Goal: Task Accomplishment & Management: Manage account settings

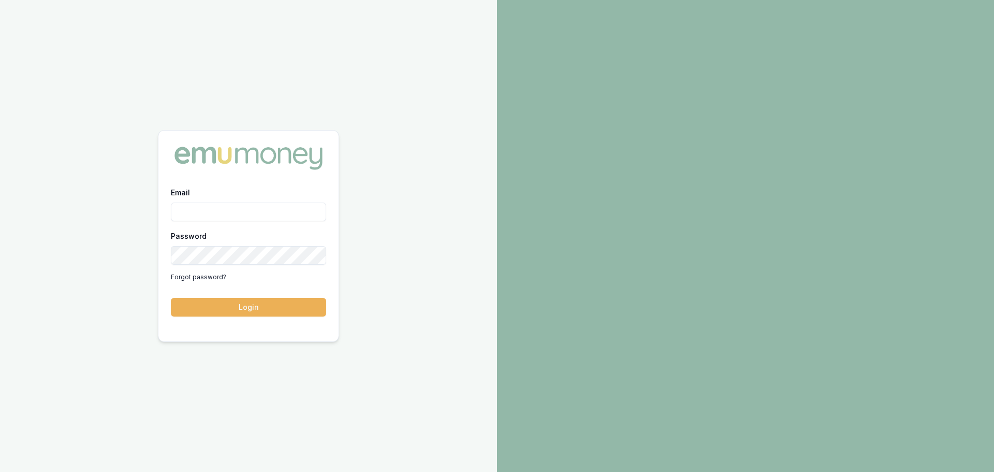
click at [252, 215] on input "Email" at bounding box center [248, 211] width 155 height 19
type input "[PERSON_NAME][EMAIL_ADDRESS][DOMAIN_NAME]"
click at [171, 298] on button "Login" at bounding box center [248, 307] width 155 height 19
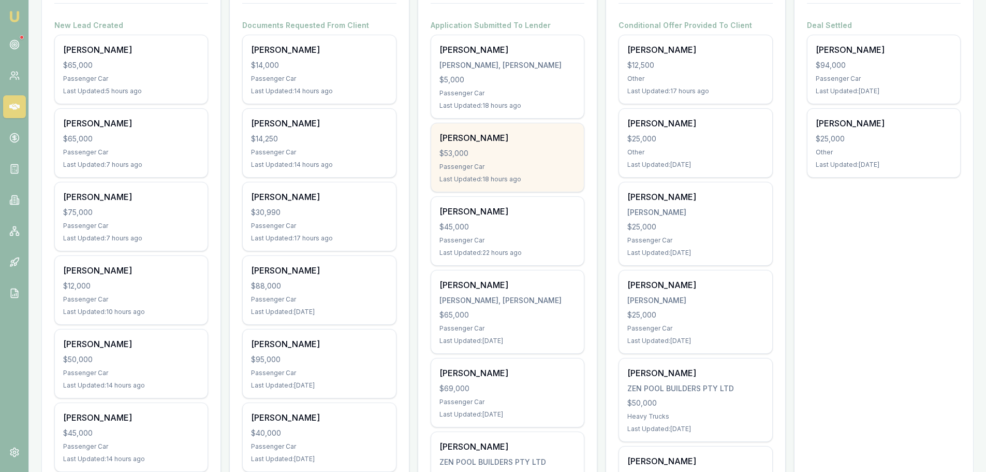
scroll to position [207, 0]
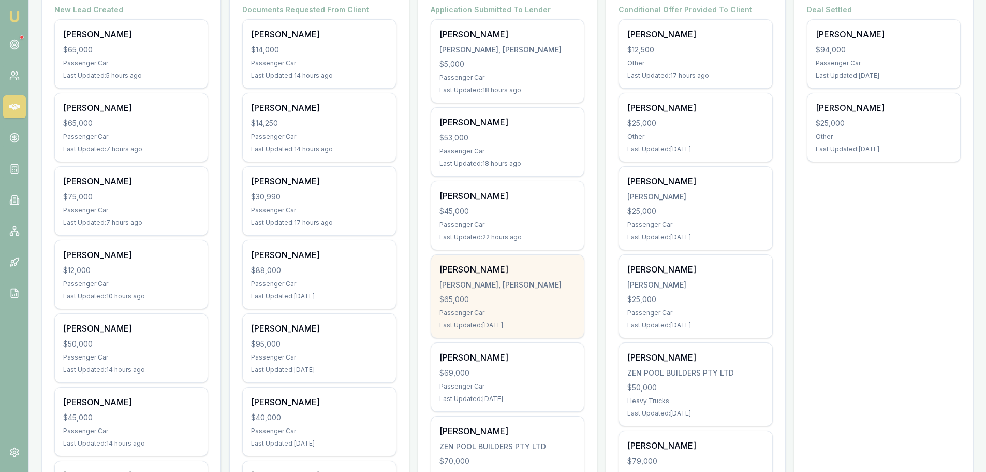
click at [511, 286] on div "[PERSON_NAME], [PERSON_NAME]" at bounding box center [508, 285] width 136 height 10
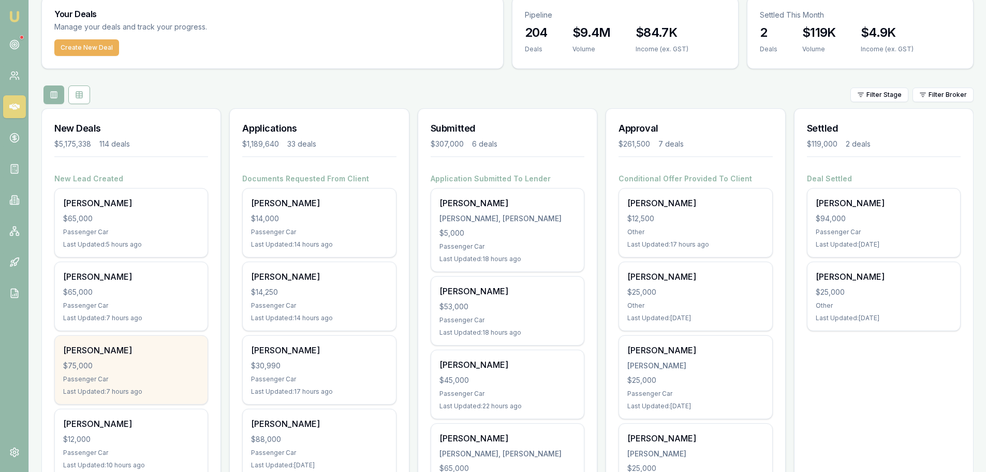
scroll to position [0, 0]
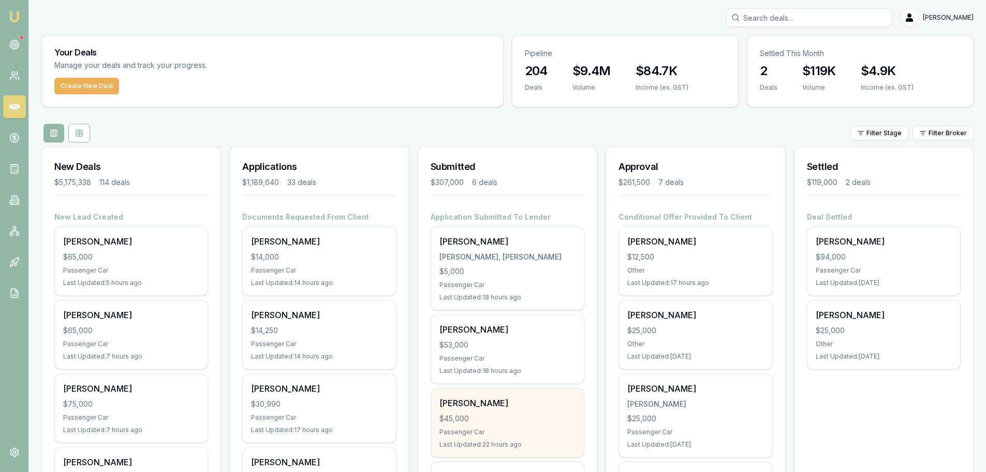
click at [452, 418] on div "$45,000" at bounding box center [508, 418] width 136 height 10
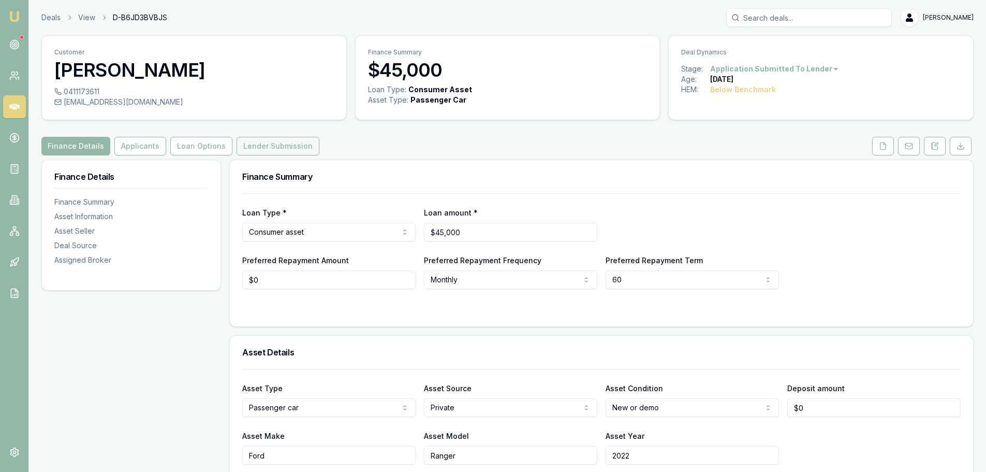
click at [267, 142] on button "Lender Submission" at bounding box center [278, 146] width 83 height 19
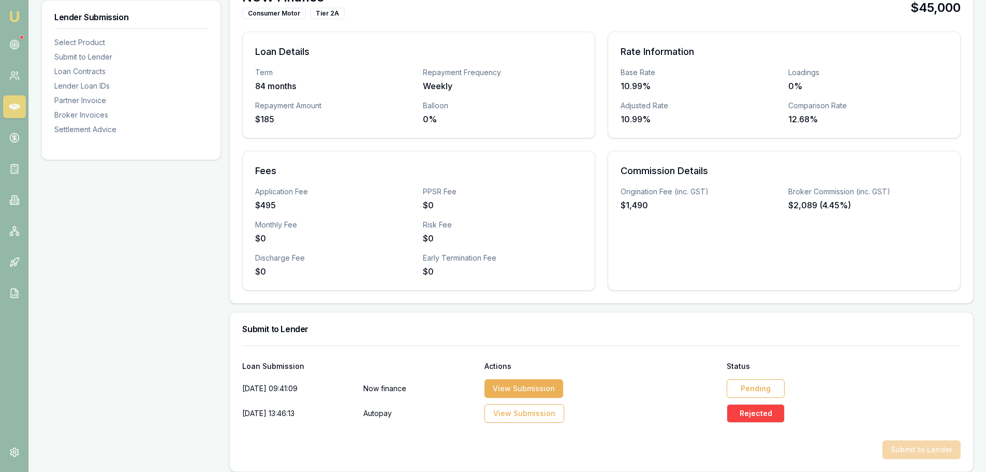
scroll to position [362, 0]
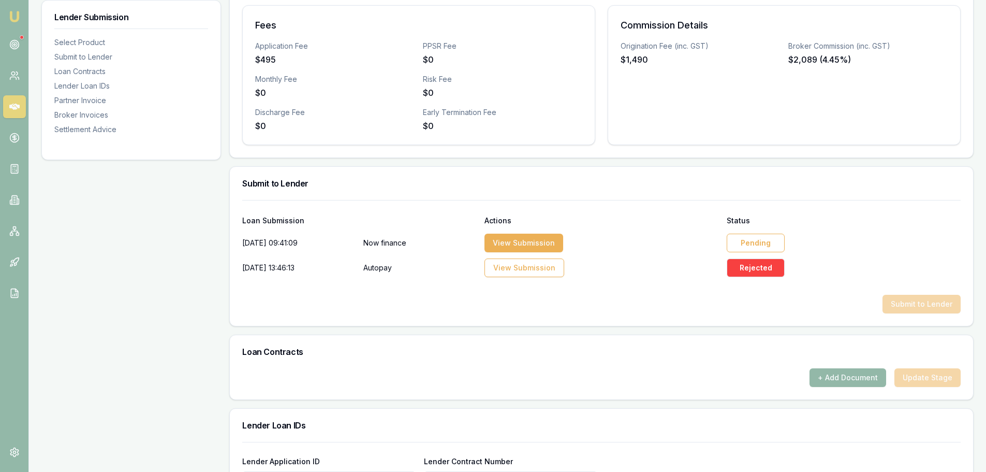
click at [771, 244] on div "Pending" at bounding box center [756, 242] width 58 height 19
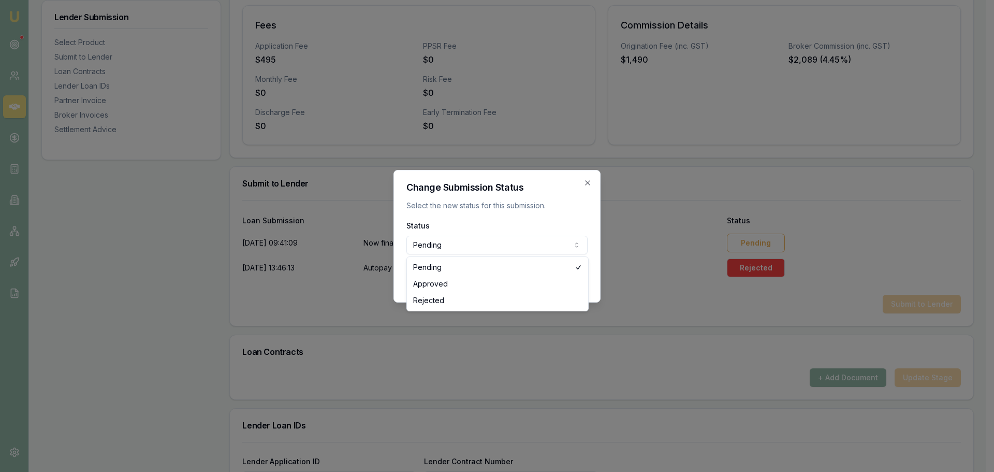
select select "APPROVED"
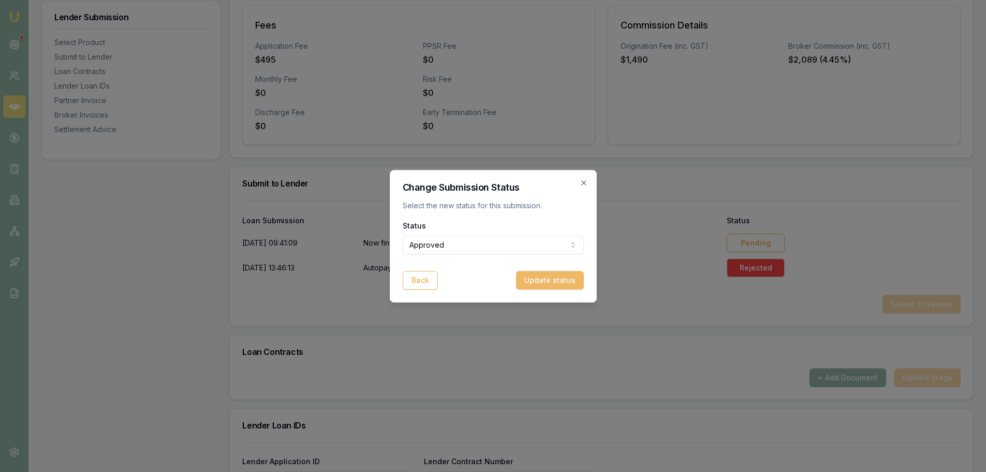
click at [543, 287] on button "Update status" at bounding box center [550, 280] width 68 height 19
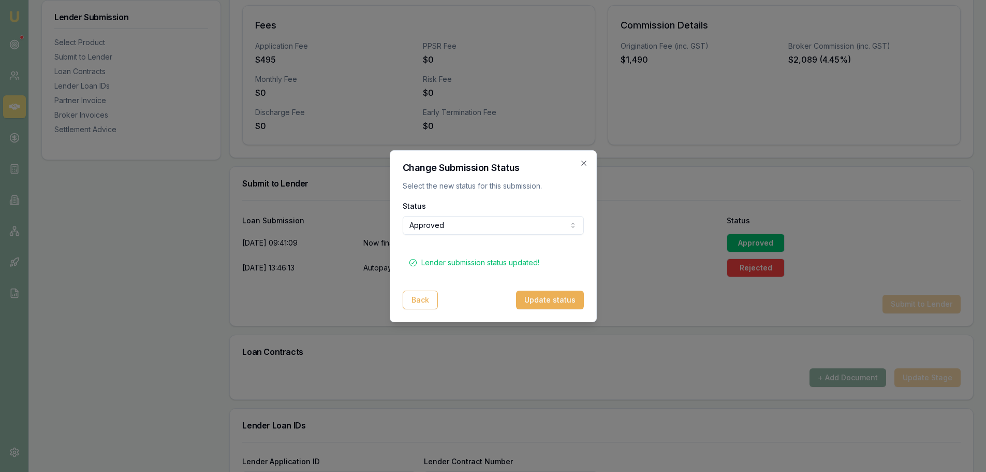
drag, startPoint x: 581, startPoint y: 161, endPoint x: 527, endPoint y: 121, distance: 67.7
click at [582, 161] on icon "button" at bounding box center [584, 163] width 8 height 8
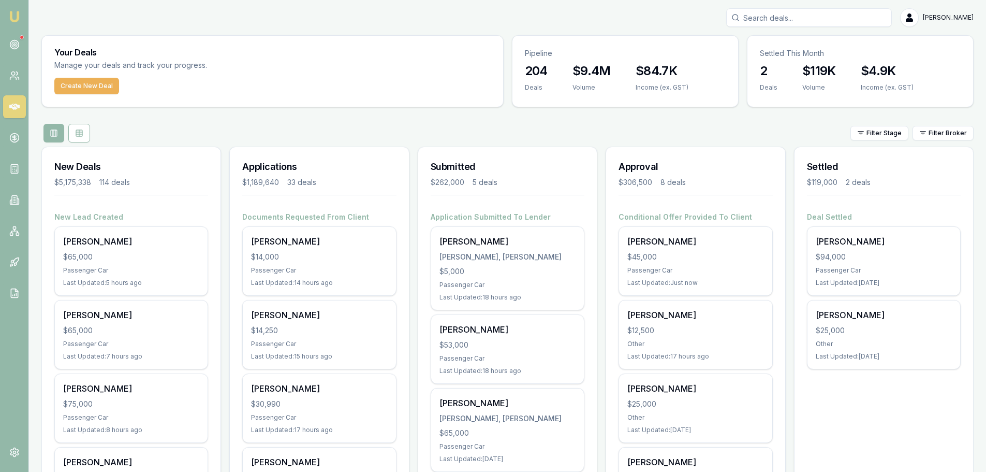
click at [868, 17] on input "Search deals" at bounding box center [809, 17] width 166 height 19
type input "pascoe"
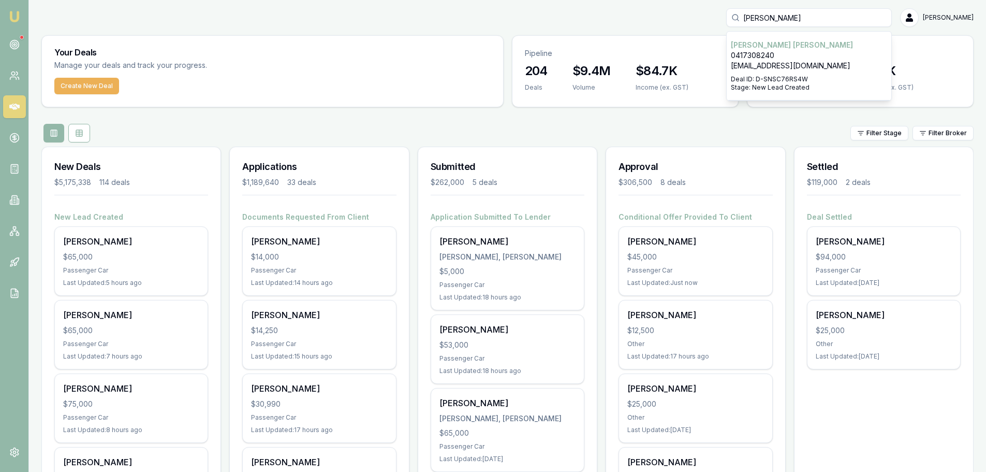
click at [821, 71] on div "Select deal for Amanda Pascoe" at bounding box center [809, 73] width 156 height 4
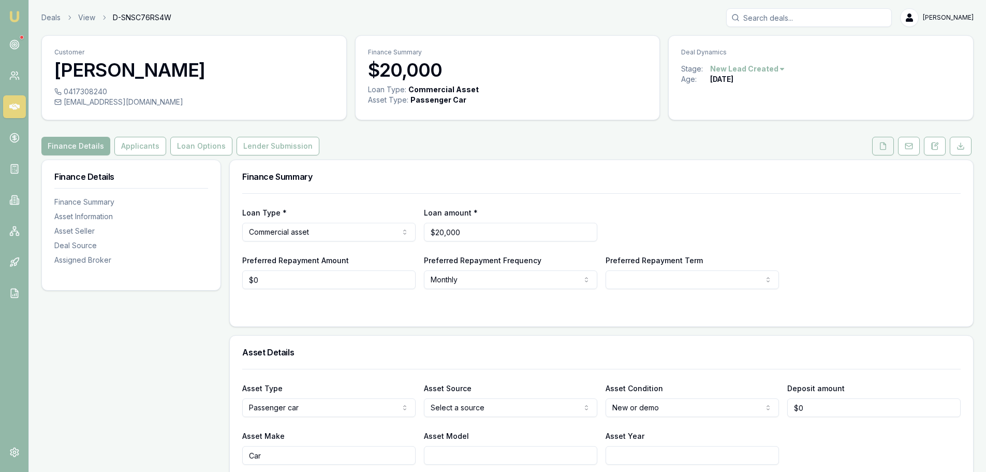
click at [876, 147] on button at bounding box center [883, 146] width 22 height 19
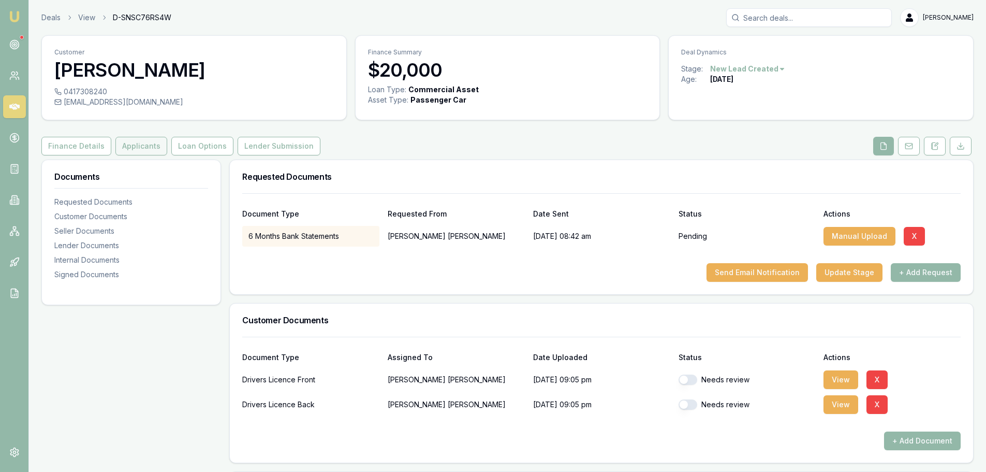
click at [136, 143] on button "Applicants" at bounding box center [141, 146] width 52 height 19
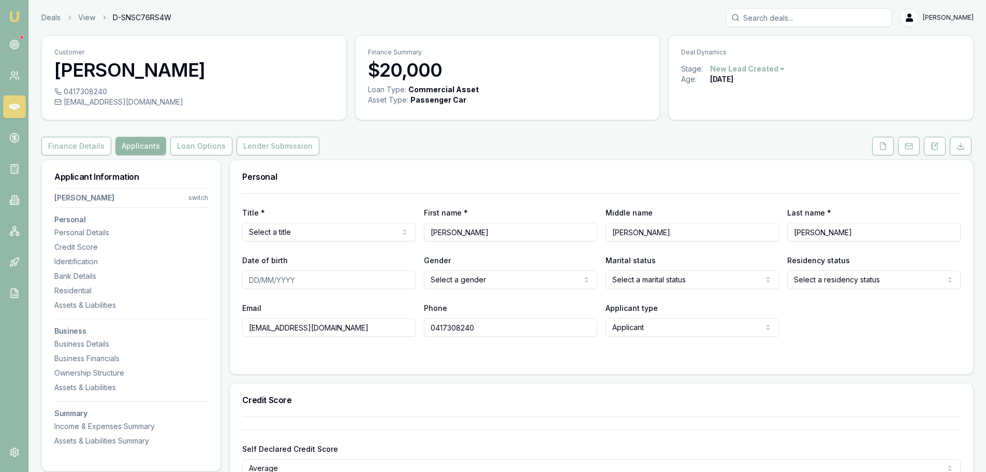
click at [13, 106] on icon at bounding box center [14, 107] width 10 height 6
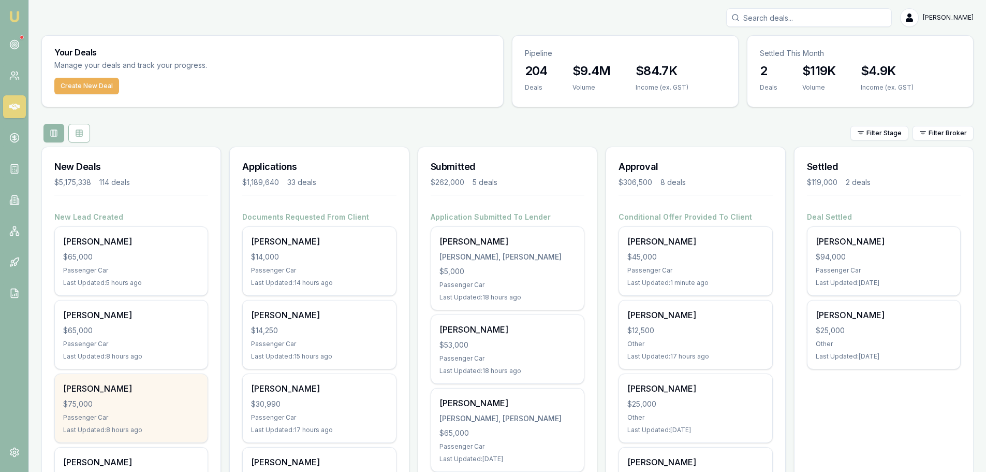
click at [114, 420] on div "Passenger Car" at bounding box center [131, 417] width 136 height 8
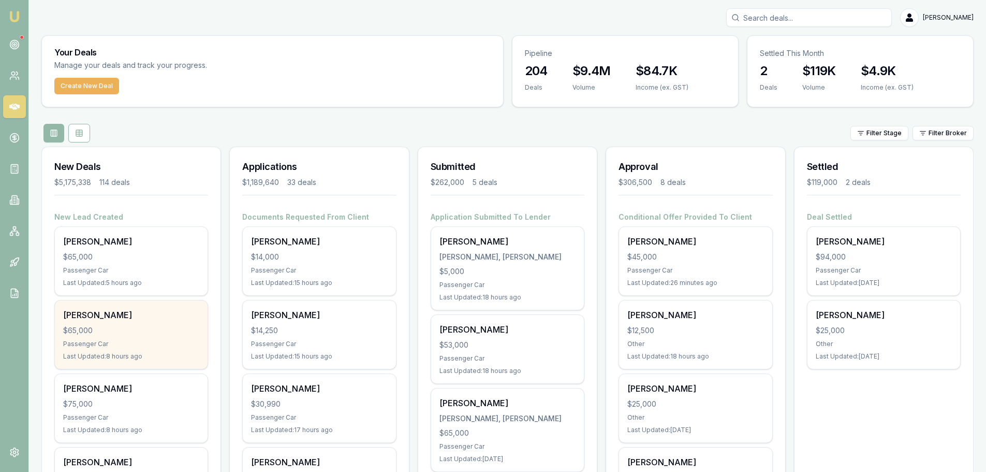
click at [133, 325] on div "$65,000" at bounding box center [131, 330] width 136 height 10
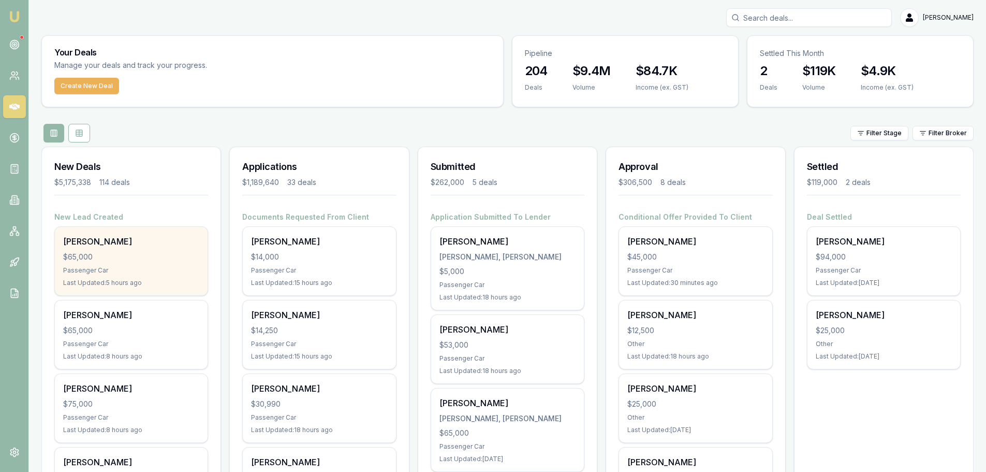
click at [93, 256] on div "$65,000" at bounding box center [131, 257] width 136 height 10
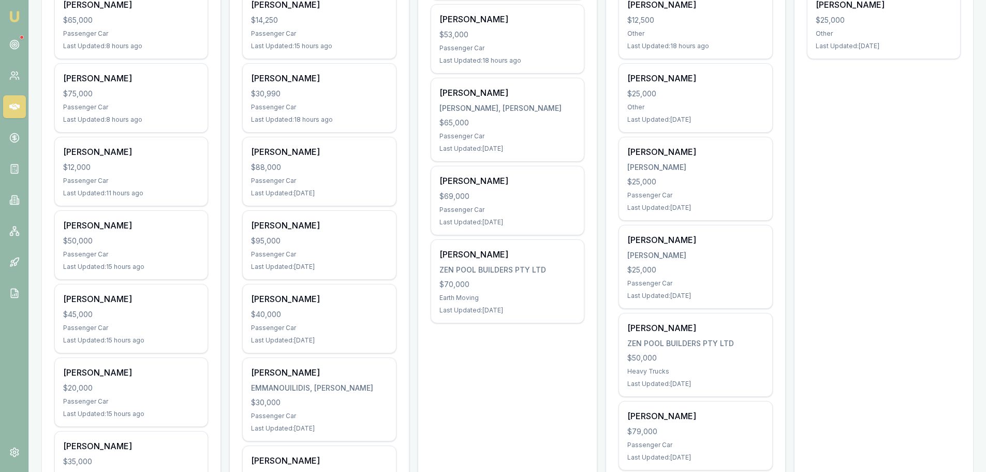
scroll to position [311, 0]
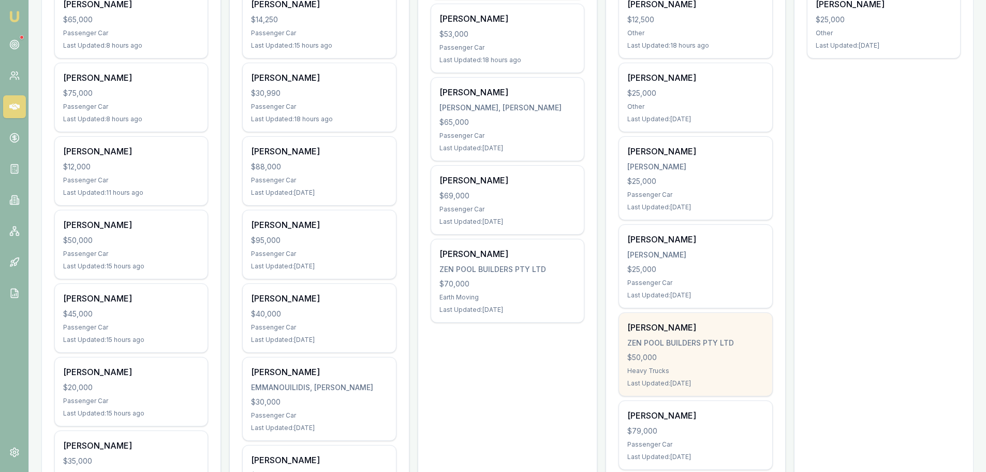
click at [681, 340] on div "ZEN POOL BUILDERS PTY LTD" at bounding box center [695, 343] width 136 height 10
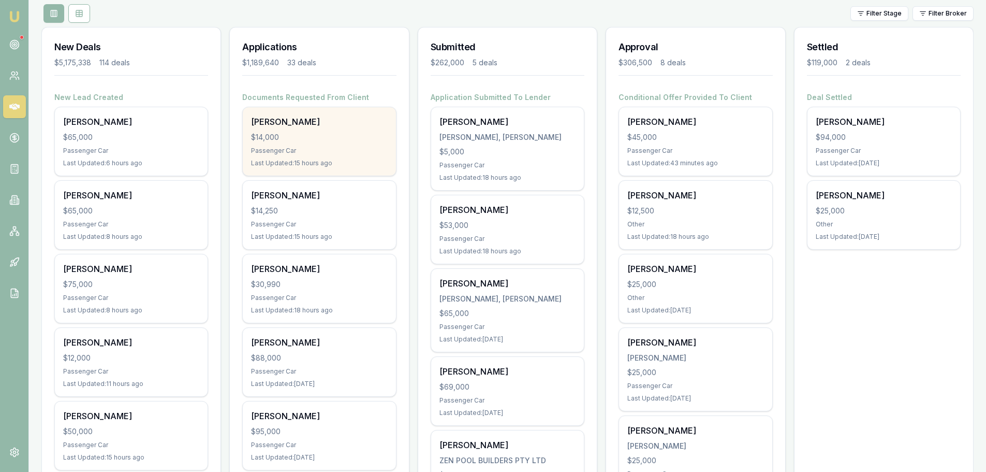
scroll to position [52, 0]
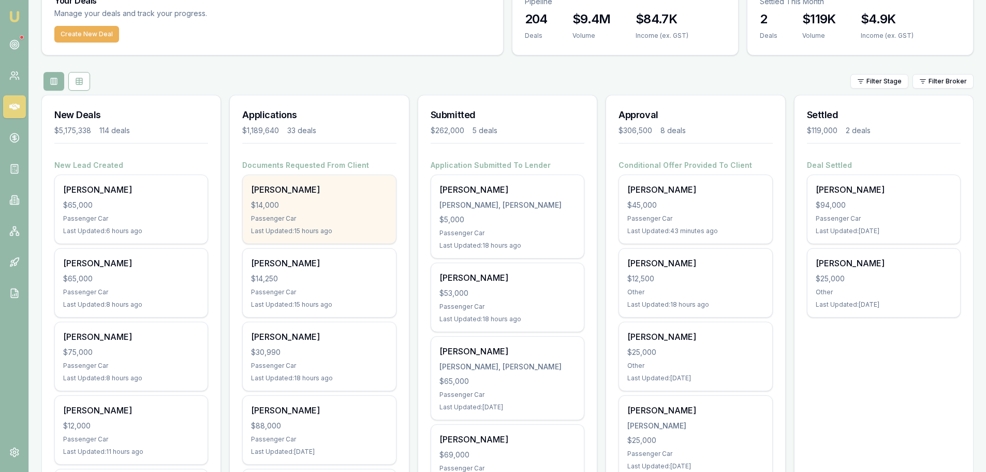
click at [272, 204] on div "$14,000" at bounding box center [319, 205] width 136 height 10
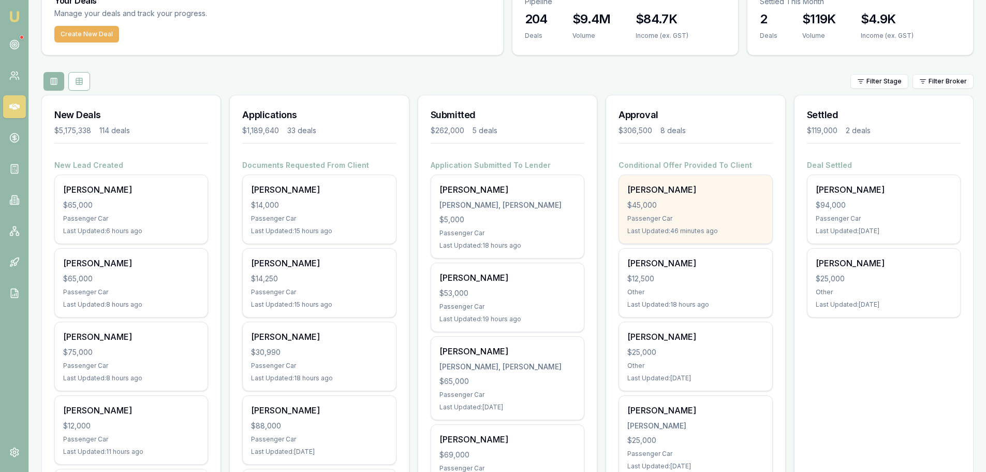
click at [695, 218] on div "Passenger Car" at bounding box center [695, 218] width 136 height 8
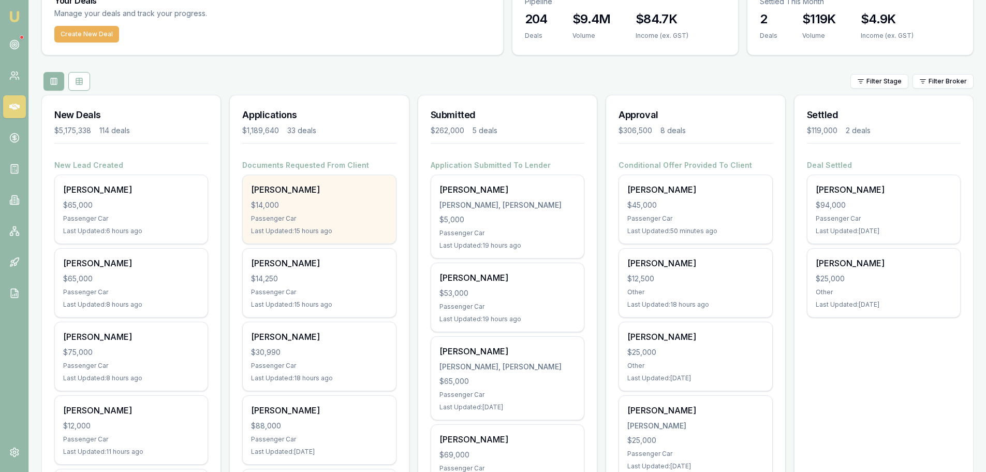
click at [274, 201] on div "$14,000" at bounding box center [319, 205] width 136 height 10
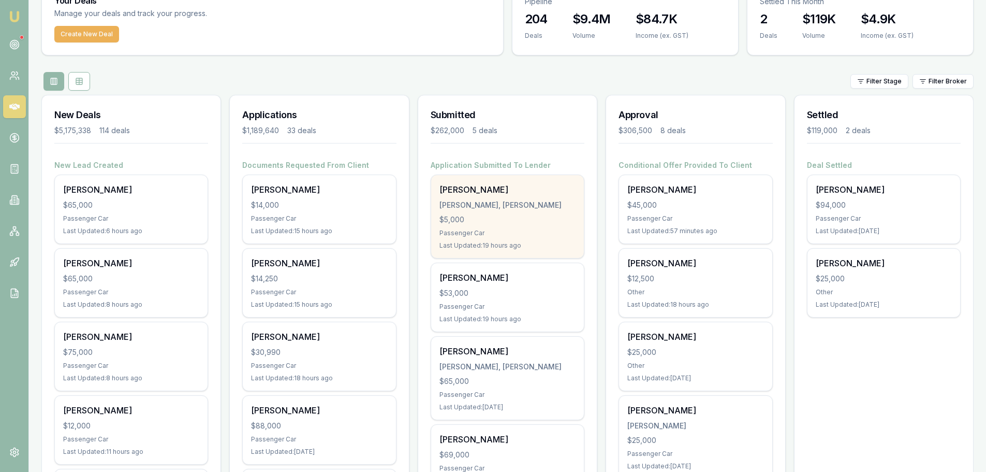
click at [462, 210] on div "Edwin Bruce BRUCE, EDWIN KENNEDY SLATER $5,000 Passenger Car Last Updated: 19 h…" at bounding box center [507, 216] width 153 height 83
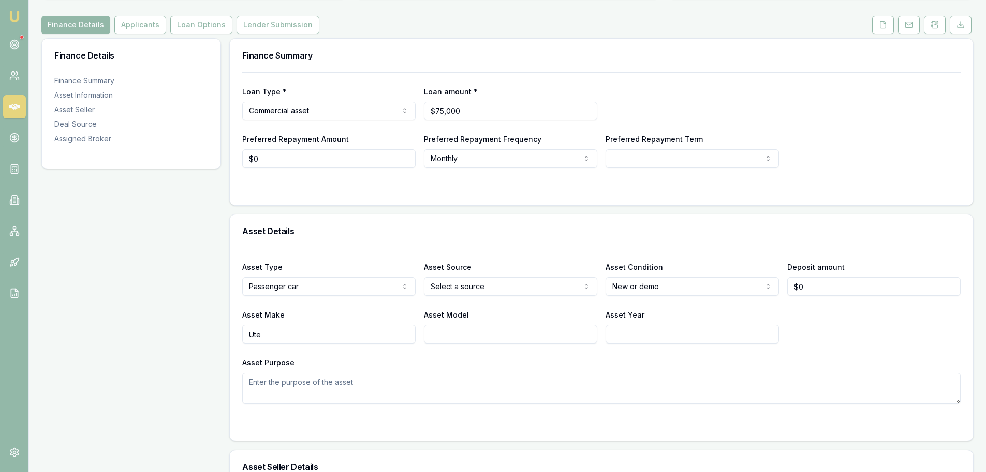
scroll to position [52, 0]
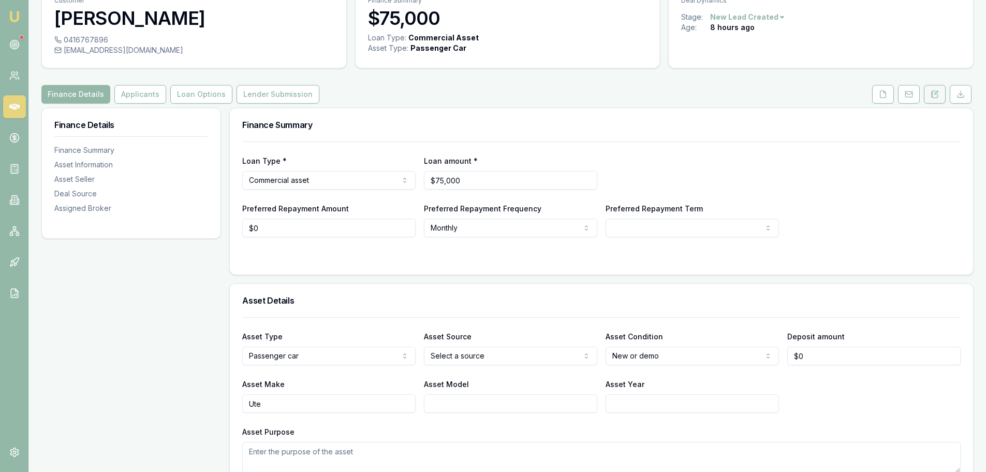
click at [941, 92] on button at bounding box center [935, 94] width 22 height 19
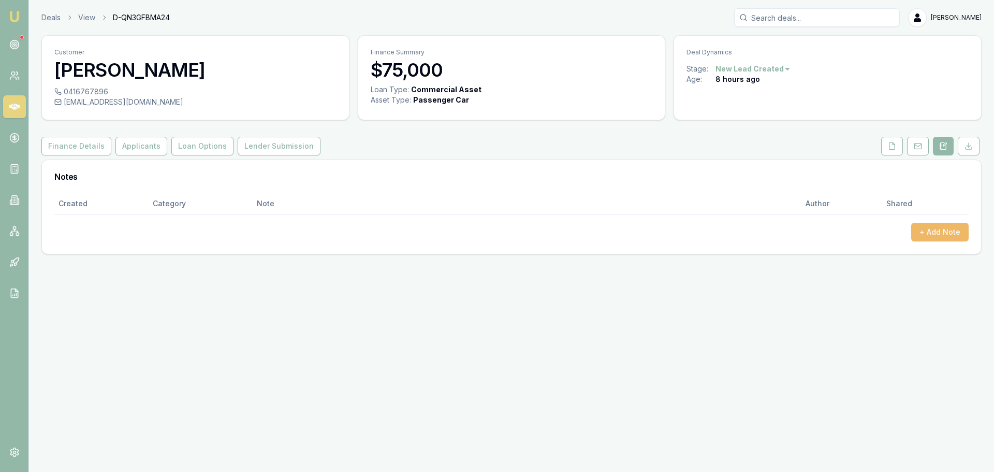
click at [928, 232] on button "+ Add Note" at bounding box center [939, 232] width 57 height 19
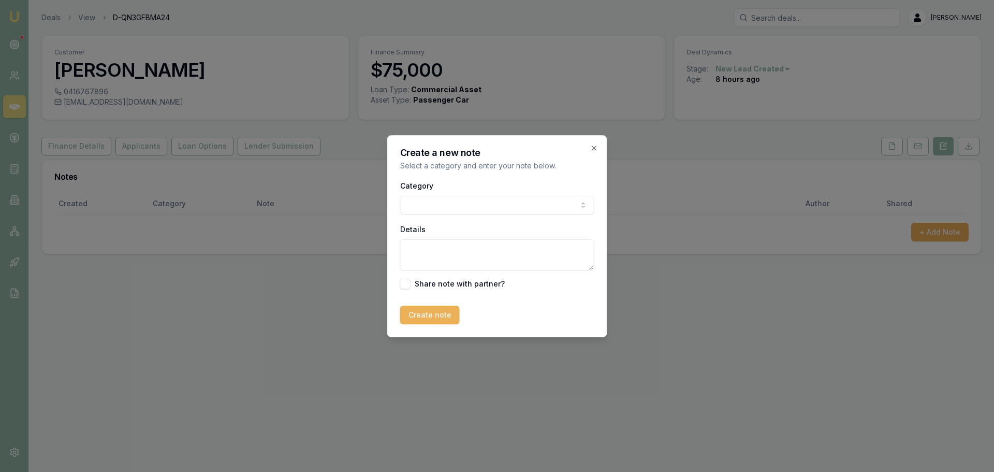
click at [409, 210] on body "Emu Broker Deals View D-QN3GFBMA24 [PERSON_NAME] Shield Toggle Menu Customer [P…" at bounding box center [497, 236] width 994 height 472
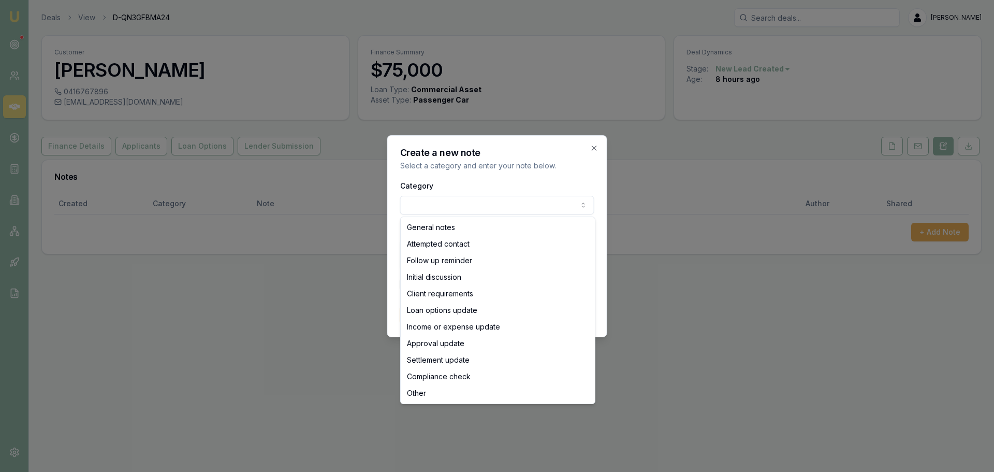
select select "ATTEMPTED_CONTACT"
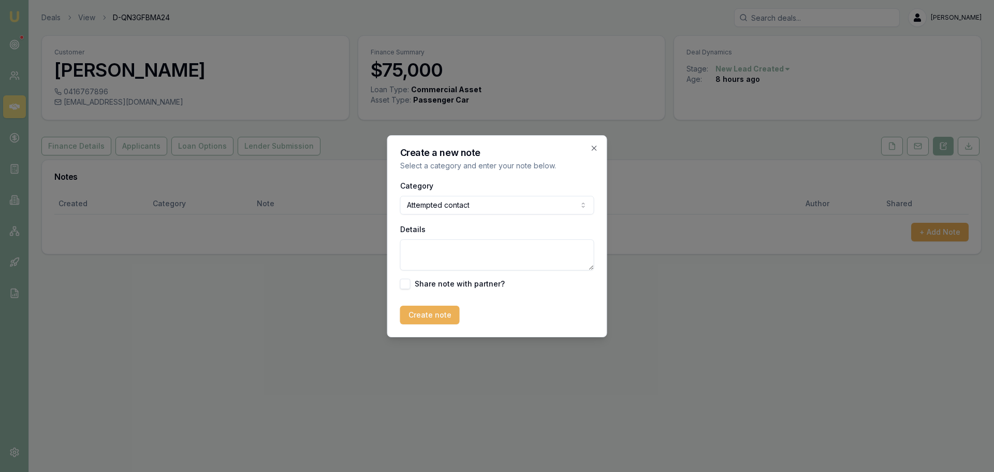
click at [425, 259] on textarea "Details" at bounding box center [497, 254] width 194 height 31
type textarea "sent intro text"
click at [406, 318] on button "Create note" at bounding box center [430, 314] width 60 height 19
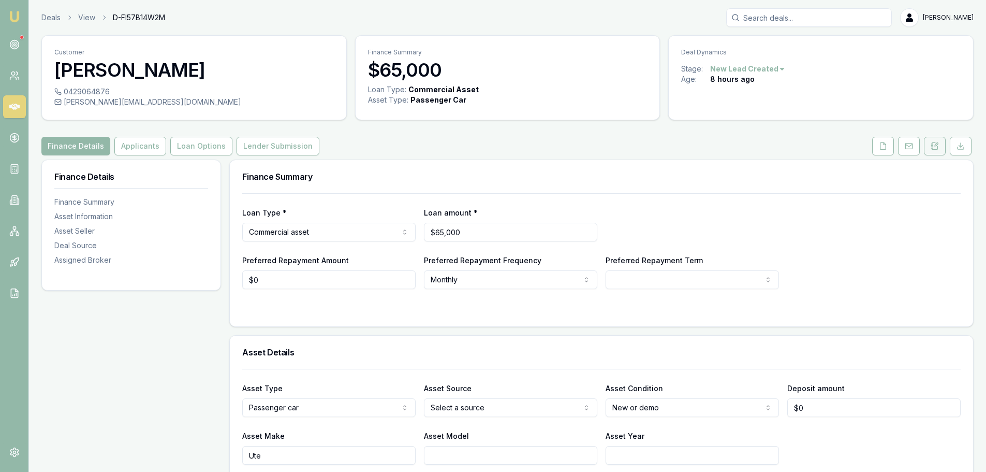
click at [937, 146] on icon at bounding box center [935, 146] width 8 height 8
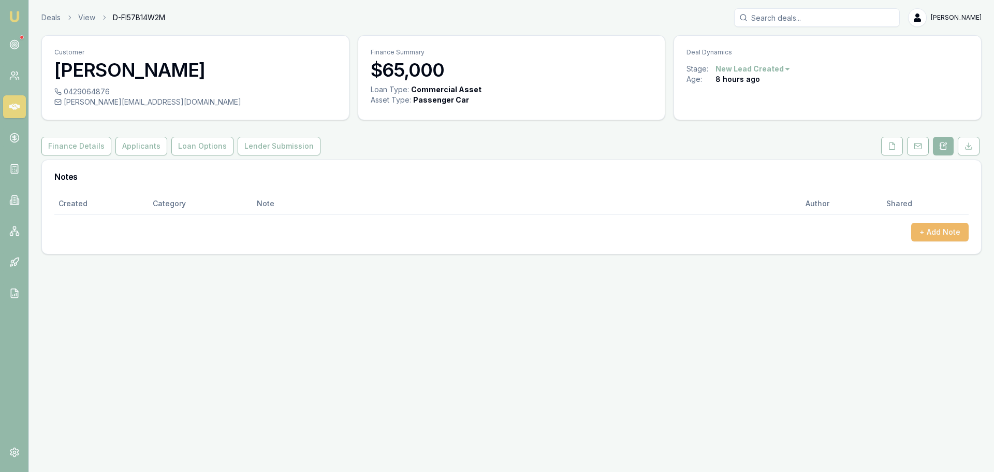
click at [931, 236] on button "+ Add Note" at bounding box center [939, 232] width 57 height 19
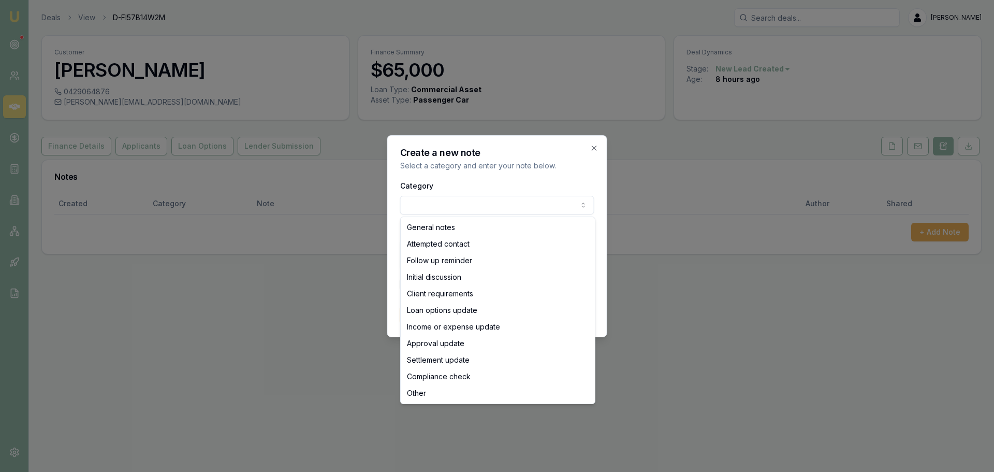
click at [424, 207] on body "Emu Broker Deals View D-FI57B14W2M Erin Shield Toggle Menu Customer Craig Ottes…" at bounding box center [497, 236] width 994 height 472
select select "ATTEMPTED_CONTACT"
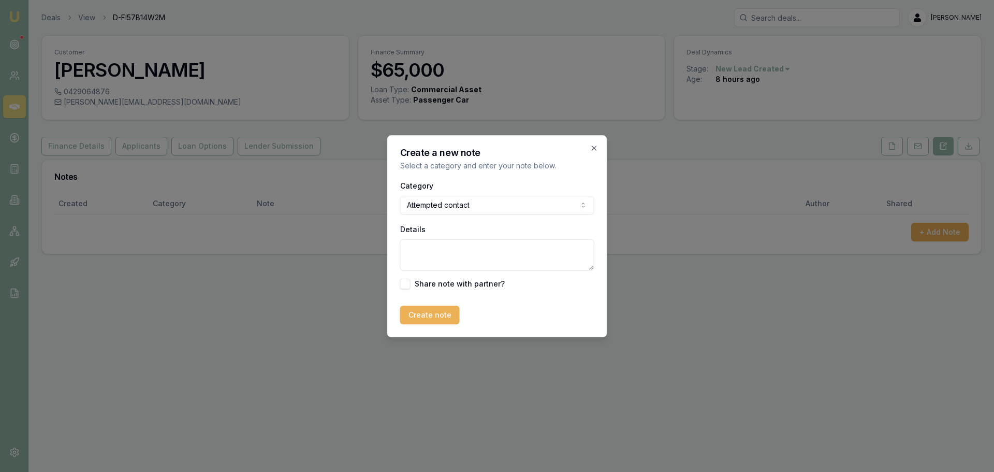
click at [441, 258] on textarea "Details" at bounding box center [497, 254] width 194 height 31
type textarea "sent intro text"
click at [419, 318] on button "Create note" at bounding box center [430, 314] width 60 height 19
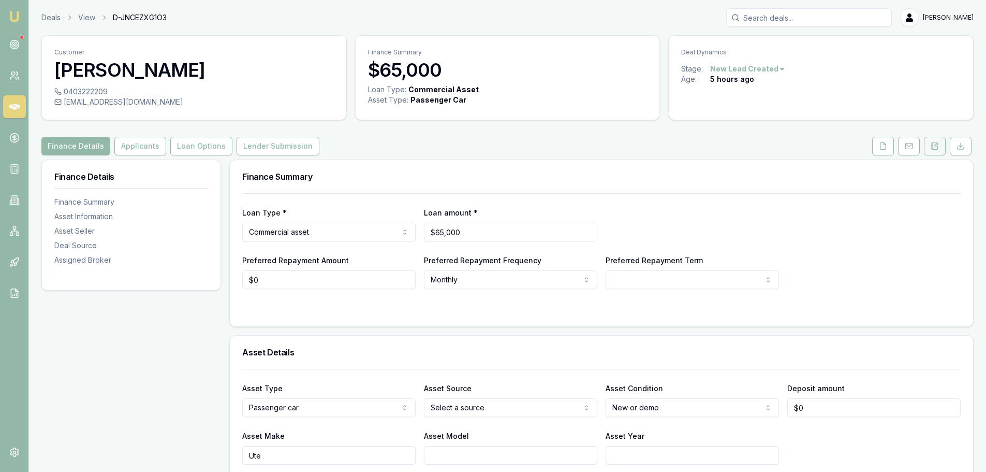
click at [937, 144] on icon at bounding box center [935, 146] width 8 height 8
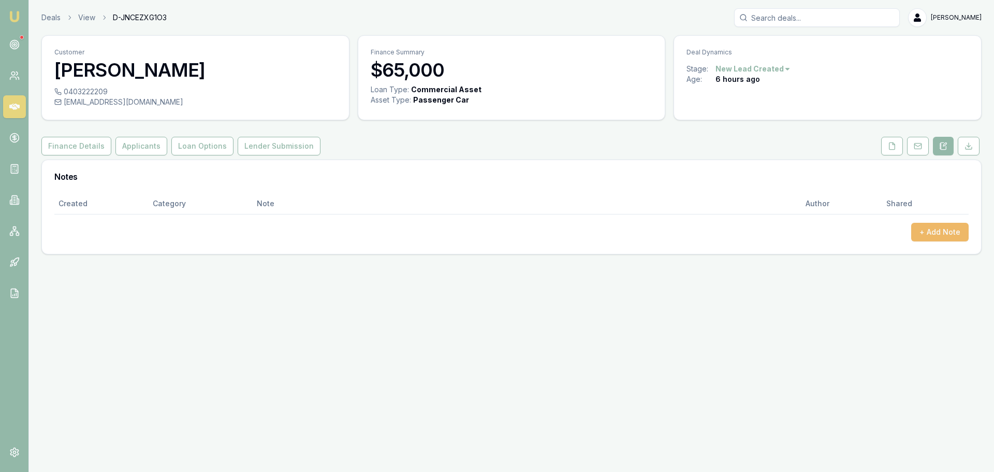
click at [935, 233] on button "+ Add Note" at bounding box center [939, 232] width 57 height 19
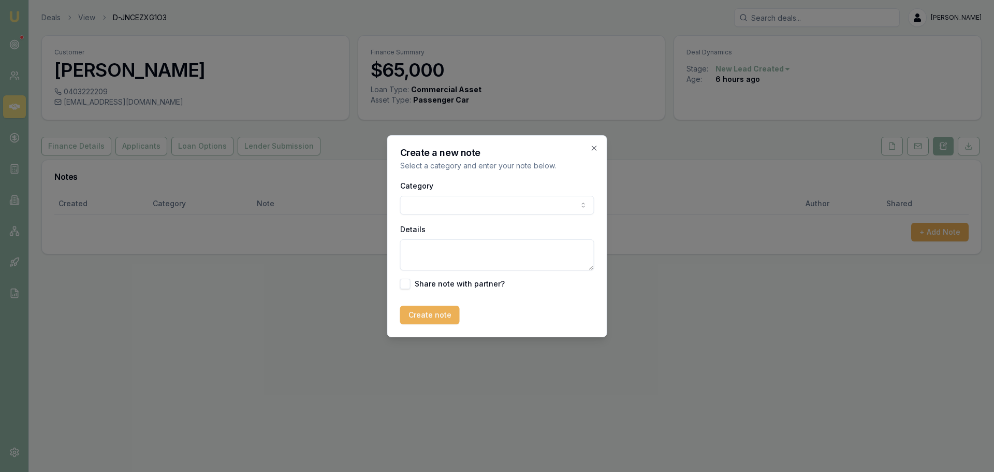
click at [511, 203] on body "Emu Broker Deals View D-JNCEZXG1O3 [PERSON_NAME] Toggle Menu Customer [PERSON_N…" at bounding box center [497, 236] width 994 height 472
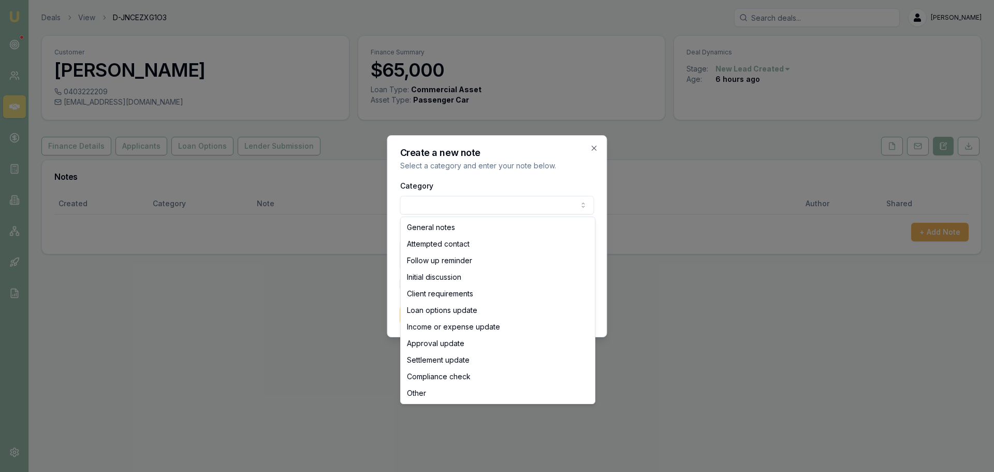
select select "ATTEMPTED_CONTACT"
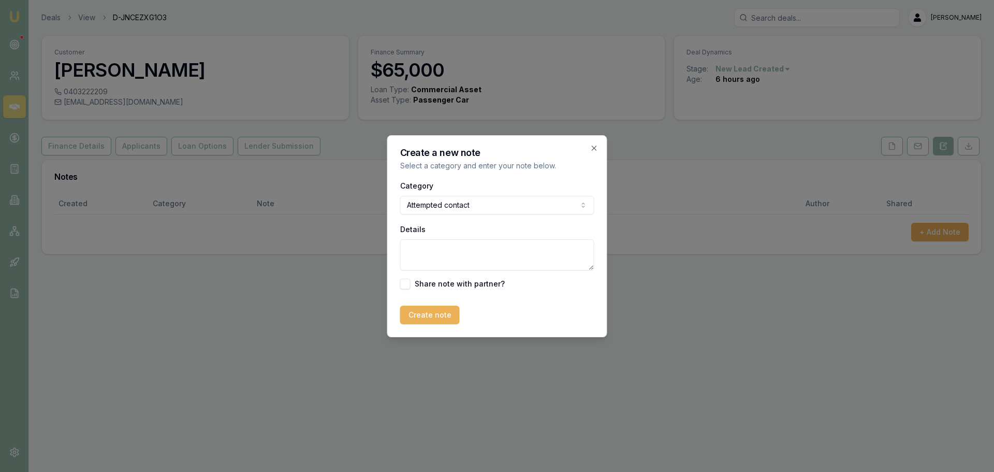
click at [449, 248] on textarea "Details" at bounding box center [497, 254] width 194 height 31
type textarea "sent intro text"
click at [412, 310] on button "Create note" at bounding box center [430, 314] width 60 height 19
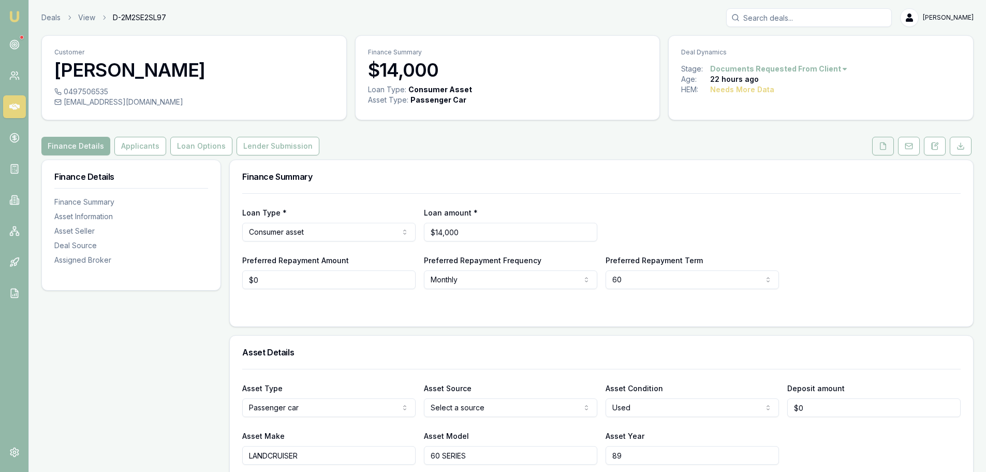
click at [885, 152] on button at bounding box center [883, 146] width 22 height 19
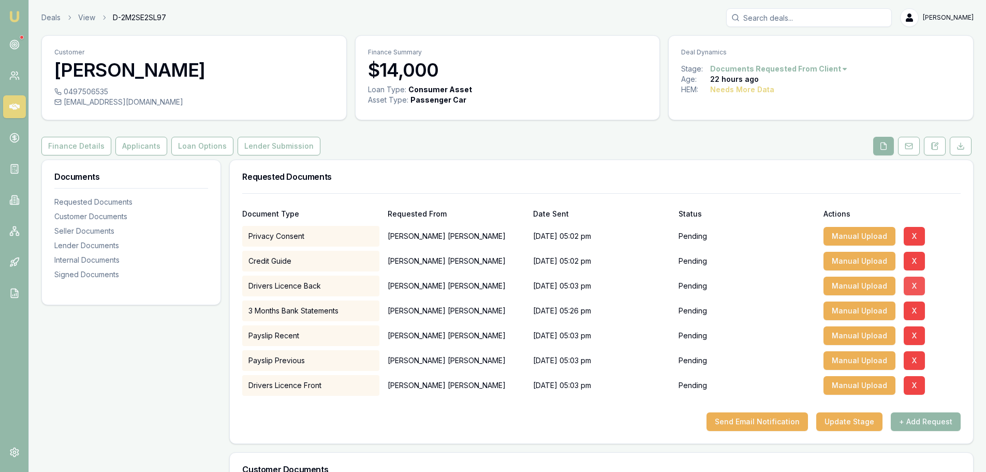
click at [911, 285] on button "X" at bounding box center [914, 285] width 21 height 19
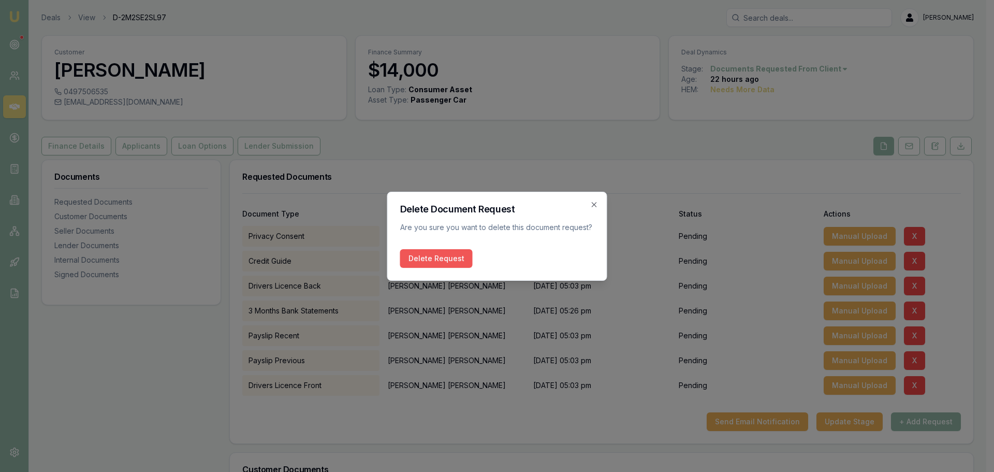
click at [453, 255] on button "Delete Request" at bounding box center [436, 258] width 72 height 19
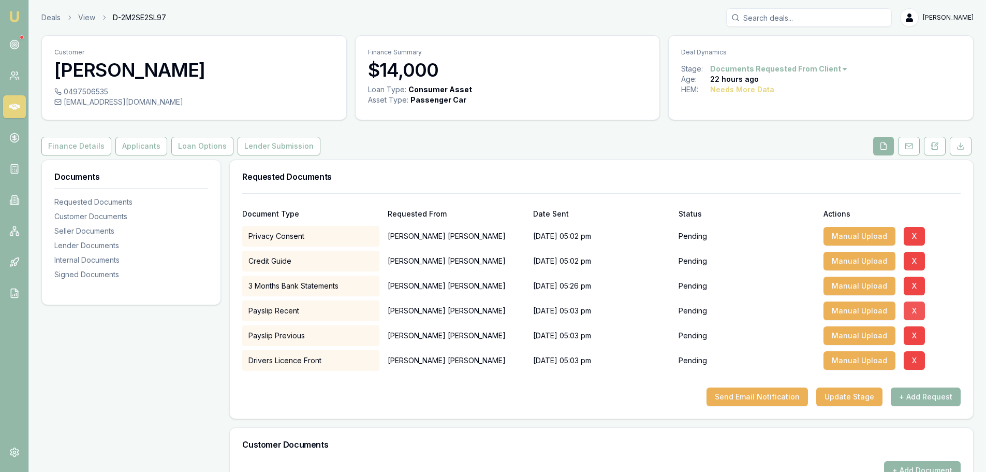
click at [909, 312] on button "X" at bounding box center [914, 310] width 21 height 19
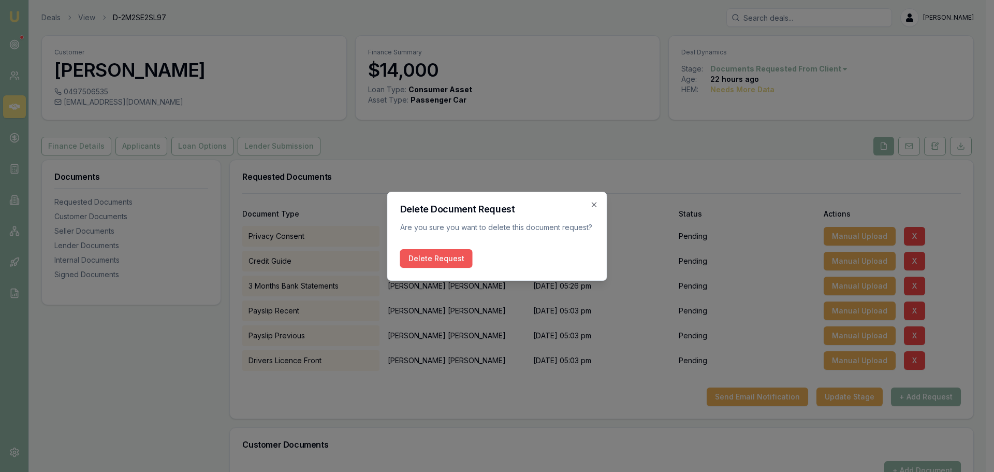
click at [452, 264] on button "Delete Request" at bounding box center [436, 258] width 72 height 19
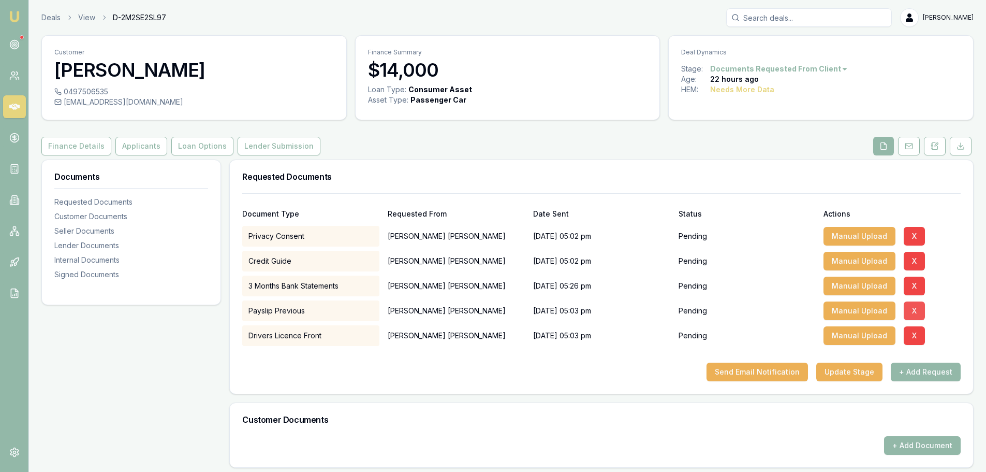
click at [916, 313] on button "X" at bounding box center [914, 310] width 21 height 19
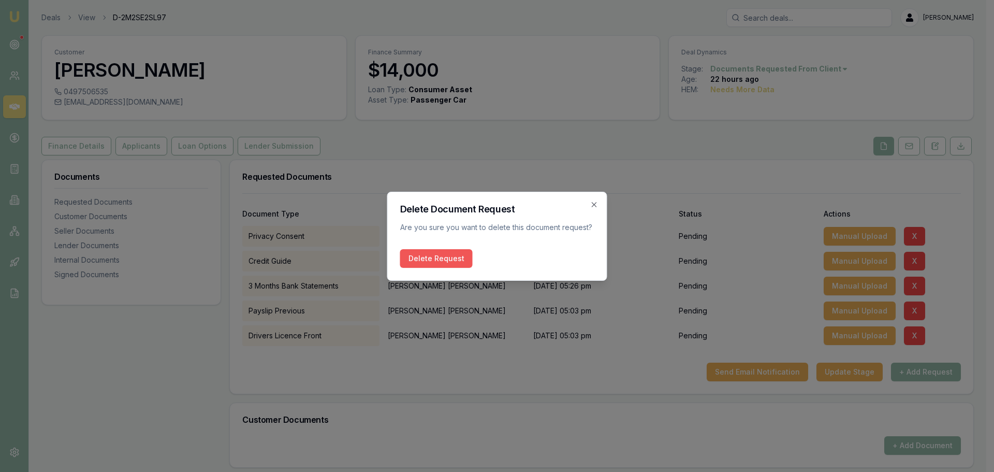
click at [414, 260] on button "Delete Request" at bounding box center [436, 258] width 72 height 19
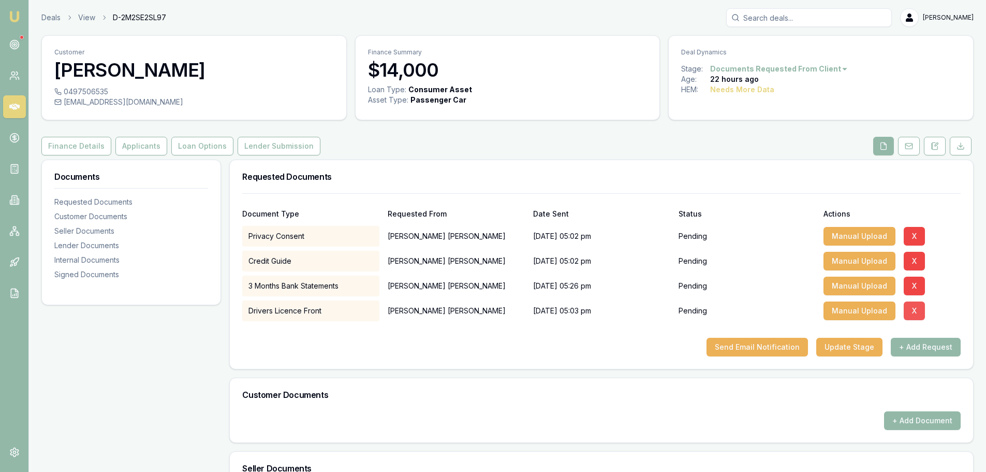
click at [917, 310] on button "X" at bounding box center [914, 310] width 21 height 19
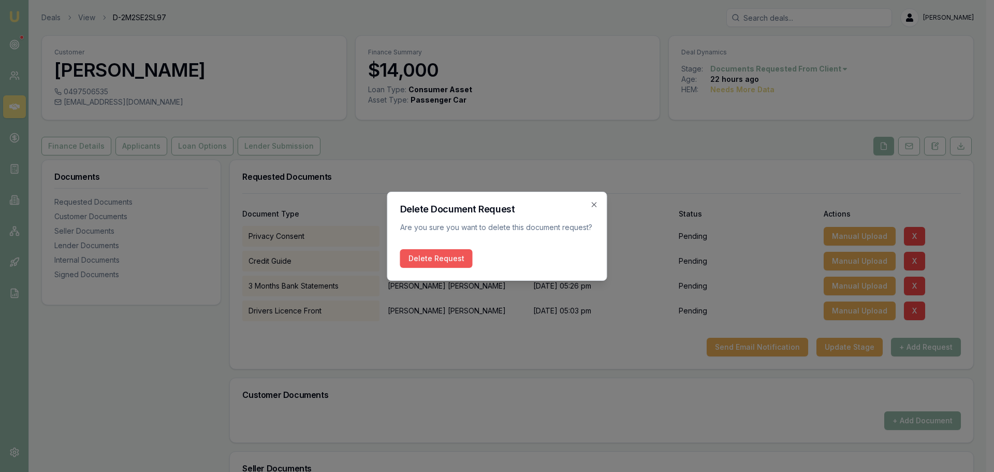
click at [433, 259] on button "Delete Request" at bounding box center [436, 258] width 72 height 19
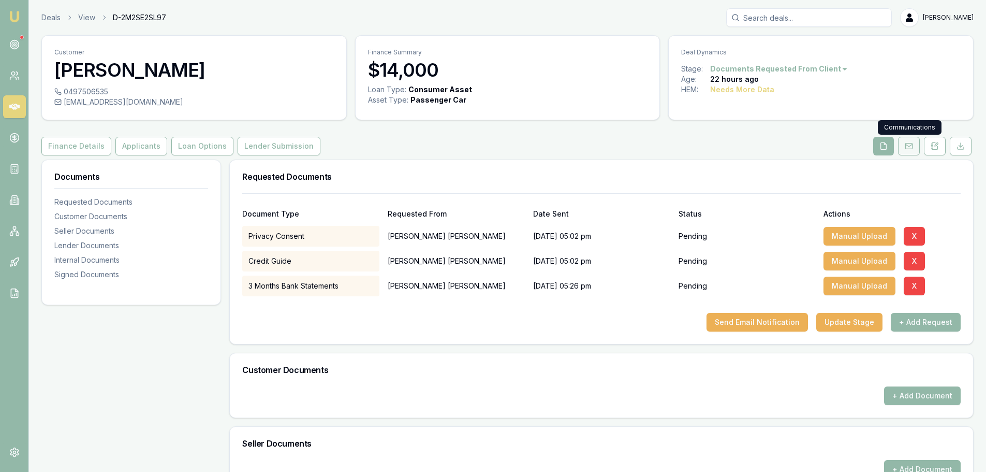
click at [908, 143] on rect at bounding box center [908, 146] width 7 height 6
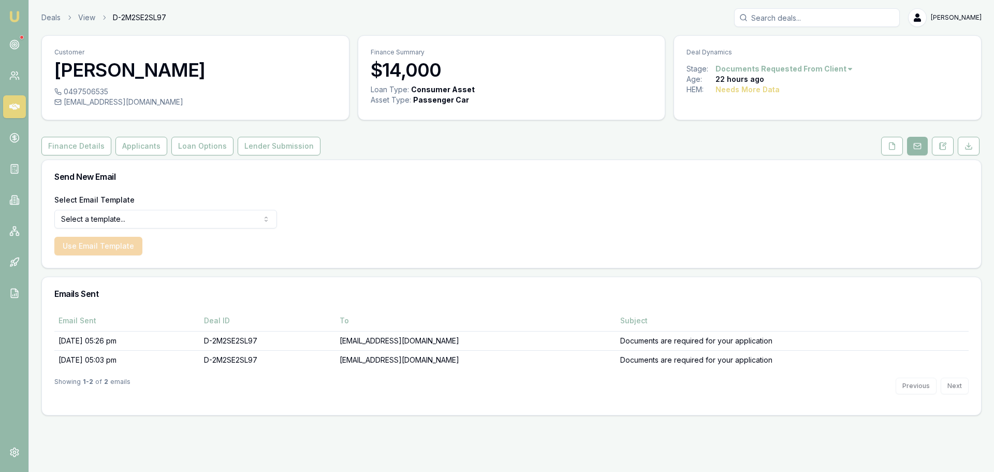
click at [222, 217] on html "Emu Broker Deals View D-2M2SE2SL97 Erin Shield Toggle Menu Customer Jason Roger…" at bounding box center [497, 236] width 994 height 472
select select "document-request-reminder"
click at [107, 247] on button "Use Email Template" at bounding box center [98, 246] width 88 height 19
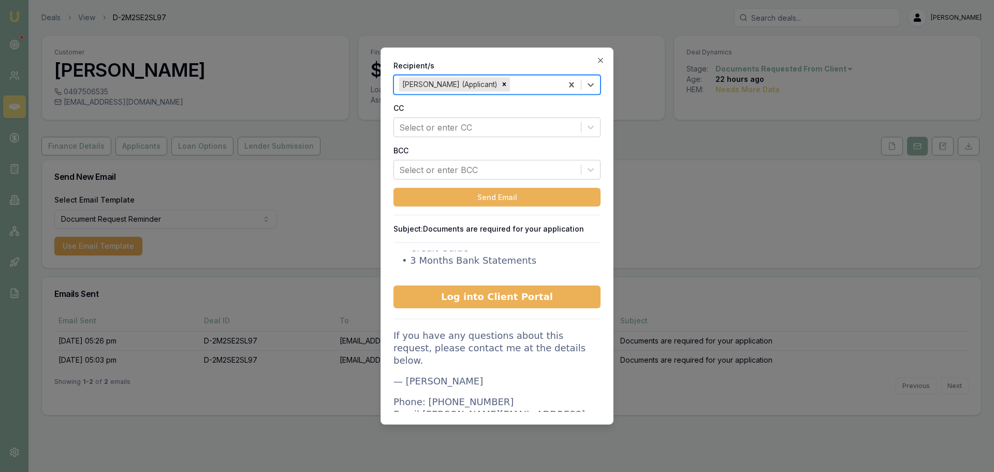
scroll to position [155, 0]
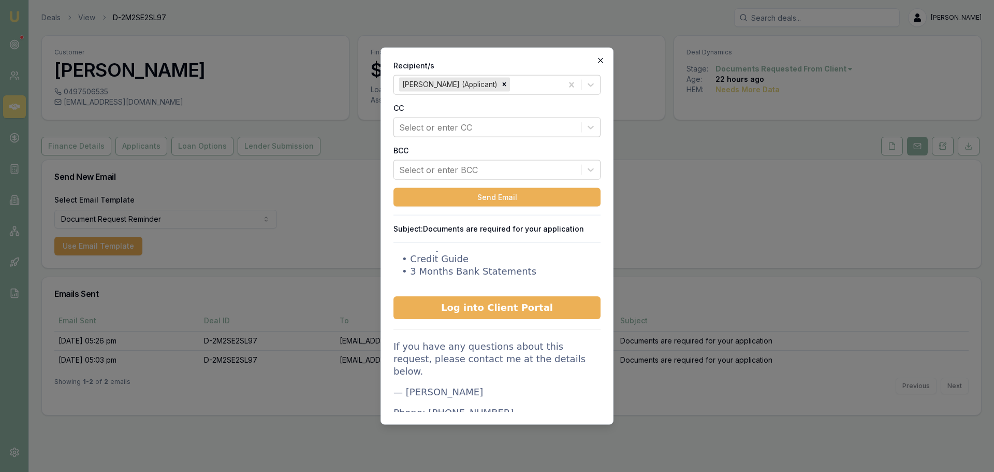
click at [601, 59] on icon "button" at bounding box center [600, 60] width 8 height 8
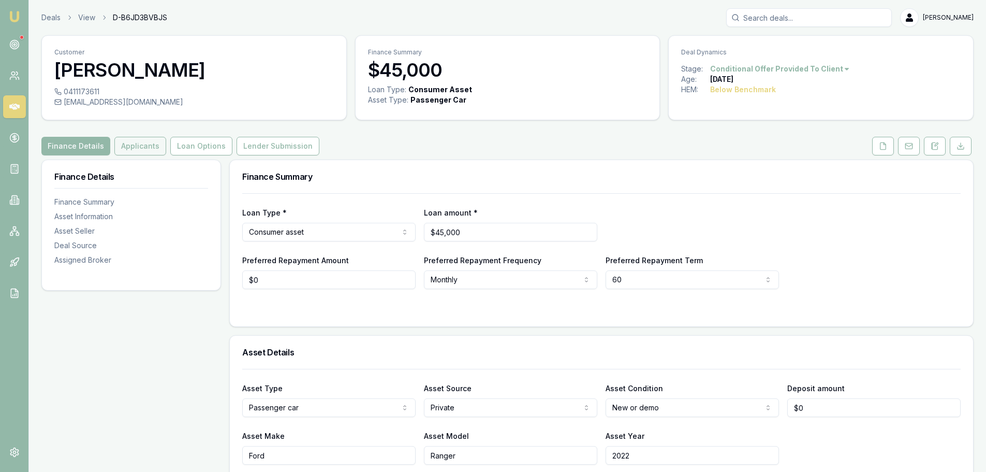
click at [139, 145] on button "Applicants" at bounding box center [140, 146] width 52 height 19
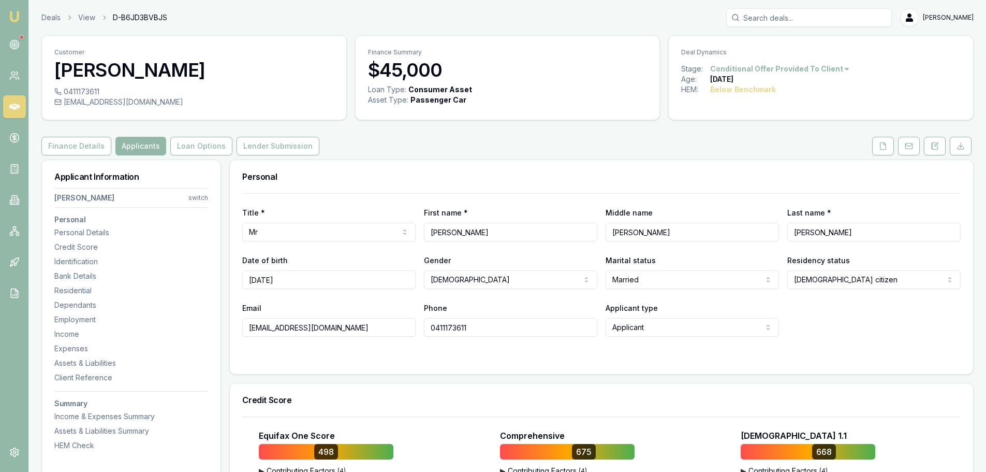
drag, startPoint x: 332, startPoint y: 326, endPoint x: 226, endPoint y: 326, distance: 106.6
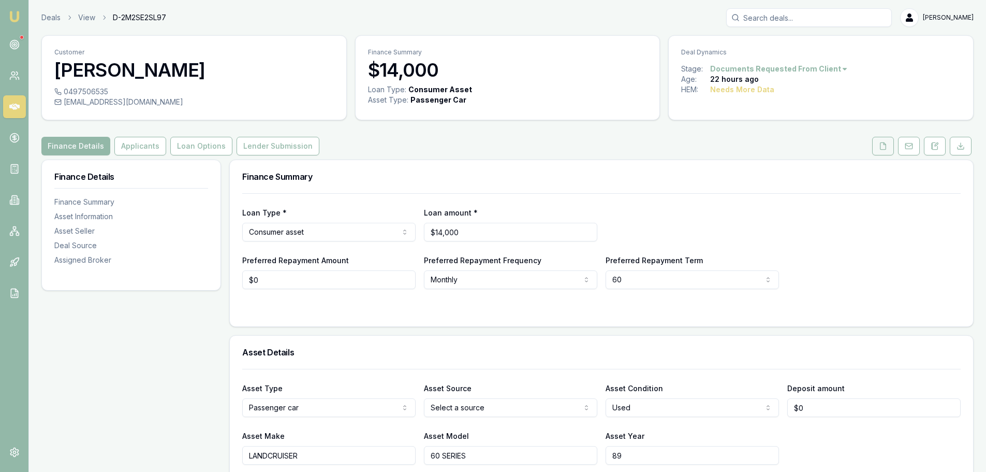
click at [889, 145] on button at bounding box center [883, 146] width 22 height 19
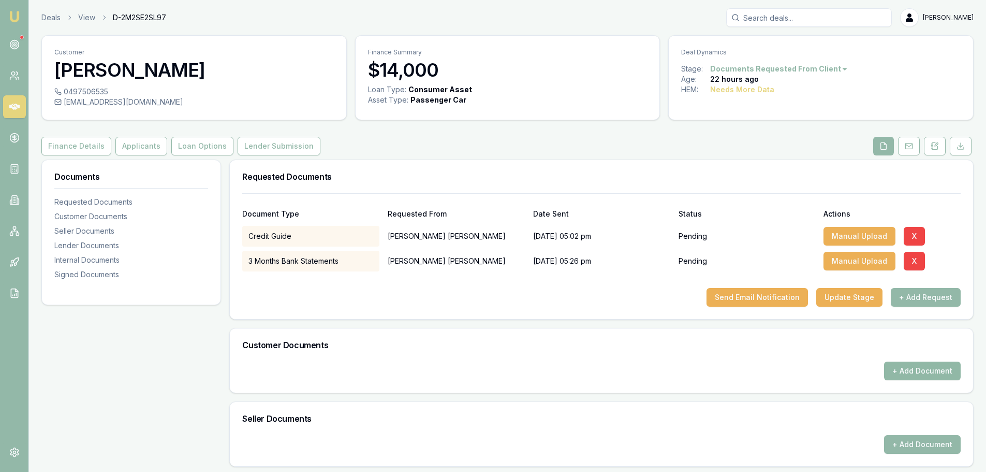
click at [901, 365] on button "+ Add Document" at bounding box center [922, 370] width 77 height 19
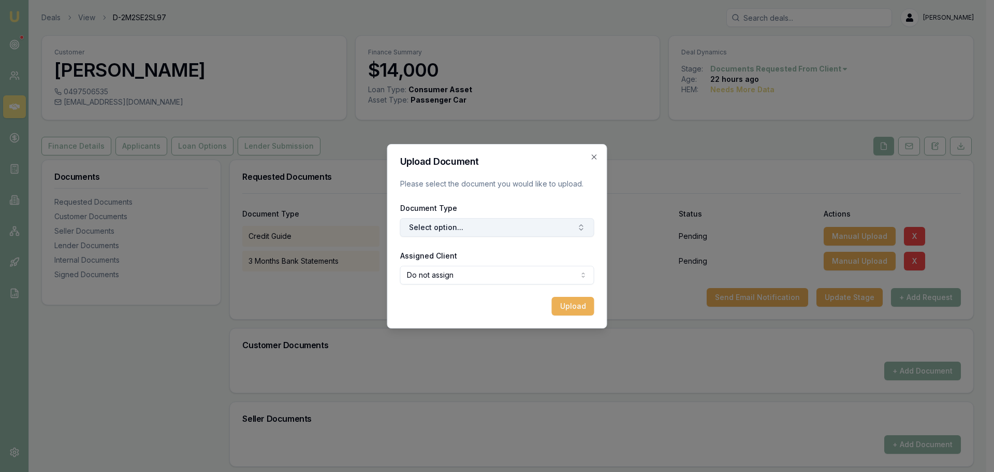
click at [451, 226] on button "Select option..." at bounding box center [497, 227] width 194 height 19
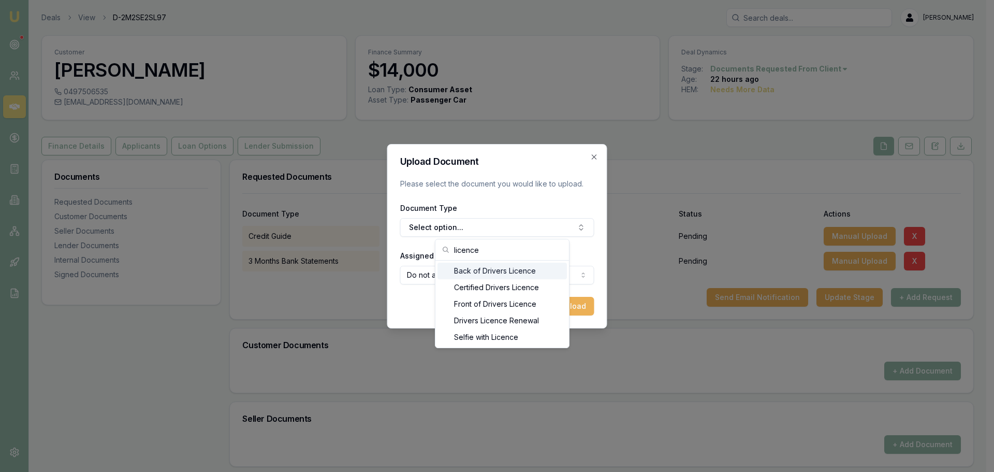
type input "licence"
click at [475, 271] on div "Back of Drivers Licence" at bounding box center [501, 270] width 129 height 17
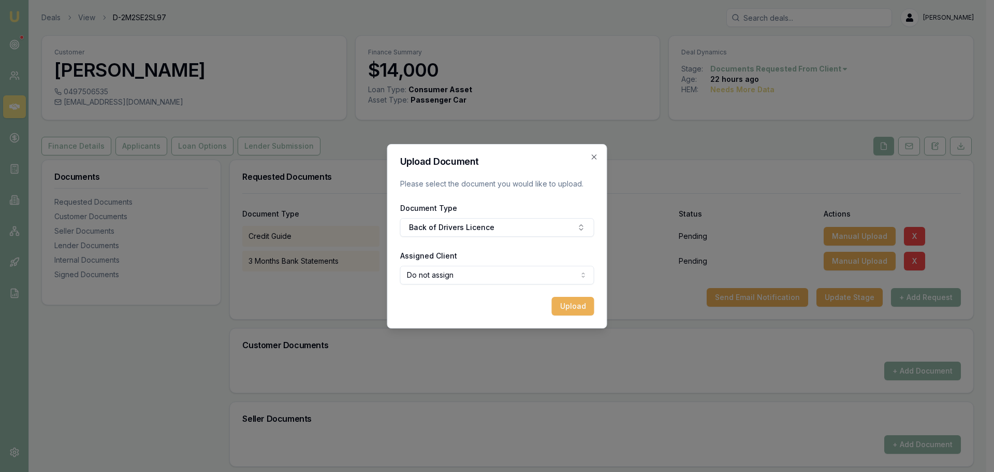
click at [466, 275] on body "Emu Broker Deals View D-2M2SE2SL97 Erin Shield Toggle Menu Customer Jason Roger…" at bounding box center [493, 236] width 986 height 472
select select "U-PTSPW2VI7Y"
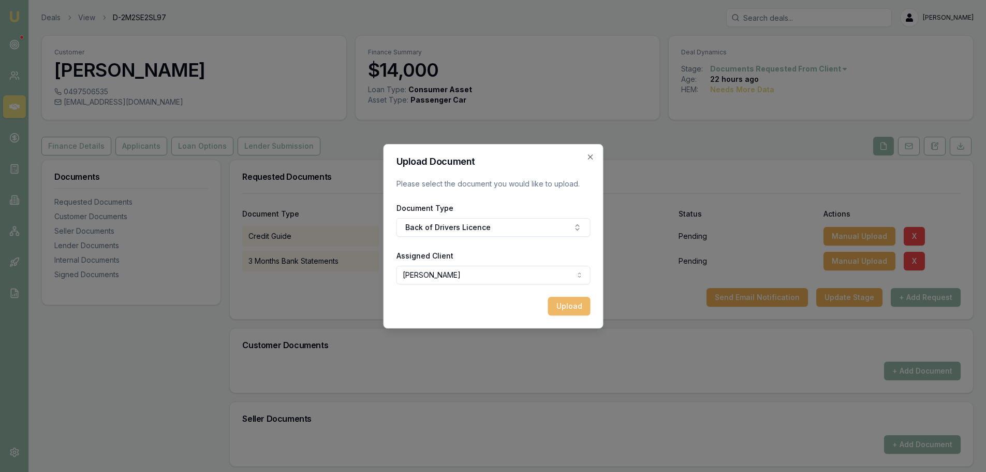
click at [569, 305] on button "Upload" at bounding box center [569, 306] width 42 height 19
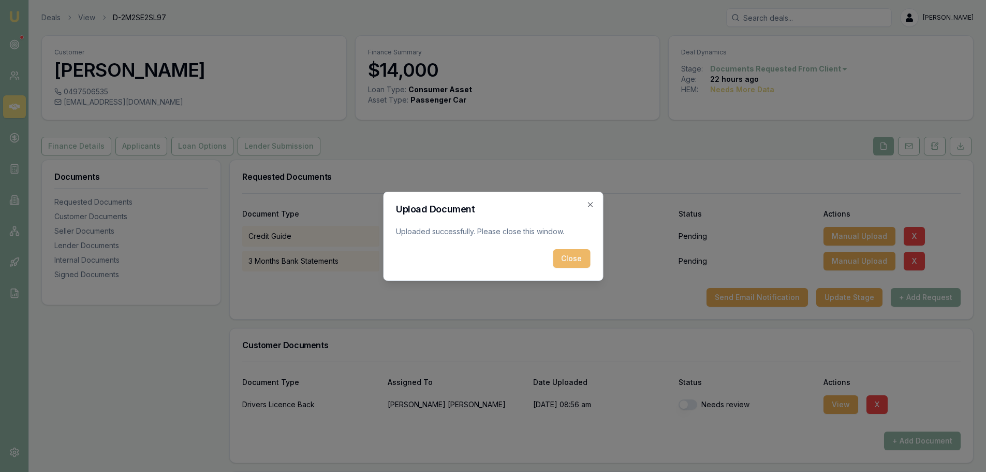
click at [575, 255] on button "Close" at bounding box center [571, 258] width 37 height 19
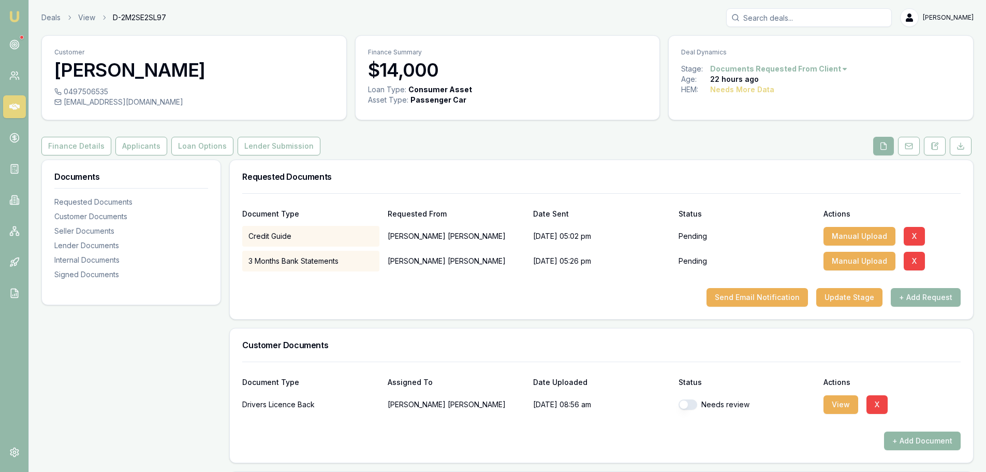
click at [923, 440] on button "+ Add Document" at bounding box center [922, 440] width 77 height 19
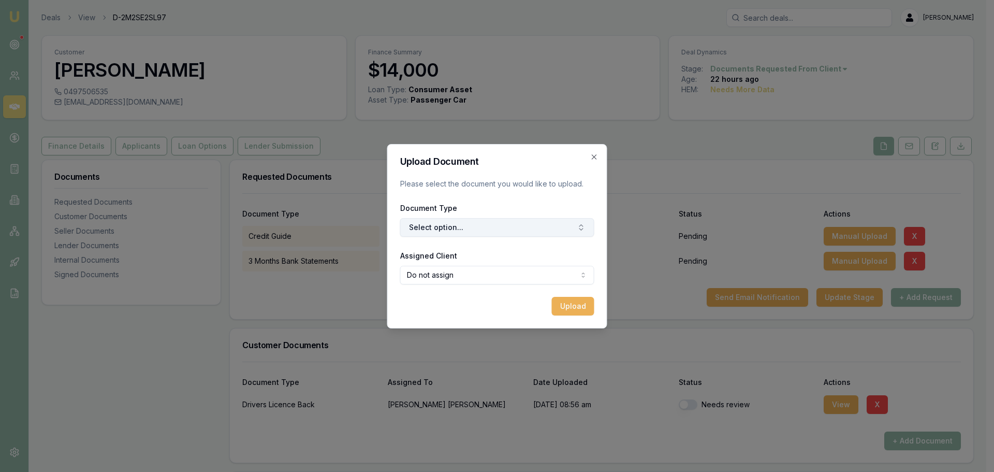
click at [465, 230] on button "Select option..." at bounding box center [497, 227] width 194 height 19
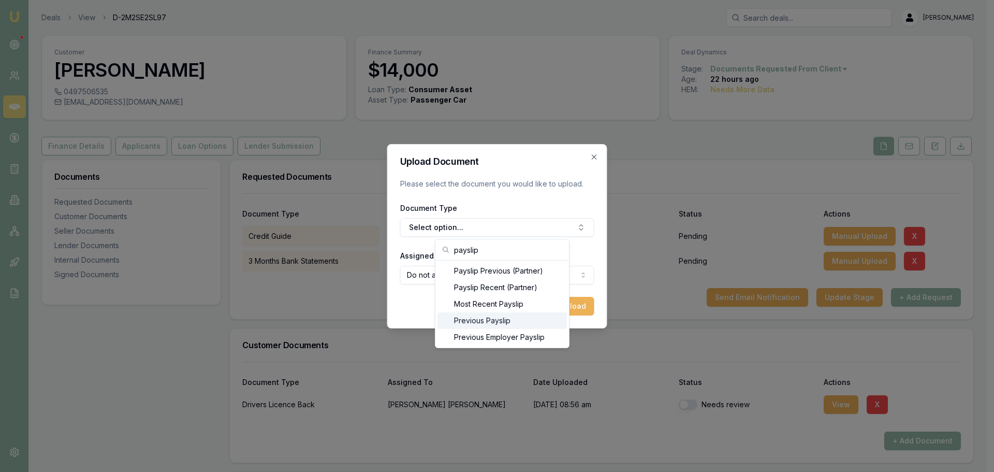
type input "payslip"
click at [502, 319] on div "Previous Payslip" at bounding box center [501, 320] width 129 height 17
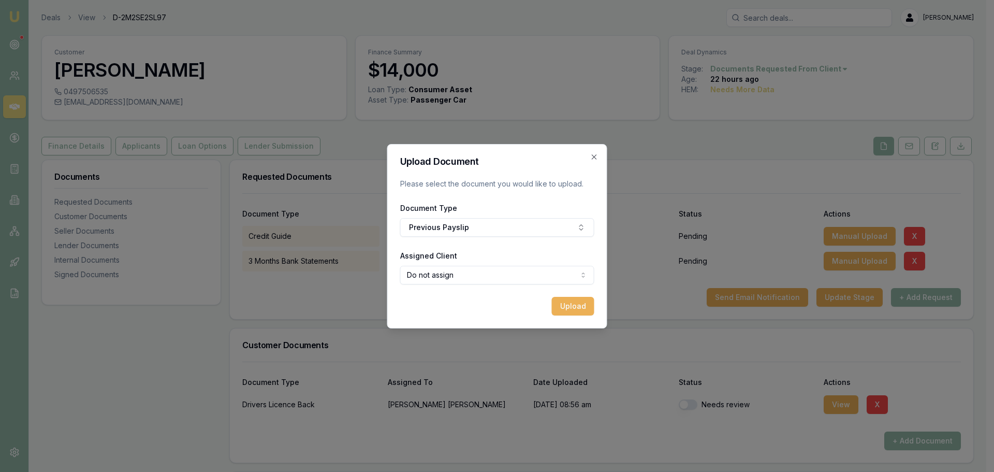
click at [511, 270] on body "Emu Broker Deals View D-2M2SE2SL97 Erin Shield Toggle Menu Customer Jason Roger…" at bounding box center [493, 236] width 986 height 472
select select "U-PTSPW2VI7Y"
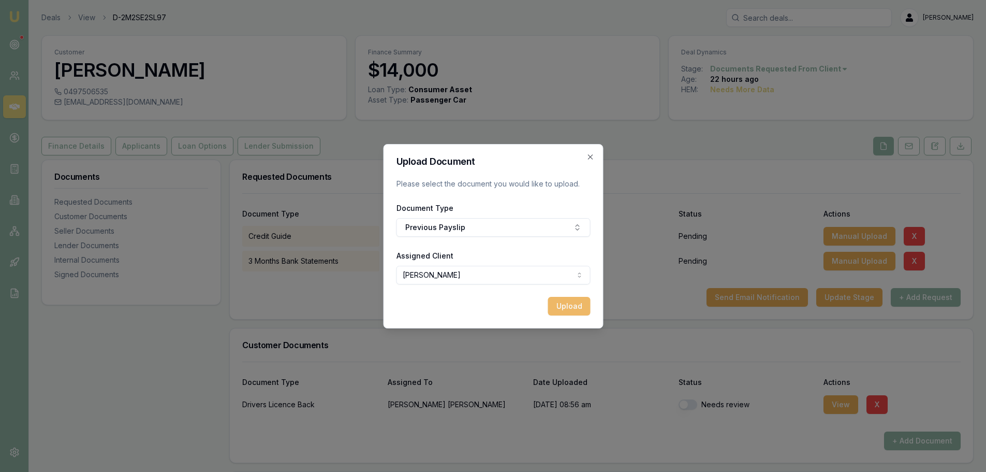
click at [577, 304] on button "Upload" at bounding box center [569, 306] width 42 height 19
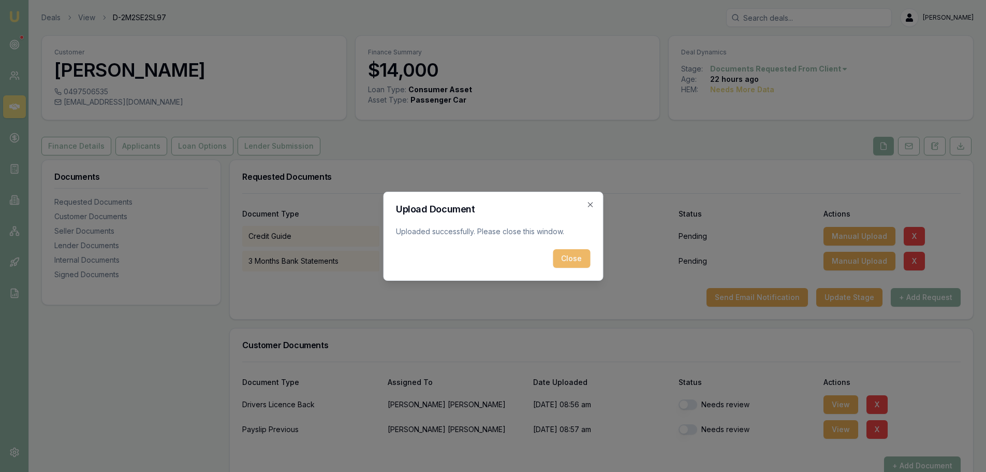
click at [573, 255] on button "Close" at bounding box center [571, 258] width 37 height 19
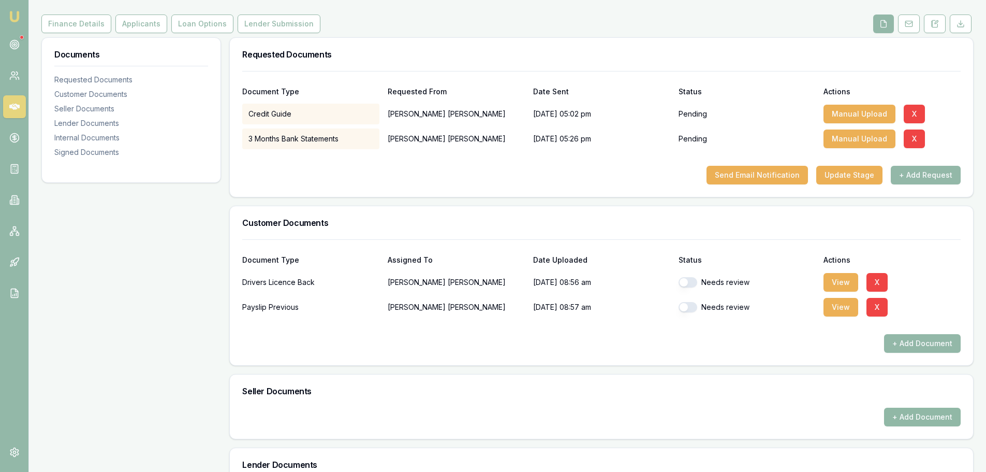
scroll to position [155, 0]
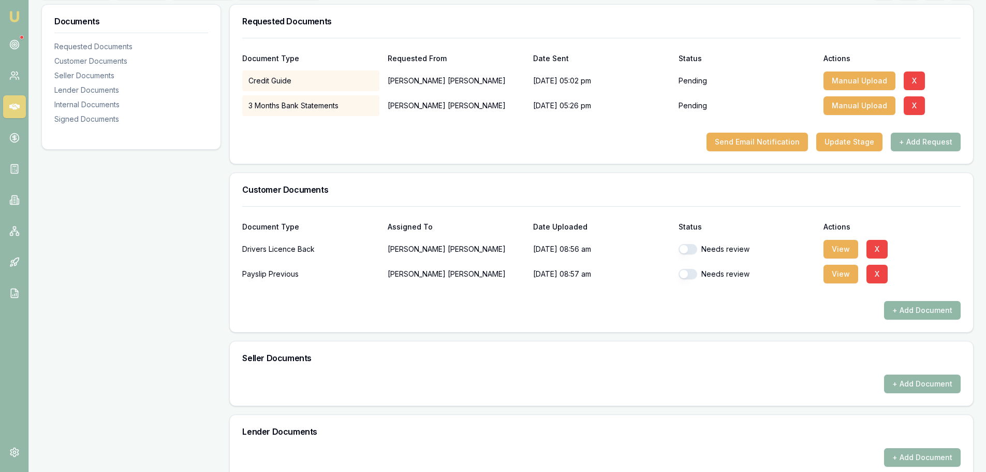
click at [922, 309] on button "+ Add Document" at bounding box center [922, 310] width 77 height 19
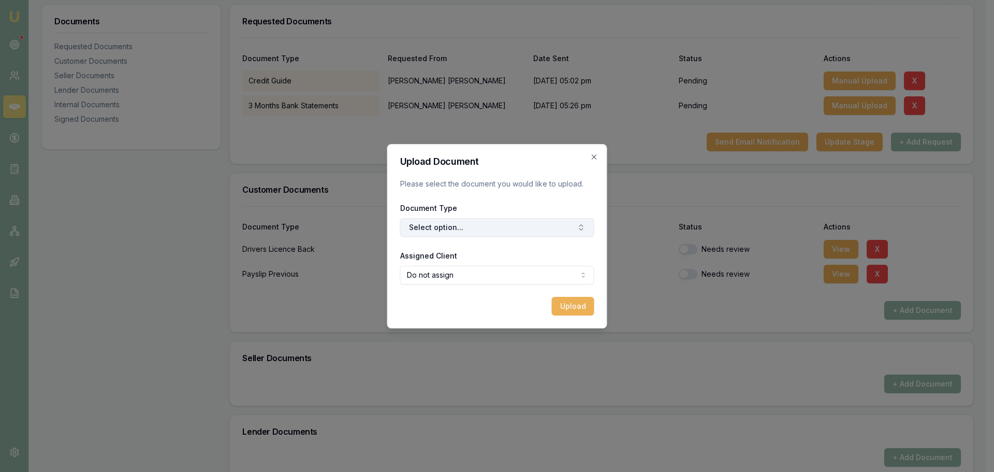
click at [451, 228] on button "Select option..." at bounding box center [497, 227] width 194 height 19
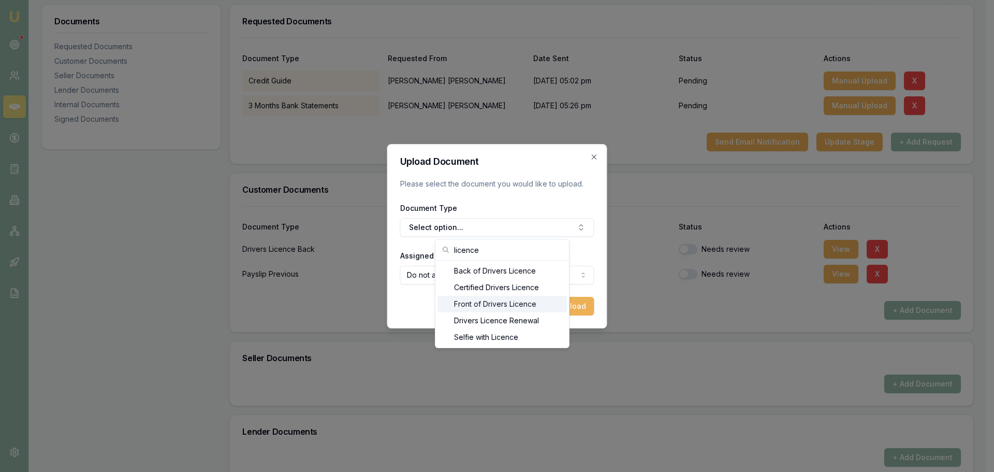
type input "licence"
click at [482, 300] on div "Front of Drivers Licence" at bounding box center [501, 304] width 129 height 17
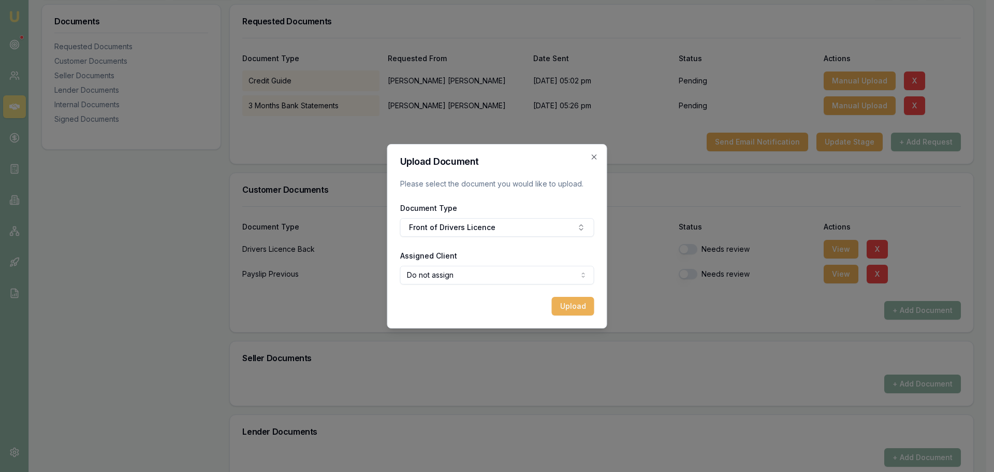
click at [472, 272] on body "Emu Broker Deals View D-2M2SE2SL97 Erin Shield Toggle Menu Customer Jason Roger…" at bounding box center [493, 81] width 986 height 472
select select "U-PTSPW2VI7Y"
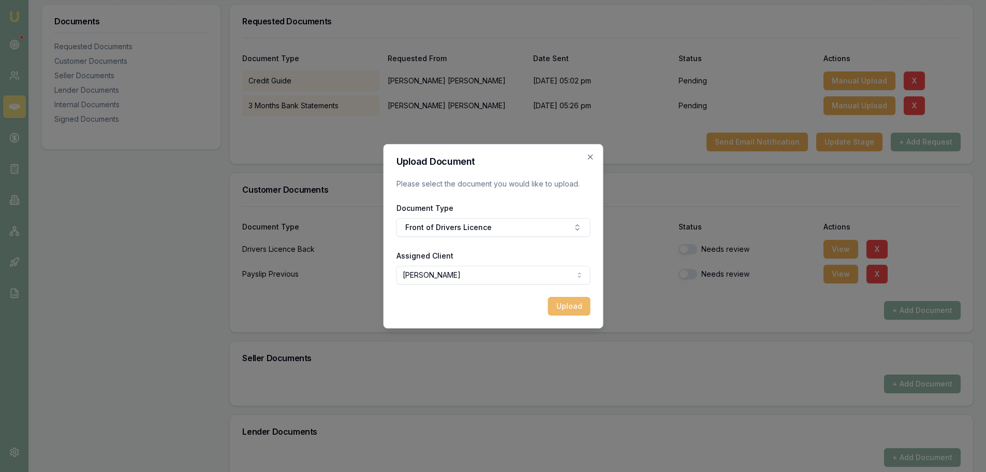
click at [564, 309] on button "Upload" at bounding box center [569, 306] width 42 height 19
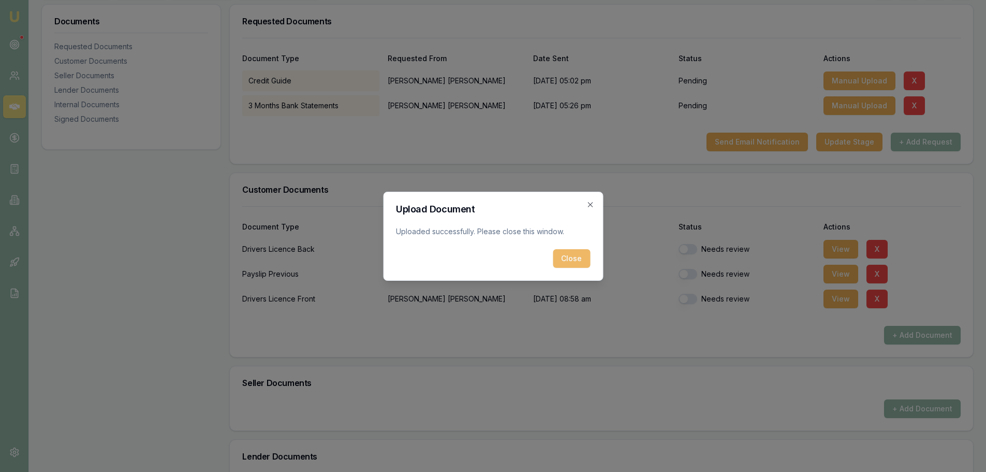
click at [564, 252] on button "Close" at bounding box center [571, 258] width 37 height 19
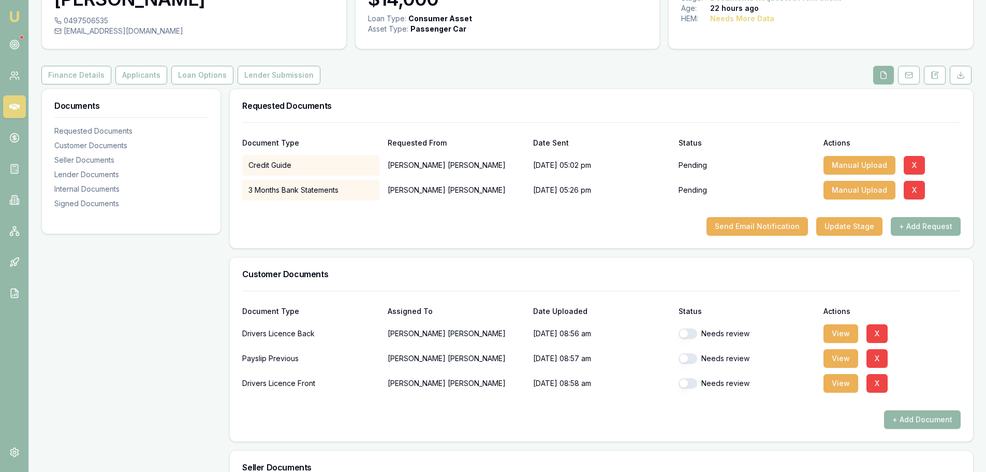
scroll to position [0, 0]
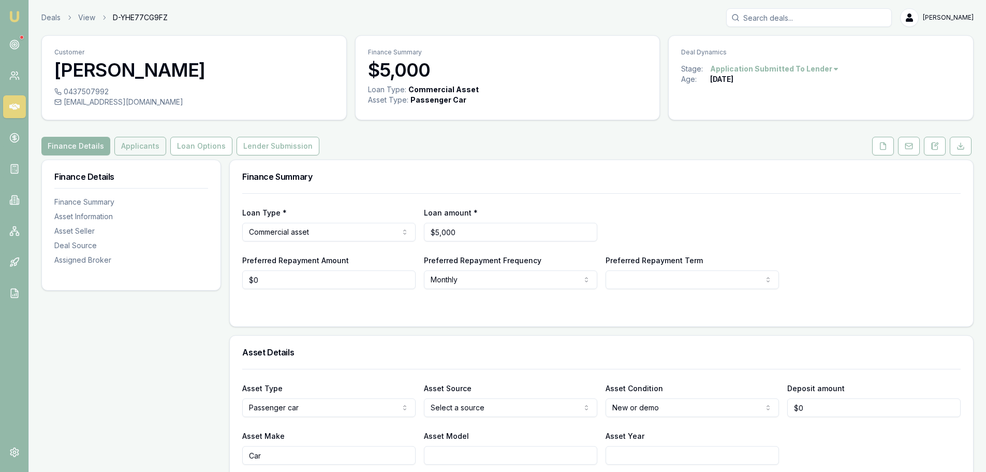
click at [138, 143] on button "Applicants" at bounding box center [140, 146] width 52 height 19
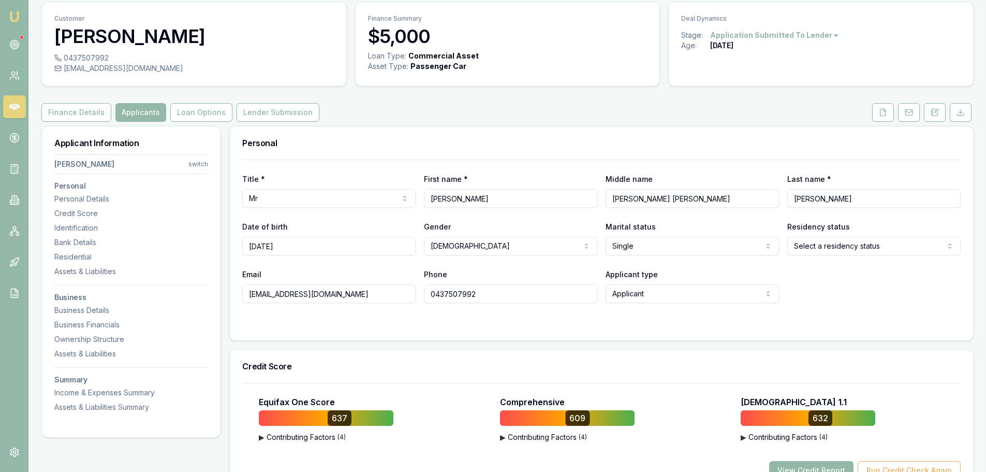
scroll to position [52, 0]
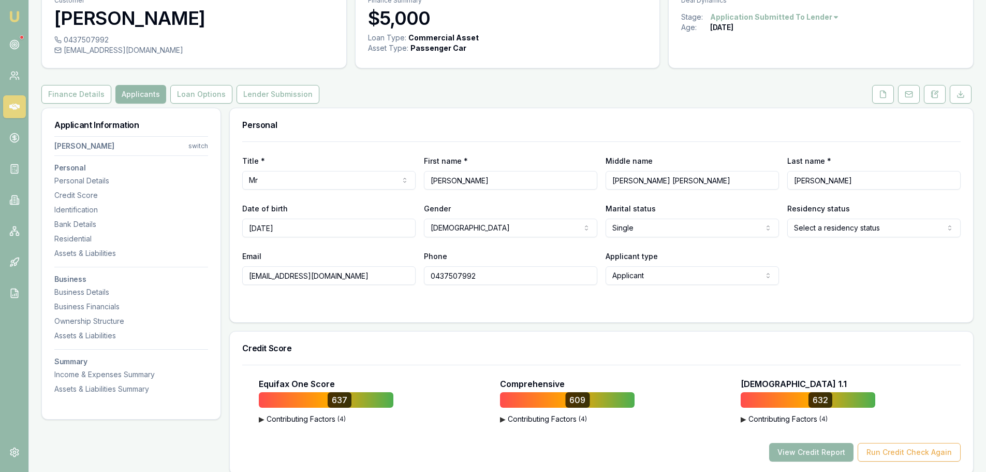
drag, startPoint x: 353, startPoint y: 274, endPoint x: 201, endPoint y: 276, distance: 152.2
click at [882, 93] on icon at bounding box center [883, 94] width 8 height 8
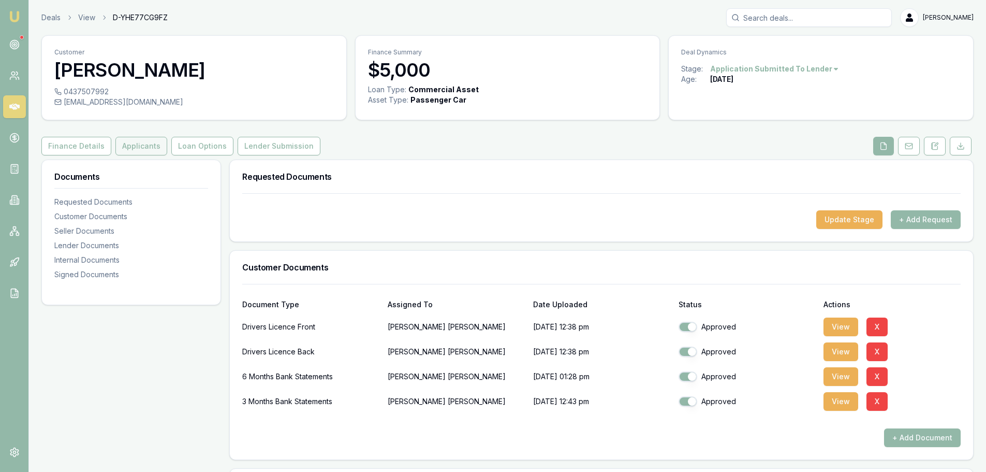
click at [135, 149] on button "Applicants" at bounding box center [141, 146] width 52 height 19
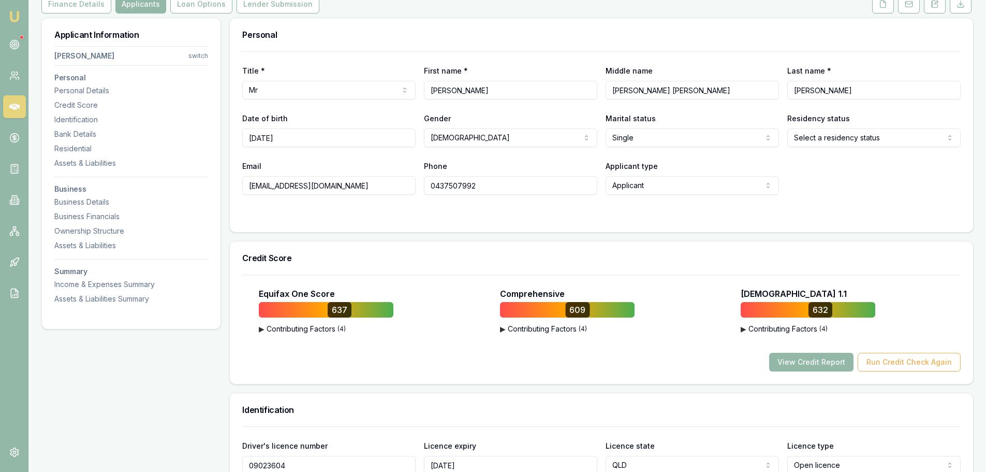
scroll to position [52, 0]
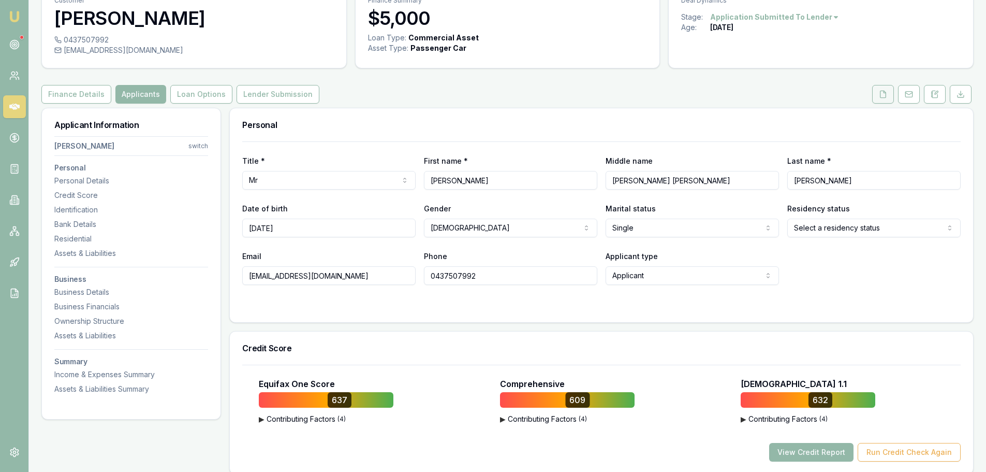
click at [887, 100] on button at bounding box center [883, 94] width 22 height 19
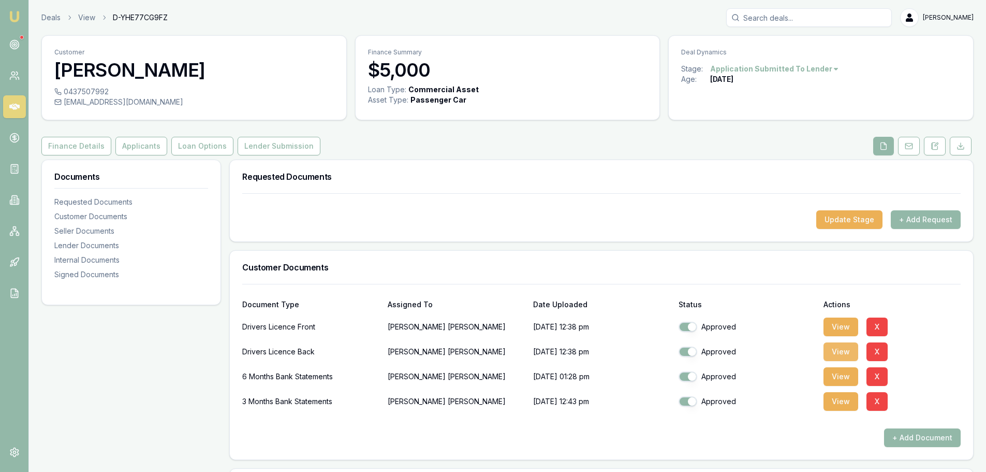
click at [836, 348] on button "View" at bounding box center [841, 351] width 35 height 19
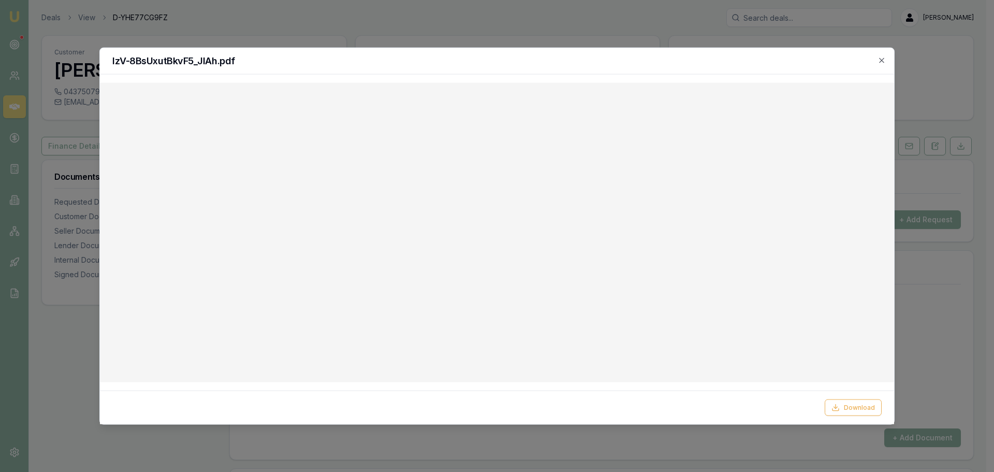
click at [875, 56] on h2 "IzV-8BsUxutBkvF5_JlAh.pdf" at bounding box center [496, 60] width 769 height 9
click at [883, 56] on icon "button" at bounding box center [882, 60] width 8 height 8
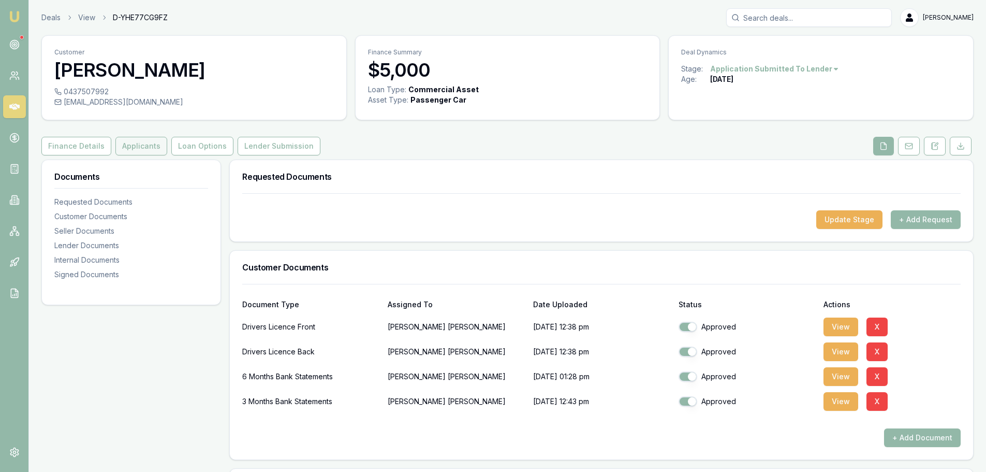
click at [152, 145] on button "Applicants" at bounding box center [141, 146] width 52 height 19
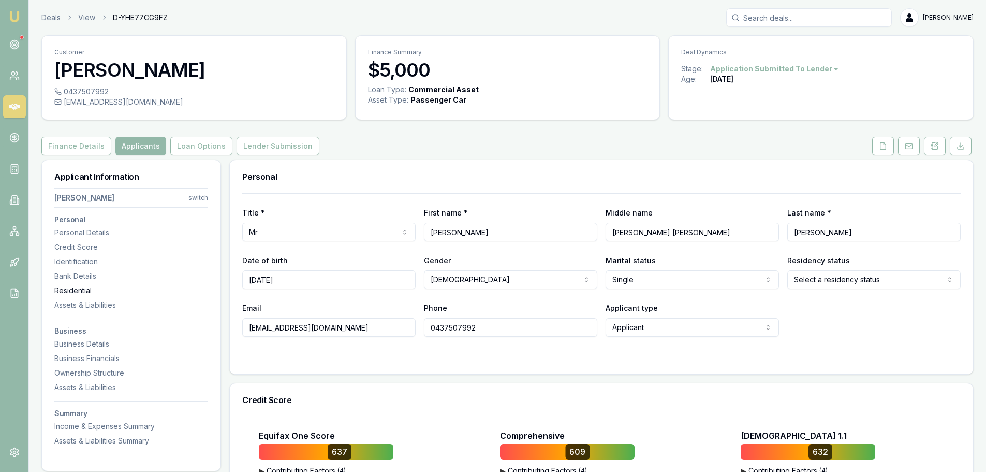
click at [77, 290] on div "Residential" at bounding box center [131, 290] width 154 height 10
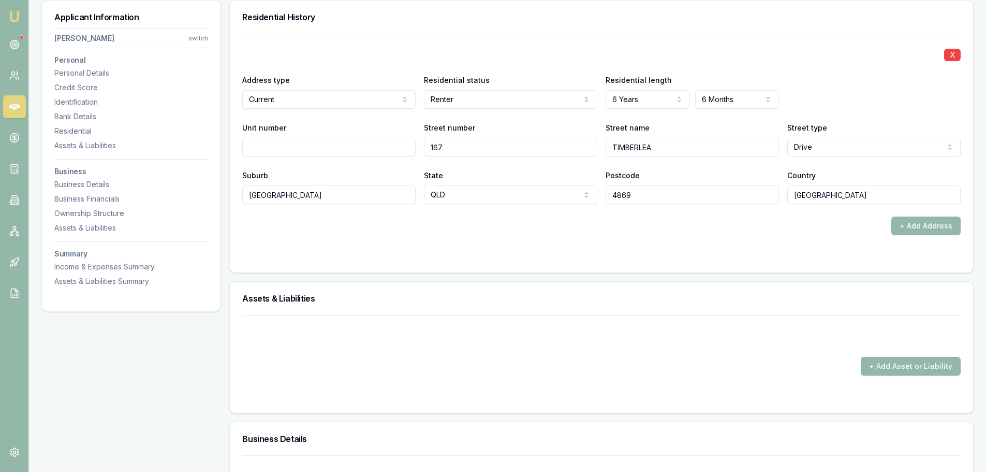
scroll to position [843, 0]
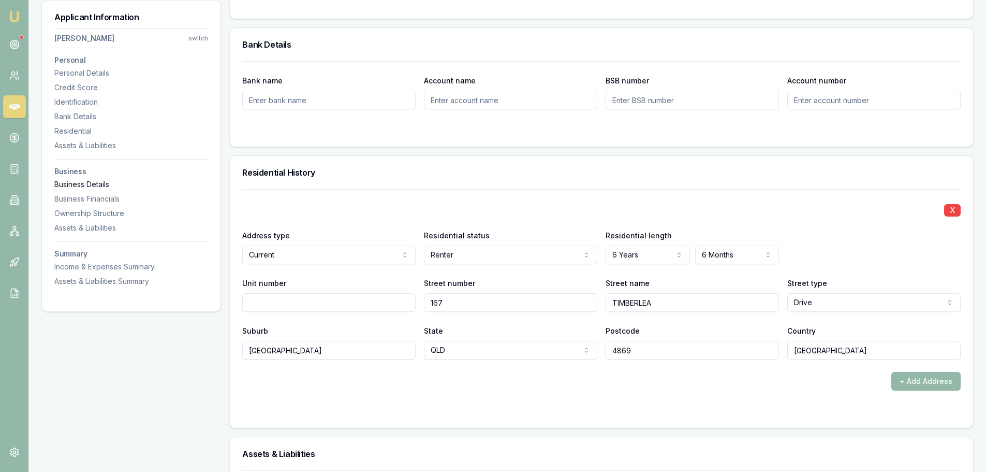
click at [92, 185] on div "Business Details" at bounding box center [131, 184] width 154 height 10
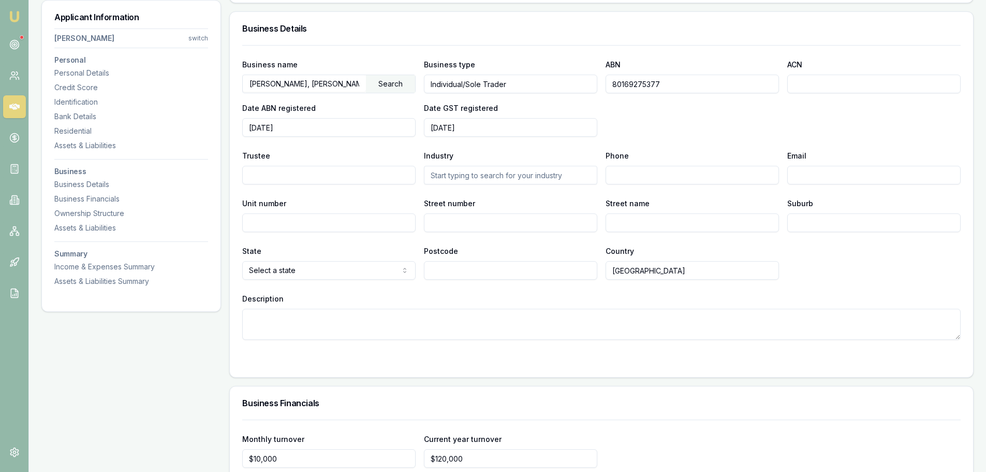
scroll to position [1420, 0]
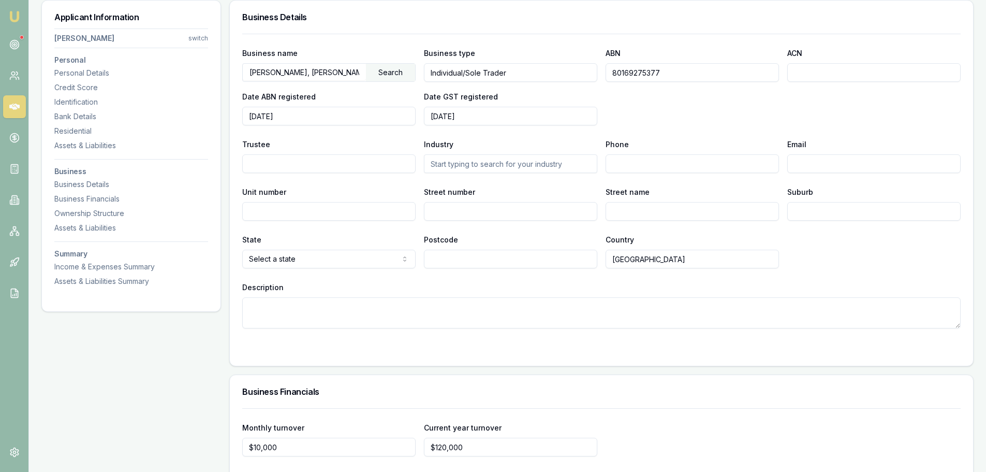
drag, startPoint x: 668, startPoint y: 75, endPoint x: 578, endPoint y: 71, distance: 90.2
click at [578, 71] on div "Business name [PERSON_NAME], [PERSON_NAME] Search Business type Individual/Sole…" at bounding box center [601, 86] width 719 height 79
click at [87, 226] on div "Assets & Liabilities" at bounding box center [131, 228] width 154 height 10
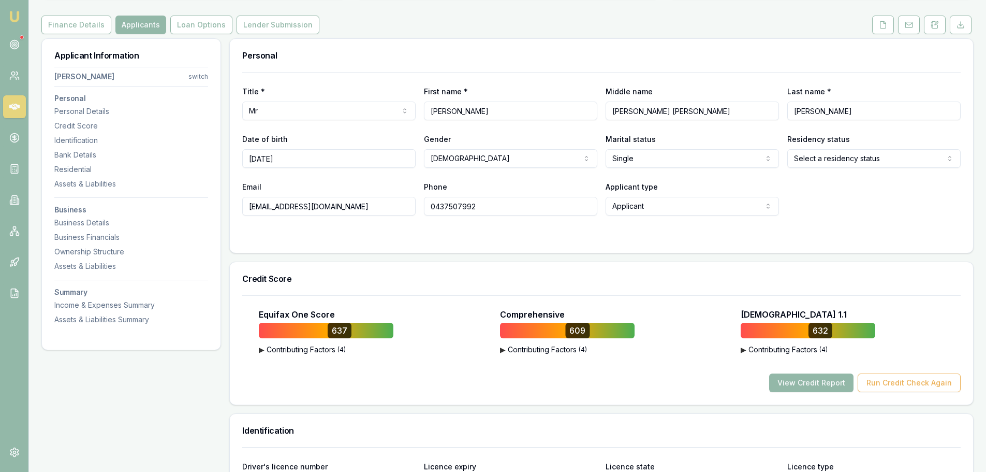
scroll to position [0, 0]
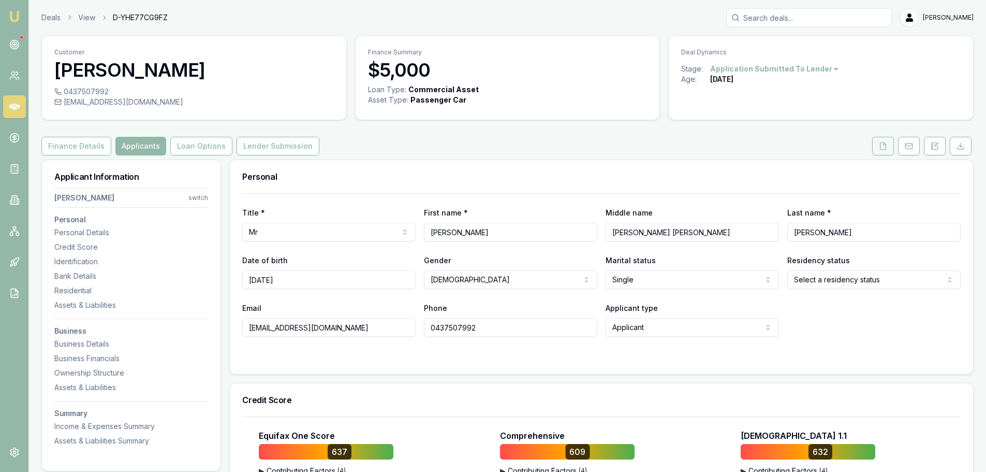
click at [884, 144] on polyline at bounding box center [885, 143] width 2 height 2
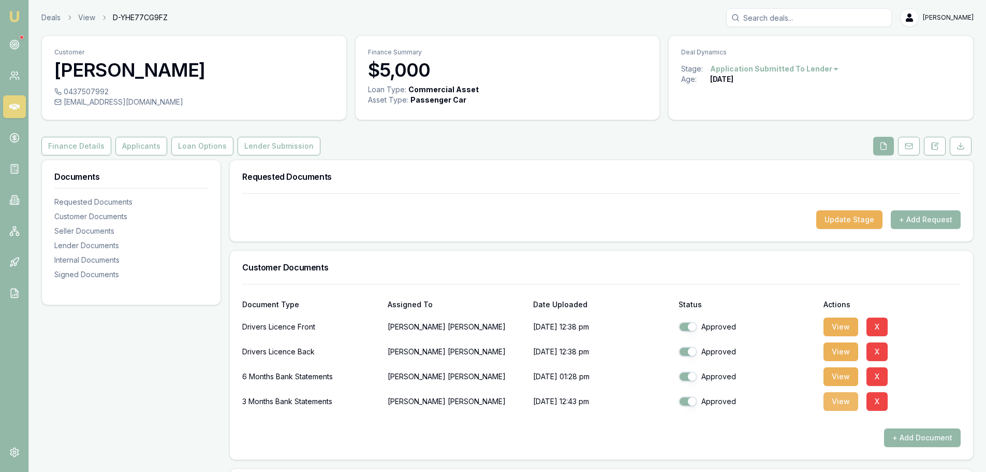
click at [838, 406] on button "View" at bounding box center [841, 401] width 35 height 19
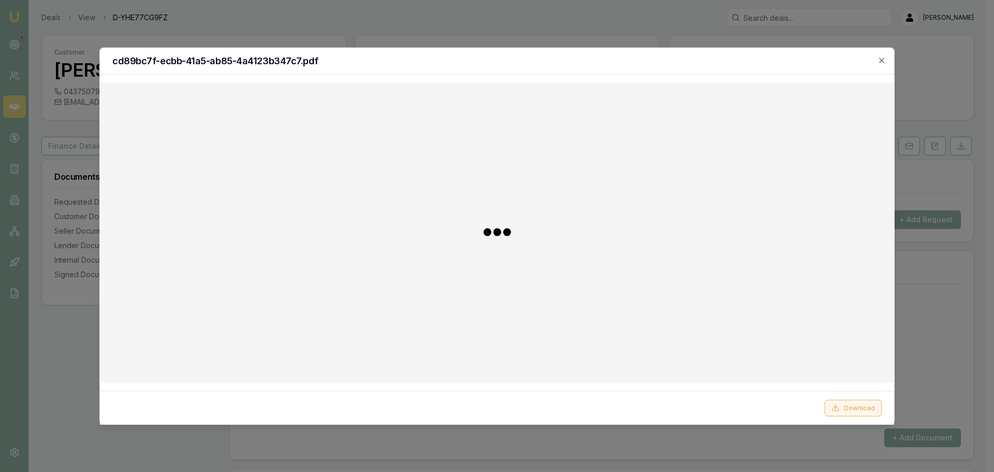
click at [854, 407] on button "Download" at bounding box center [853, 407] width 57 height 17
click at [883, 60] on icon "button" at bounding box center [882, 60] width 8 height 8
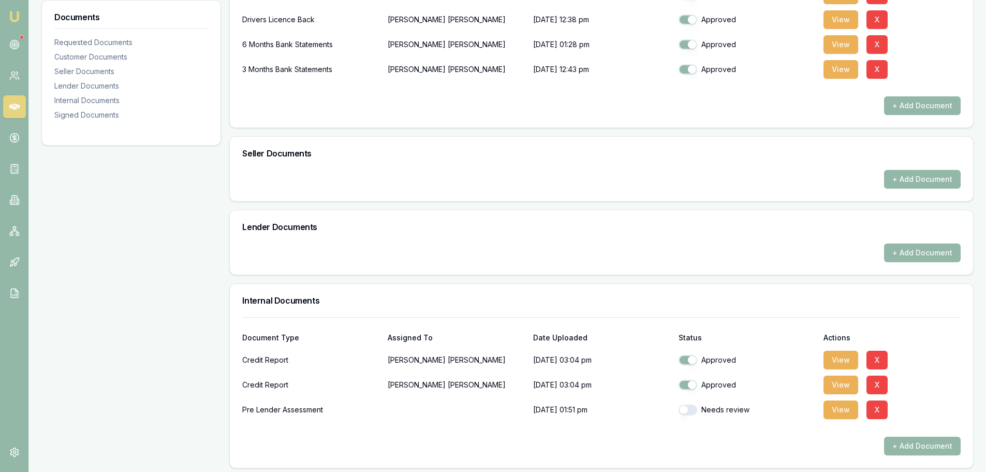
scroll to position [414, 0]
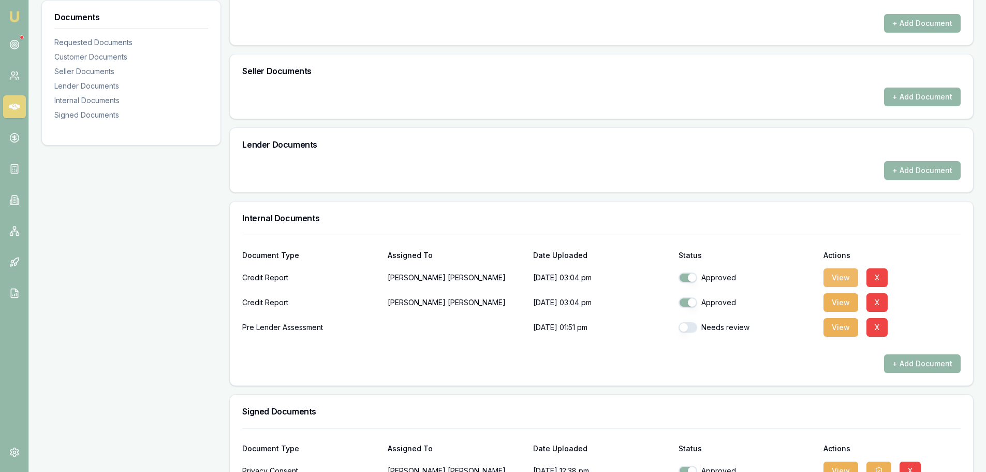
click at [837, 280] on button "View" at bounding box center [841, 277] width 35 height 19
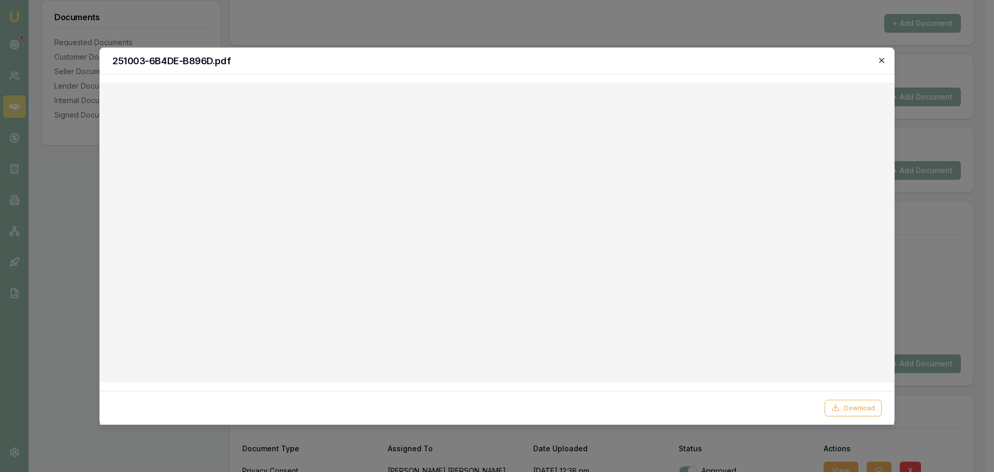
click at [885, 59] on icon "button" at bounding box center [882, 60] width 8 height 8
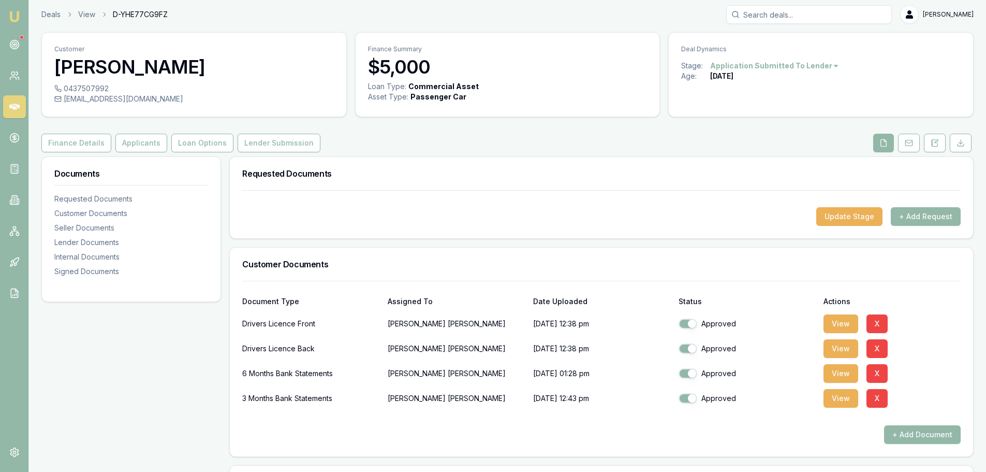
scroll to position [0, 0]
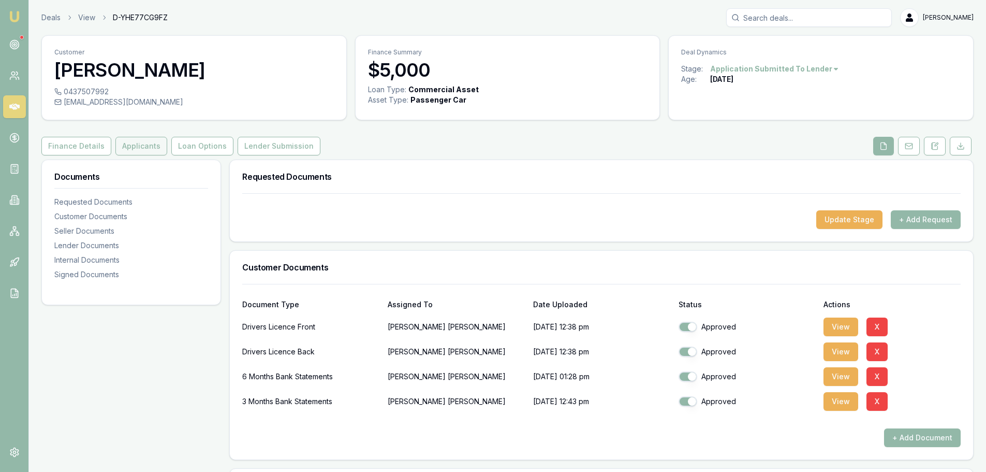
click at [145, 149] on button "Applicants" at bounding box center [141, 146] width 52 height 19
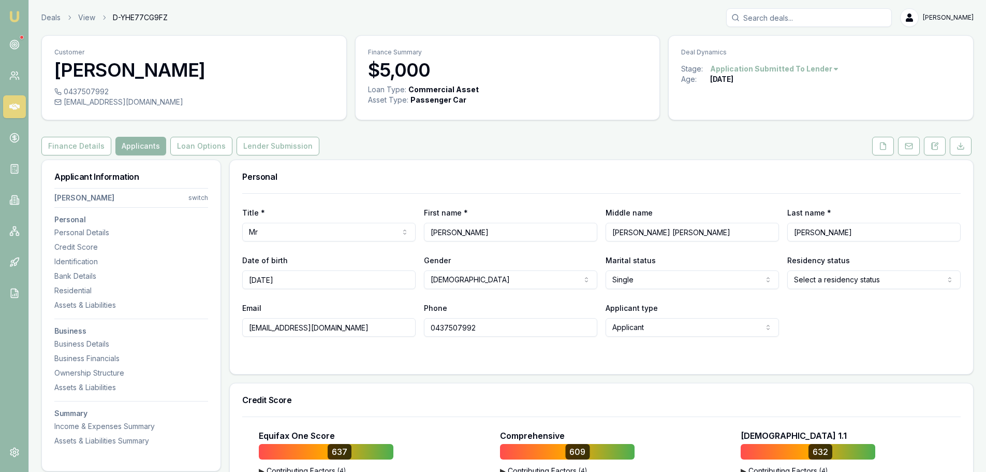
click at [412, 165] on div "Personal" at bounding box center [601, 176] width 743 height 33
click at [401, 143] on div "Finance Details Applicants Loan Options Lender Submission" at bounding box center [507, 146] width 932 height 19
click at [391, 142] on div "Finance Details Applicants Loan Options Lender Submission" at bounding box center [507, 146] width 932 height 19
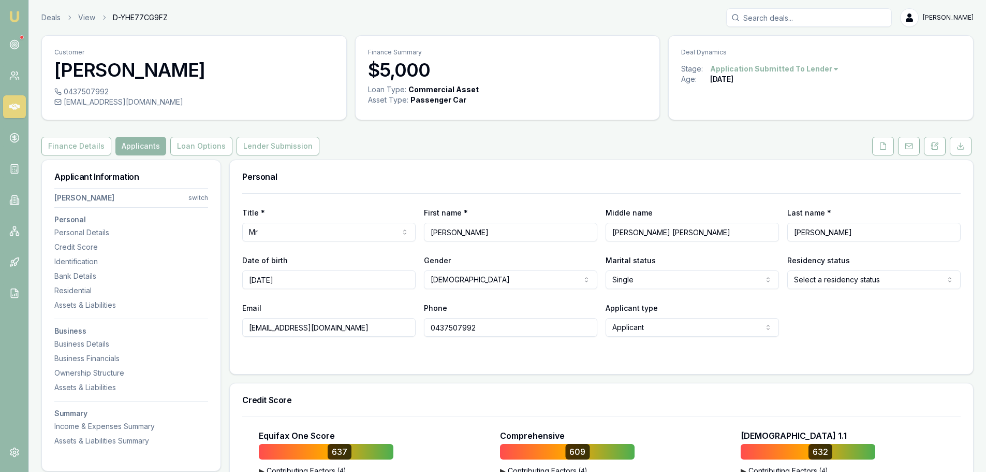
click at [567, 48] on p "Finance Summary" at bounding box center [508, 52] width 280 height 8
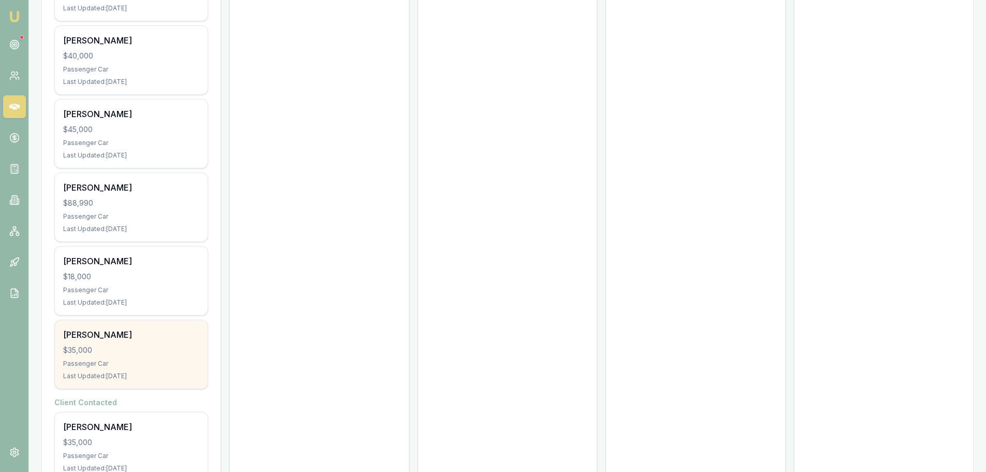
scroll to position [8194, 0]
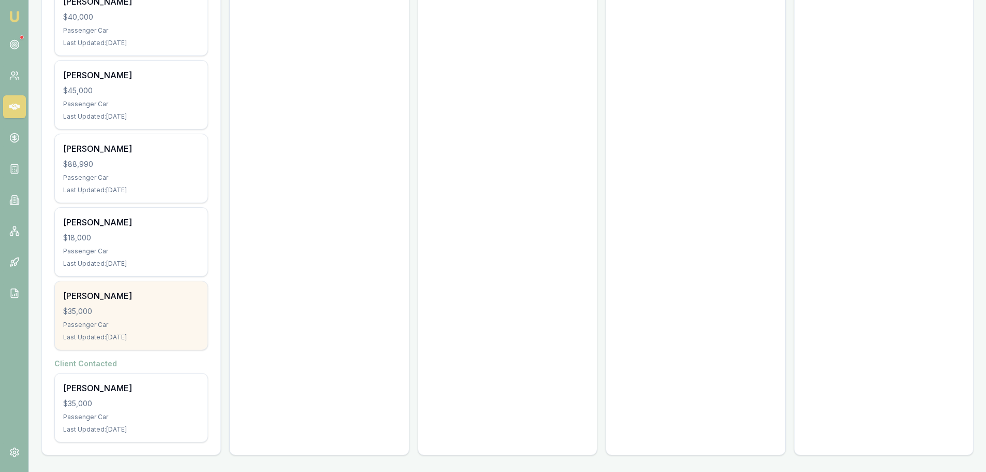
click at [176, 313] on div "$35,000" at bounding box center [131, 311] width 136 height 10
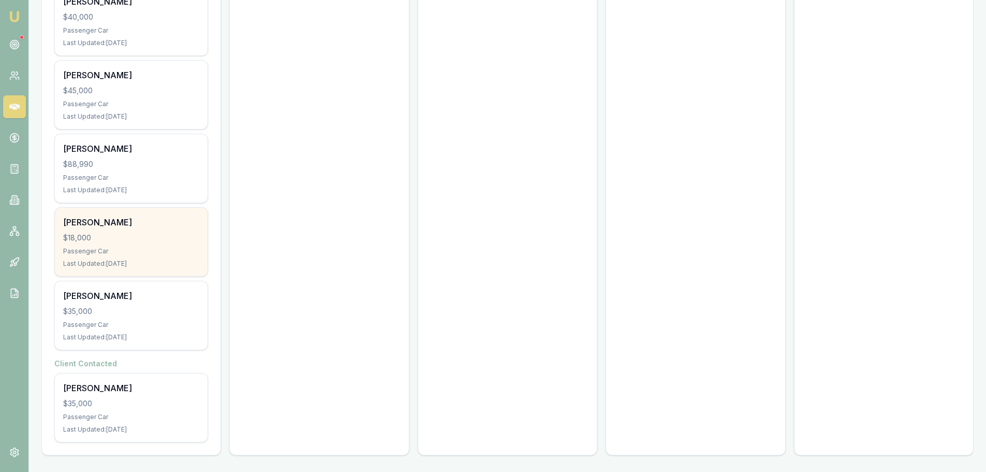
click at [124, 228] on div "Jordan Bunce" at bounding box center [131, 222] width 136 height 12
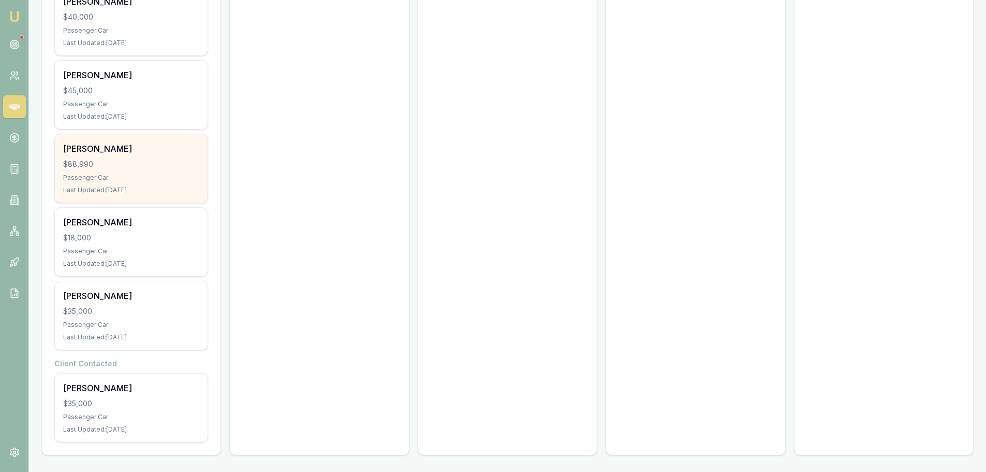
click at [117, 169] on div "$88,990" at bounding box center [131, 164] width 136 height 10
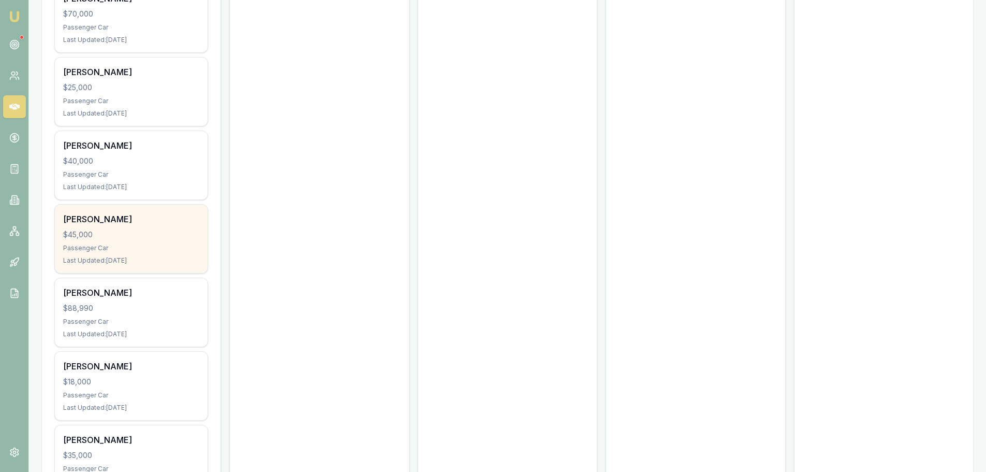
scroll to position [8038, 0]
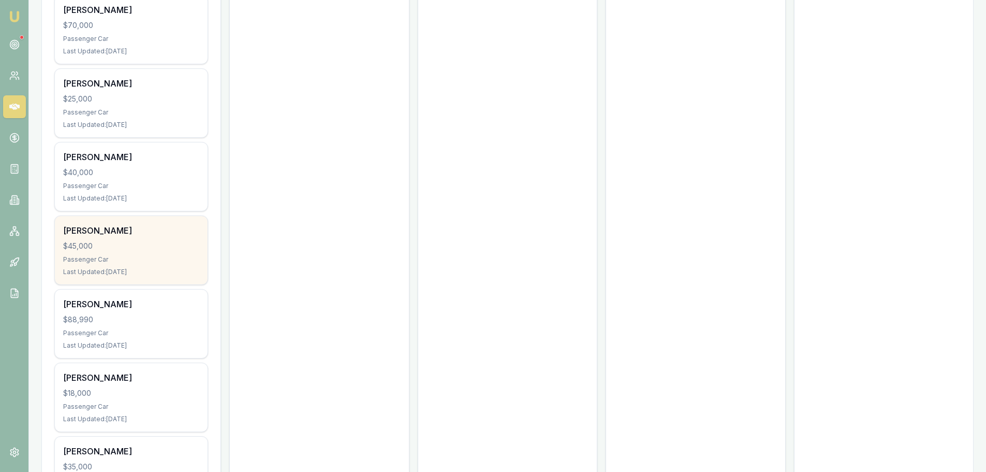
click at [154, 247] on div "$45,000" at bounding box center [131, 246] width 136 height 10
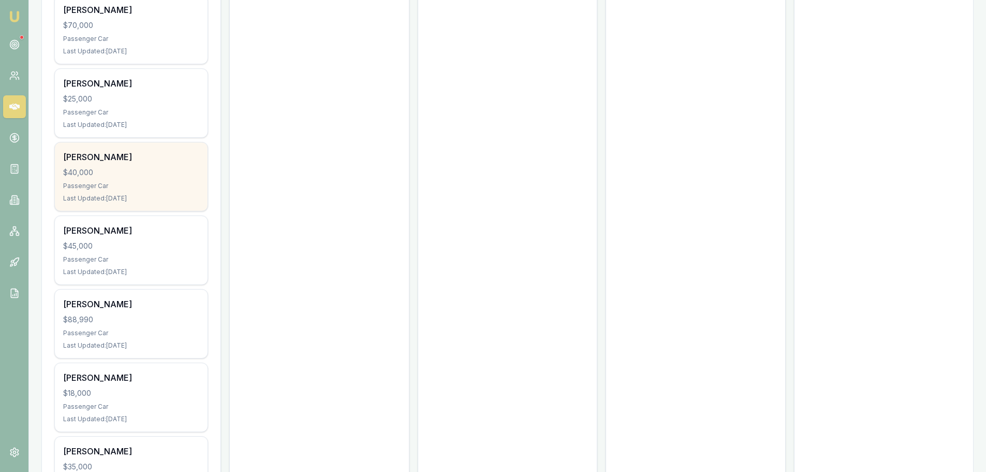
click at [163, 154] on div "Carlo Lombardo" at bounding box center [131, 157] width 136 height 12
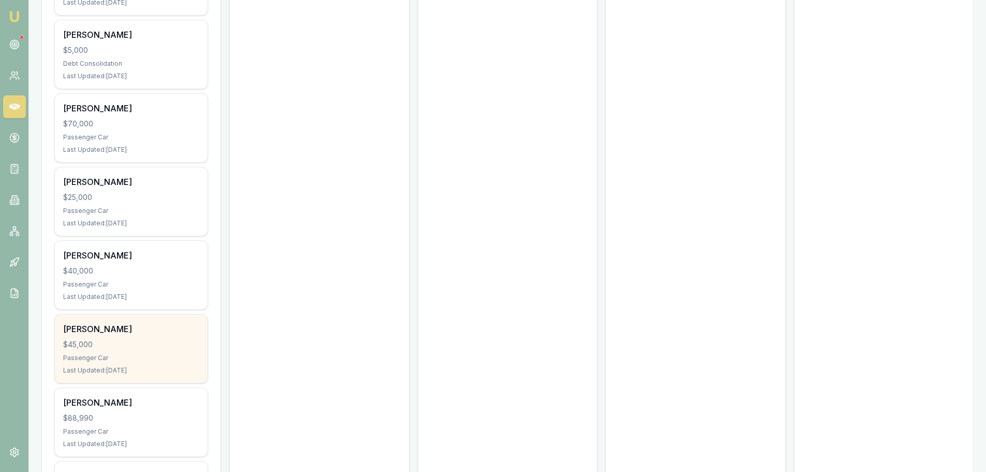
scroll to position [7935, 0]
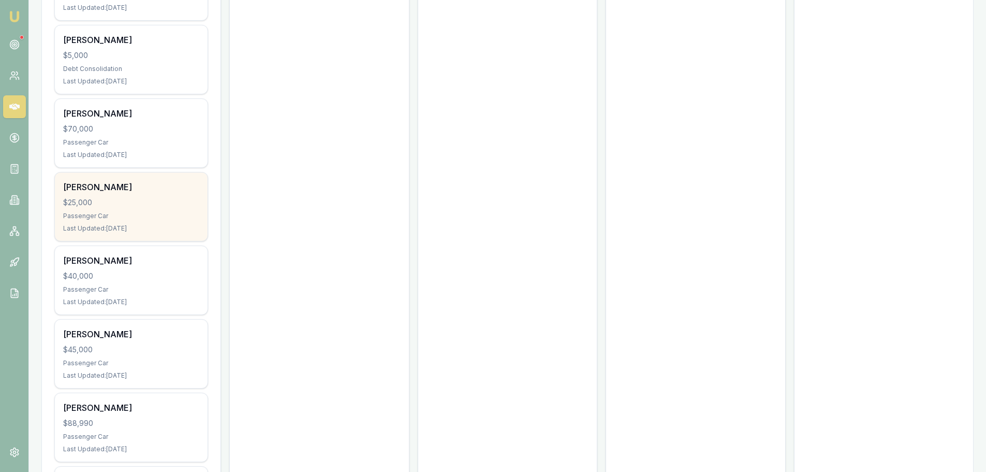
click at [174, 213] on div "Passenger Car" at bounding box center [131, 216] width 136 height 8
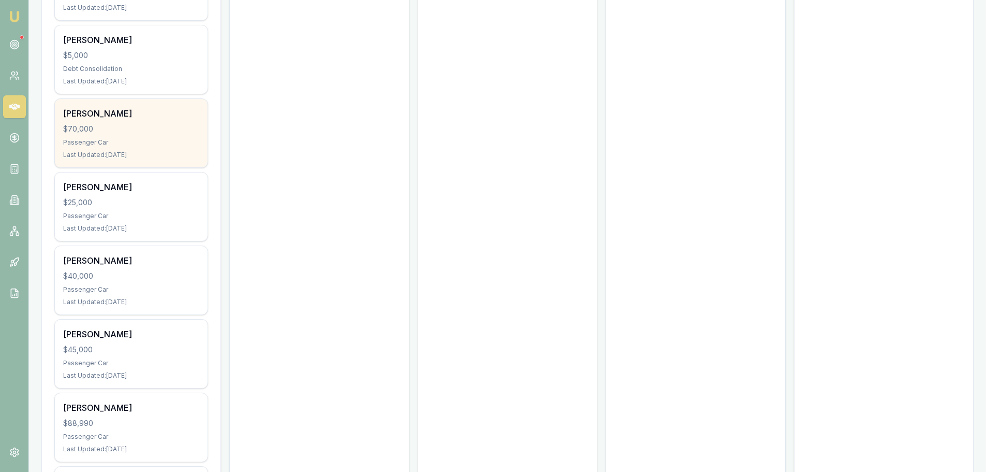
click at [116, 130] on div "$70,000" at bounding box center [131, 129] width 136 height 10
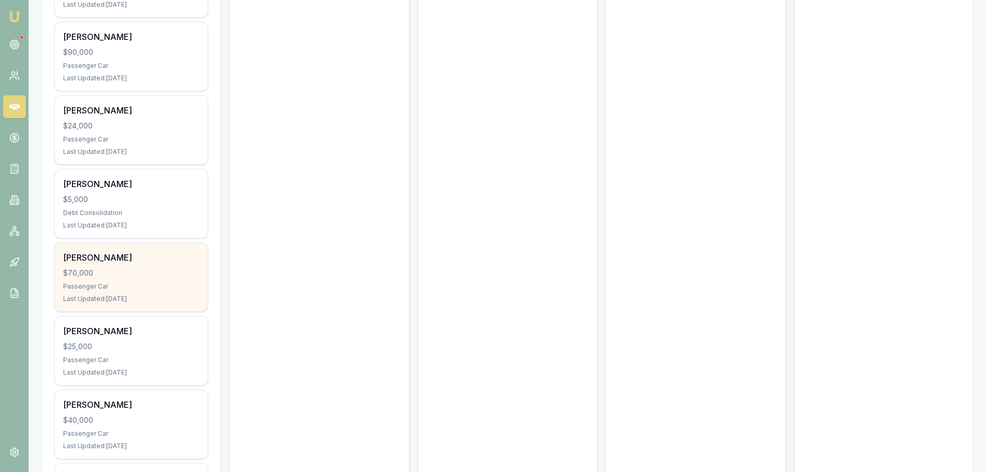
scroll to position [7780, 0]
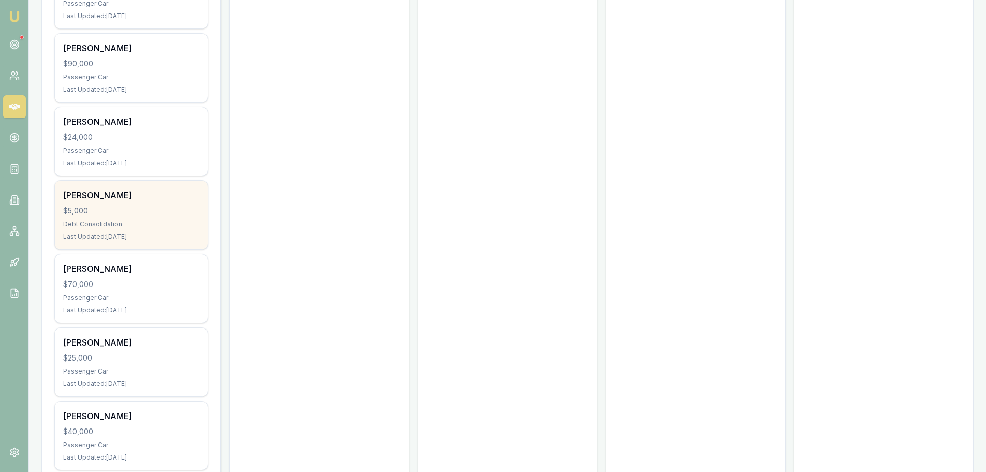
click at [120, 217] on div "Peter Snyders $5,000 Debt Consolidation Last Updated: 19 days ago" at bounding box center [131, 215] width 153 height 68
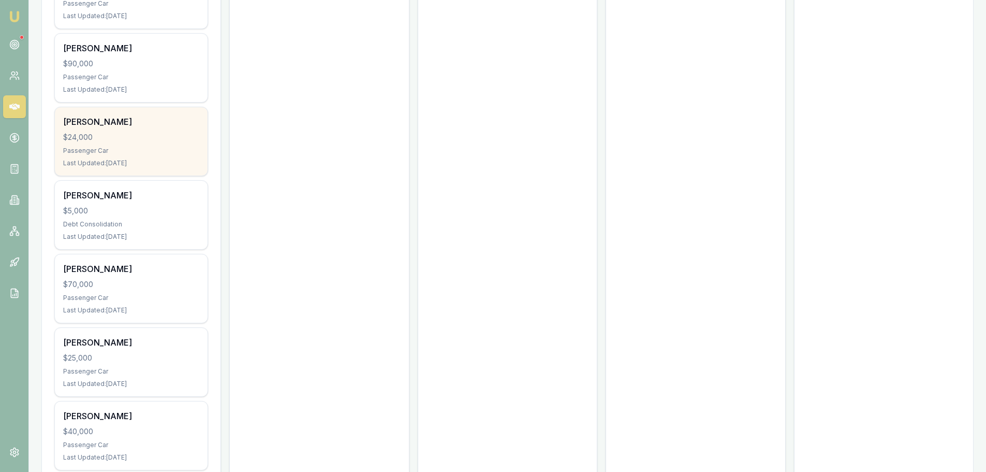
click at [136, 149] on div "Passenger Car" at bounding box center [131, 151] width 136 height 8
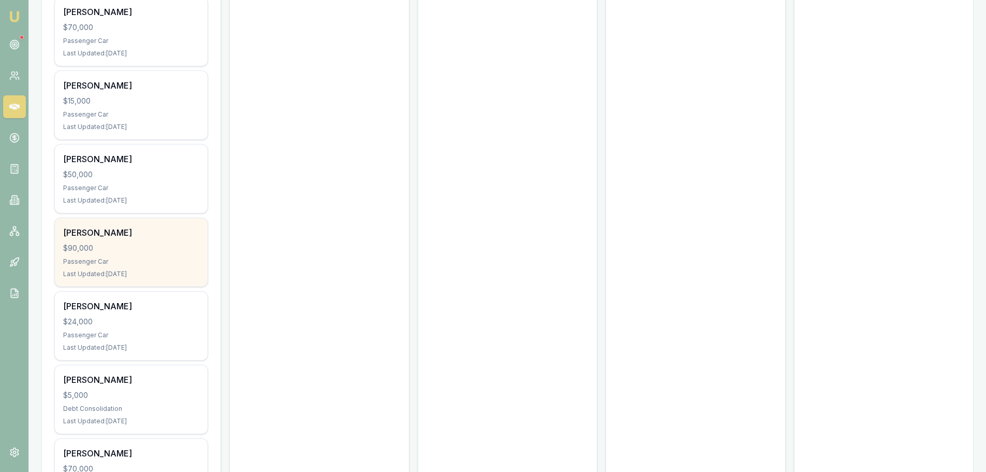
scroll to position [7572, 0]
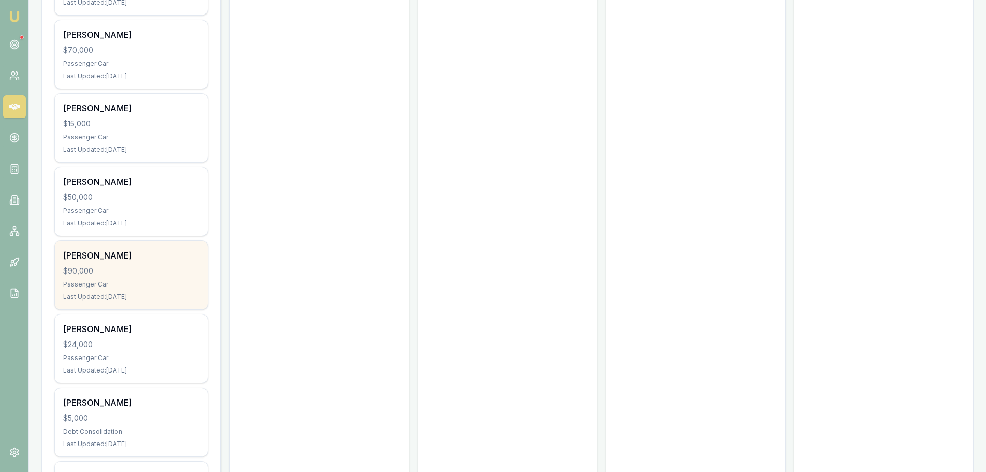
click at [161, 280] on div "Passenger Car" at bounding box center [131, 284] width 136 height 8
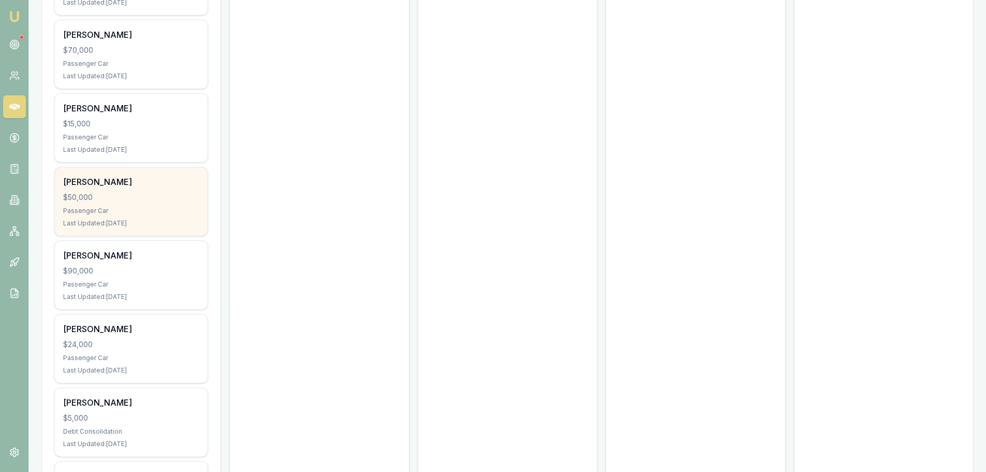
click at [105, 197] on div "$50,000" at bounding box center [131, 197] width 136 height 10
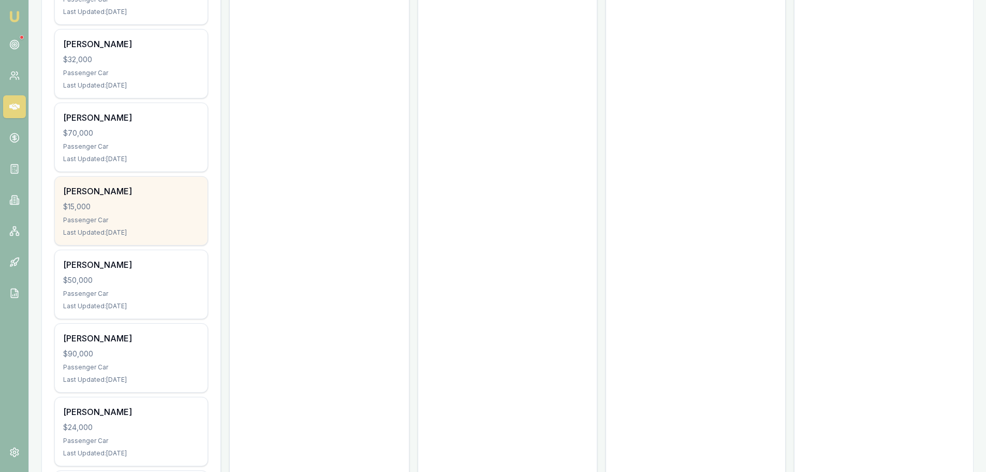
scroll to position [7469, 0]
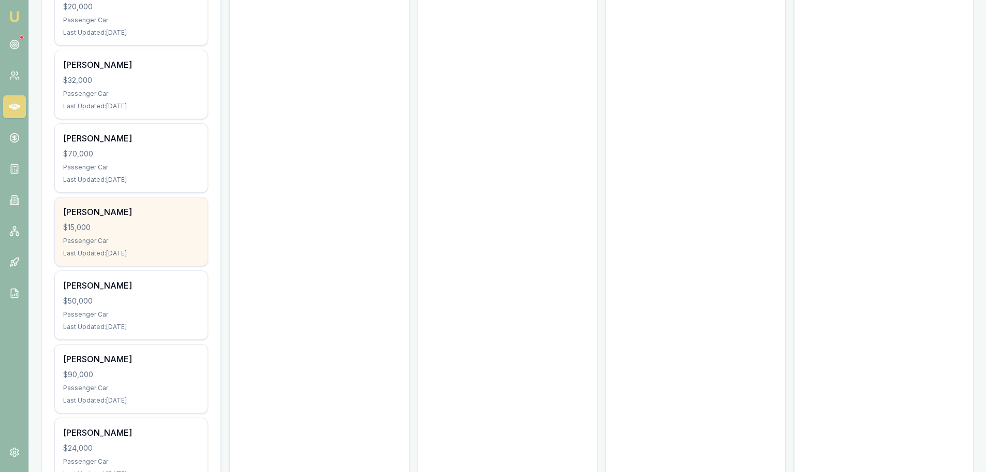
click at [127, 212] on div "Brett Wills" at bounding box center [131, 212] width 136 height 12
click at [138, 214] on div "Brett Wills" at bounding box center [131, 212] width 136 height 12
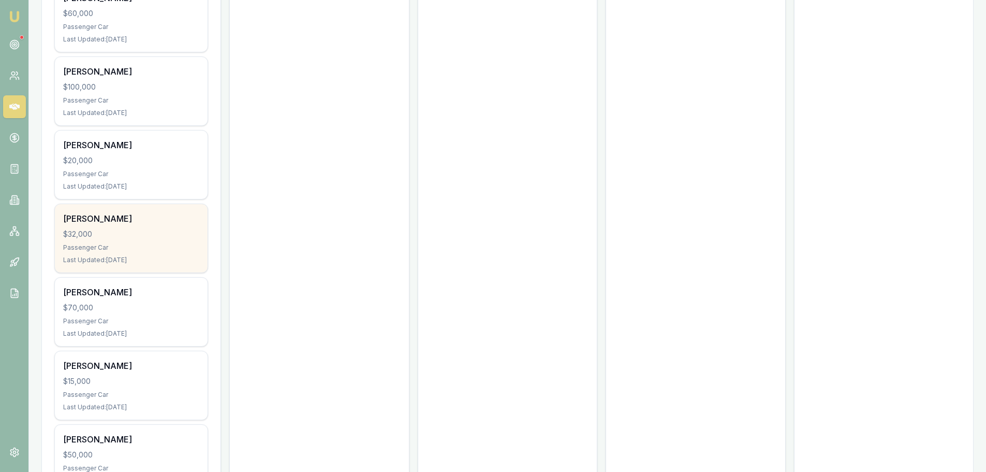
scroll to position [7314, 0]
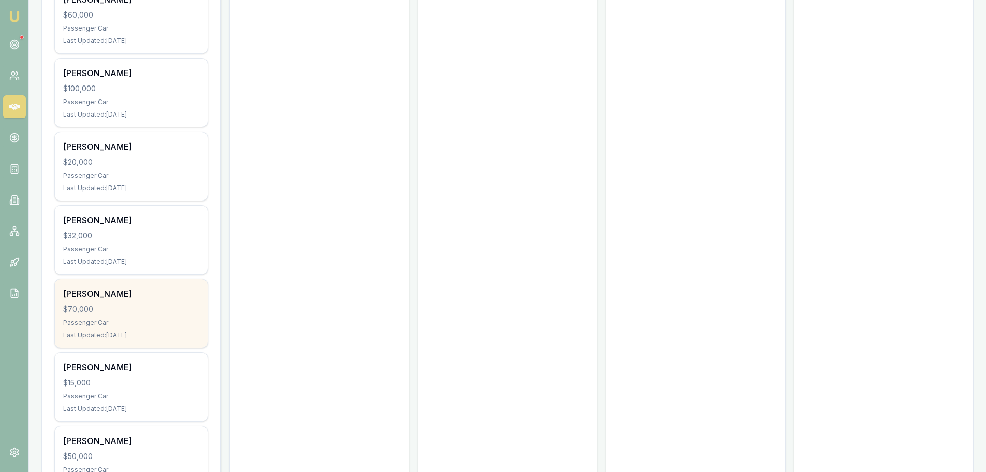
click at [137, 304] on div "$70,000" at bounding box center [131, 309] width 136 height 10
click at [137, 303] on div "Liam Browne $70,000 Passenger Car Last Updated: 16 days ago" at bounding box center [131, 313] width 153 height 68
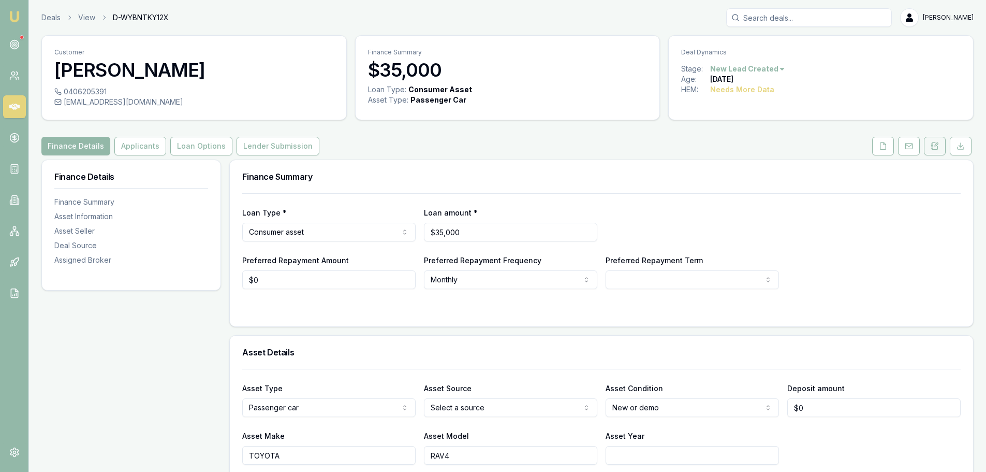
click at [935, 148] on icon at bounding box center [935, 146] width 8 height 8
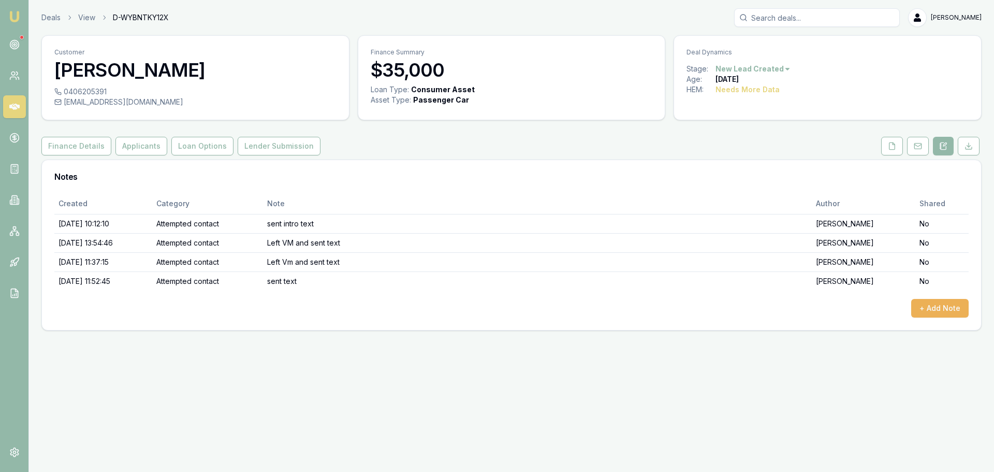
click at [778, 66] on html "Emu Broker Deals View D-WYBNTKY12X [PERSON_NAME] Toggle Menu Customer [PERSON_N…" at bounding box center [497, 236] width 994 height 472
click at [755, 186] on div "- No Contact" at bounding box center [751, 187] width 61 height 17
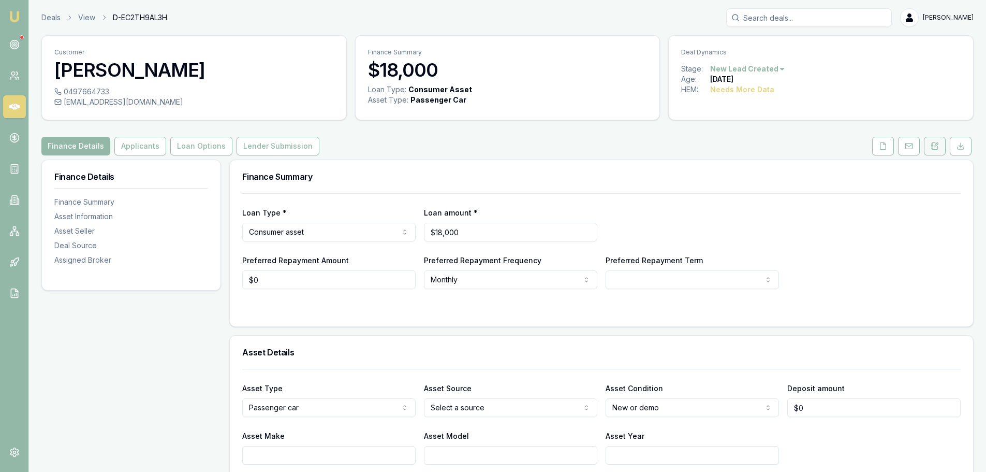
click at [935, 145] on icon at bounding box center [936, 144] width 3 height 3
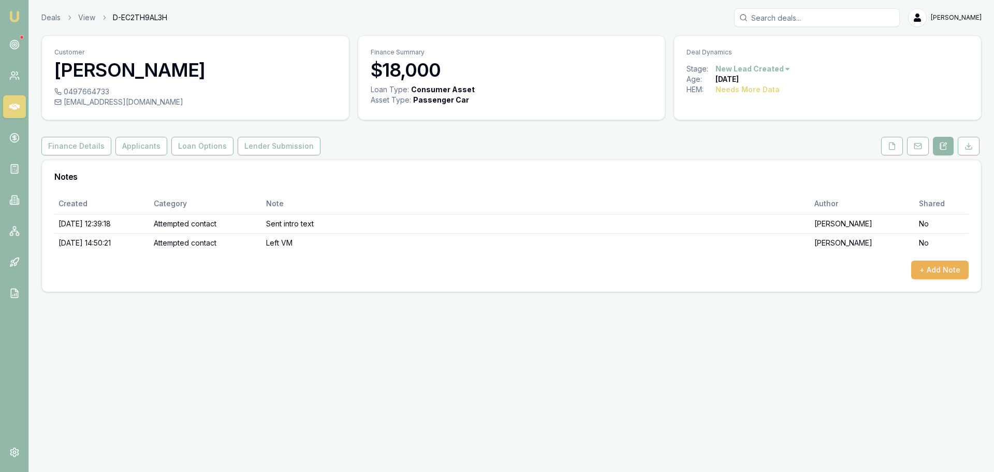
click at [765, 69] on html "Emu Broker Deals View D-EC2TH9AL3H [PERSON_NAME] Toggle Menu Customer [PERSON_N…" at bounding box center [497, 236] width 994 height 472
click at [738, 186] on div "- No Contact" at bounding box center [751, 187] width 61 height 17
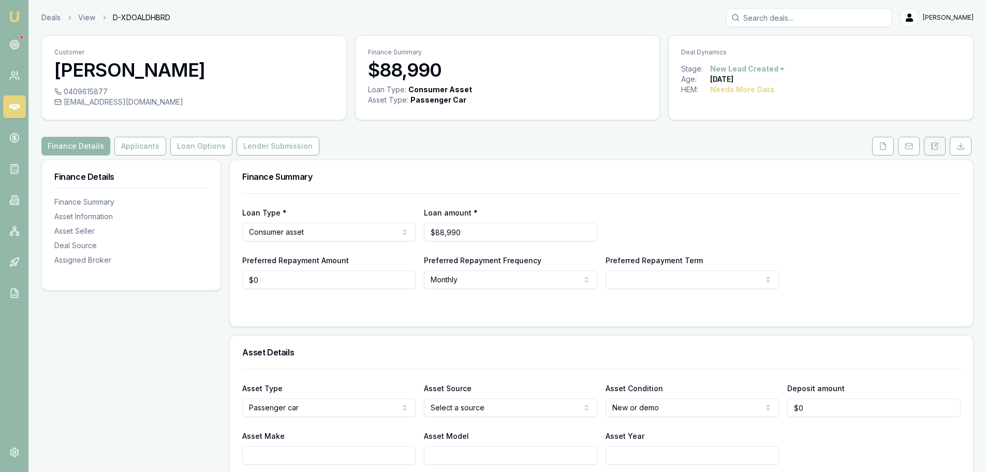
click at [935, 149] on icon at bounding box center [935, 145] width 6 height 7
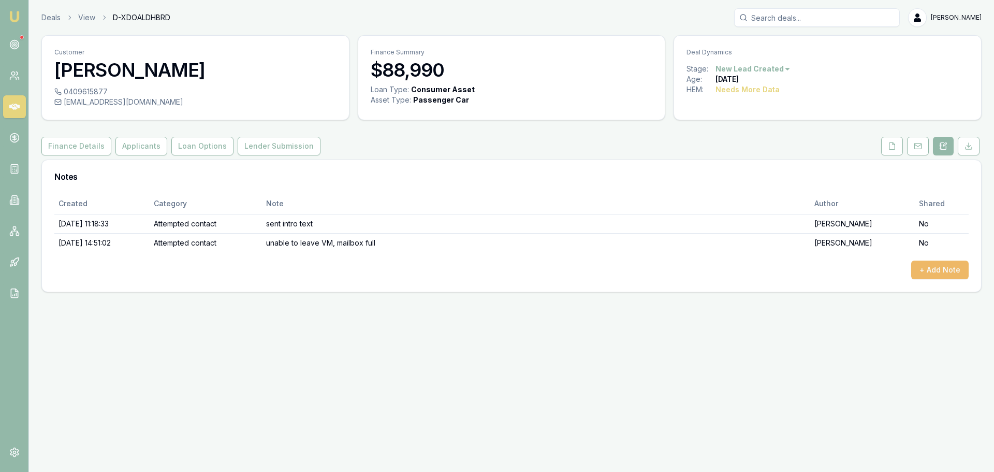
click at [942, 270] on button "+ Add Note" at bounding box center [939, 269] width 57 height 19
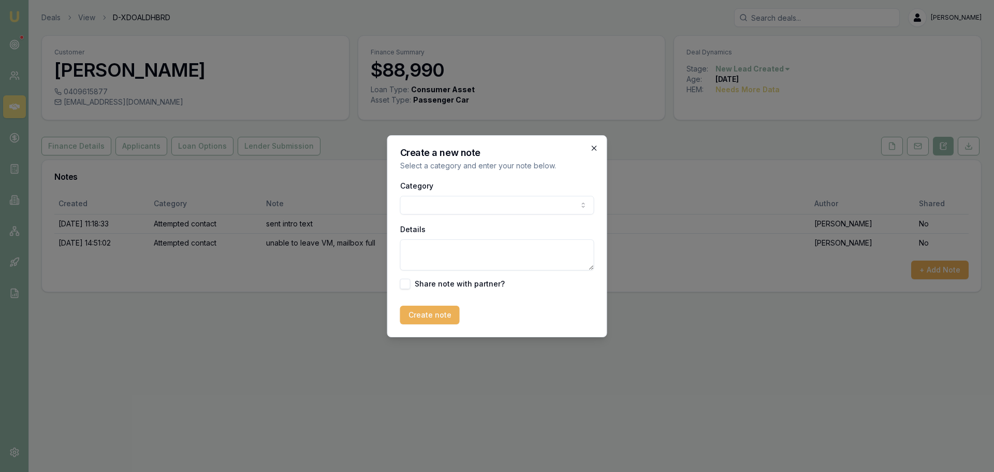
click at [594, 148] on icon "button" at bounding box center [594, 147] width 5 height 5
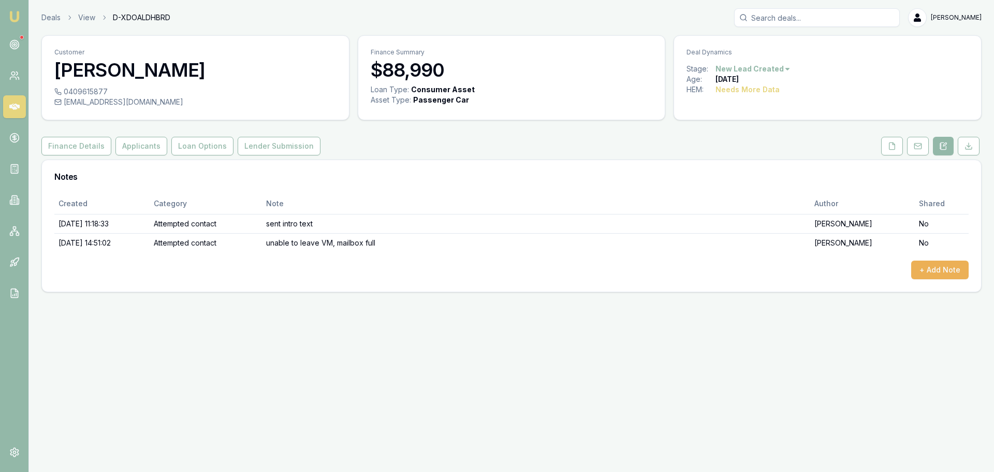
click at [767, 66] on html "Emu Broker Deals View D-XDOALDHBRD [PERSON_NAME] Toggle Menu Customer [PERSON_N…" at bounding box center [497, 236] width 994 height 472
click at [747, 187] on div "- No Contact" at bounding box center [751, 187] width 61 height 17
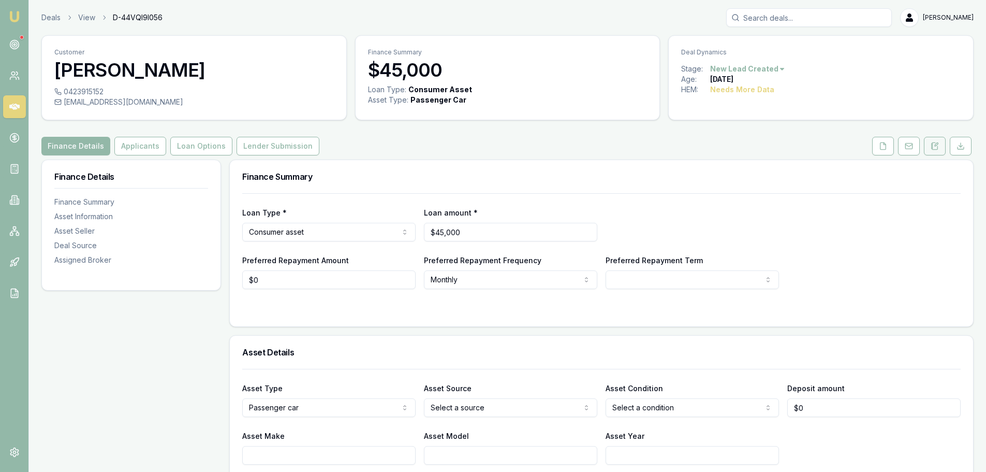
click at [935, 146] on icon at bounding box center [936, 144] width 3 height 3
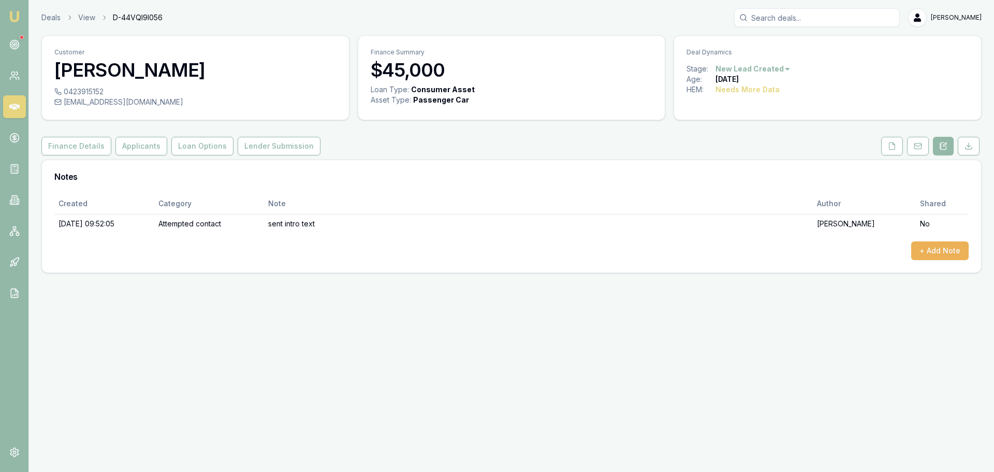
click at [773, 66] on html "Emu Broker Deals View D-44VQI9I056 Erin Shield Toggle Menu Customer Marc Layzel…" at bounding box center [497, 236] width 994 height 472
click at [753, 187] on div "- No Contact" at bounding box center [751, 187] width 61 height 17
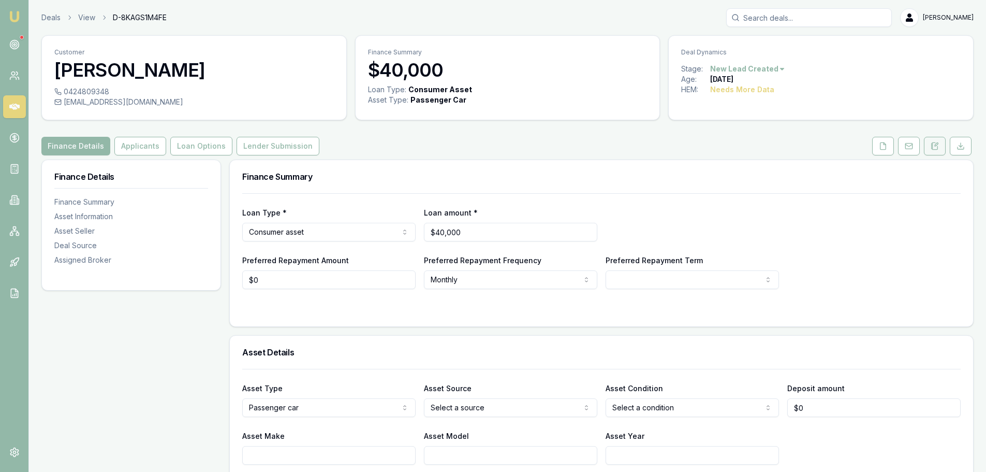
click at [939, 141] on button at bounding box center [935, 146] width 22 height 19
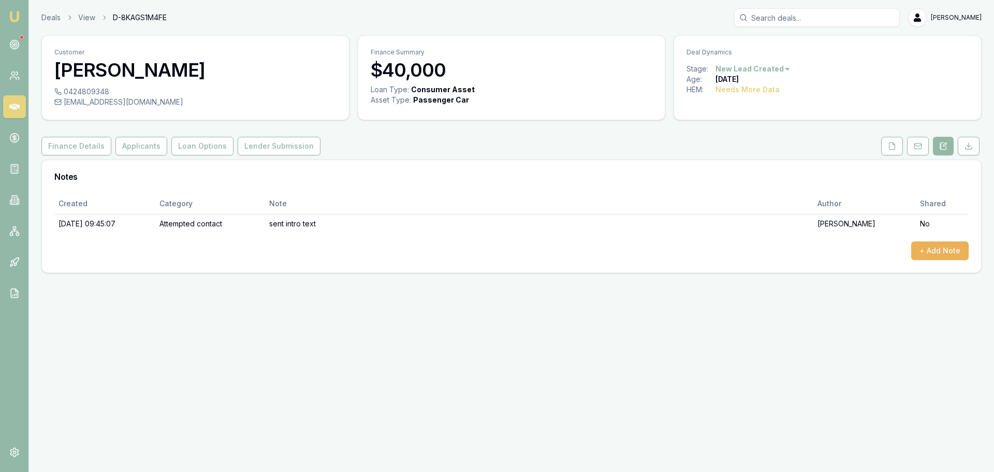
click at [771, 69] on html "Emu Broker Deals View D-8KAGS1M4FE Erin Shield Toggle Menu Customer Carlo Lomba…" at bounding box center [497, 236] width 994 height 472
click at [753, 189] on div "- No Contact" at bounding box center [751, 187] width 61 height 17
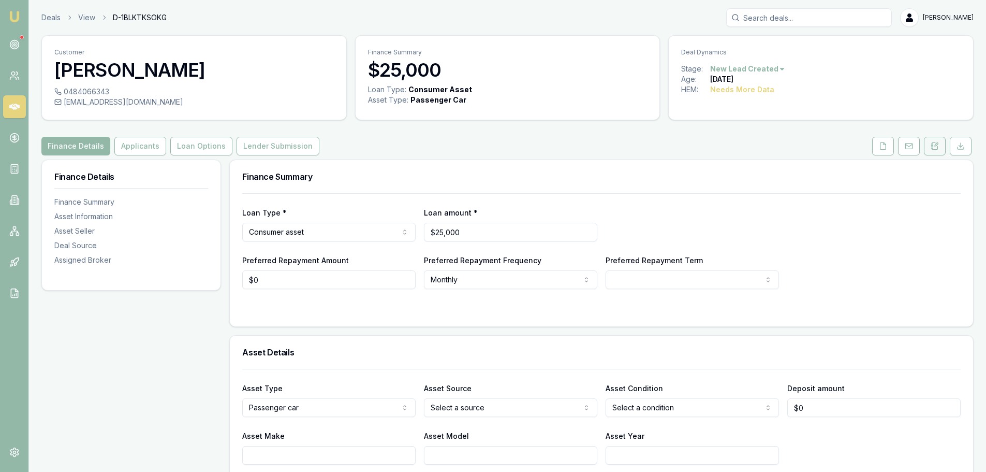
click at [939, 146] on icon at bounding box center [935, 146] width 8 height 8
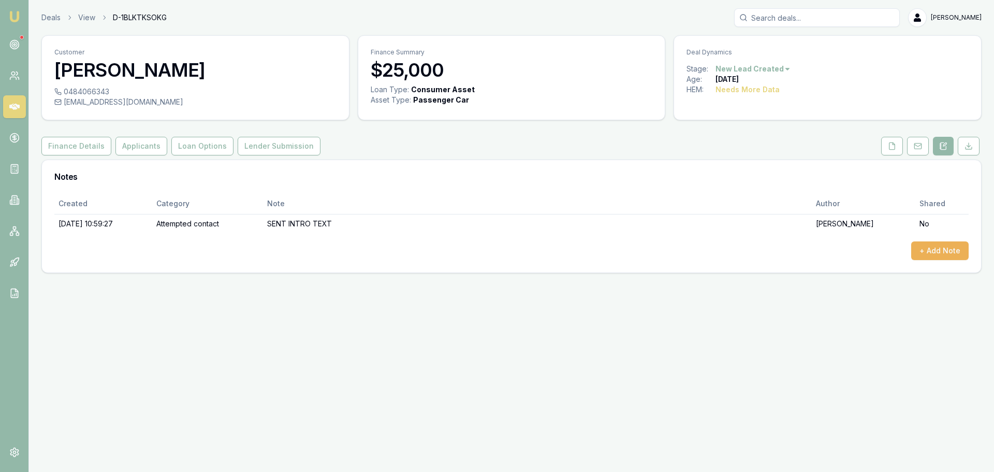
click at [754, 65] on html "Emu Broker Deals View D-1BLKTKSOKG [PERSON_NAME] Toggle Menu Customer [PERSON_N…" at bounding box center [497, 236] width 994 height 472
click at [758, 187] on div "- No Contact" at bounding box center [751, 187] width 61 height 17
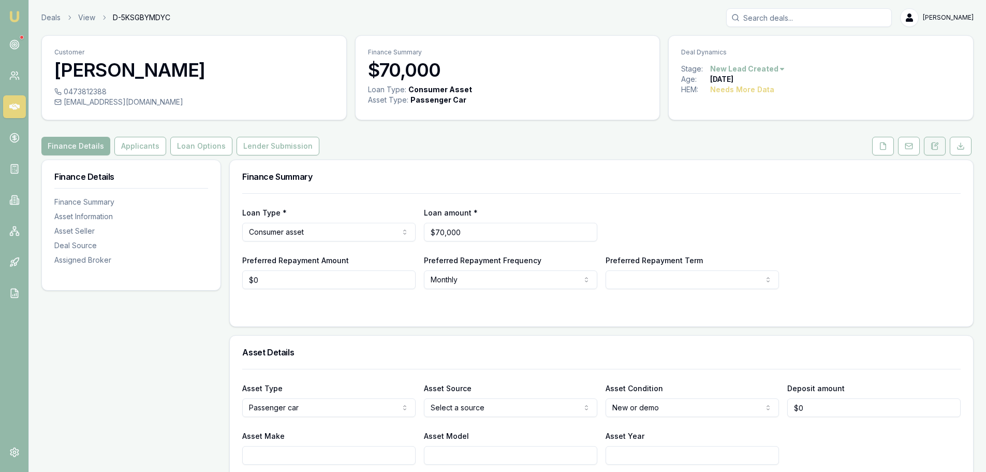
click at [941, 154] on button at bounding box center [935, 146] width 22 height 19
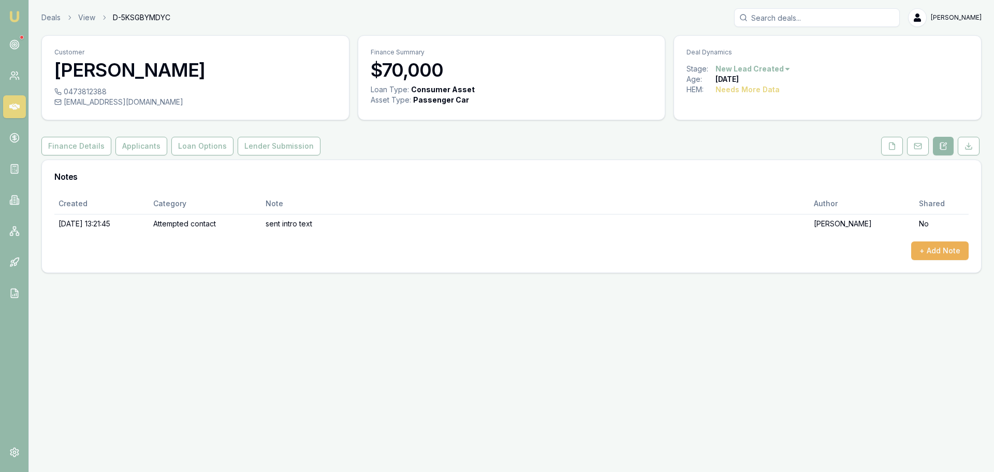
click at [749, 67] on html "Emu Broker Deals View D-5KSGBYMDYC Erin Shield Toggle Menu Customer Dipankar Ra…" at bounding box center [497, 236] width 994 height 472
click at [760, 188] on div "- No Contact" at bounding box center [751, 187] width 61 height 17
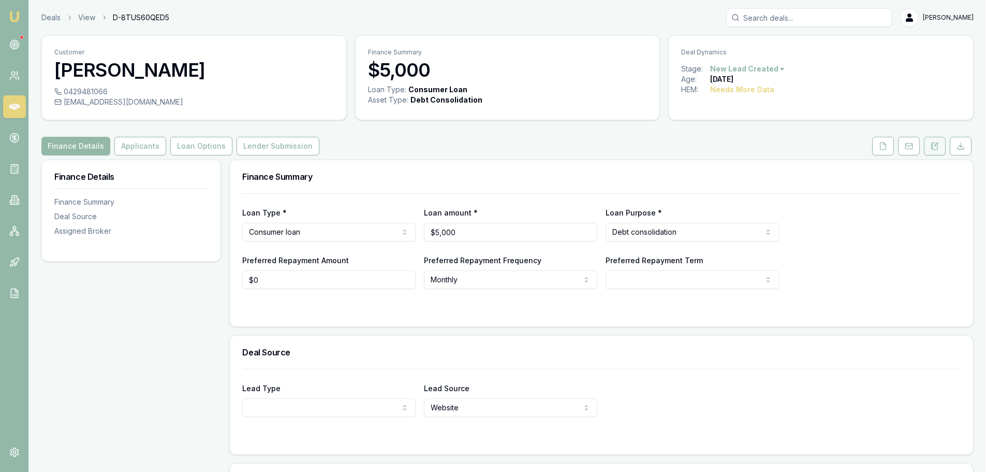
click at [935, 149] on icon at bounding box center [935, 146] width 8 height 8
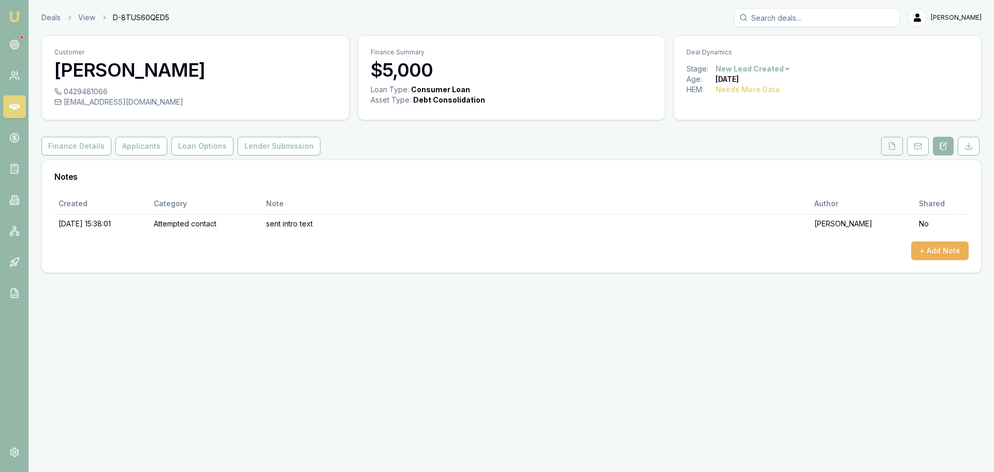
click at [894, 154] on button at bounding box center [892, 146] width 22 height 19
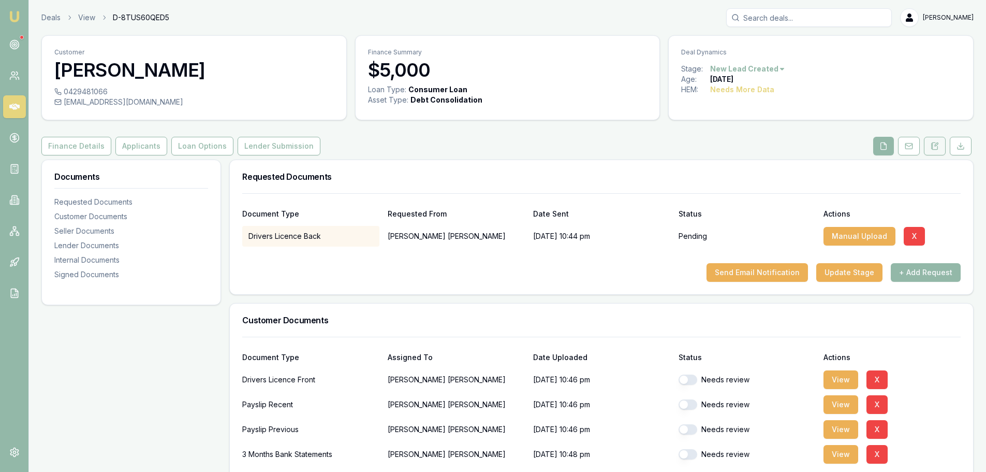
click at [931, 150] on icon at bounding box center [935, 146] width 8 height 8
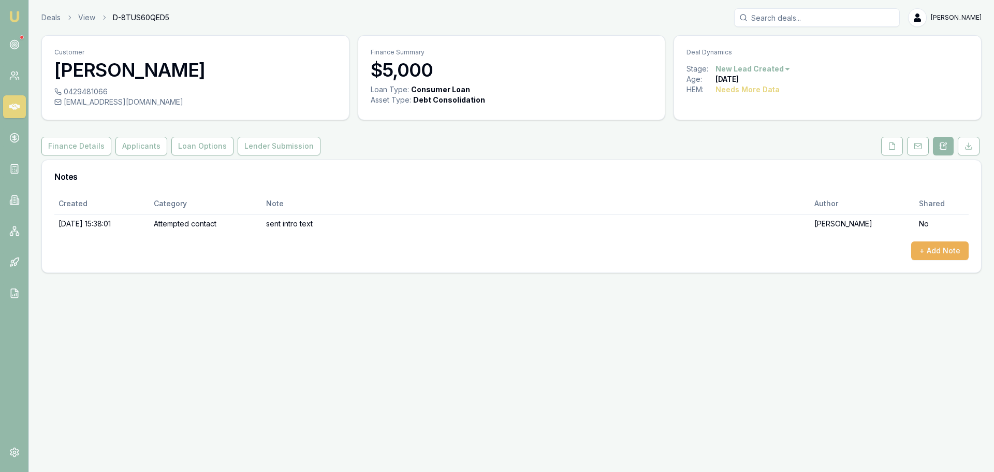
click at [748, 70] on html "Emu Broker Deals View D-8TUS60QED5 Erin Shield Toggle Menu Customer Peter Snyde…" at bounding box center [497, 236] width 994 height 472
click at [744, 186] on div "- No Contact" at bounding box center [751, 187] width 61 height 17
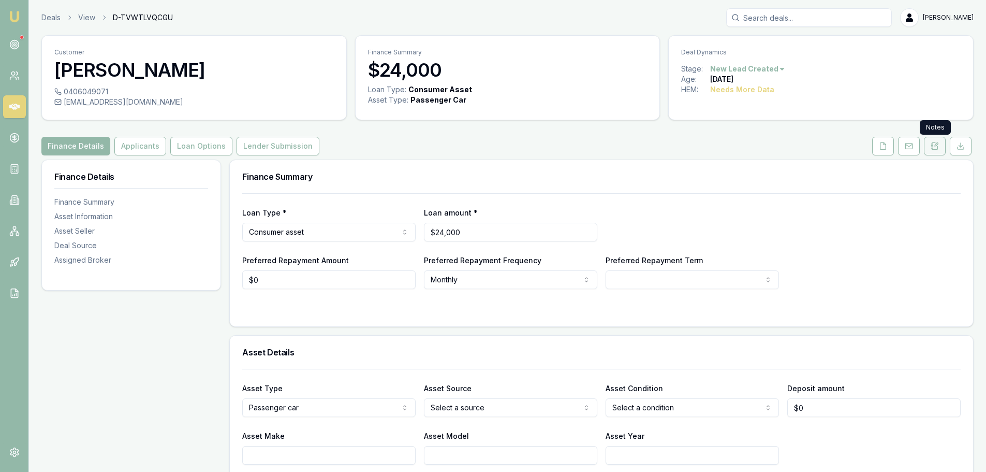
click at [928, 151] on button at bounding box center [935, 146] width 22 height 19
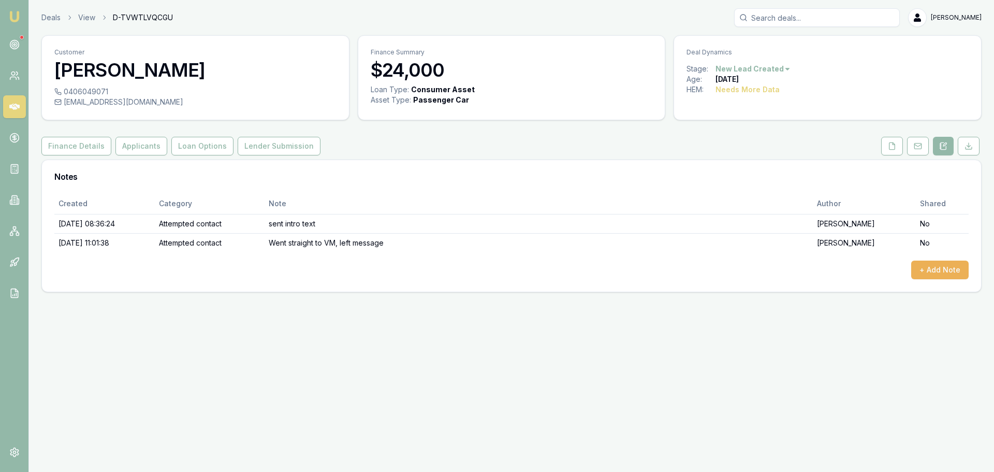
click at [780, 67] on html "Emu Broker Deals View D-TVWTLVQCGU Erin Shield Toggle Menu Customer Melike Erik…" at bounding box center [497, 236] width 994 height 472
click at [756, 187] on div "- No Contact" at bounding box center [751, 187] width 61 height 17
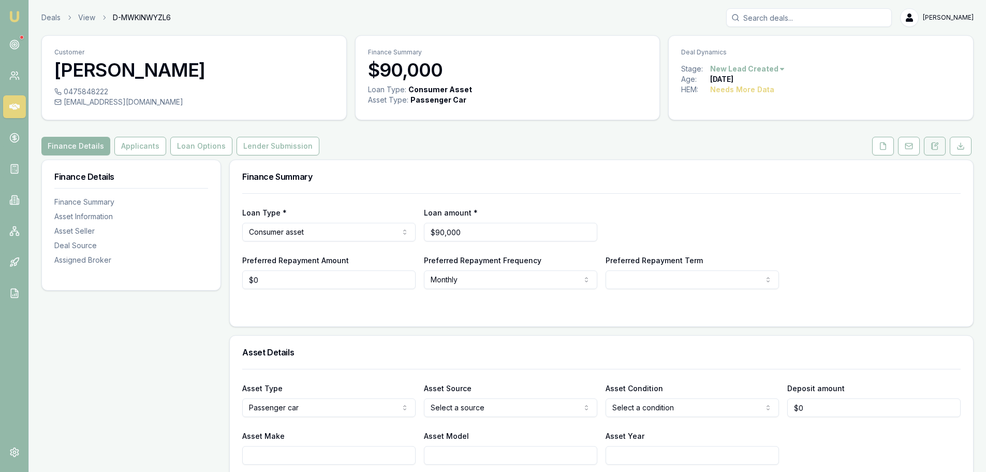
click at [933, 144] on icon at bounding box center [935, 146] width 8 height 8
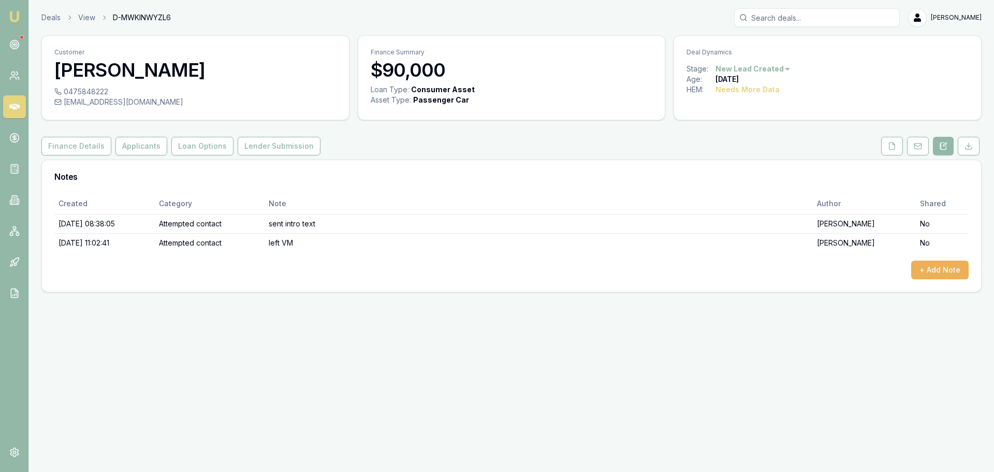
click at [770, 67] on html "Emu Broker Deals View D-MWKINWYZL6 [PERSON_NAME] Toggle Menu Customer Naera Kom…" at bounding box center [497, 236] width 994 height 472
click at [739, 189] on div "- No Contact" at bounding box center [751, 187] width 61 height 17
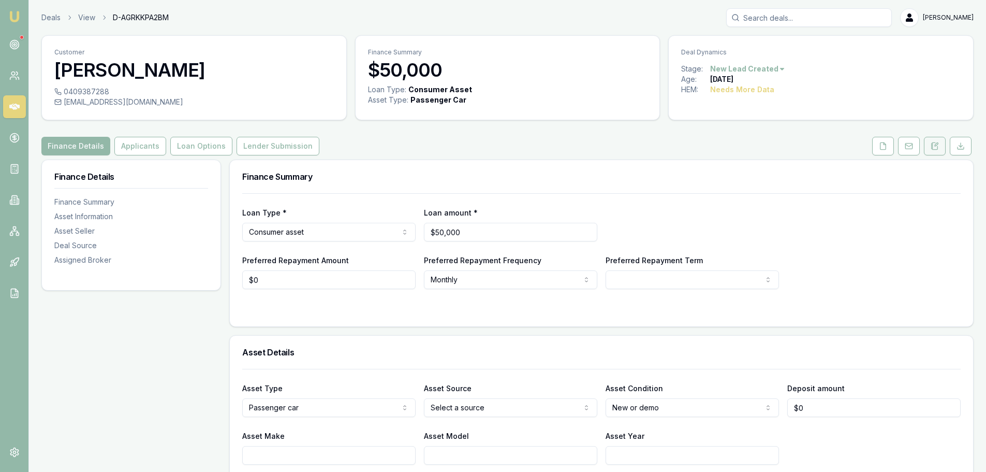
click at [929, 152] on button at bounding box center [935, 146] width 22 height 19
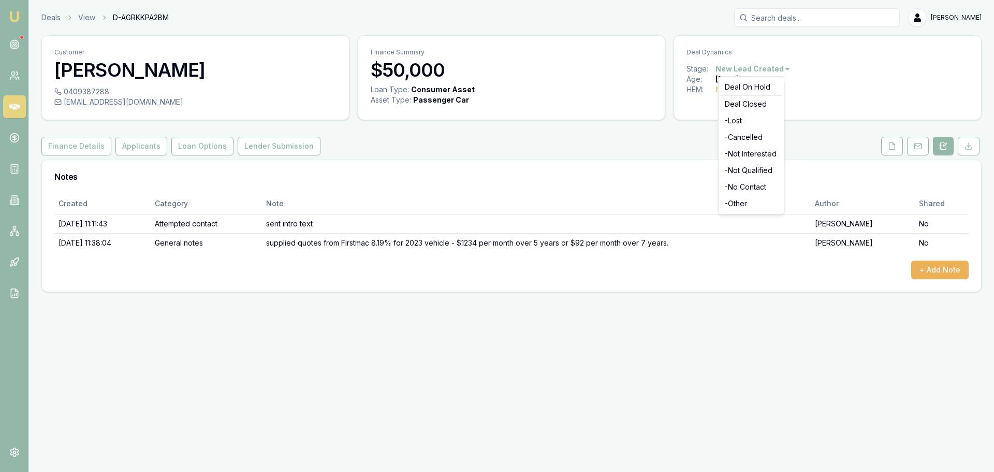
click at [752, 68] on html "Emu Broker Deals View D-AGRKKPA2BM Erin Shield Toggle Menu Customer Beverley Wa…" at bounding box center [497, 236] width 994 height 472
click at [741, 183] on div "- No Contact" at bounding box center [751, 187] width 61 height 17
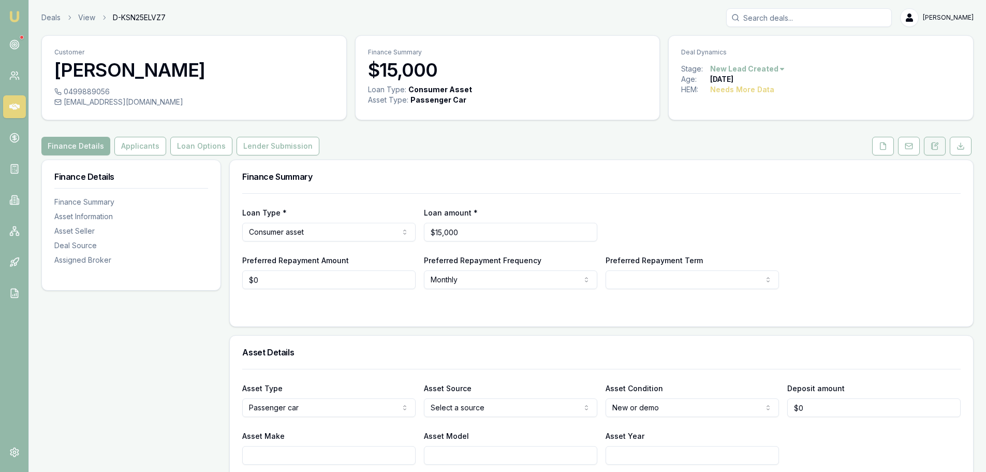
click at [942, 145] on button at bounding box center [935, 146] width 22 height 19
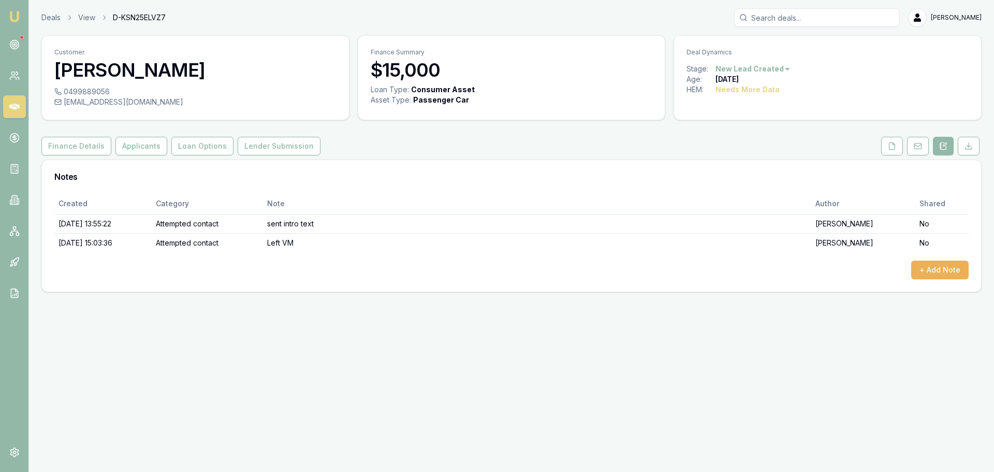
click at [772, 68] on html "Emu Broker Deals View D-KSN25ELVZ7 Erin Shield Toggle Menu Customer Brett Wills…" at bounding box center [497, 236] width 994 height 472
click at [753, 186] on div "- No Contact" at bounding box center [751, 187] width 61 height 17
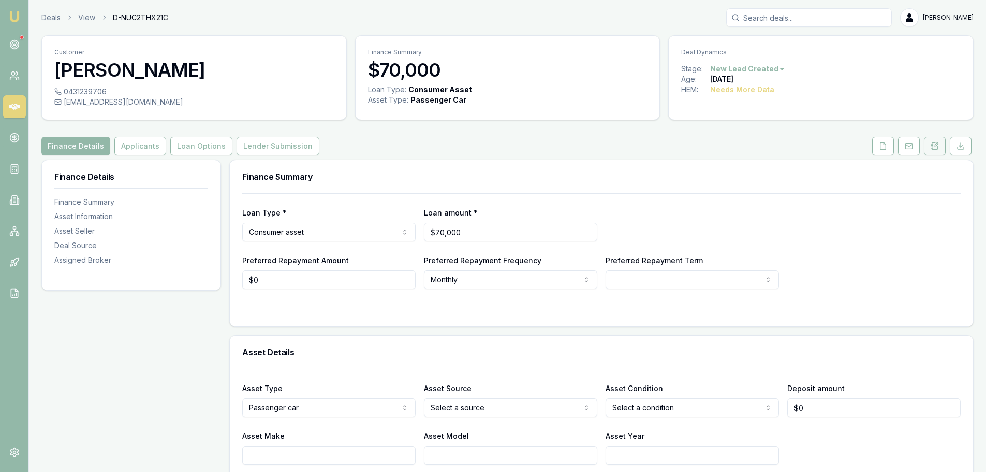
click at [937, 147] on icon at bounding box center [935, 146] width 8 height 8
click at [753, 68] on html "Emu Broker Deals View D-NUC2THX21C [PERSON_NAME] Shield Toggle Menu Customer [P…" at bounding box center [493, 236] width 986 height 472
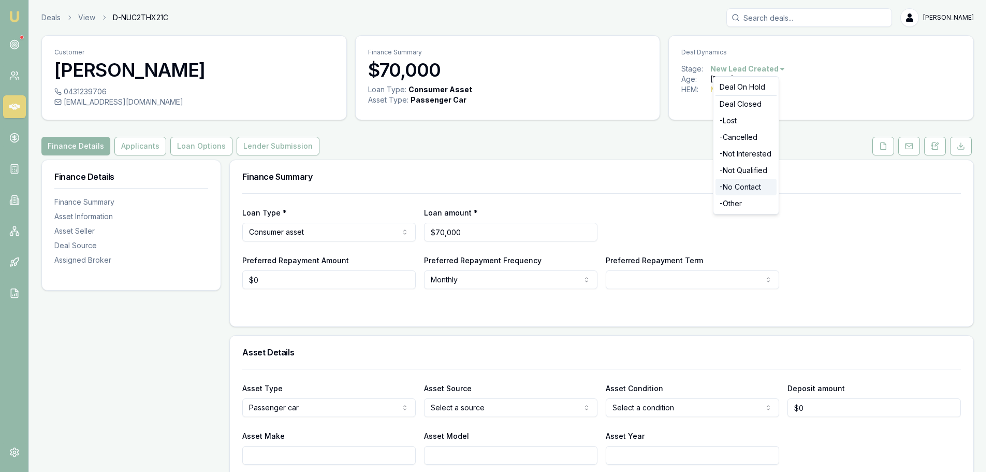
click at [739, 191] on div "- No Contact" at bounding box center [745, 187] width 61 height 17
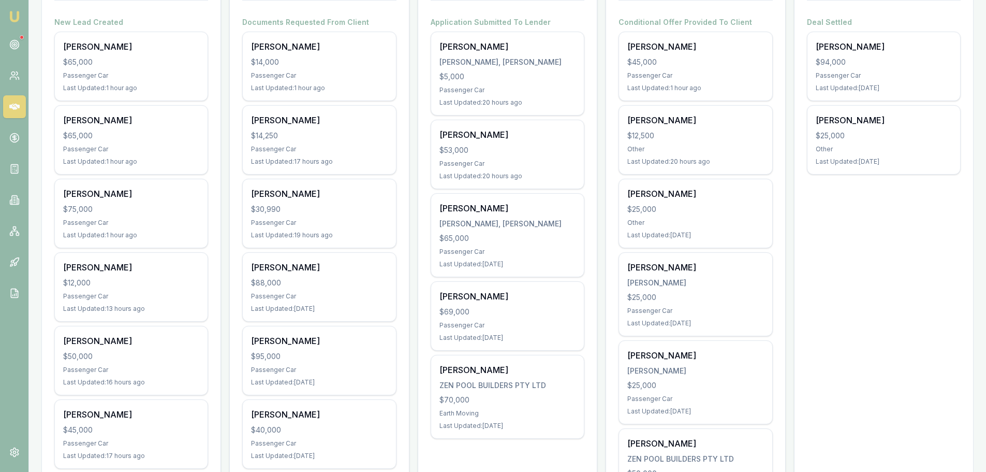
scroll to position [207, 0]
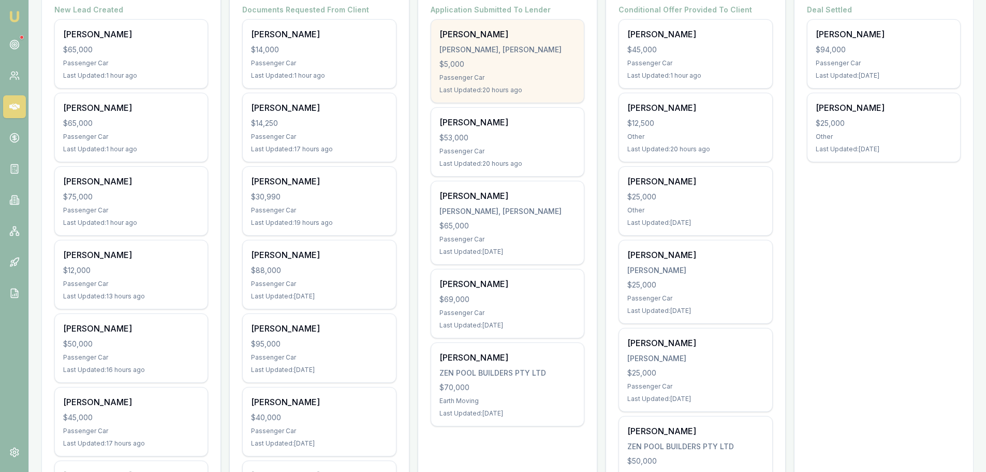
click at [462, 34] on div "[PERSON_NAME]" at bounding box center [508, 34] width 136 height 12
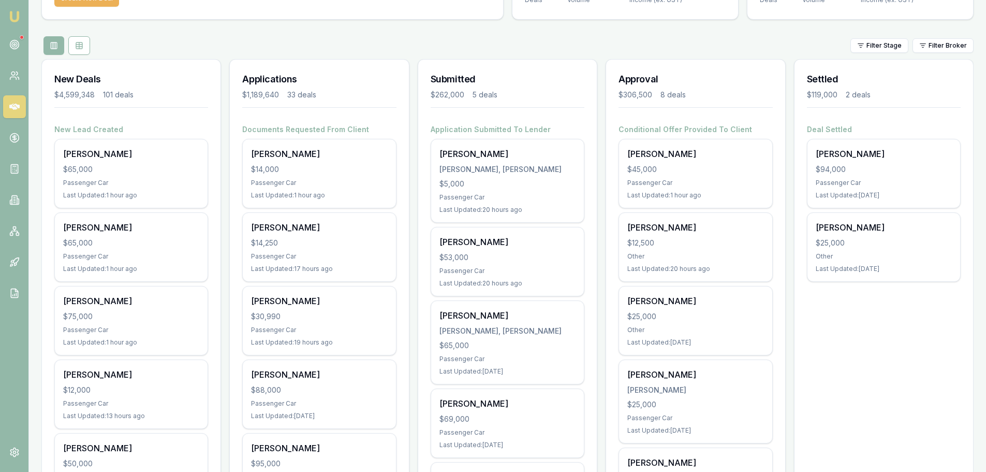
scroll to position [0, 0]
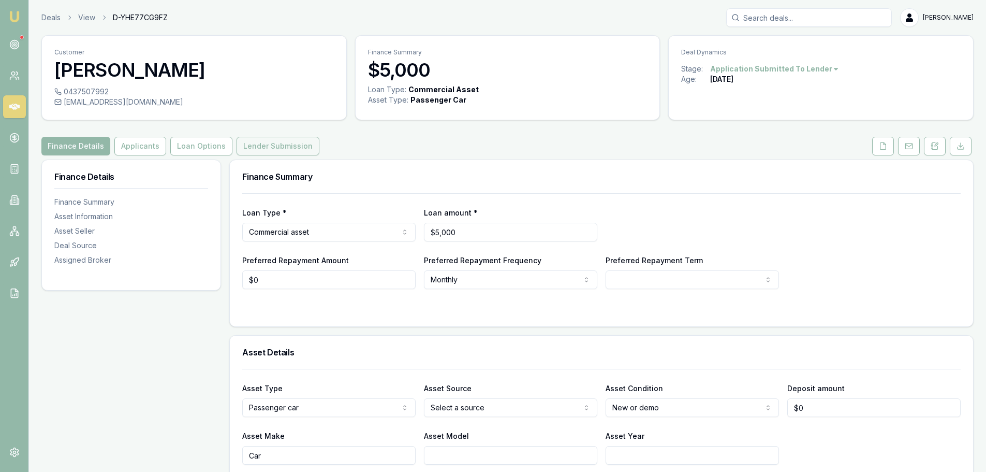
click at [262, 145] on button "Lender Submission" at bounding box center [278, 146] width 83 height 19
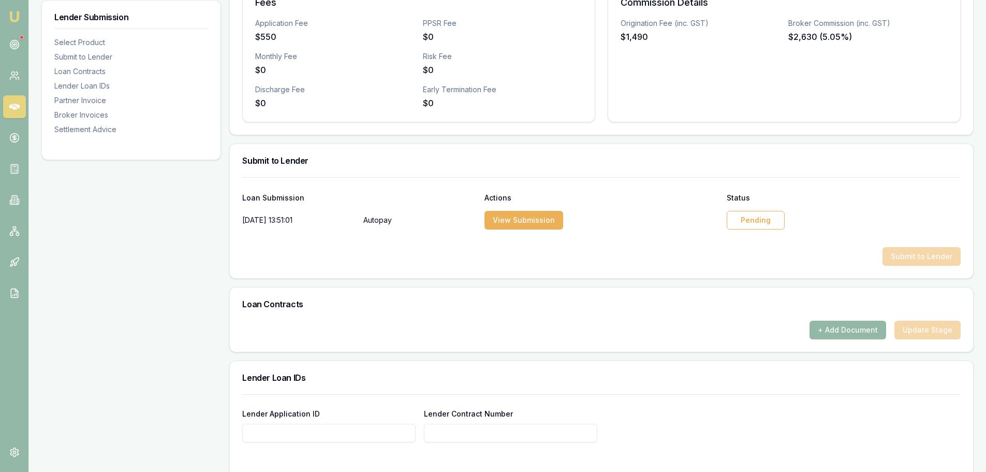
scroll to position [414, 0]
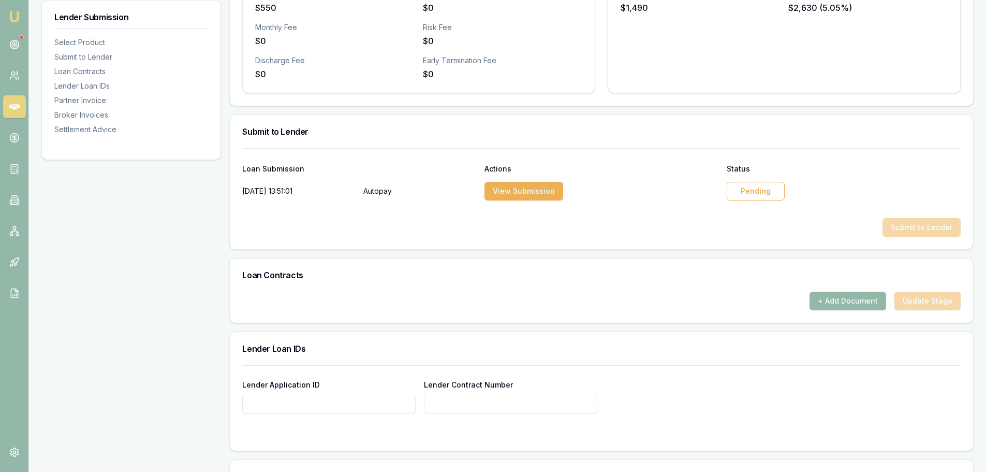
click at [751, 191] on div "Pending" at bounding box center [756, 191] width 58 height 19
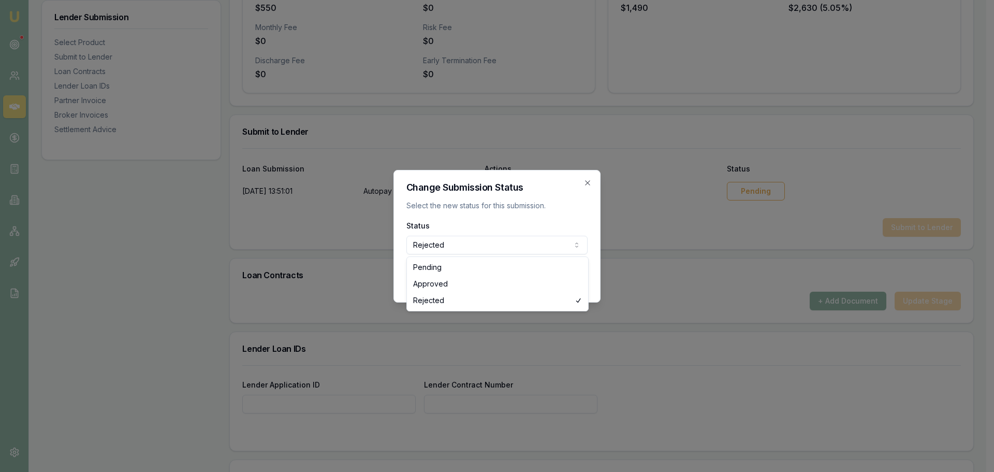
select select "APPROVED"
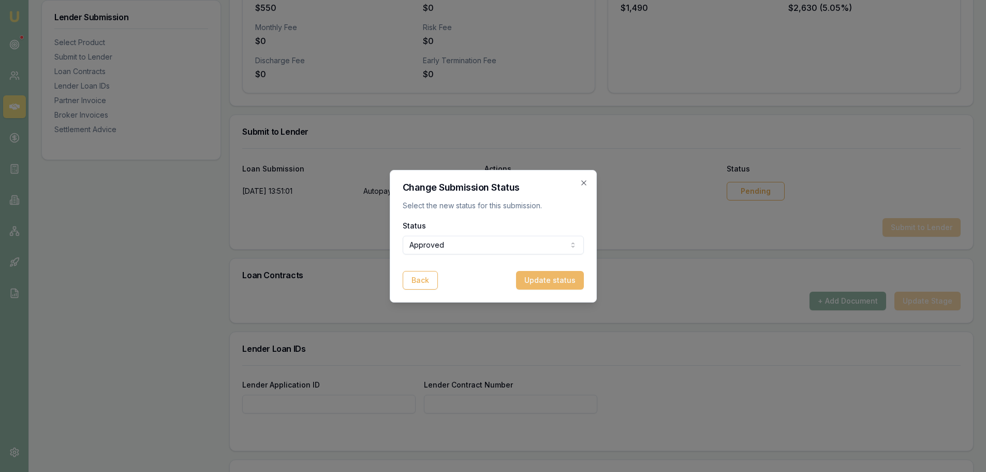
click at [539, 278] on button "Update status" at bounding box center [550, 280] width 68 height 19
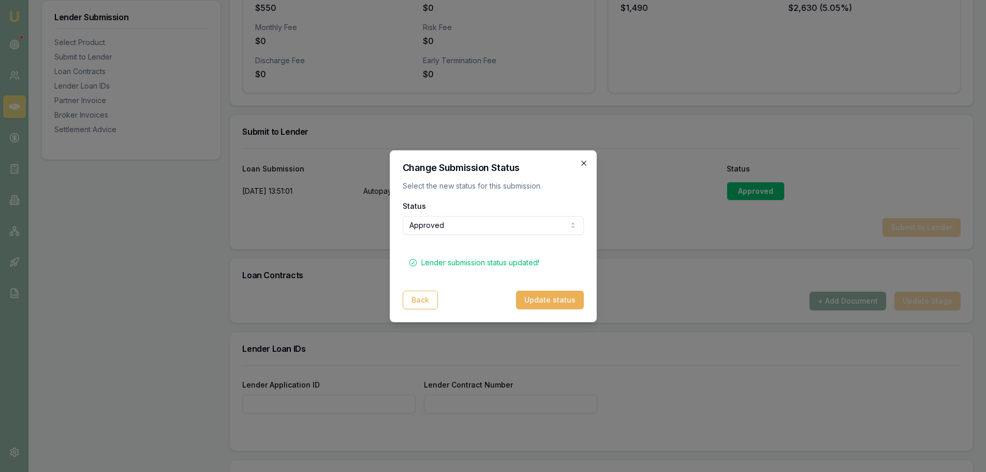
click at [583, 160] on icon "button" at bounding box center [584, 163] width 8 height 8
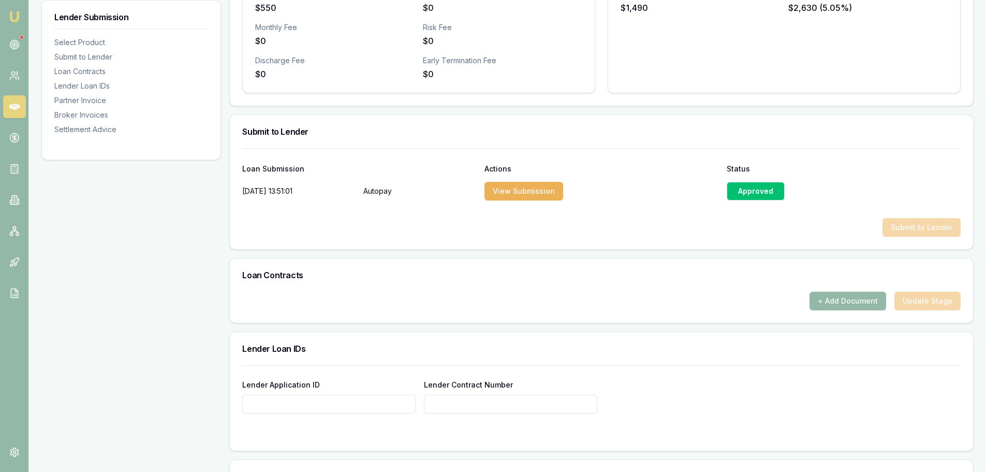
click at [693, 212] on div at bounding box center [601, 209] width 719 height 17
click at [931, 231] on div "Submit to Lender" at bounding box center [601, 227] width 719 height 19
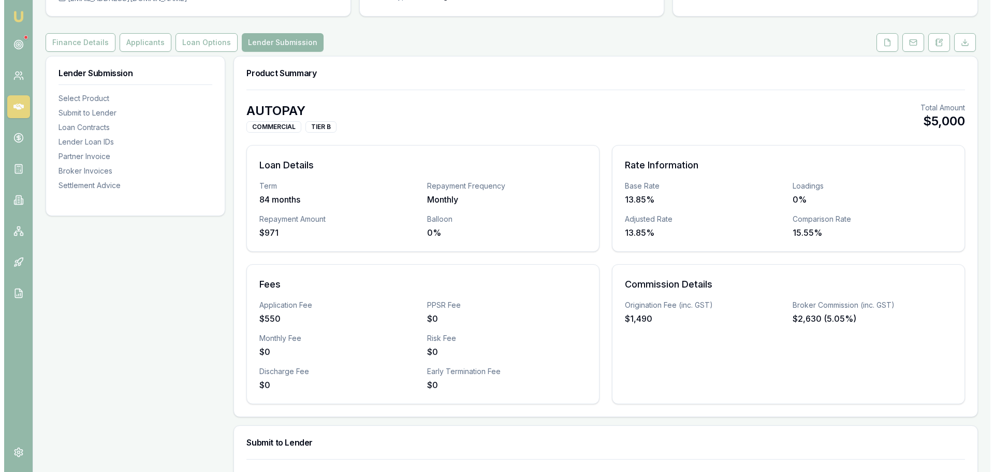
scroll to position [0, 0]
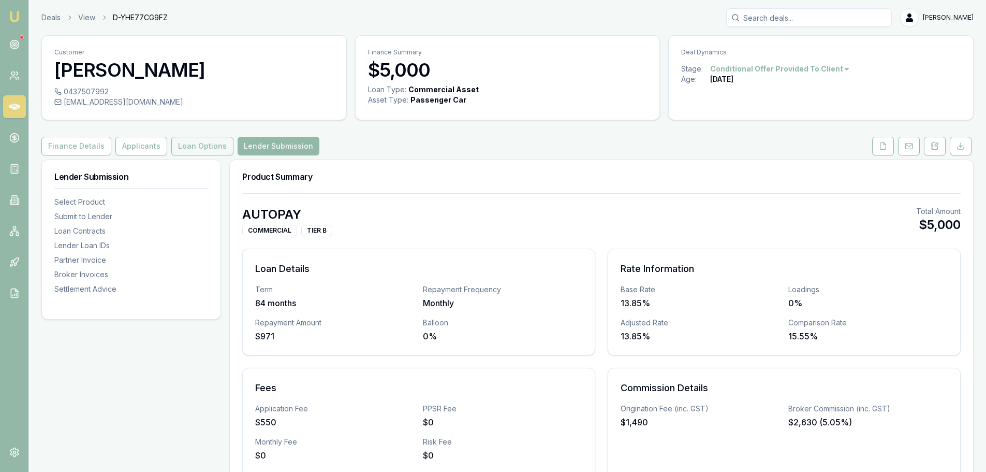
click at [189, 142] on button "Loan Options" at bounding box center [202, 146] width 62 height 19
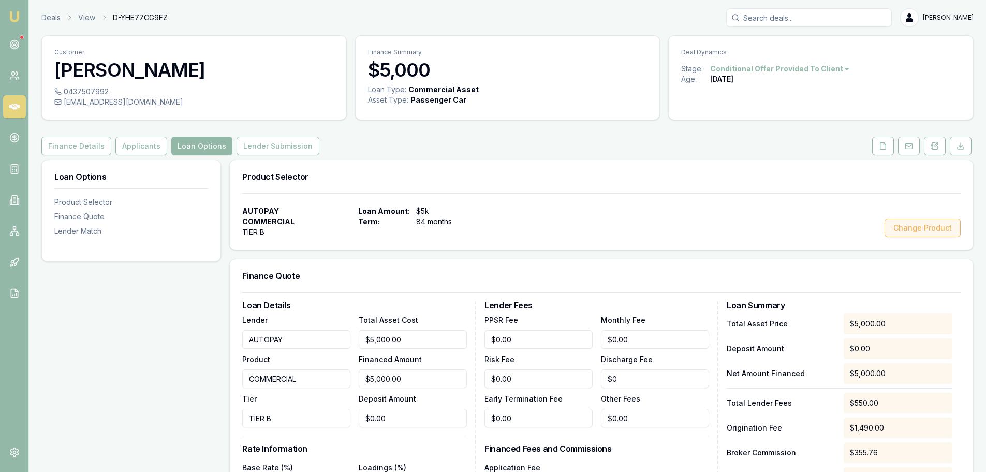
click at [938, 227] on button "Change Product" at bounding box center [923, 227] width 76 height 19
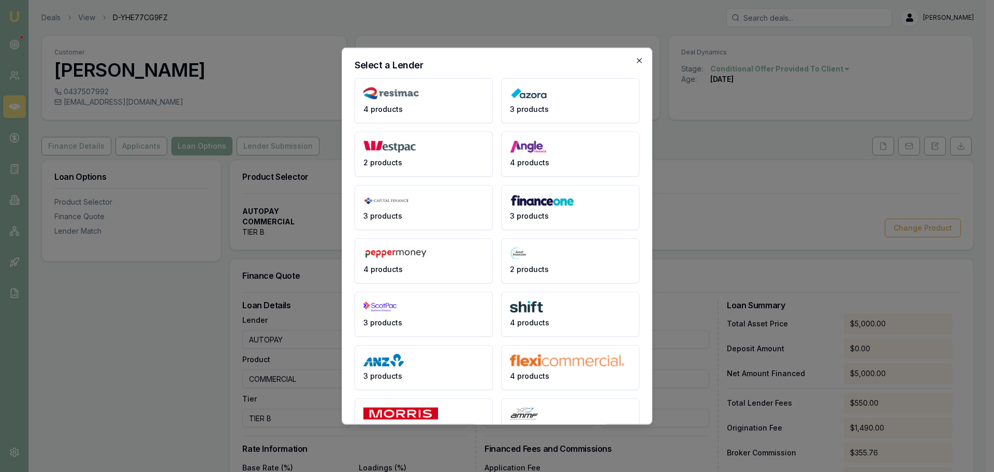
click at [635, 58] on icon "button" at bounding box center [639, 60] width 8 height 8
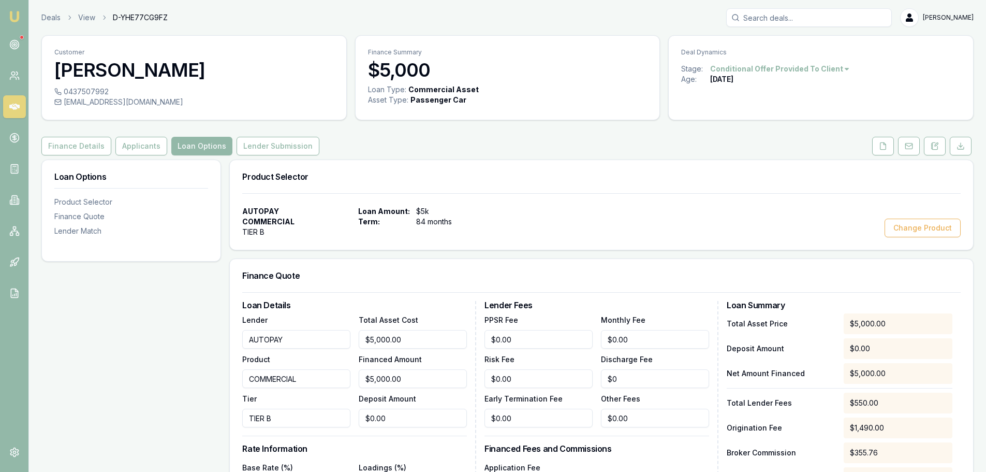
drag, startPoint x: 309, startPoint y: 342, endPoint x: 16, endPoint y: 359, distance: 293.5
click at [37, 359] on main "Customer Edwin Bruce 0437507992 thebruce620@gmail.com Finance Summary $5,000 Lo…" at bounding box center [507, 377] width 957 height 685
type input "BRANDED"
drag, startPoint x: 332, startPoint y: 340, endPoint x: 23, endPoint y: 368, distance: 309.8
click at [67, 358] on div "Loan Options Product Selector Finance Quote Lender Match Product Selector AUTOP…" at bounding box center [507, 439] width 932 height 561
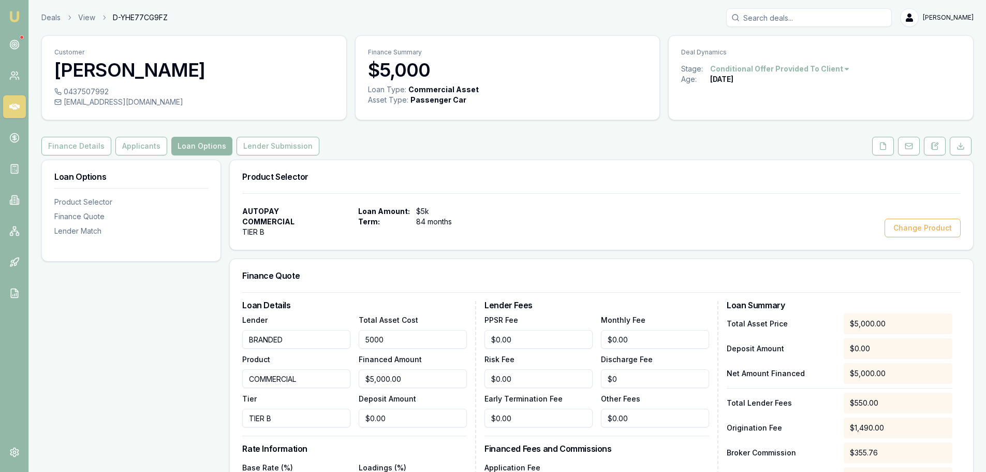
type input "5"
type input "$5.00"
type input "$103.34"
type input "50"
type input "$50.00"
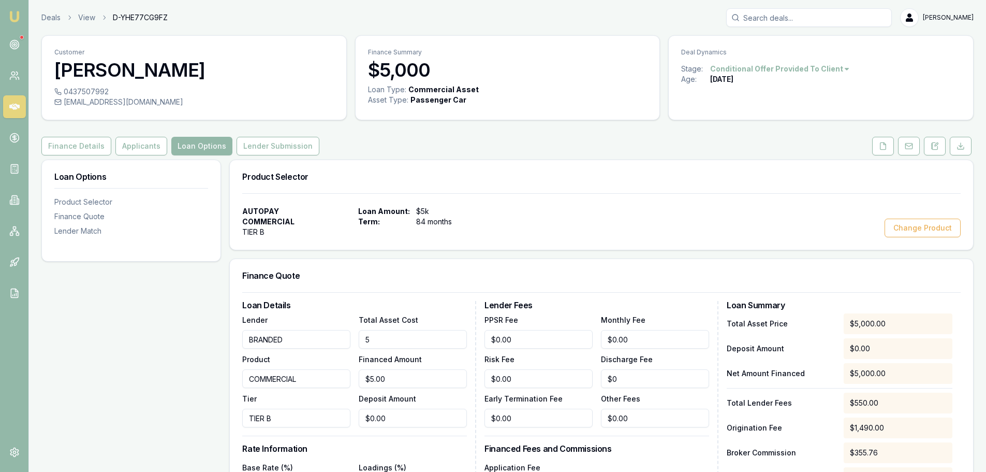
type input "$105.62"
type input "500"
type input "$500.00"
type input "$128.36"
type input "5000"
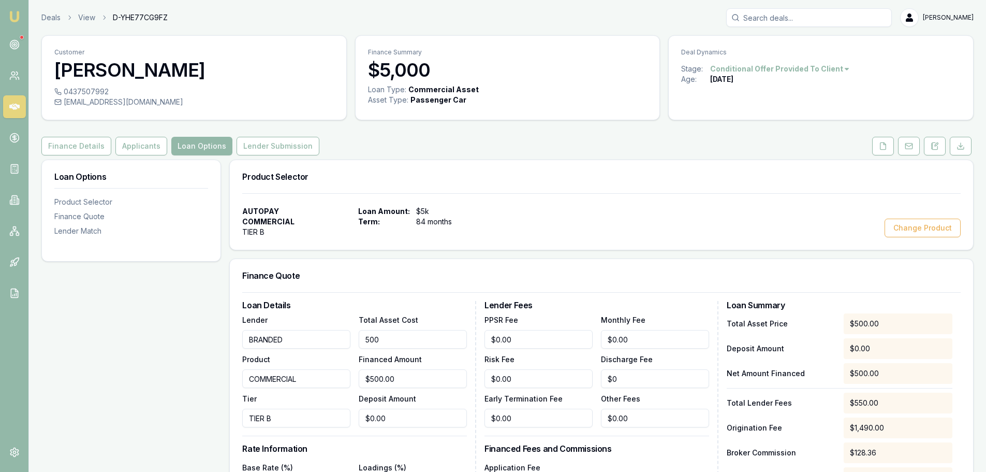
type input "$5,000.00"
type input "$355.76"
type input "50000"
type input "$50,000.00"
type input "$2,629.79"
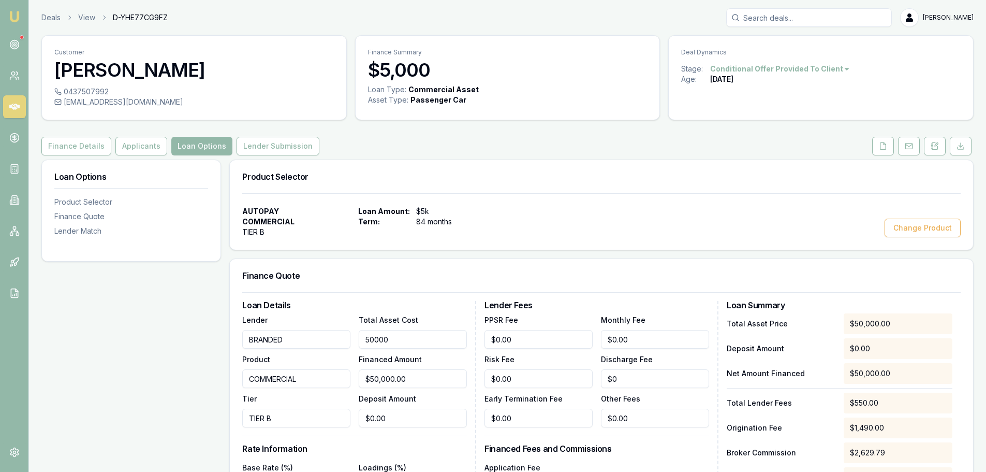
type input "$50,000.00"
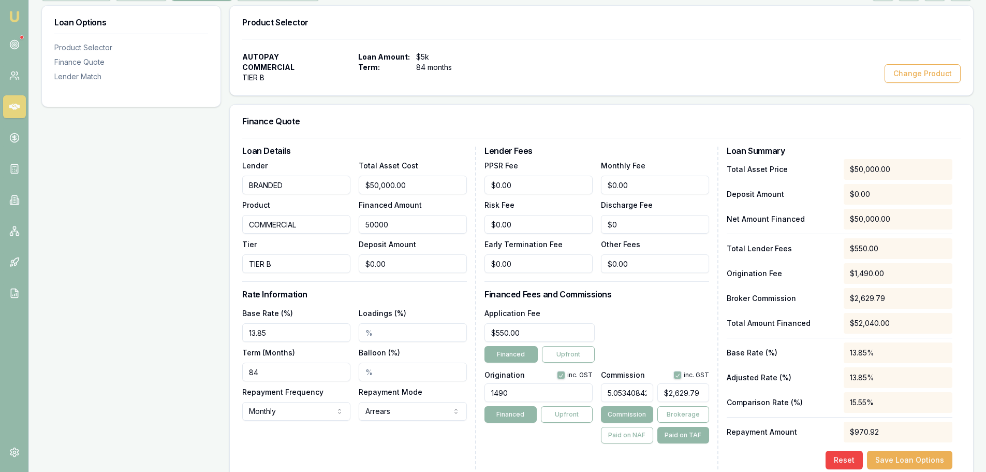
scroll to position [155, 0]
type input "$50,000.00"
drag, startPoint x: 282, startPoint y: 332, endPoint x: -122, endPoint y: 328, distance: 403.8
click at [0, 316] on html "Emu Broker Deals View D-YHE77CG9FZ Erin Shield Toggle Menu Customer Edwin Bruce…" at bounding box center [493, 81] width 986 height 472
type input "15.98%"
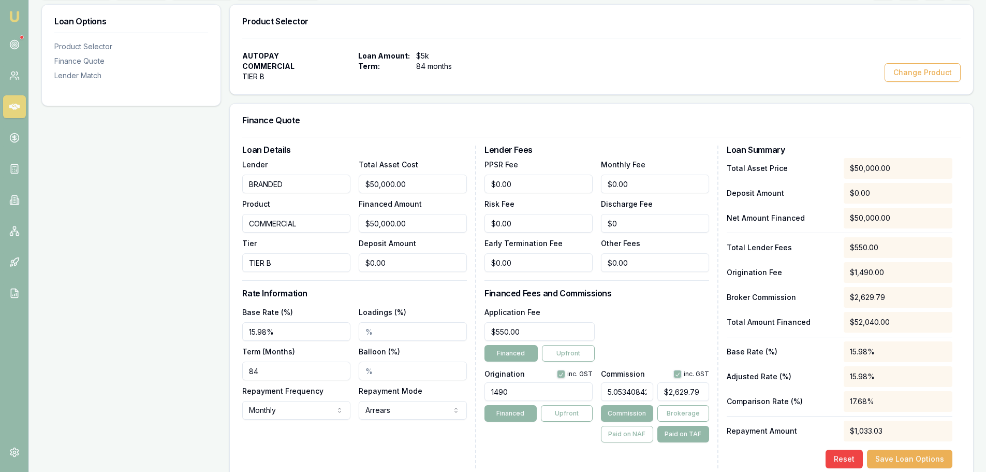
drag, startPoint x: 290, startPoint y: 367, endPoint x: -110, endPoint y: 367, distance: 400.2
click at [0, 316] on html "Emu Broker Deals View D-YHE77CG9FZ Erin Shield Toggle Menu Customer Edwin Bruce…" at bounding box center [493, 81] width 986 height 472
type input "60"
type input "30.00%"
drag, startPoint x: 529, startPoint y: 392, endPoint x: 240, endPoint y: 394, distance: 288.9
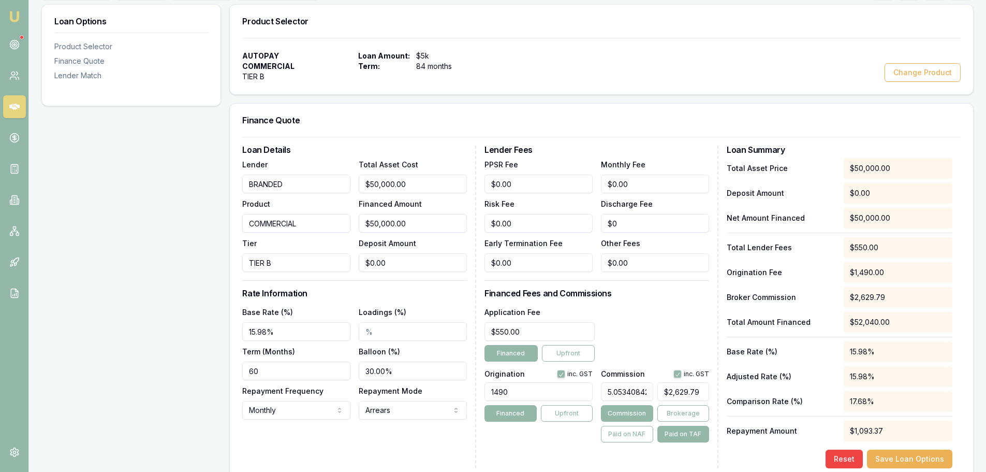
click at [328, 395] on div "Loan Details Lender BRANDED Product COMMERCIAL Tier TIER B Total Asset Cost $50…" at bounding box center [601, 306] width 719 height 323
type input "1"
type input "$2,554.55"
type input "12"
type input "$2,555.10"
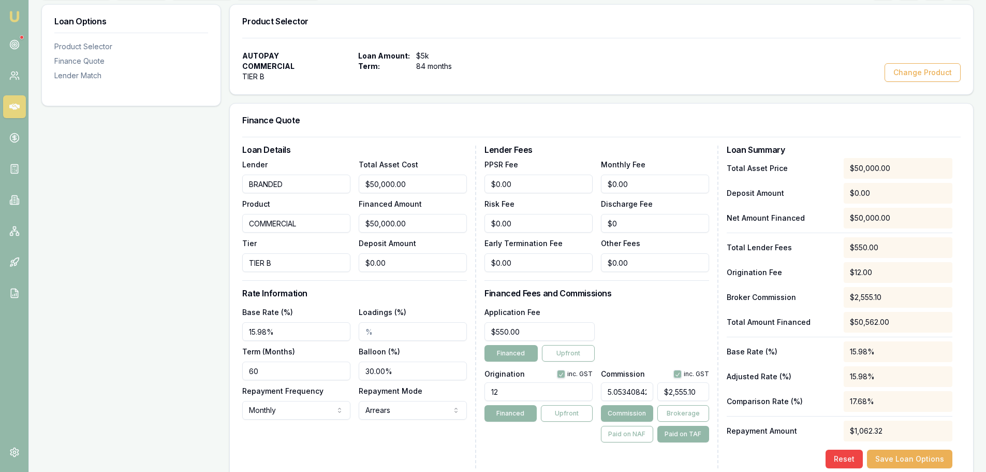
type input "125"
type input "$2,560.81"
type input "1250"
type input "$2,617.67"
type input "1250.00"
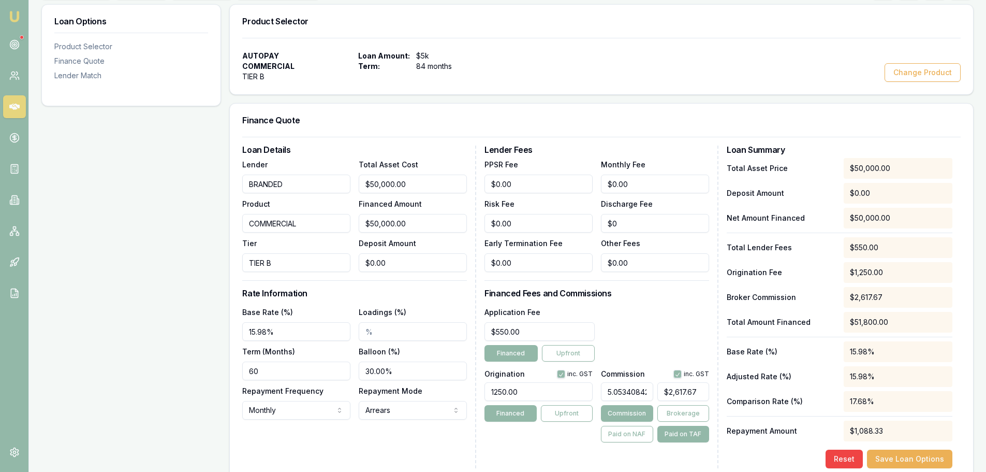
click at [684, 301] on div "Lender Fees PPSR Fee $0.00 Monthly Fee $0.00 Risk Fee $0.00 Discharge Fee $0 Ea…" at bounding box center [602, 306] width 234 height 323
click at [676, 326] on div "Application Fee $550.00 Financed Upfront" at bounding box center [597, 333] width 225 height 56
click at [675, 312] on div "Application Fee $550.00 Financed Upfront" at bounding box center [597, 333] width 225 height 56
type input "2617.6655661293453"
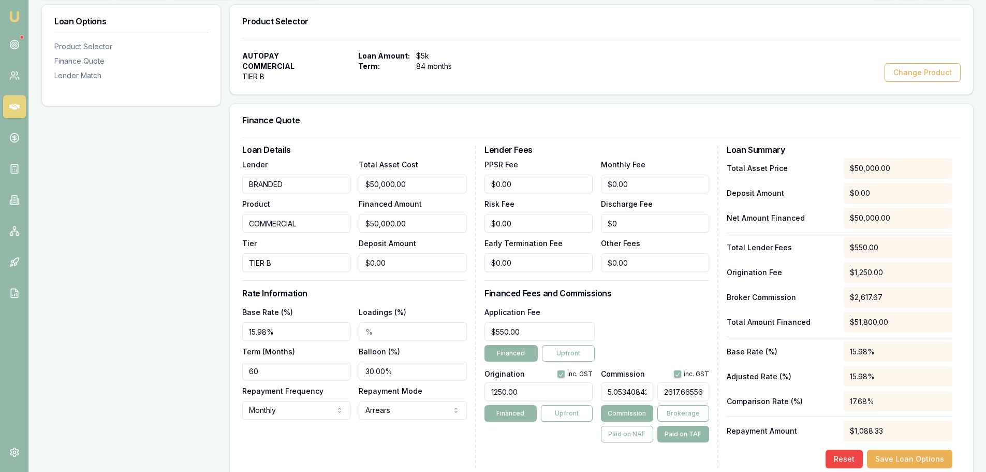
drag, startPoint x: 702, startPoint y: 388, endPoint x: 565, endPoint y: 389, distance: 137.2
click at [566, 390] on div "Origination inc. GST 1250.00 Financed Upfront Commission inc. GST 5.05340842882…" at bounding box center [597, 404] width 225 height 77
type input "697477.7084942085"
type input "361293453"
type input "6102883.113899614"
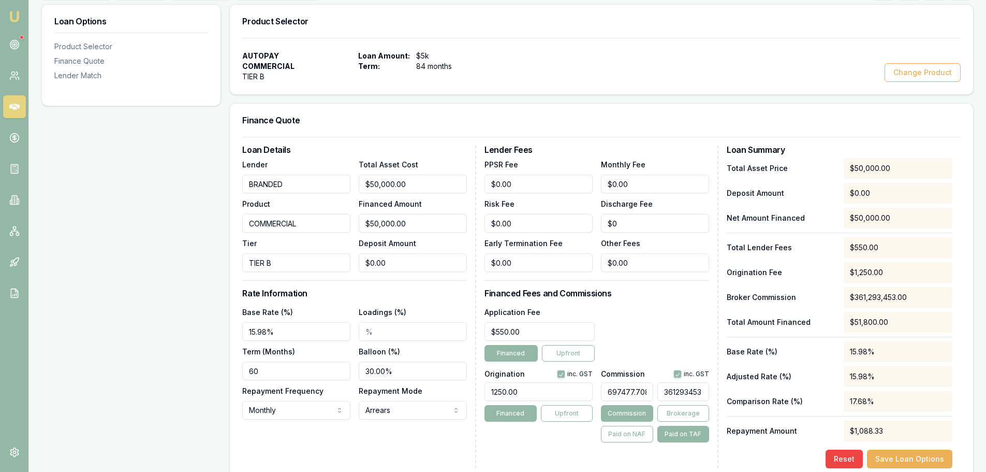
type input "3161293453"
type input "60736087.74710424"
type input "31461293453"
type input "608033385.0444015"
type input "314961293453"
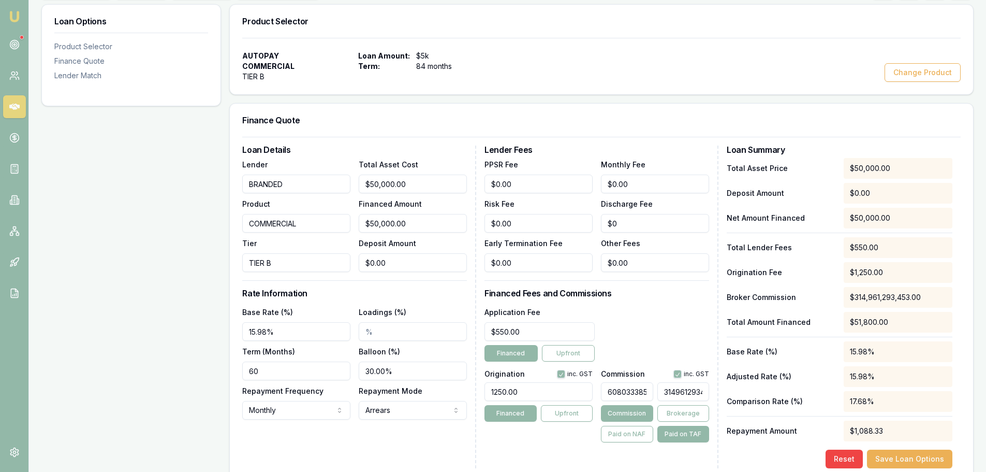
type input "60794002.80501931"
type input "314993453"
type input "60798.17181467181"
type input "31493453"
type input "6080.025096525097"
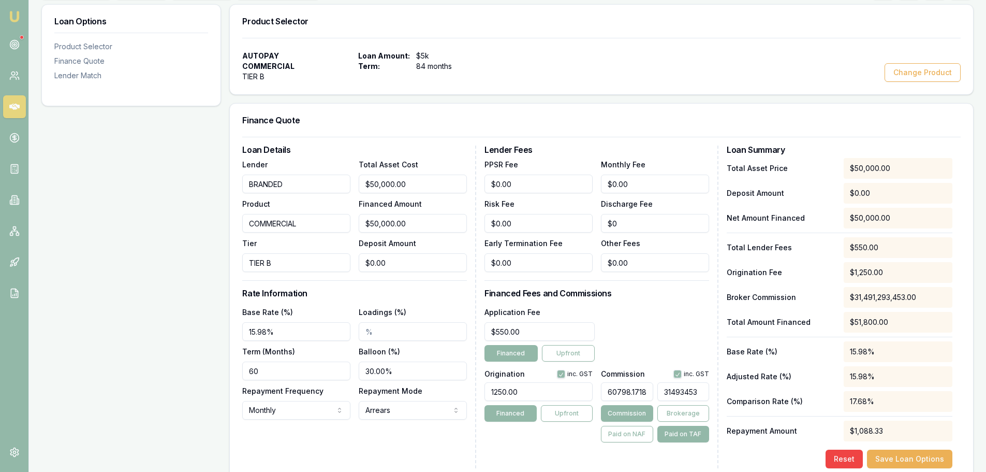
type input "3149453"
type input "608.0173745173745"
type input "31493"
type input "6.079150579150579"
type input "$3,149.00"
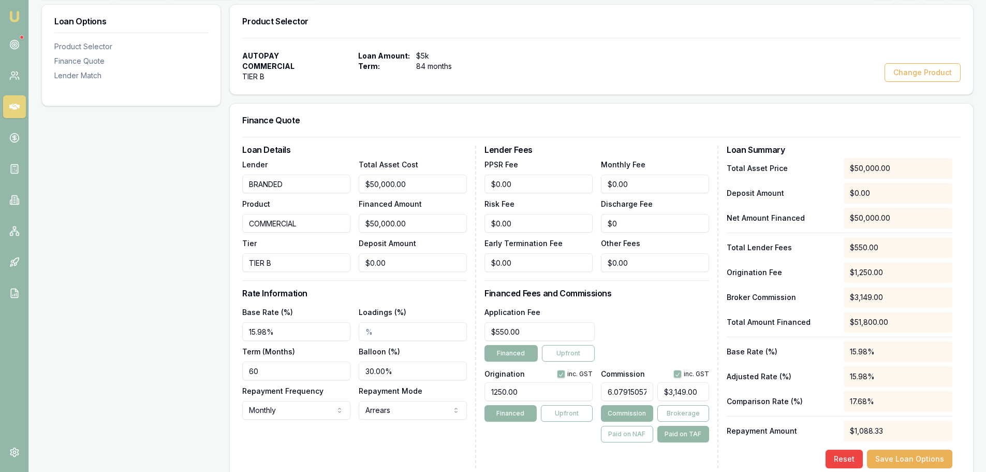
click at [679, 306] on div "Application Fee $550.00 Financed Upfront" at bounding box center [597, 333] width 225 height 56
click at [702, 298] on div "Lender Fees PPSR Fee $0.00 Monthly Fee $0.00 Risk Fee $0.00 Discharge Fee $0 Ea…" at bounding box center [602, 306] width 234 height 323
click at [933, 462] on button "Save Loan Options" at bounding box center [909, 458] width 85 height 19
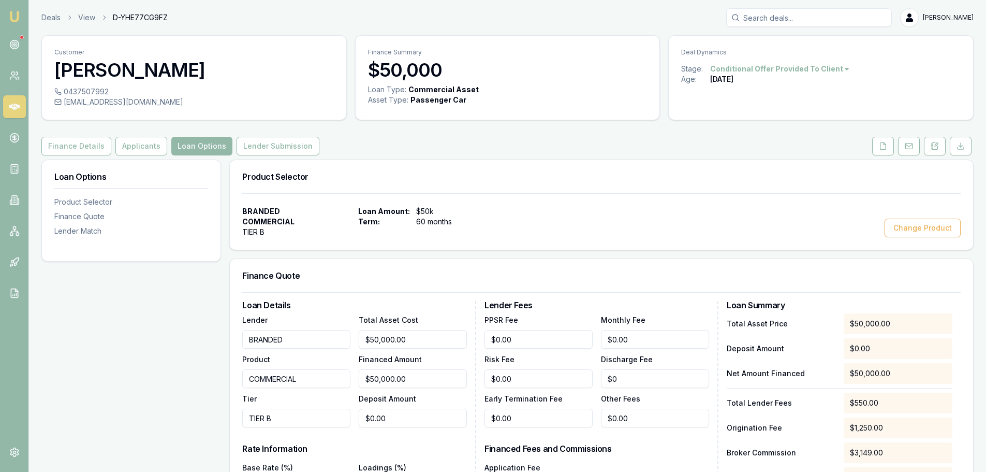
drag, startPoint x: 300, startPoint y: 150, endPoint x: 313, endPoint y: 167, distance: 21.1
click at [300, 150] on button "Lender Submission" at bounding box center [278, 146] width 83 height 19
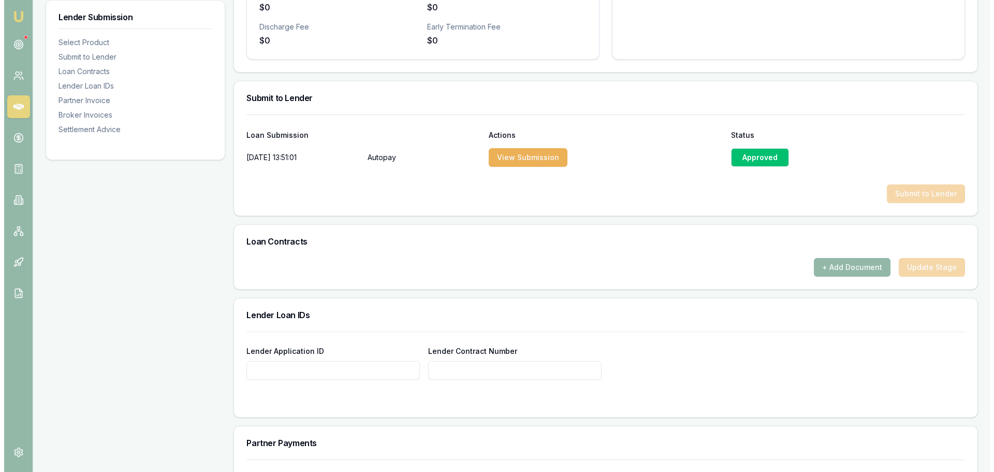
scroll to position [466, 0]
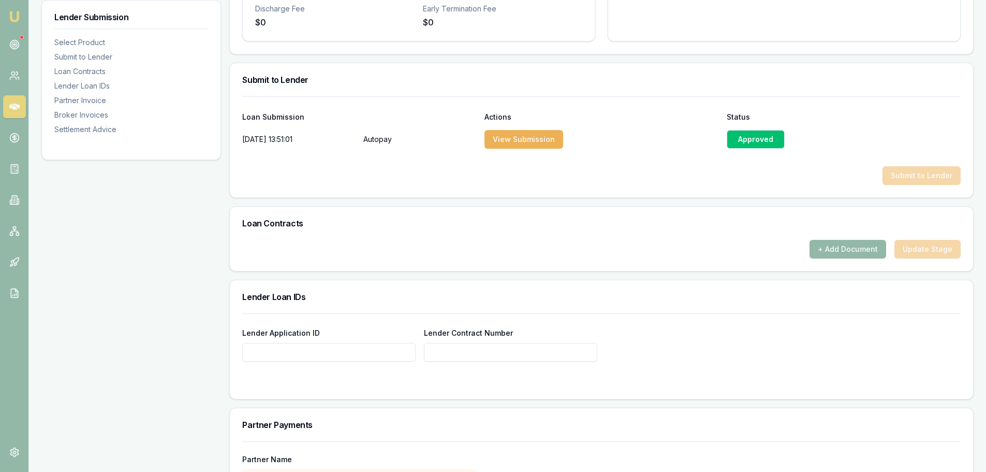
click at [934, 171] on div "Submit to Lender" at bounding box center [601, 175] width 719 height 19
click at [738, 137] on div "Approved" at bounding box center [756, 139] width 58 height 19
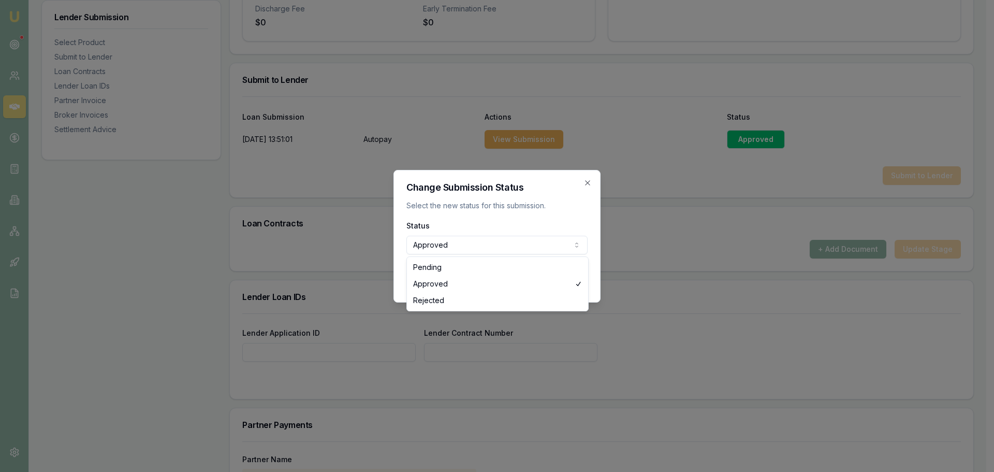
select select "REJECTED"
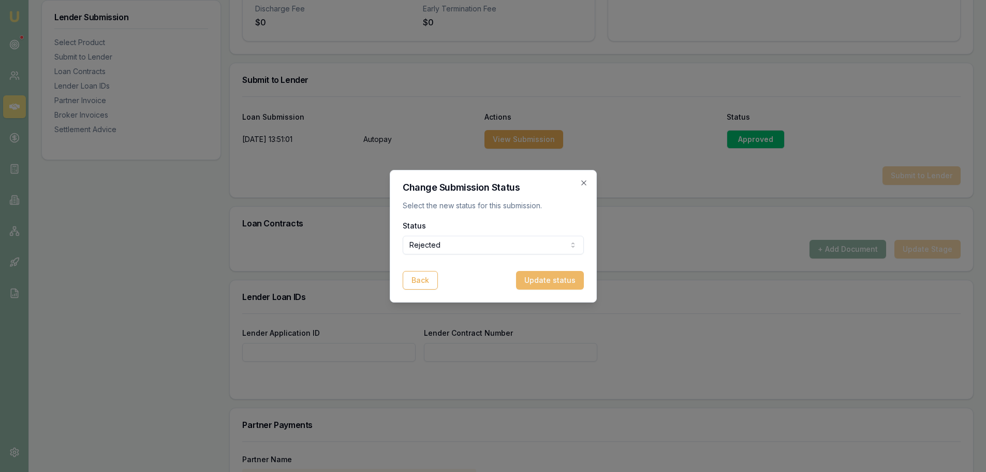
click at [543, 278] on button "Update status" at bounding box center [550, 280] width 68 height 19
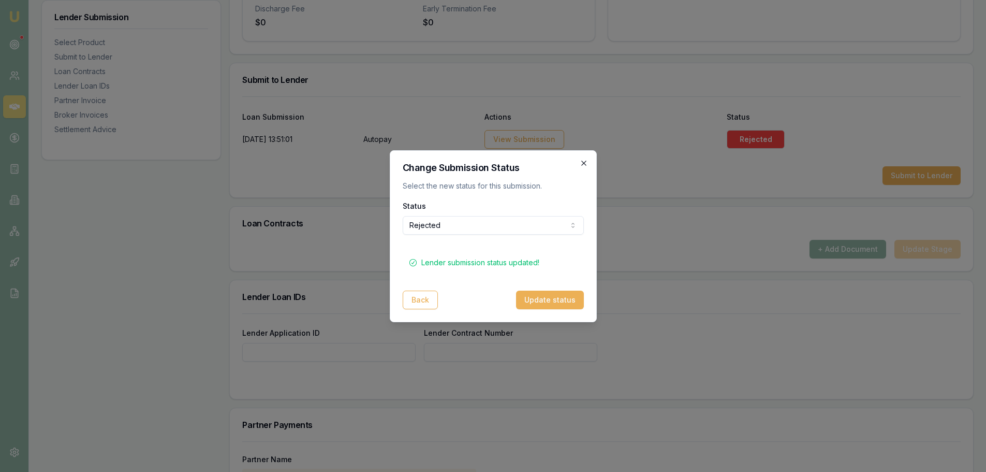
click at [582, 162] on icon "button" at bounding box center [584, 163] width 8 height 8
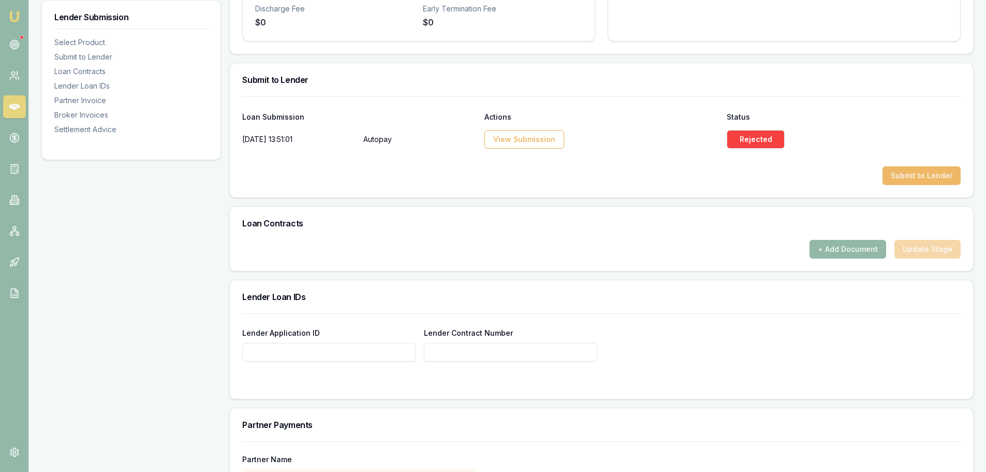
click at [912, 171] on button "Submit to Lender" at bounding box center [922, 175] width 78 height 19
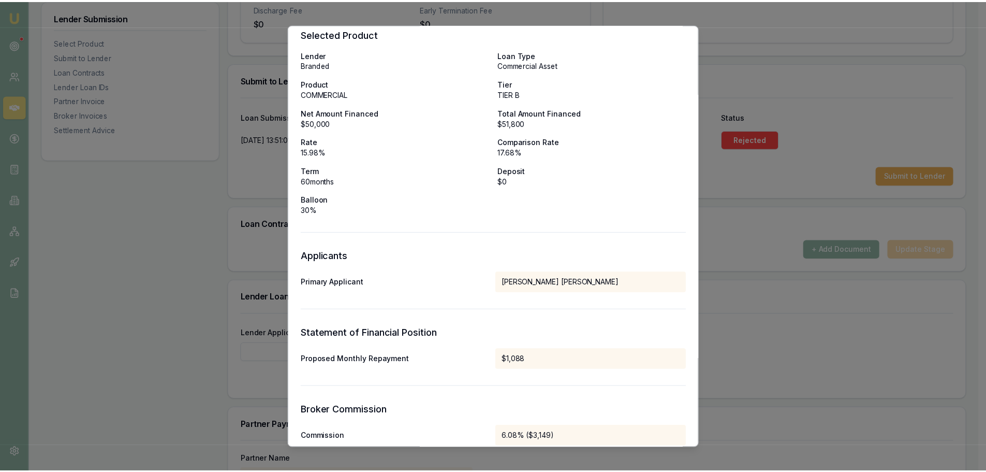
scroll to position [0, 0]
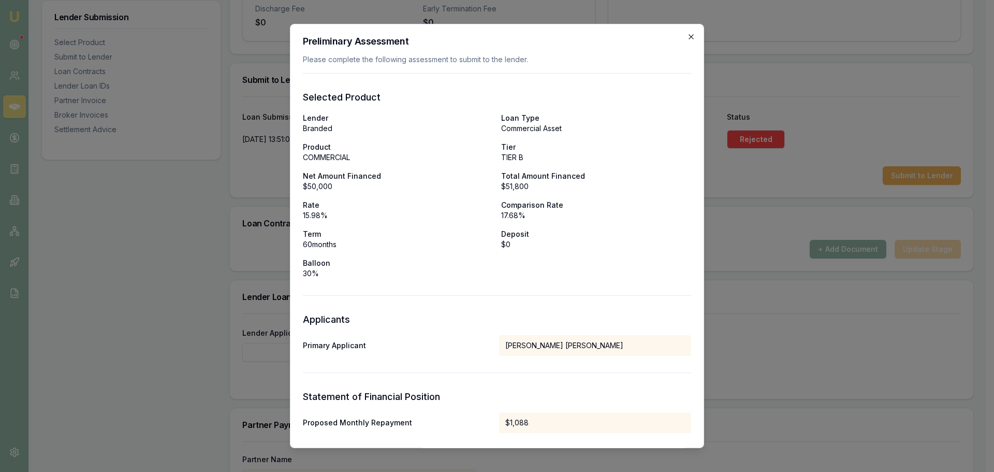
click at [687, 35] on icon "button" at bounding box center [691, 37] width 8 height 8
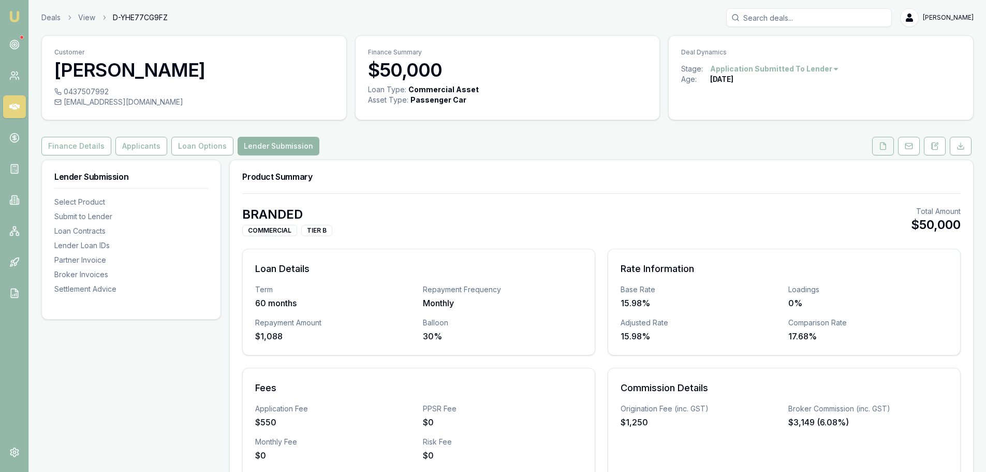
click at [879, 143] on button at bounding box center [883, 146] width 22 height 19
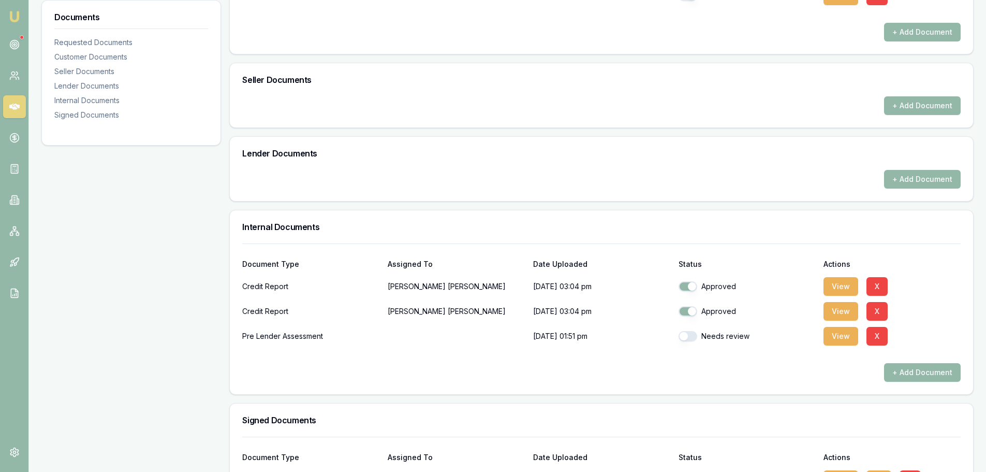
scroll to position [480, 0]
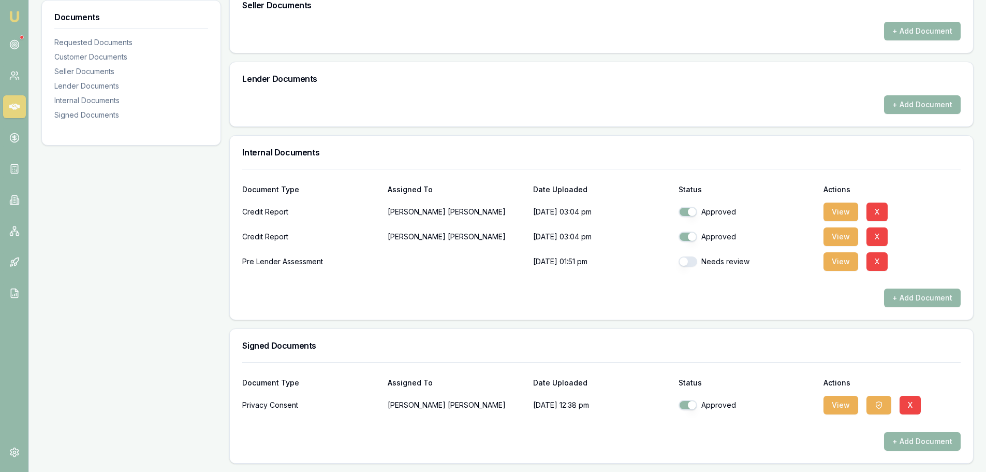
click at [690, 265] on button "button" at bounding box center [688, 261] width 19 height 10
checkbox input "true"
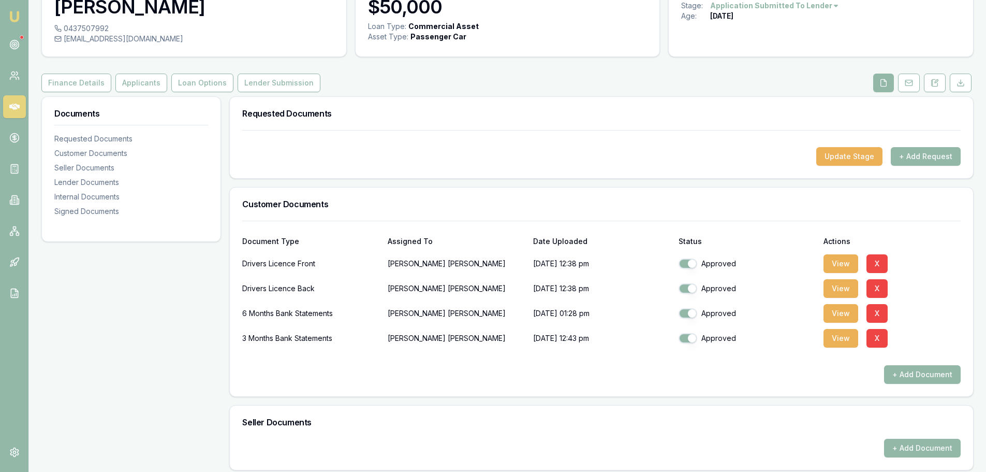
scroll to position [0, 0]
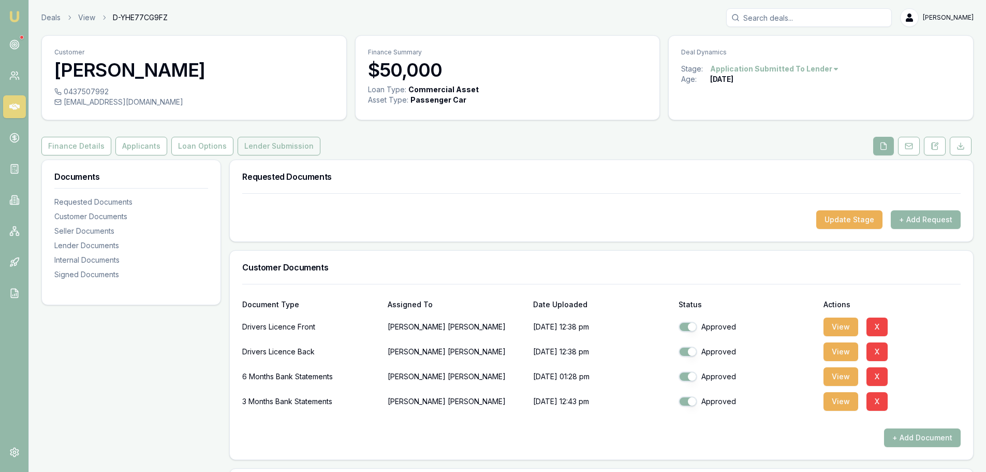
click at [267, 145] on button "Lender Submission" at bounding box center [279, 146] width 83 height 19
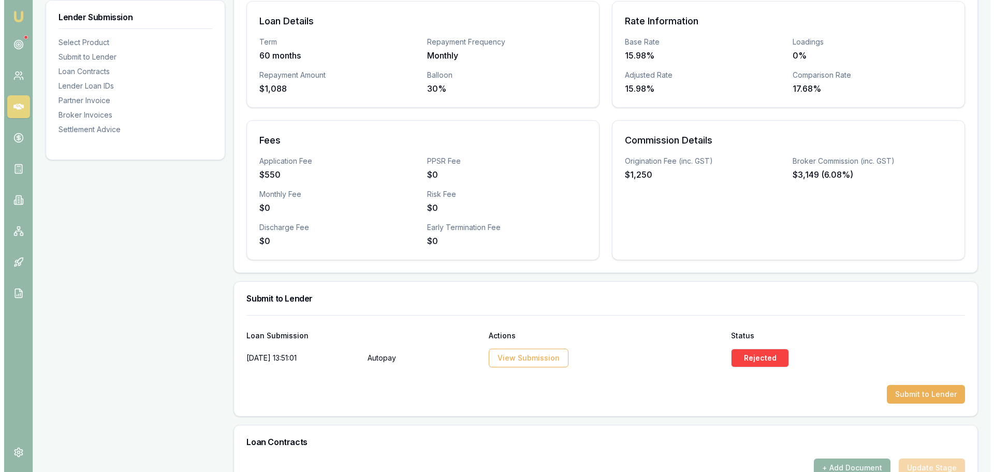
scroll to position [259, 0]
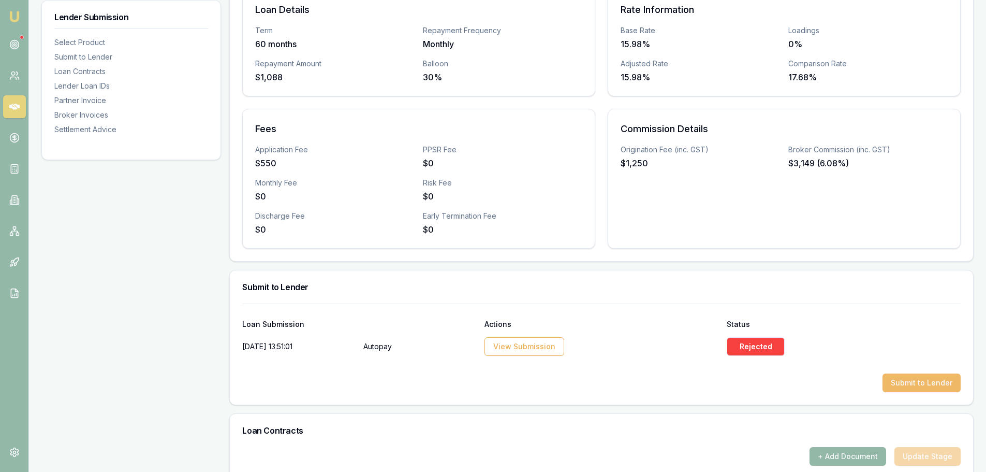
click at [929, 384] on button "Submit to Lender" at bounding box center [922, 382] width 78 height 19
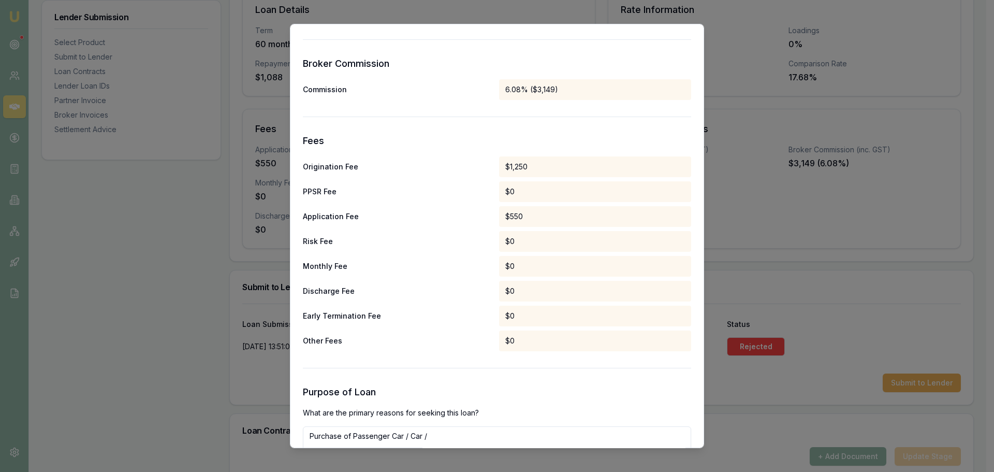
scroll to position [484, 0]
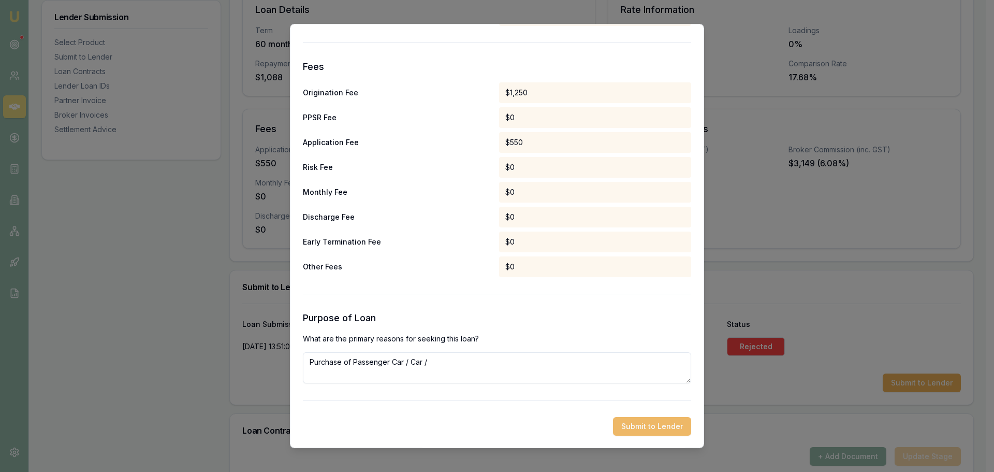
click at [647, 422] on button "Submit to Lender" at bounding box center [652, 426] width 78 height 19
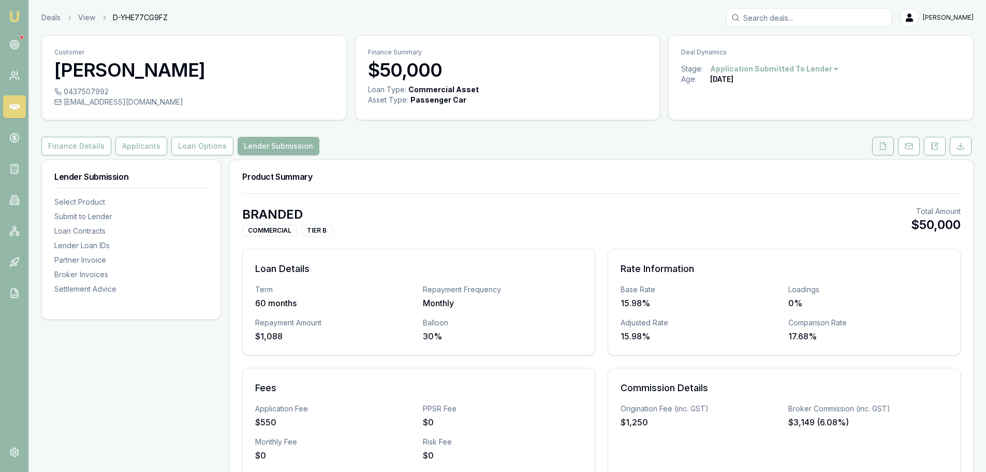
click at [890, 146] on button at bounding box center [883, 146] width 22 height 19
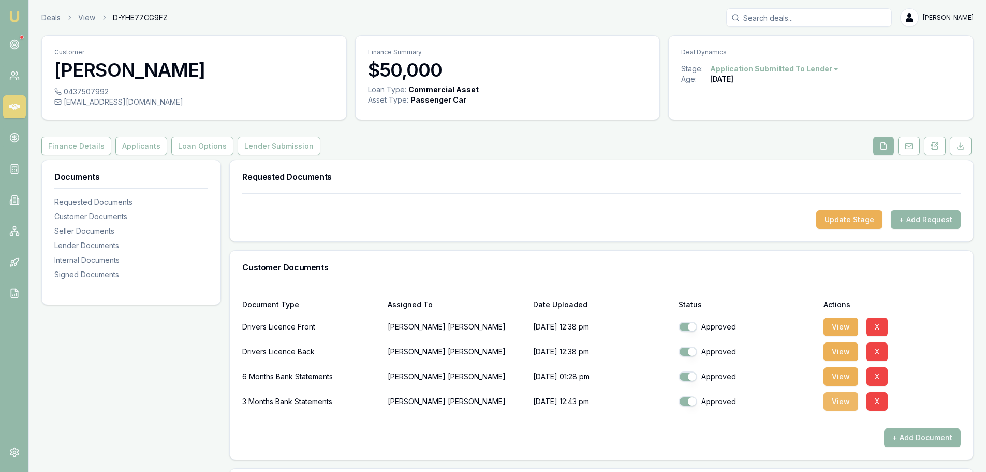
click at [825, 400] on button "View" at bounding box center [841, 401] width 35 height 19
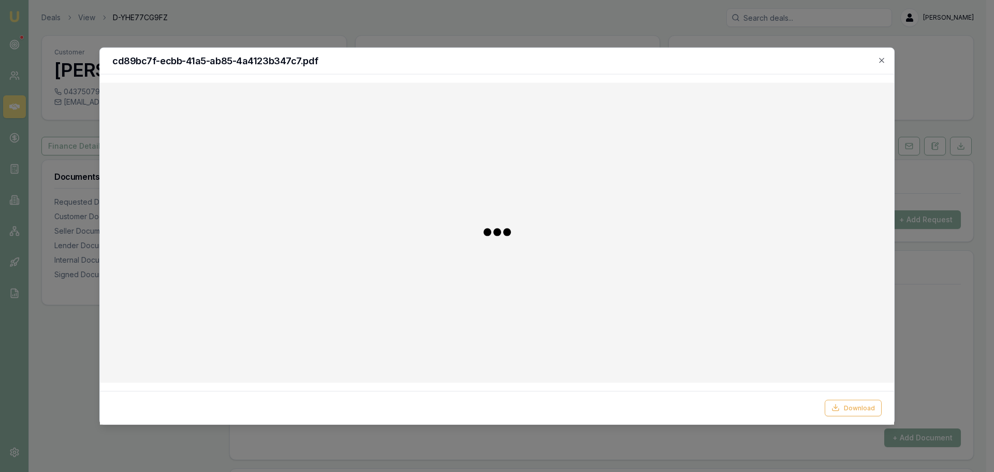
drag, startPoint x: 878, startPoint y: 57, endPoint x: 827, endPoint y: 61, distance: 51.3
click at [878, 57] on icon "button" at bounding box center [882, 60] width 8 height 8
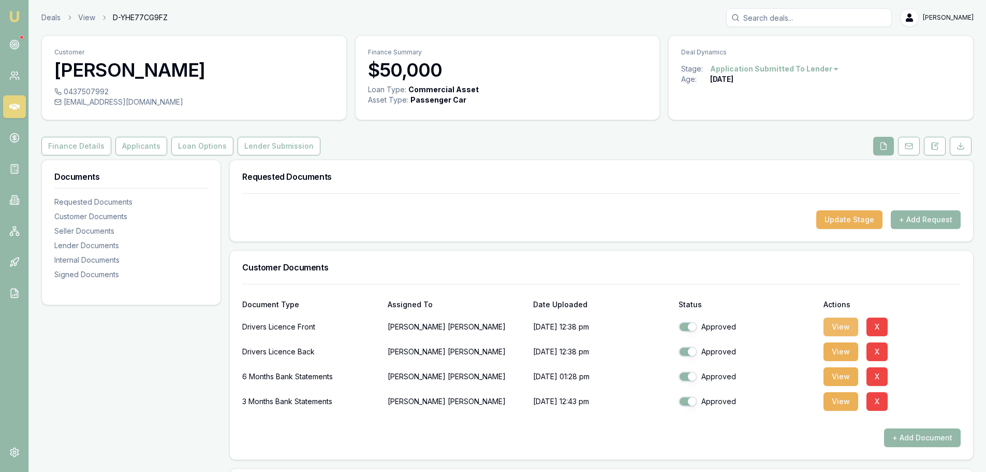
click at [844, 329] on button "View" at bounding box center [841, 326] width 35 height 19
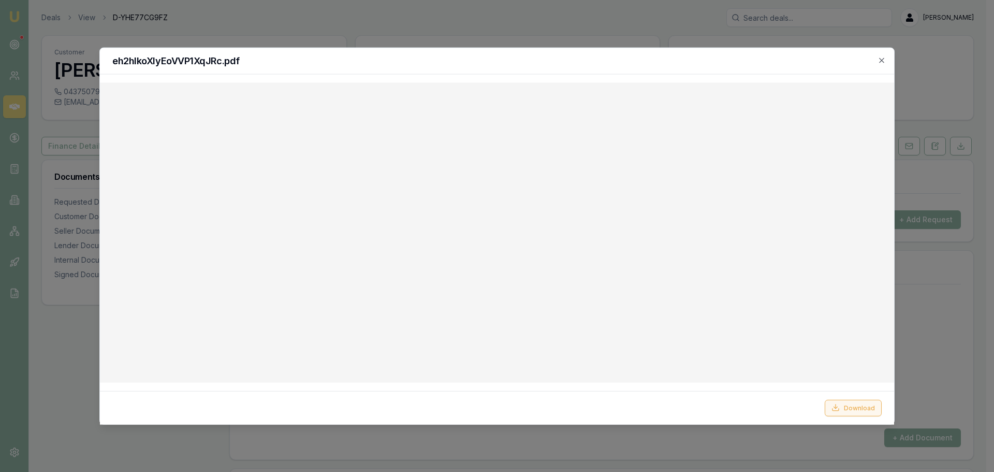
click at [847, 403] on button "Download" at bounding box center [853, 407] width 57 height 17
click at [642, 69] on div "eh2hIkoXlyEoVVP1XqJRc.pdf" at bounding box center [497, 61] width 794 height 26
click at [880, 59] on icon "button" at bounding box center [882, 60] width 8 height 8
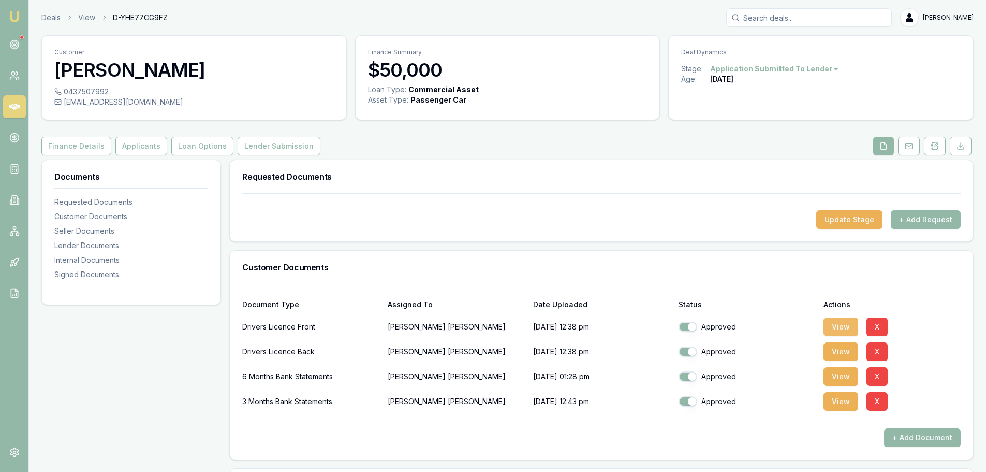
click at [837, 326] on button "View" at bounding box center [841, 326] width 35 height 19
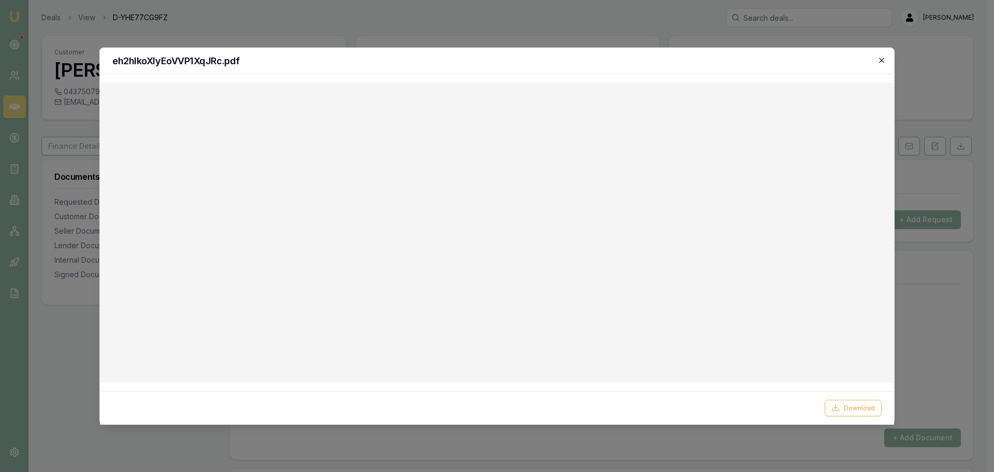
click at [879, 59] on icon "button" at bounding box center [882, 60] width 8 height 8
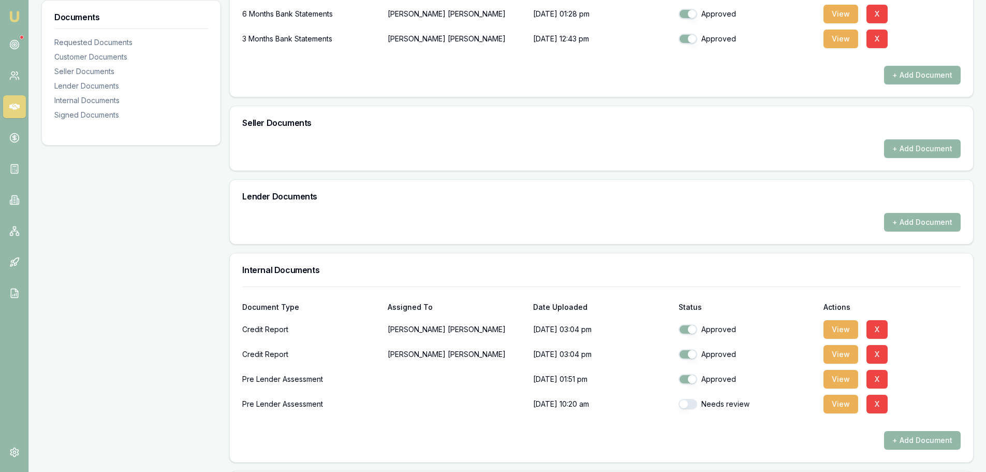
scroll to position [505, 0]
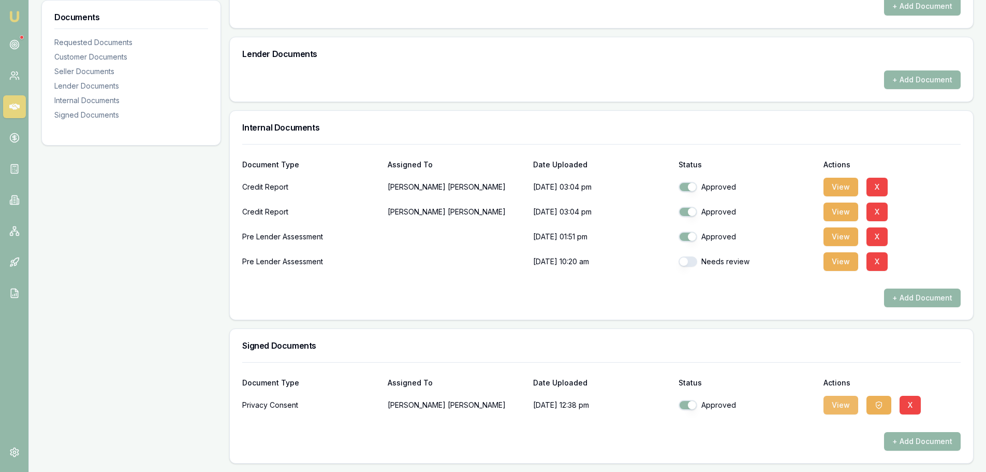
click at [836, 408] on button "View" at bounding box center [841, 405] width 35 height 19
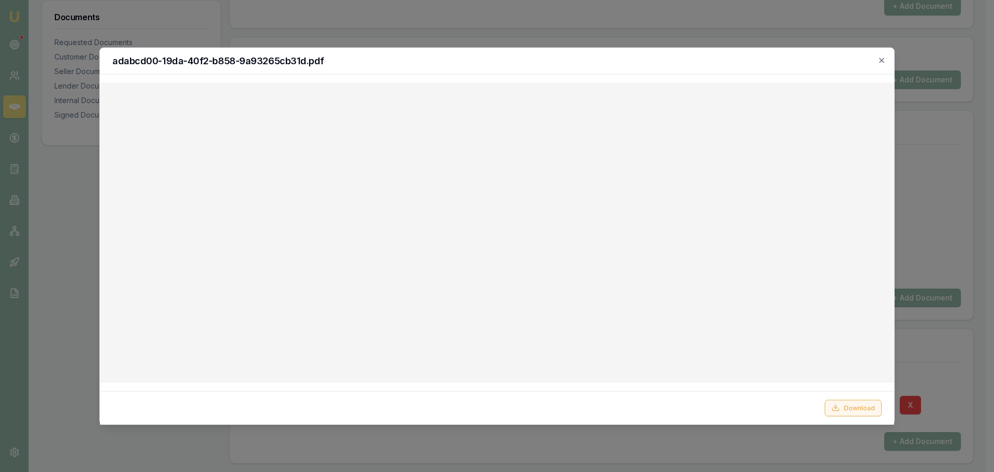
click at [850, 399] on button "Download" at bounding box center [853, 407] width 57 height 17
click at [883, 62] on icon "button" at bounding box center [882, 60] width 8 height 8
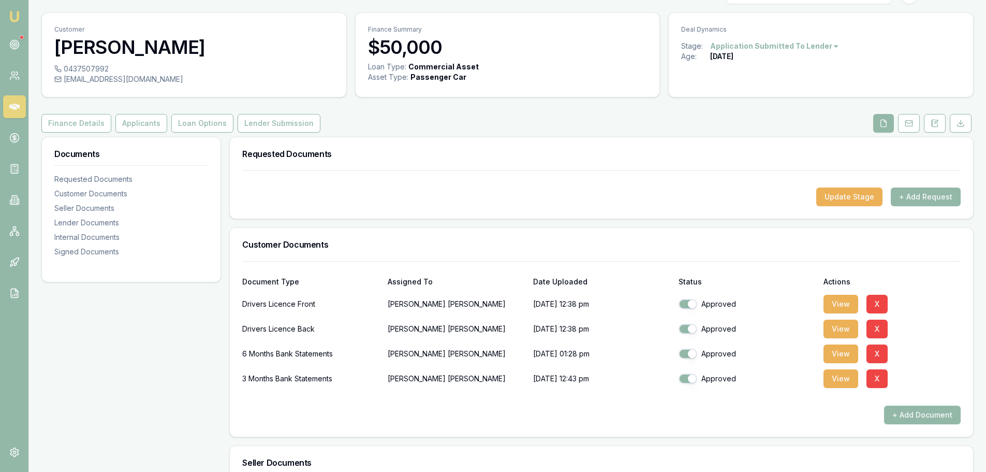
scroll to position [0, 0]
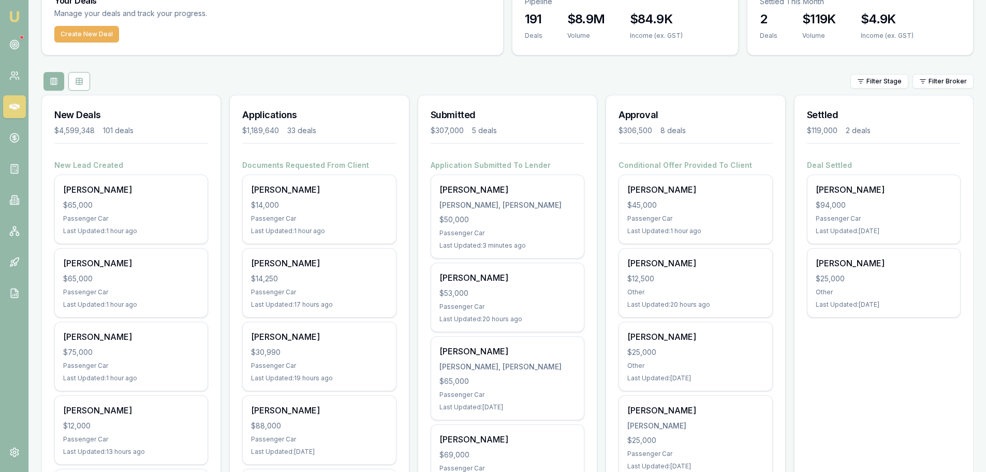
click at [316, 76] on div "Filter Stage Filter Broker" at bounding box center [507, 81] width 932 height 19
click at [317, 86] on div "Filter Stage Filter Broker" at bounding box center [507, 81] width 932 height 19
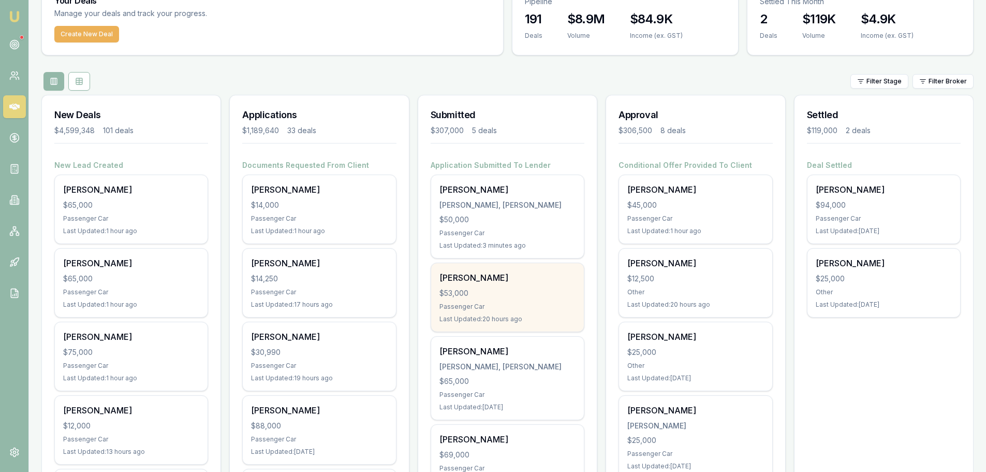
click at [445, 301] on div "[PERSON_NAME] $53,000 Passenger Car Last Updated: 20 hours ago" at bounding box center [507, 297] width 153 height 68
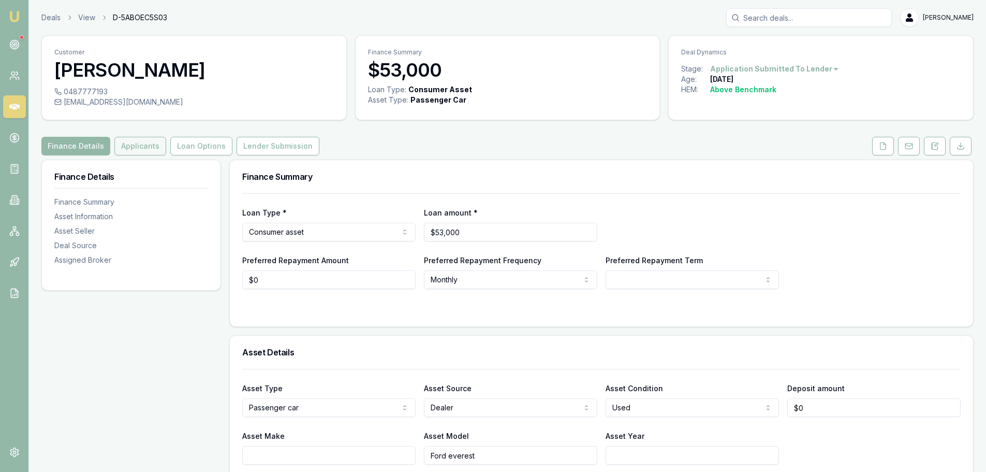
click at [135, 151] on button "Applicants" at bounding box center [140, 146] width 52 height 19
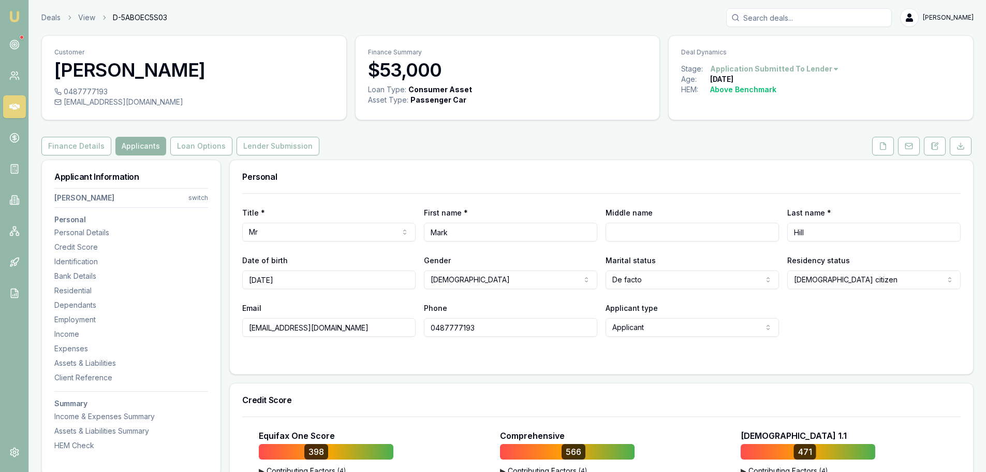
scroll to position [311, 0]
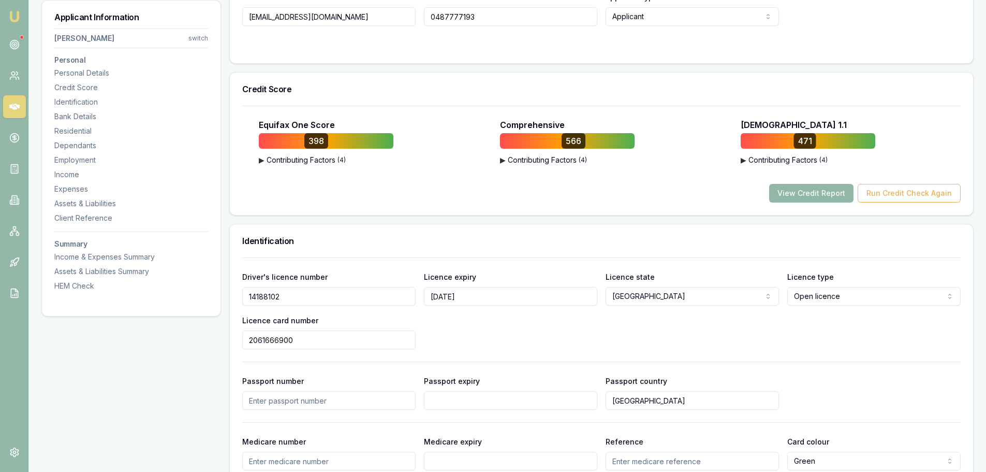
click at [797, 196] on button "View Credit Report" at bounding box center [811, 193] width 84 height 19
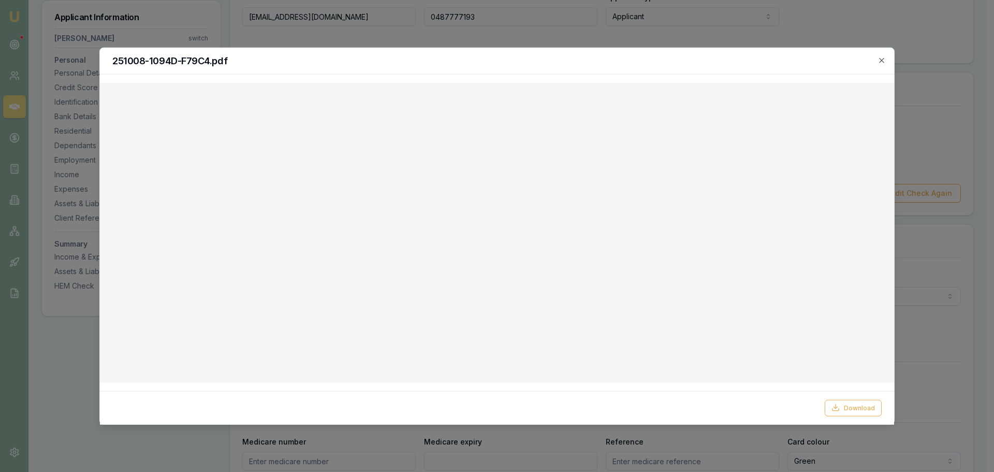
drag, startPoint x: 883, startPoint y: 57, endPoint x: 878, endPoint y: 60, distance: 5.3
click at [883, 58] on icon "button" at bounding box center [882, 60] width 8 height 8
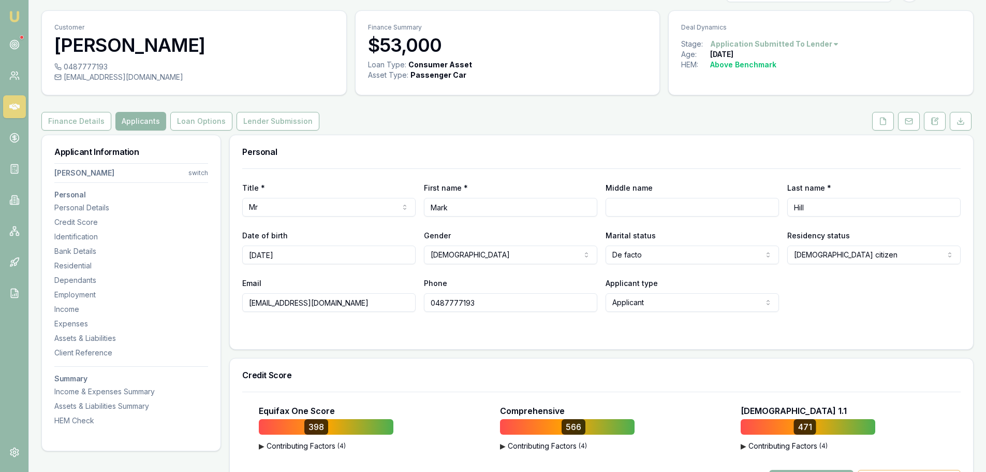
scroll to position [0, 0]
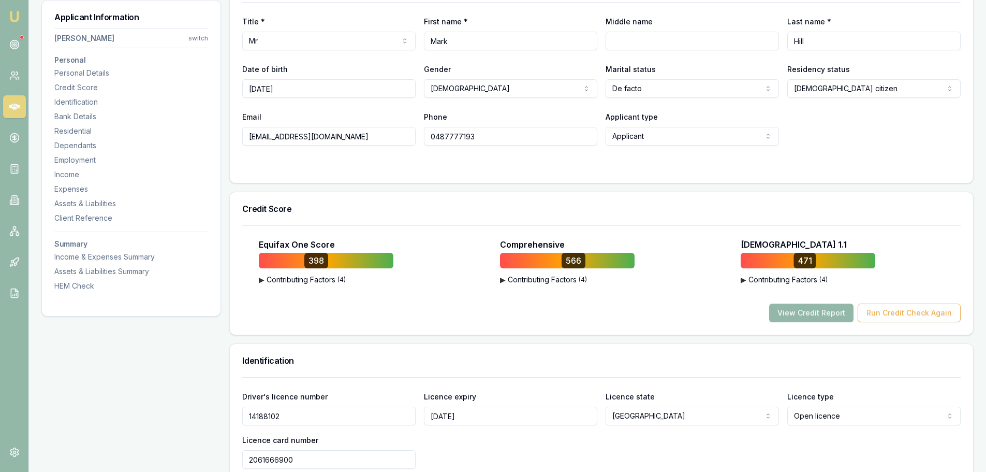
scroll to position [104, 0]
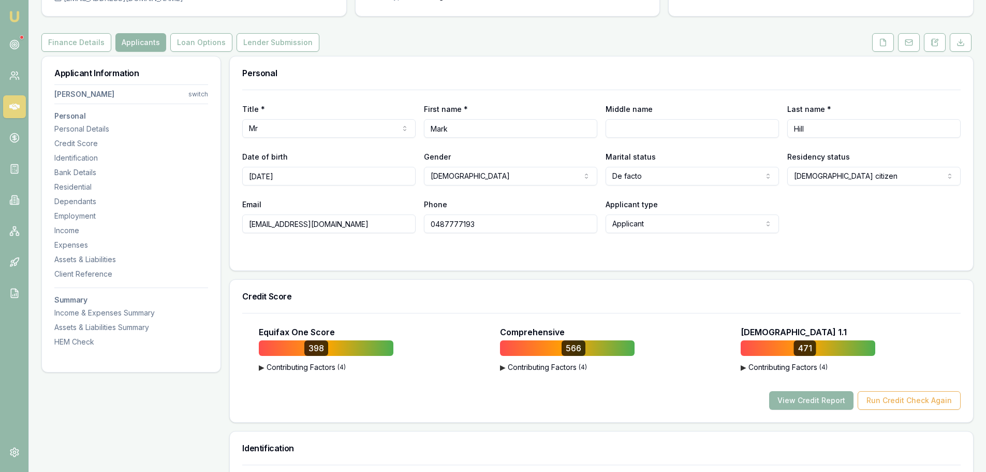
click at [495, 245] on form "Title * Mr Mr Mrs Miss Ms Dr Prof First name * Mark Middle name Last name * Hil…" at bounding box center [601, 174] width 719 height 168
click at [816, 399] on button "View Credit Report" at bounding box center [811, 400] width 84 height 19
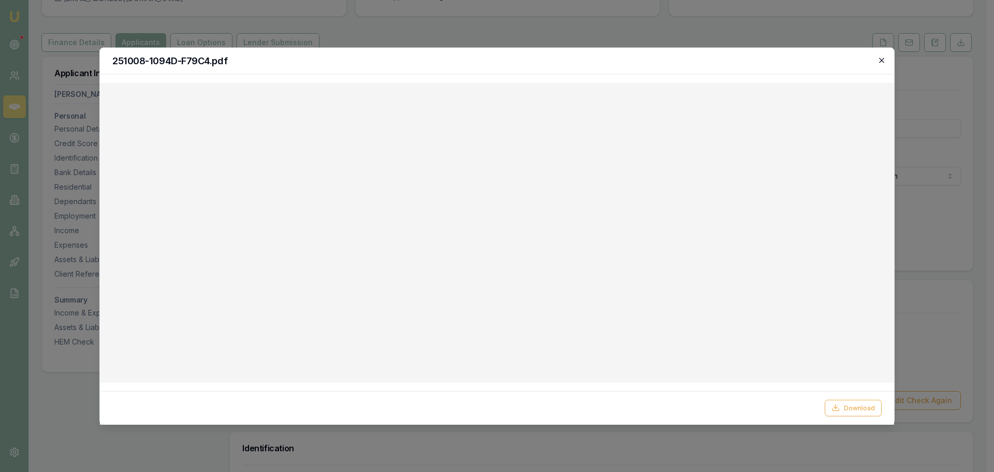
click at [882, 60] on icon "button" at bounding box center [881, 59] width 5 height 5
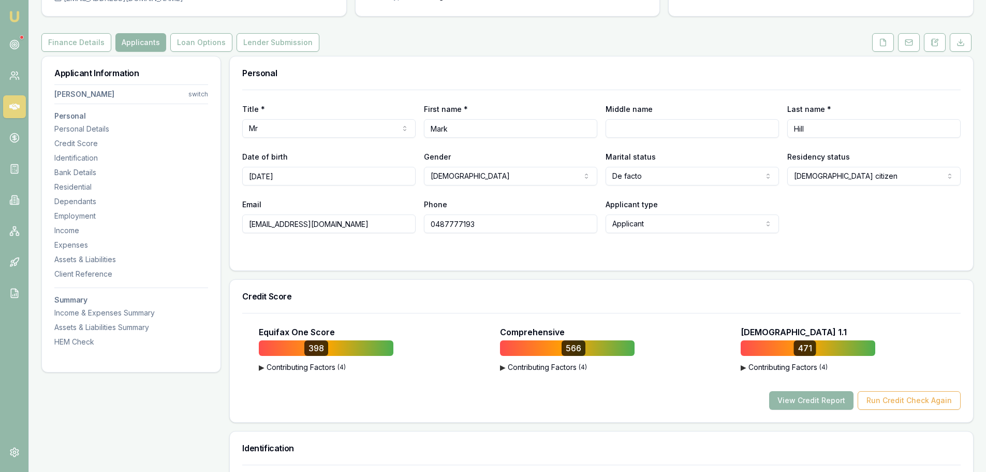
click at [785, 78] on div "Personal" at bounding box center [601, 72] width 743 height 33
click at [720, 78] on div "Personal" at bounding box center [601, 72] width 743 height 33
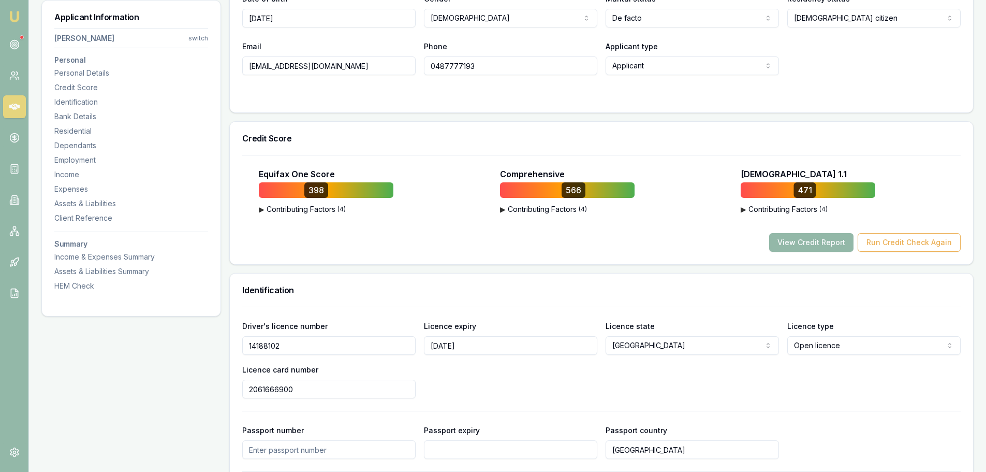
scroll to position [414, 0]
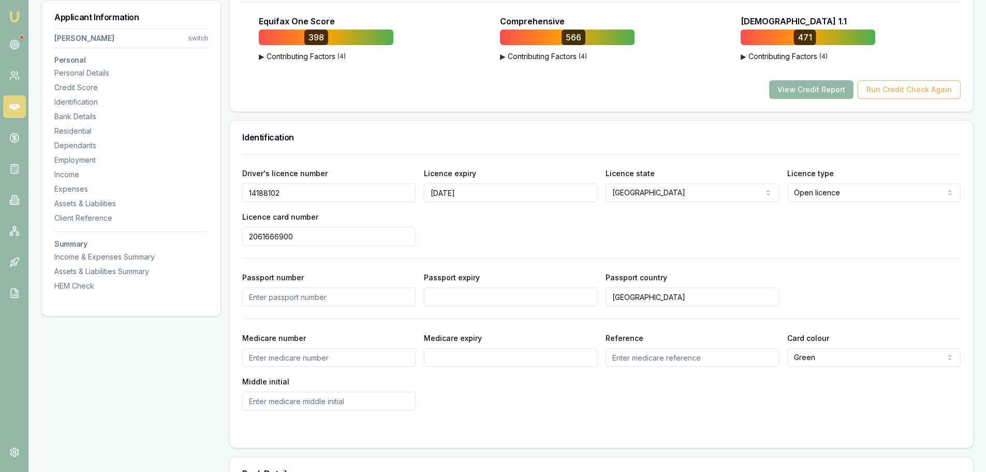
click at [408, 137] on h3 "Identification" at bounding box center [601, 137] width 719 height 8
click at [410, 137] on h3 "Identification" at bounding box center [601, 137] width 719 height 8
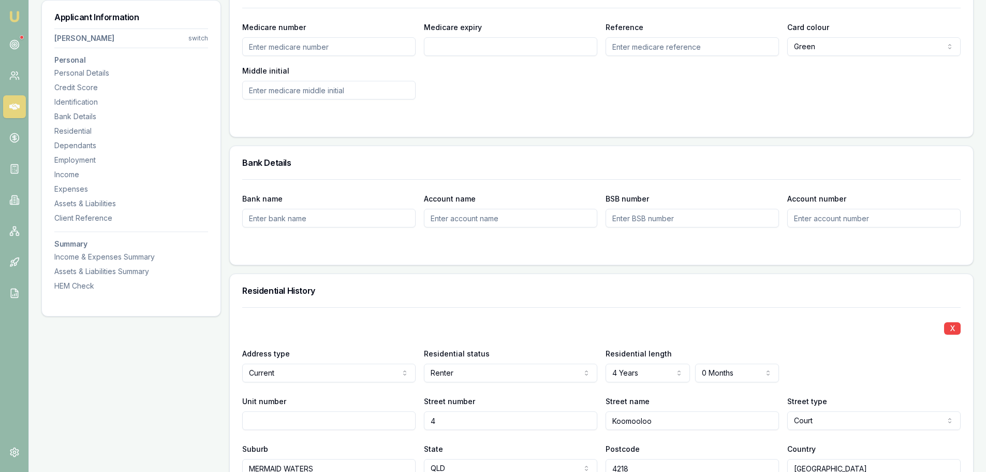
scroll to position [984, 0]
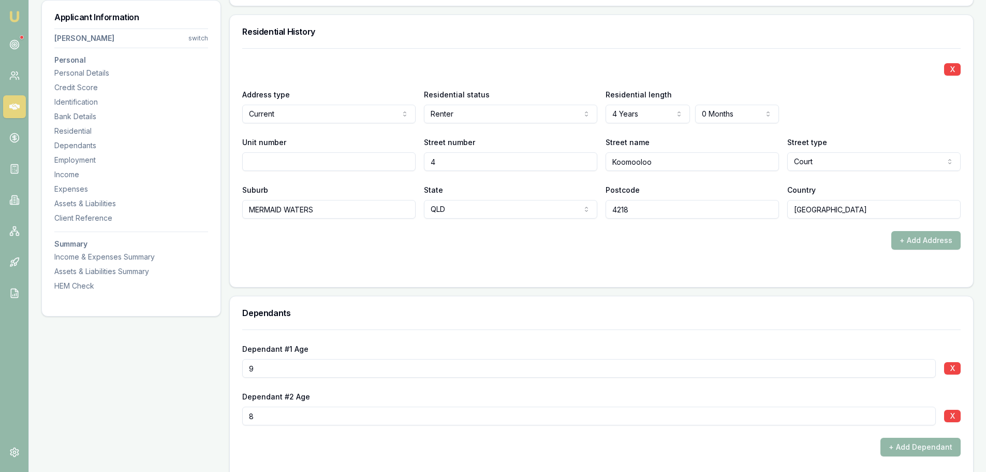
click at [478, 64] on div "X" at bounding box center [601, 68] width 719 height 14
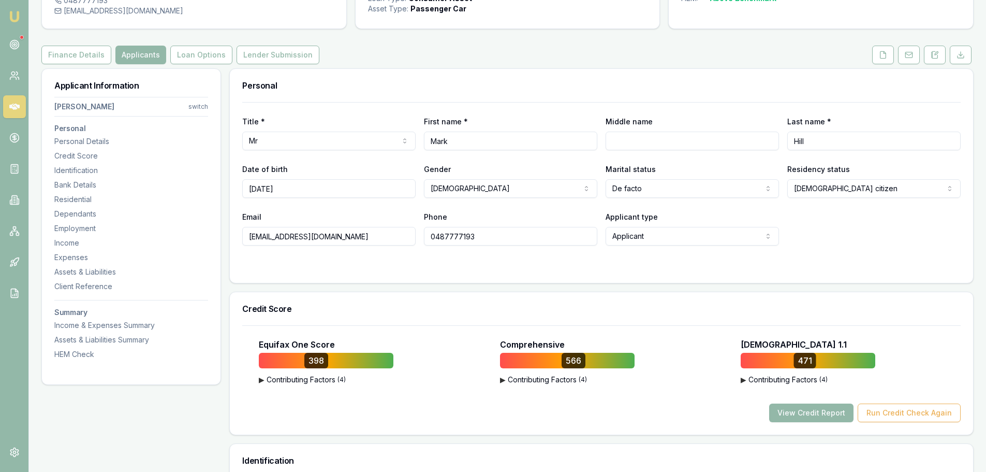
scroll to position [207, 0]
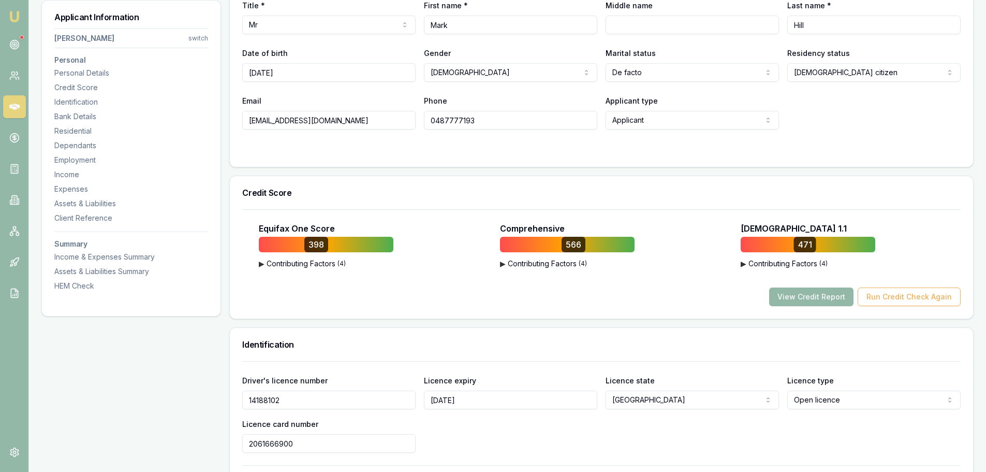
click at [347, 180] on div "Credit Score" at bounding box center [601, 192] width 743 height 33
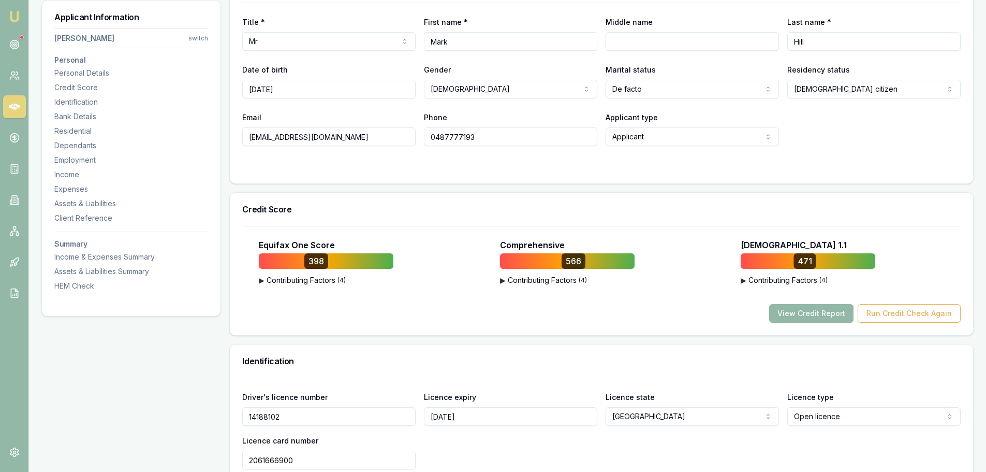
scroll to position [0, 0]
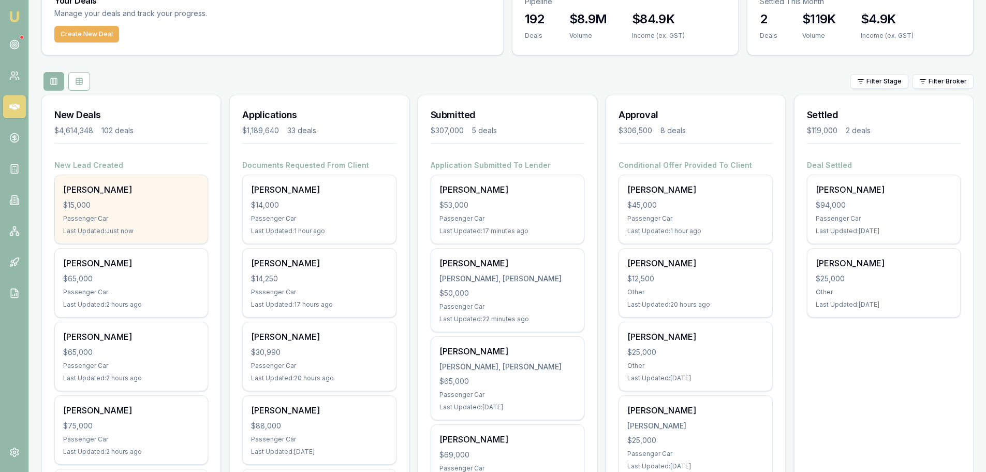
click at [106, 200] on div "$15,000" at bounding box center [131, 205] width 136 height 10
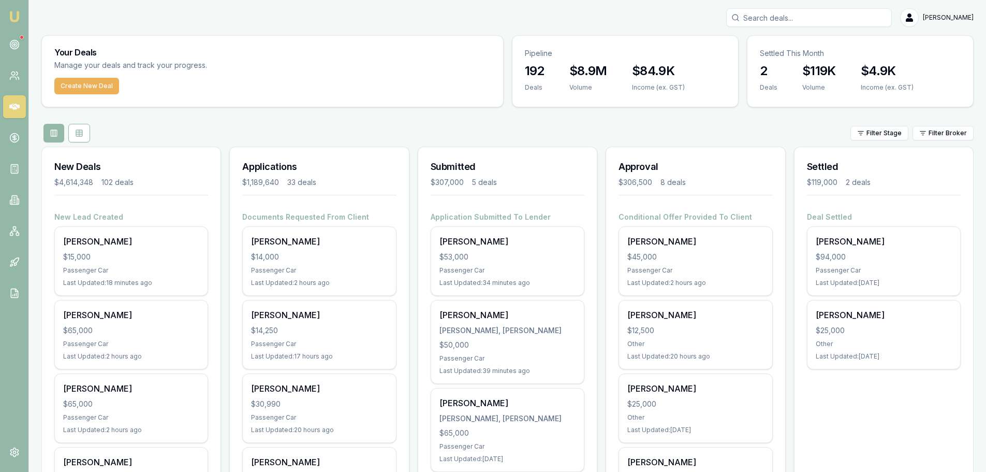
click at [807, 22] on input "Search deals" at bounding box center [809, 17] width 166 height 19
type input "cross"
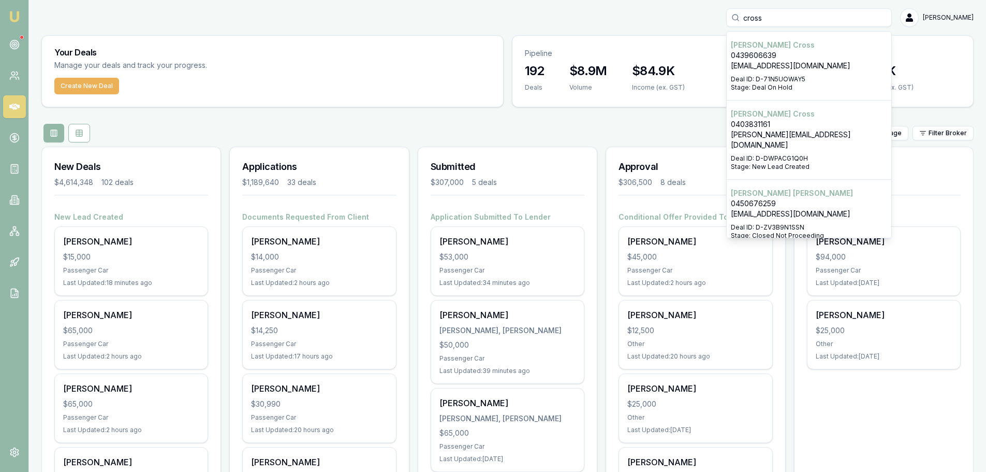
click at [819, 121] on p "0403831161" at bounding box center [809, 124] width 156 height 10
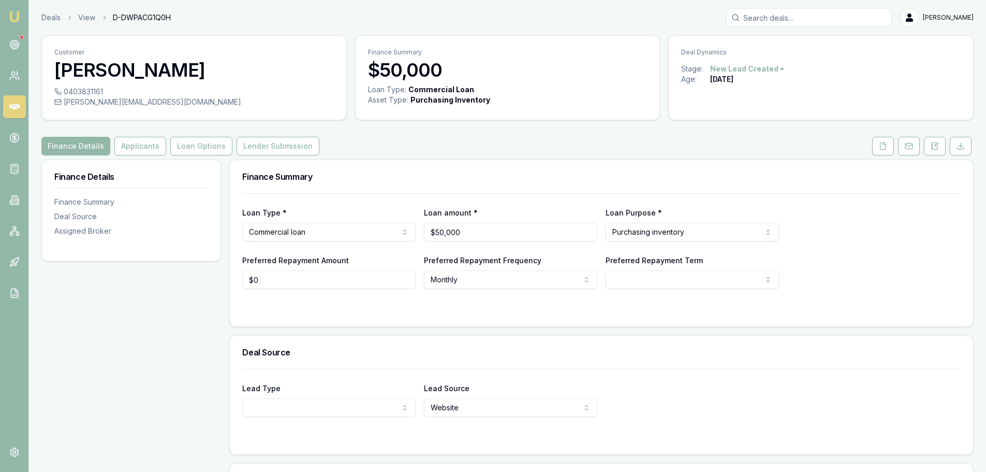
click at [372, 147] on div "Finance Details Applicants Loan Options Lender Submission" at bounding box center [507, 146] width 932 height 19
click at [887, 147] on button at bounding box center [883, 146] width 22 height 19
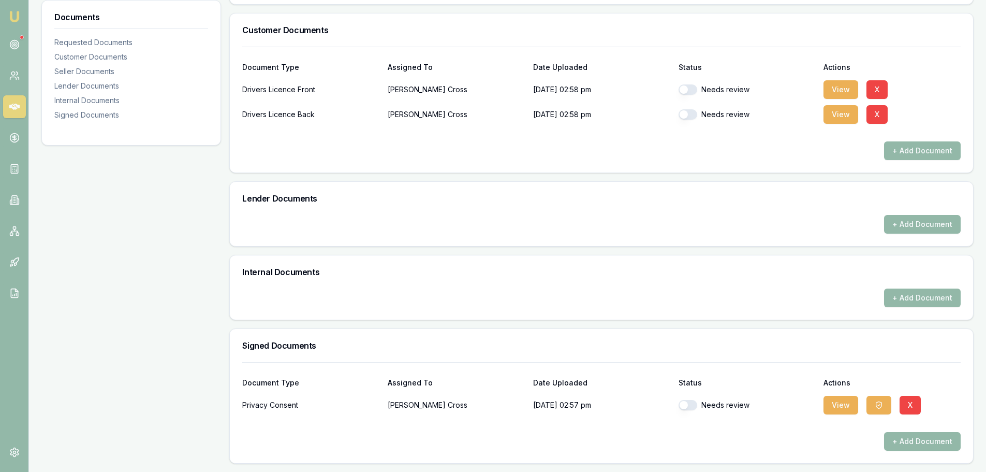
scroll to position [83, 0]
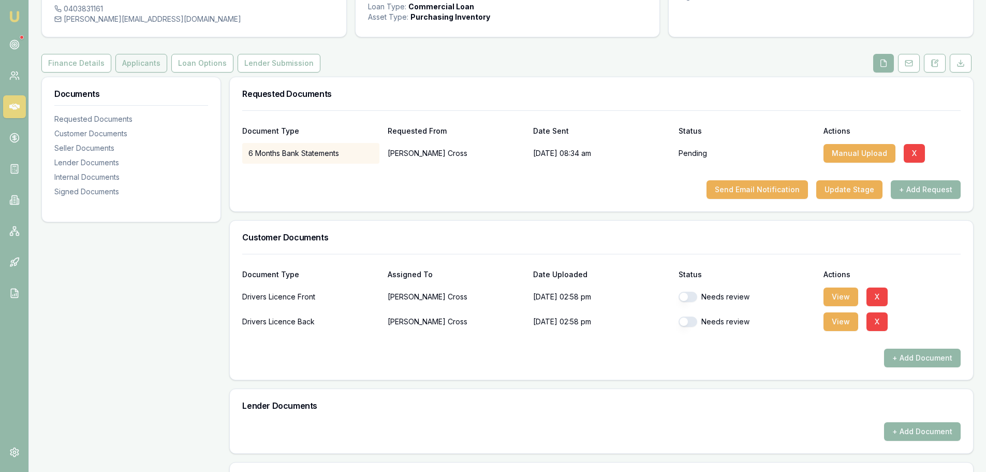
click at [117, 70] on button "Applicants" at bounding box center [141, 63] width 52 height 19
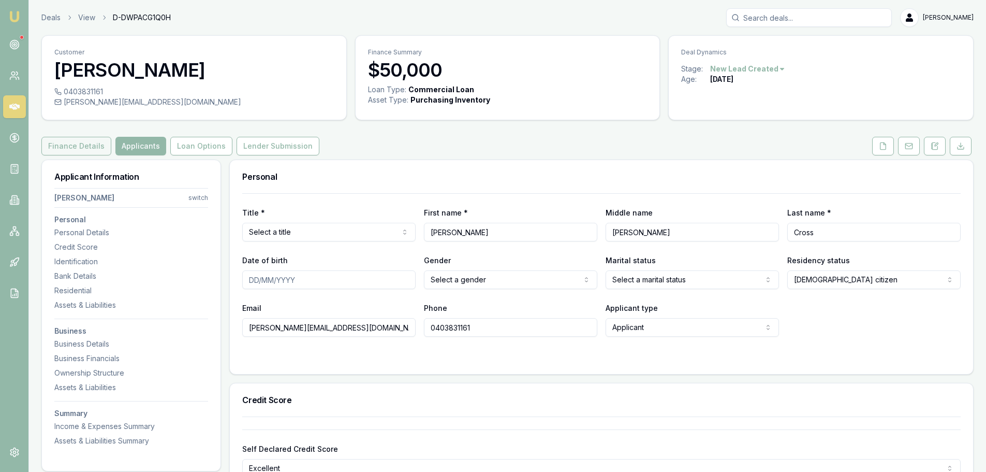
click at [51, 150] on button "Finance Details" at bounding box center [76, 146] width 70 height 19
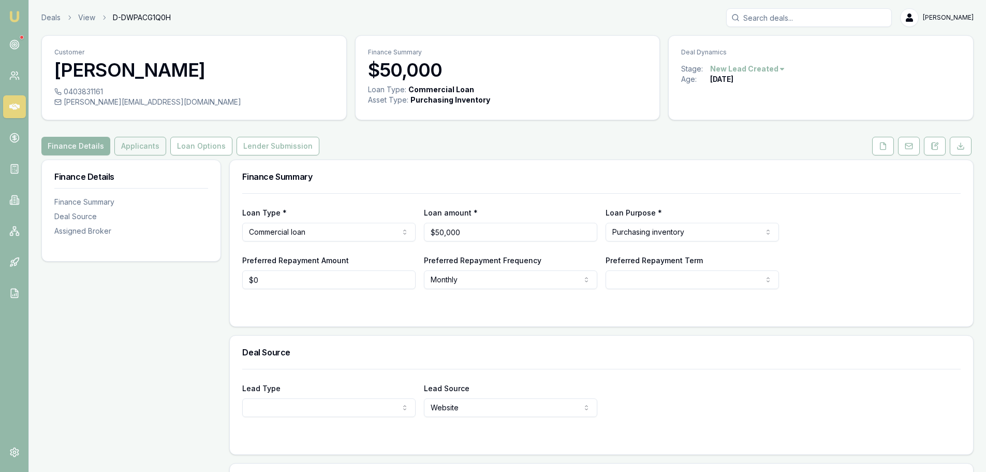
click at [128, 144] on button "Applicants" at bounding box center [140, 146] width 52 height 19
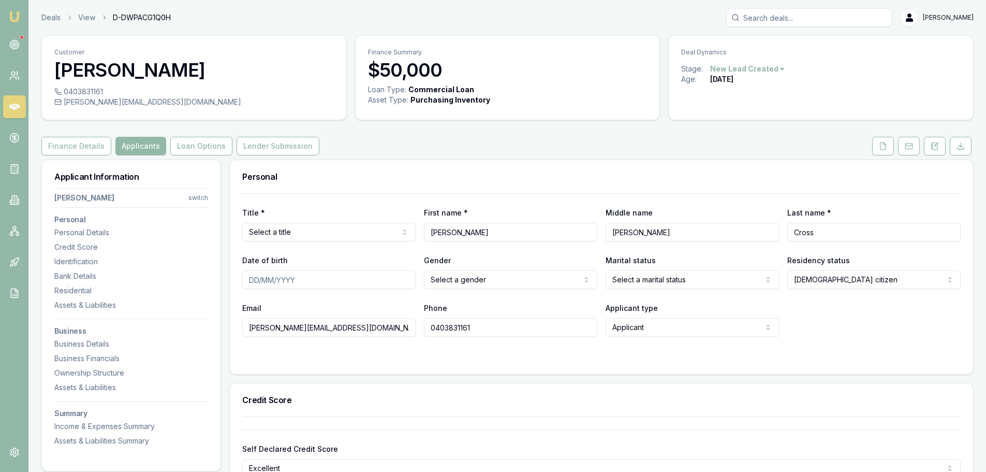
click at [486, 151] on div "Finance Details Applicants Loan Options Lender Submission" at bounding box center [507, 146] width 932 height 19
click at [522, 152] on div "Finance Details Applicants Loan Options Lender Submission" at bounding box center [507, 146] width 932 height 19
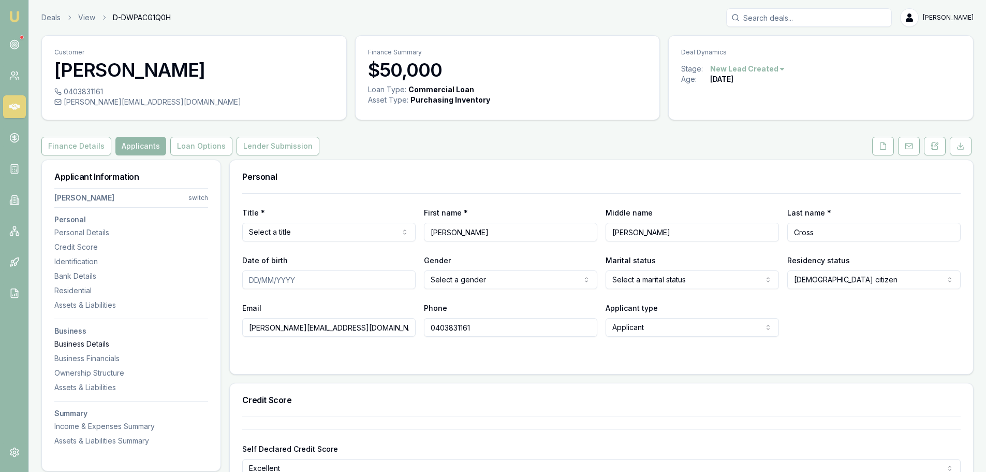
click at [82, 345] on div "Business Details" at bounding box center [131, 344] width 154 height 10
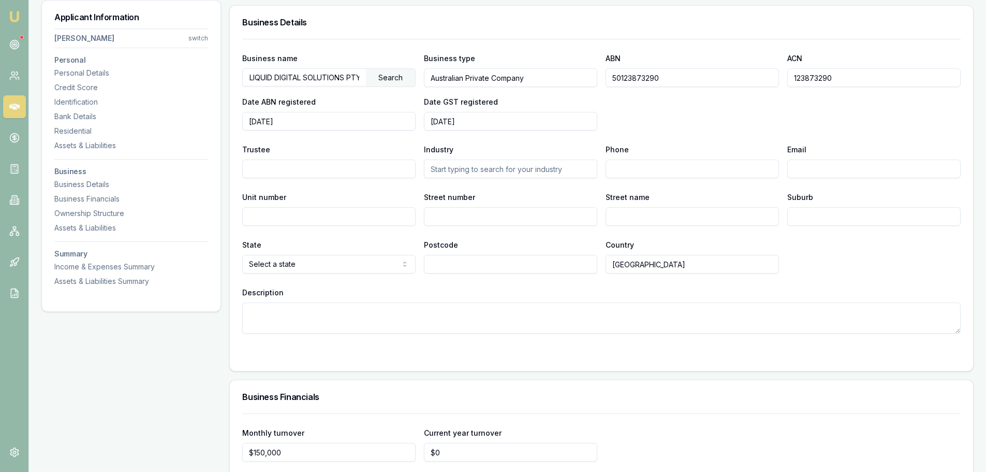
scroll to position [1419, 0]
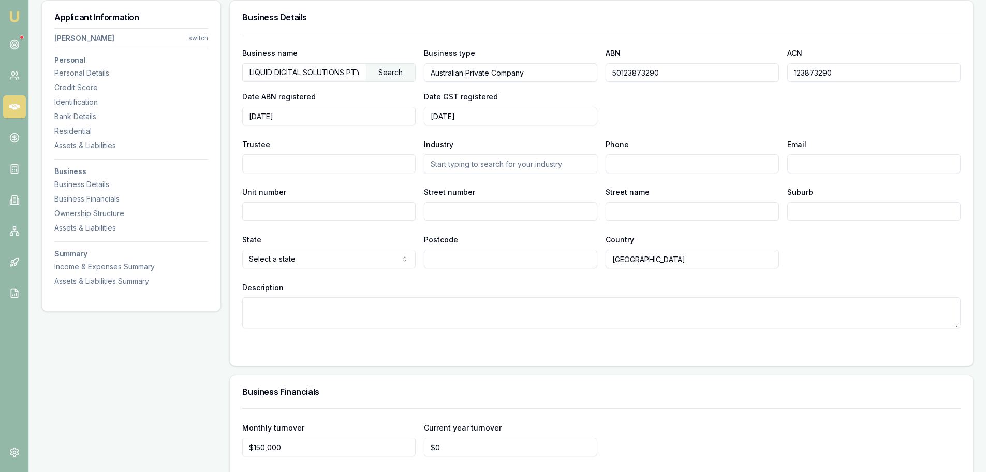
click at [318, 310] on textarea "Description" at bounding box center [601, 312] width 719 height 31
drag, startPoint x: 698, startPoint y: 70, endPoint x: 609, endPoint y: 76, distance: 89.7
click at [584, 78] on div "Business name LIQUID DIGITAL SOLUTIONS PTY. LTD. Search Business type Australia…" at bounding box center [601, 86] width 719 height 79
click at [341, 307] on textarea "CROSS FAMILY TRUST" at bounding box center [601, 312] width 719 height 31
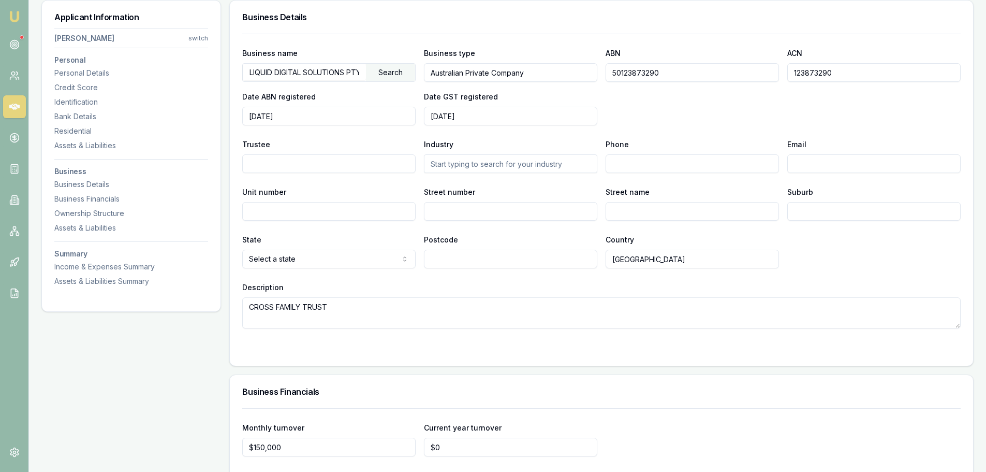
click at [341, 308] on textarea "CROSS FAMILY TRUST" at bounding box center [601, 312] width 719 height 31
type textarea "CROSS FAMILY TRUST."
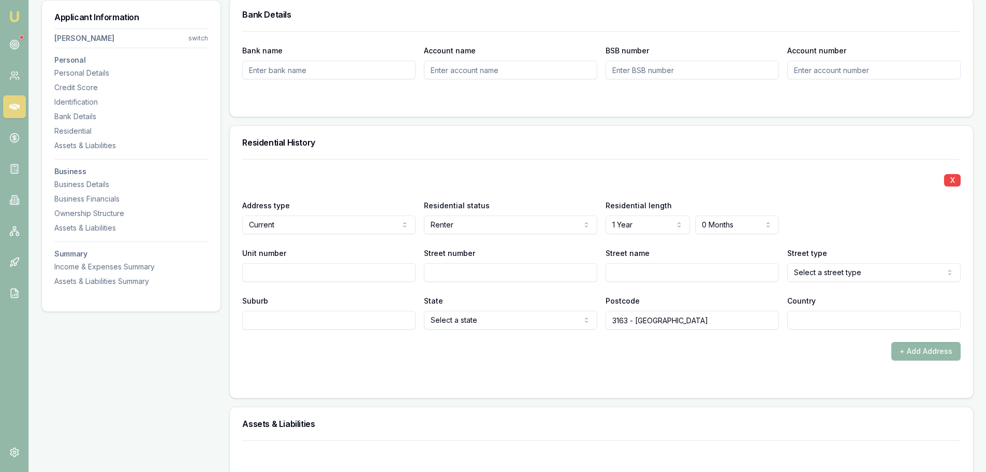
scroll to position [880, 0]
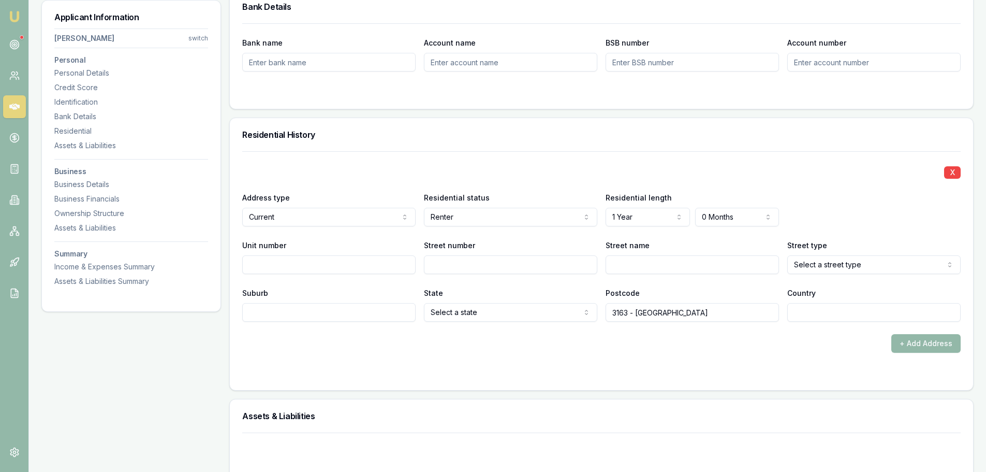
click at [330, 166] on div "X" at bounding box center [601, 171] width 719 height 14
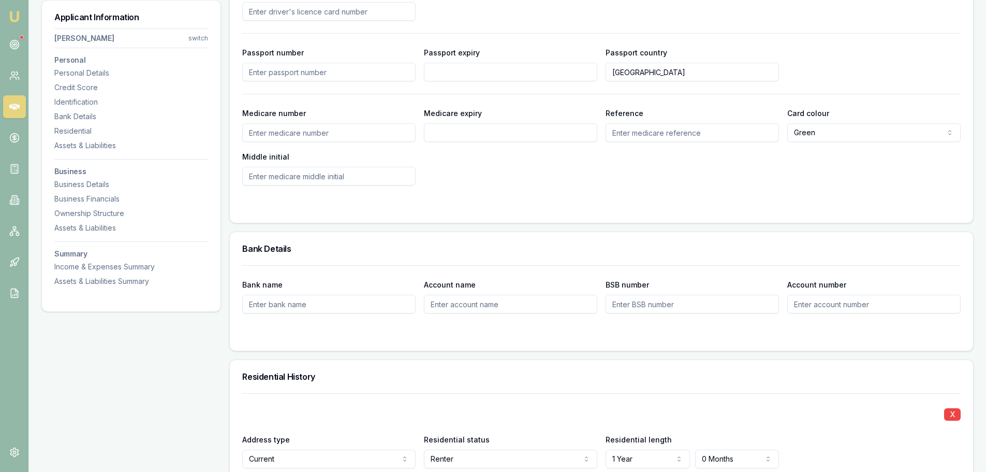
scroll to position [621, 0]
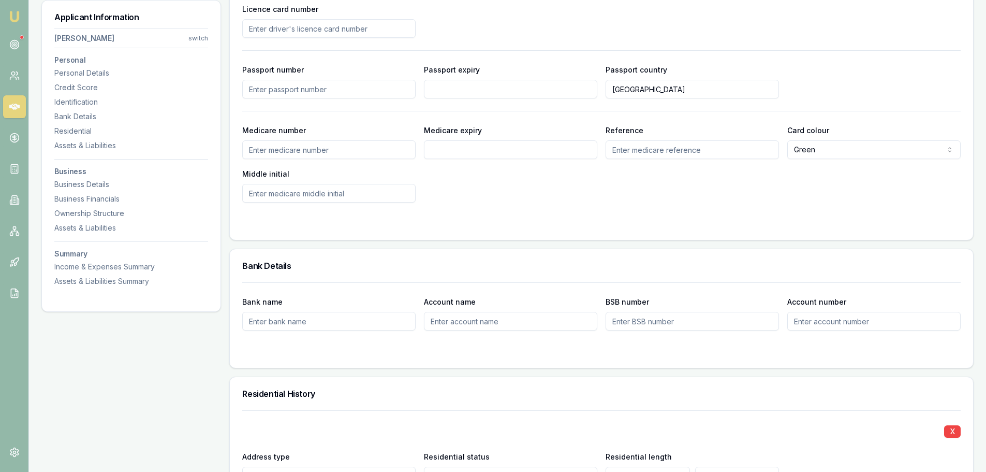
click at [327, 177] on div "Middle initial" at bounding box center [328, 184] width 173 height 35
click at [483, 193] on div "Medicare number Medicare expiry Reference Card colour Green Green Blue Yellow M…" at bounding box center [601, 163] width 719 height 79
click at [433, 196] on div "Medicare number Medicare expiry Reference Card colour Green Green Blue Yellow M…" at bounding box center [601, 163] width 719 height 79
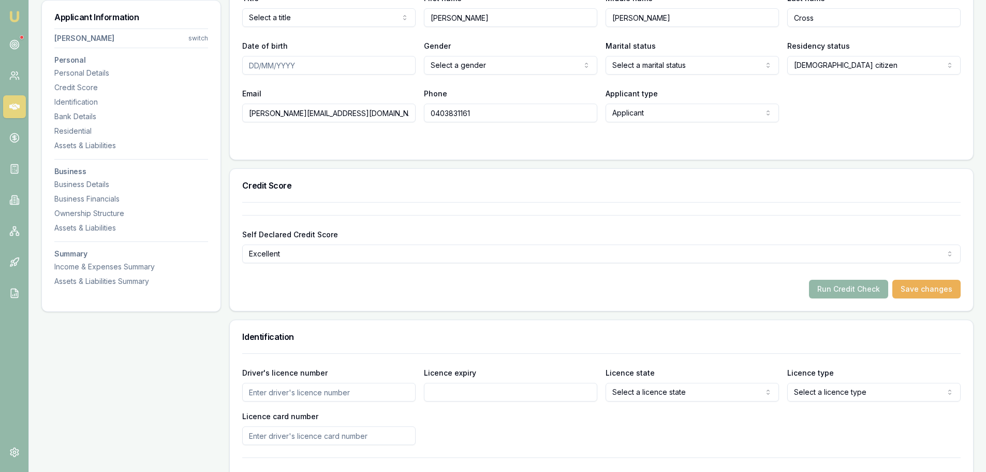
scroll to position [207, 0]
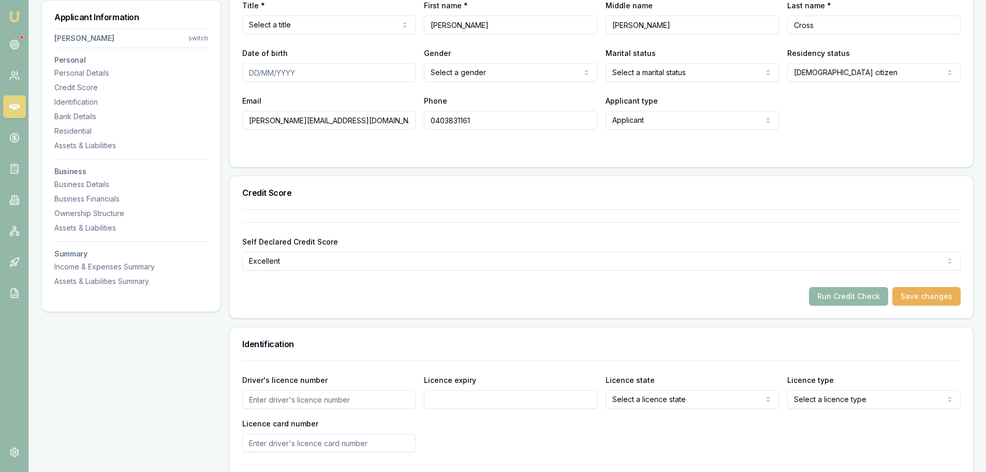
click at [404, 143] on form "Title * Select a title Mr Mrs Miss Ms Dr Prof First name * James Middle name Ri…" at bounding box center [601, 70] width 719 height 168
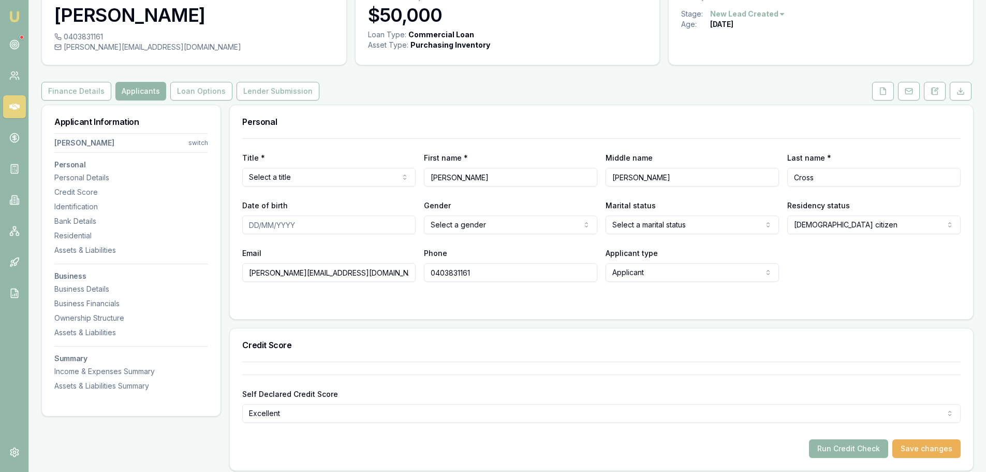
scroll to position [52, 0]
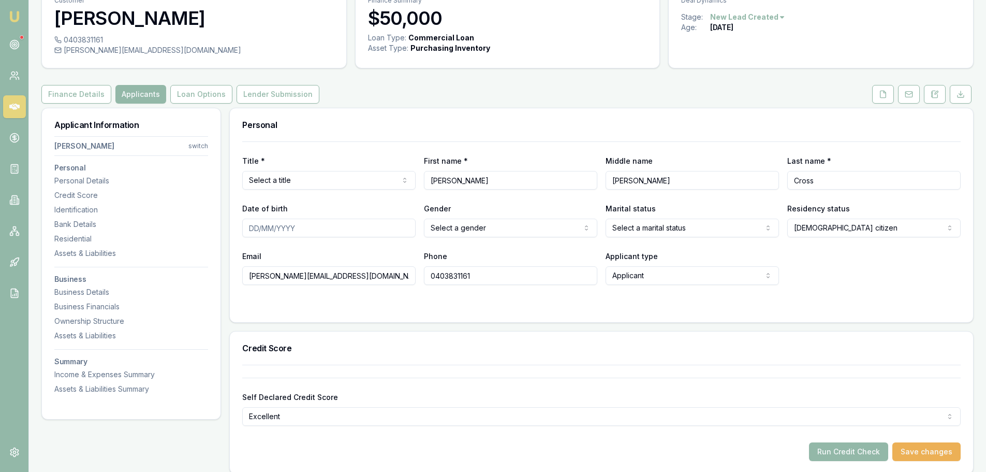
click at [374, 177] on html "Emu Broker Deals View D-DWPACG1Q0H Erin Shield Toggle Menu Customer James Cross…" at bounding box center [493, 184] width 986 height 472
click at [395, 120] on div "Personal" at bounding box center [601, 124] width 743 height 33
click at [567, 93] on div "Finance Details Applicants Loan Options Lender Submission" at bounding box center [507, 94] width 932 height 19
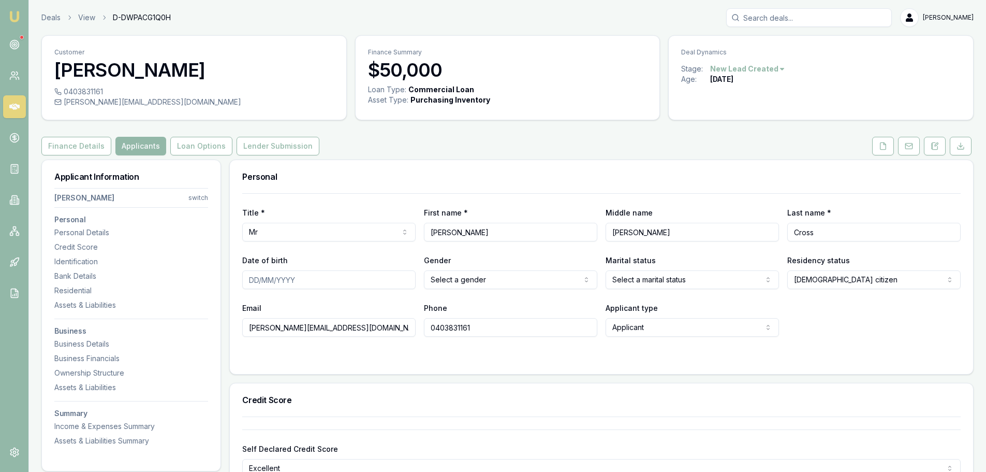
click at [382, 151] on div "Finance Details Applicants Loan Options Lender Submission" at bounding box center [507, 146] width 932 height 19
click at [382, 152] on div "Finance Details Applicants Loan Options Lender Submission" at bounding box center [507, 146] width 932 height 19
click at [419, 141] on div "Finance Details Applicants Loan Options Lender Submission" at bounding box center [507, 146] width 932 height 19
click at [105, 427] on div "Income & Expenses Summary" at bounding box center [131, 426] width 154 height 10
click at [474, 147] on div "Finance Details Applicants Loan Options Lender Submission" at bounding box center [507, 146] width 932 height 19
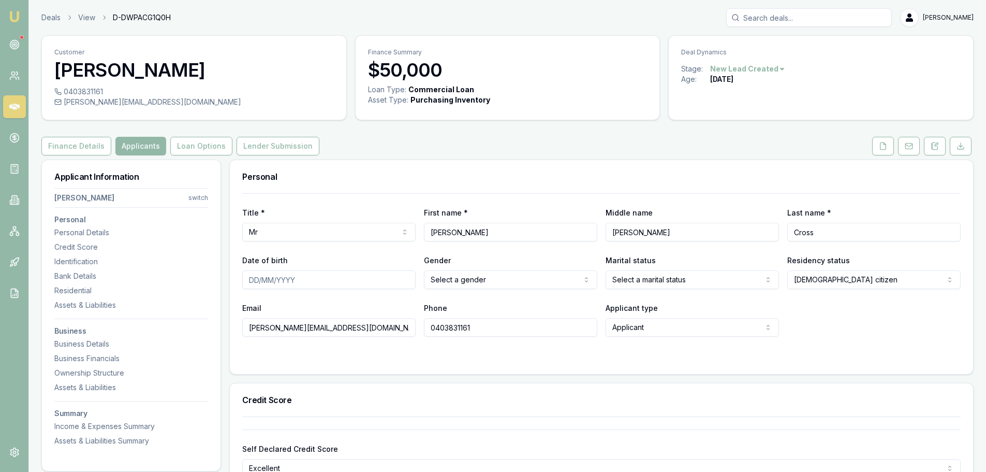
click at [474, 147] on div "Finance Details Applicants Loan Options Lender Submission" at bounding box center [507, 146] width 932 height 19
click at [885, 144] on polyline at bounding box center [885, 143] width 2 height 2
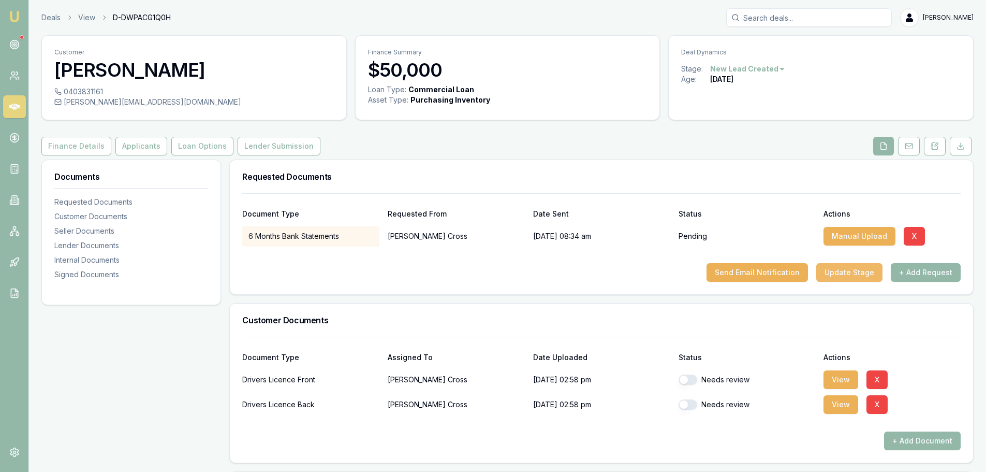
click at [869, 279] on button "Update Stage" at bounding box center [849, 272] width 66 height 19
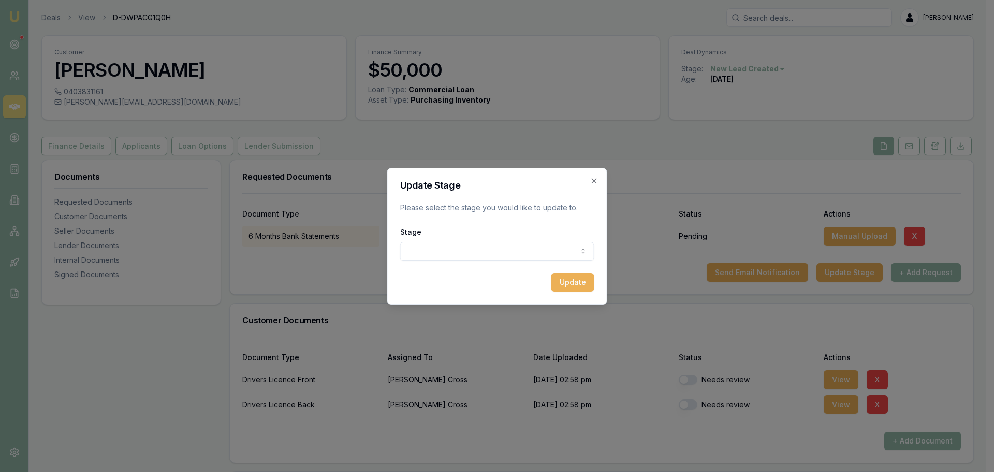
click at [484, 255] on body "Emu Broker Deals View D-DWPACG1Q0H Erin Shield Toggle Menu Customer James Cross…" at bounding box center [493, 236] width 986 height 472
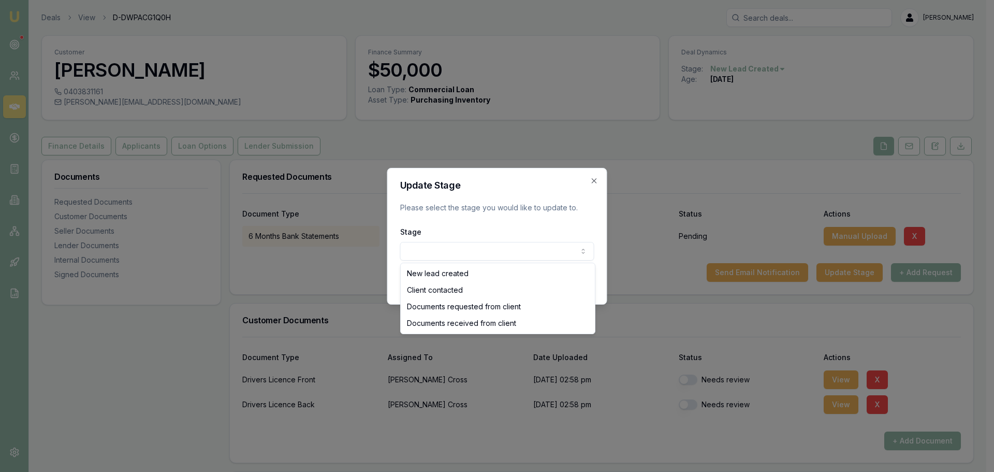
select select "DOCUMENTS_REQUESTED_FROM_CLIENT"
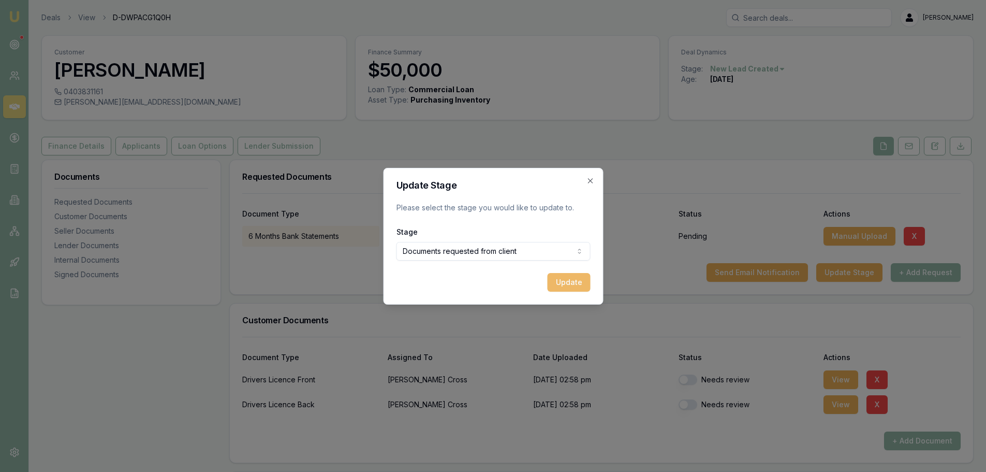
click at [570, 282] on button "Update" at bounding box center [568, 282] width 43 height 19
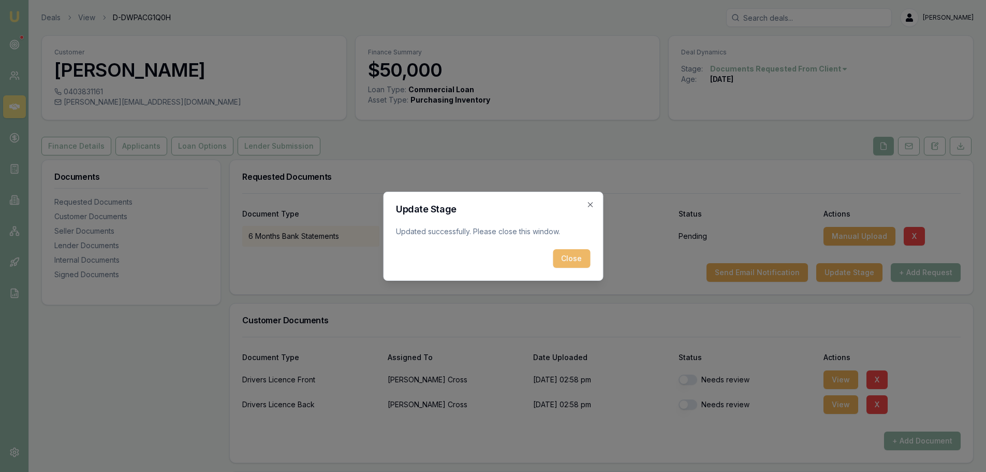
click at [574, 256] on button "Close" at bounding box center [571, 258] width 37 height 19
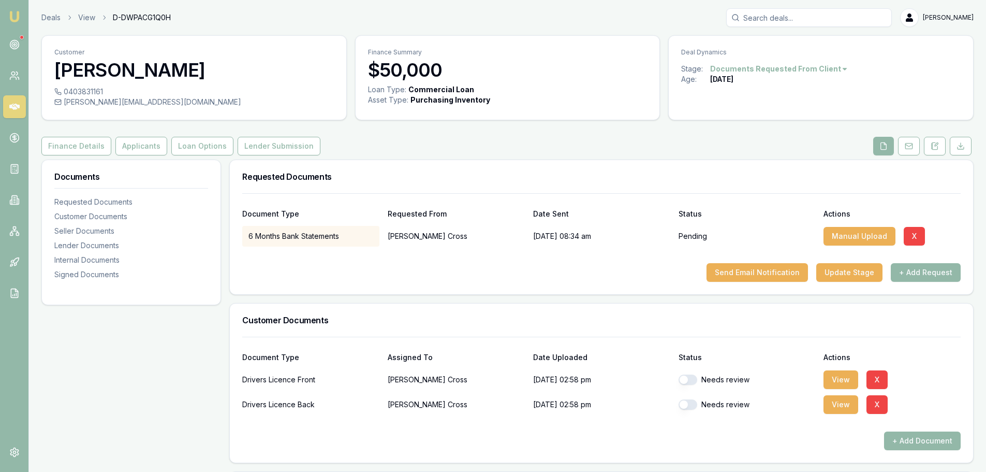
click at [8, 106] on link at bounding box center [14, 106] width 23 height 23
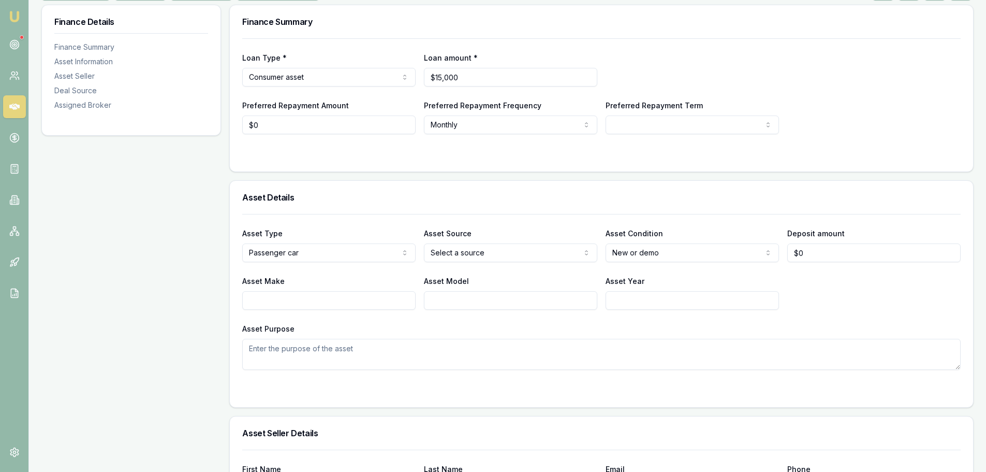
scroll to position [155, 0]
click at [388, 301] on input "Asset Make" at bounding box center [328, 299] width 173 height 19
type input "FORD"
type input "RANGER"
click at [432, 259] on body "Emu Broker Deals View D-MQK1TQJKYA Erin Shield Toggle Menu Customer Shane Woods…" at bounding box center [493, 81] width 986 height 472
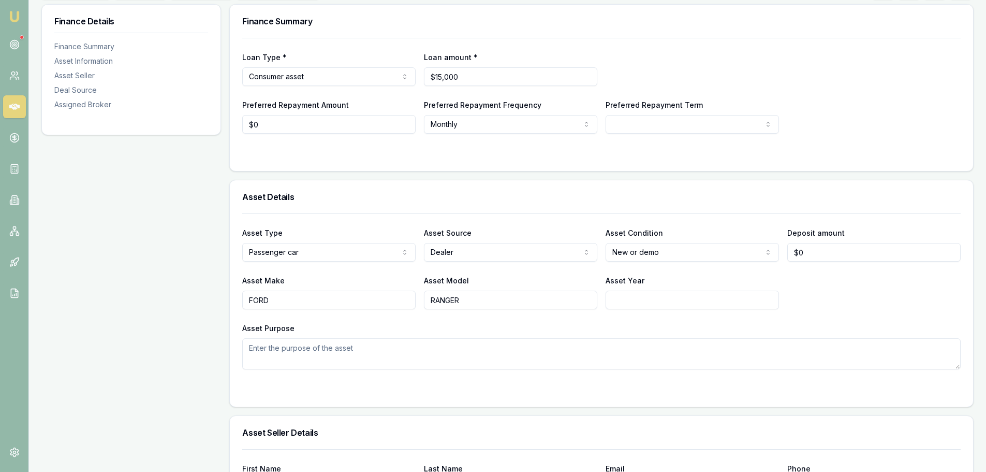
click at [671, 200] on h3 "Asset Details" at bounding box center [601, 197] width 719 height 8
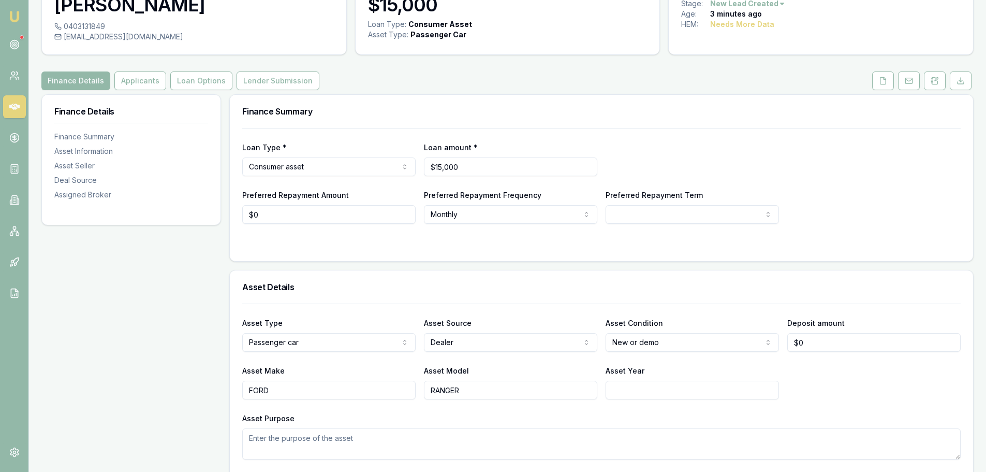
scroll to position [0, 0]
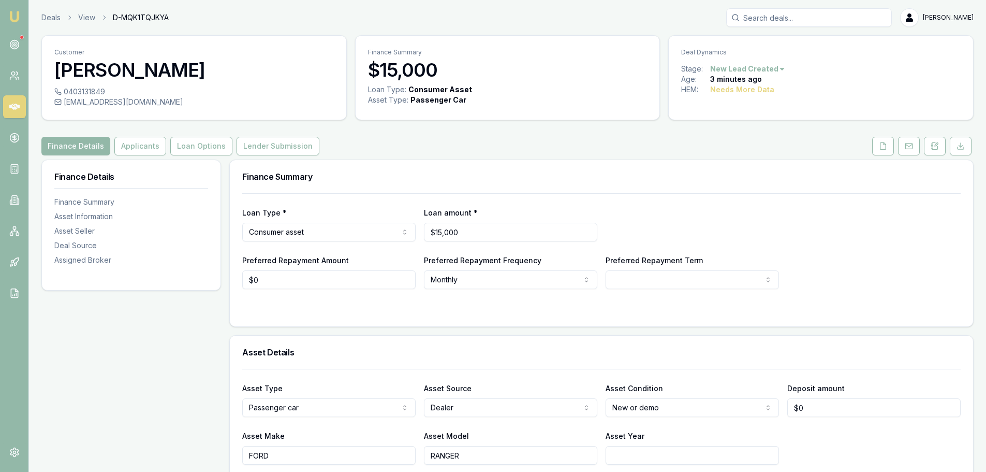
click at [458, 179] on h3 "Finance Summary" at bounding box center [601, 176] width 719 height 8
click at [458, 178] on h3 "Finance Summary" at bounding box center [601, 176] width 719 height 8
click at [426, 171] on div "Finance Summary" at bounding box center [601, 176] width 743 height 33
click at [421, 168] on div "Finance Summary" at bounding box center [601, 176] width 743 height 33
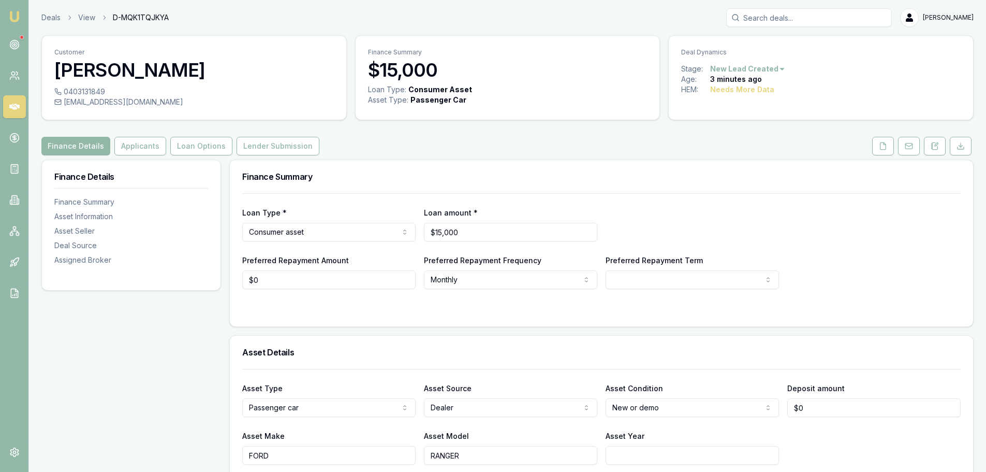
click at [354, 143] on div "Finance Details Applicants Loan Options Lender Submission" at bounding box center [507, 146] width 932 height 19
click at [410, 155] on div "Finance Details Applicants Loan Options Lender Submission" at bounding box center [507, 146] width 932 height 19
click at [420, 153] on div "Finance Details Applicants Loan Options Lender Submission" at bounding box center [507, 146] width 932 height 19
click at [444, 153] on div "Finance Details Applicants Loan Options Lender Submission" at bounding box center [507, 146] width 932 height 19
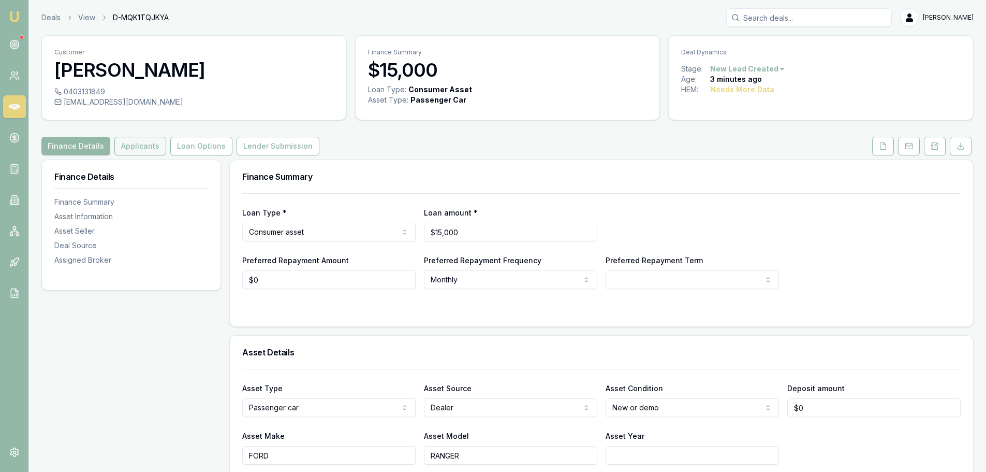
click at [128, 145] on button "Applicants" at bounding box center [140, 146] width 52 height 19
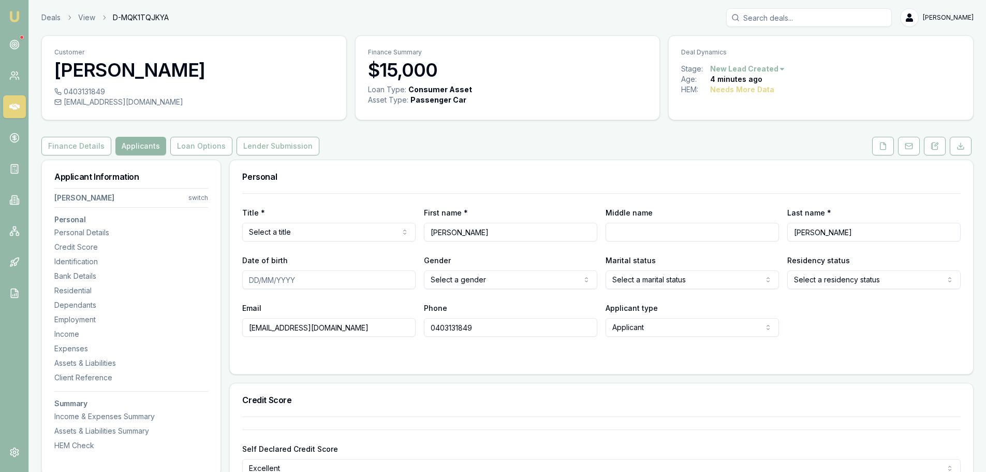
click at [460, 160] on div "Personal" at bounding box center [601, 176] width 743 height 33
click at [389, 164] on div "Personal" at bounding box center [601, 176] width 743 height 33
click at [392, 165] on div "Personal" at bounding box center [601, 176] width 743 height 33
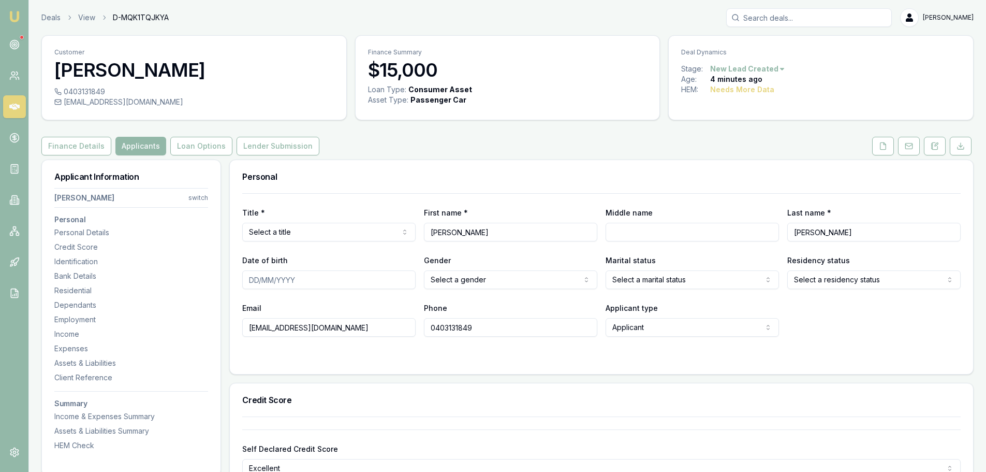
click at [392, 165] on div "Personal" at bounding box center [601, 176] width 743 height 33
click at [578, 167] on div "Personal" at bounding box center [601, 176] width 743 height 33
drag, startPoint x: 584, startPoint y: 148, endPoint x: 557, endPoint y: 135, distance: 30.1
click at [576, 138] on div "Finance Details Applicants Loan Options Lender Submission" at bounding box center [507, 146] width 932 height 19
click at [349, 231] on html "Emu Broker Deals View D-MQK1TQJKYA Erin Shield Toggle Menu Customer Shane Woods…" at bounding box center [493, 236] width 986 height 472
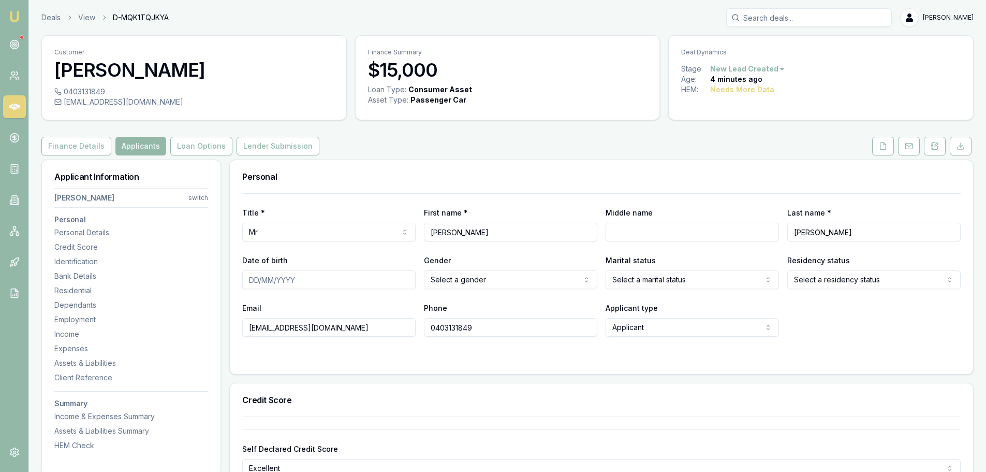
click at [390, 152] on div "Finance Details Applicants Loan Options Lender Submission" at bounding box center [507, 146] width 932 height 19
click at [395, 149] on div "Finance Details Applicants Loan Options Lender Submission" at bounding box center [507, 146] width 932 height 19
click at [419, 152] on div "Finance Details Applicants Loan Options Lender Submission" at bounding box center [507, 146] width 932 height 19
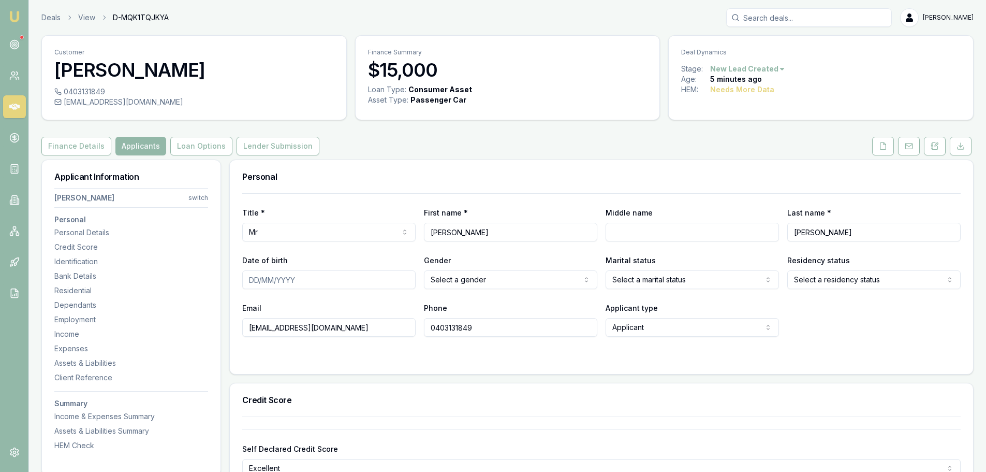
click at [419, 152] on div "Finance Details Applicants Loan Options Lender Submission" at bounding box center [507, 146] width 932 height 19
click at [379, 150] on div "Finance Details Applicants Loan Options Lender Submission" at bounding box center [507, 146] width 932 height 19
click at [196, 143] on button "Loan Options" at bounding box center [201, 146] width 62 height 19
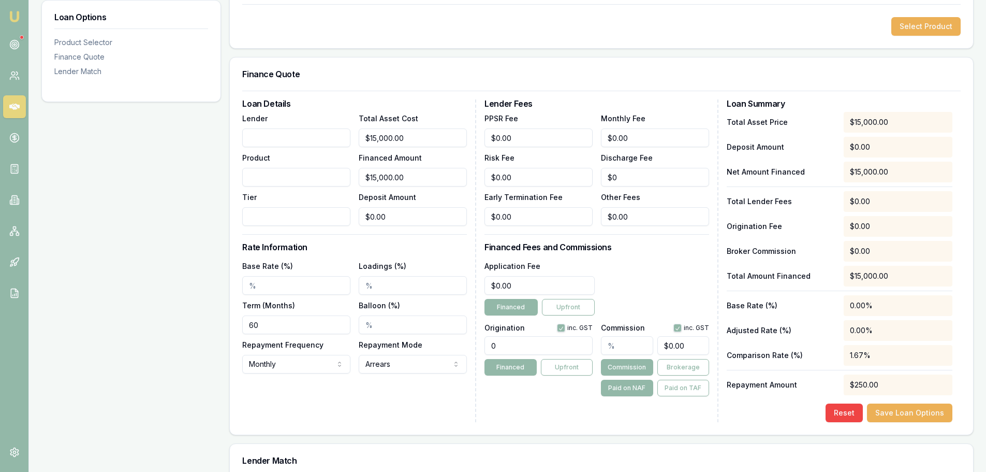
scroll to position [89, 0]
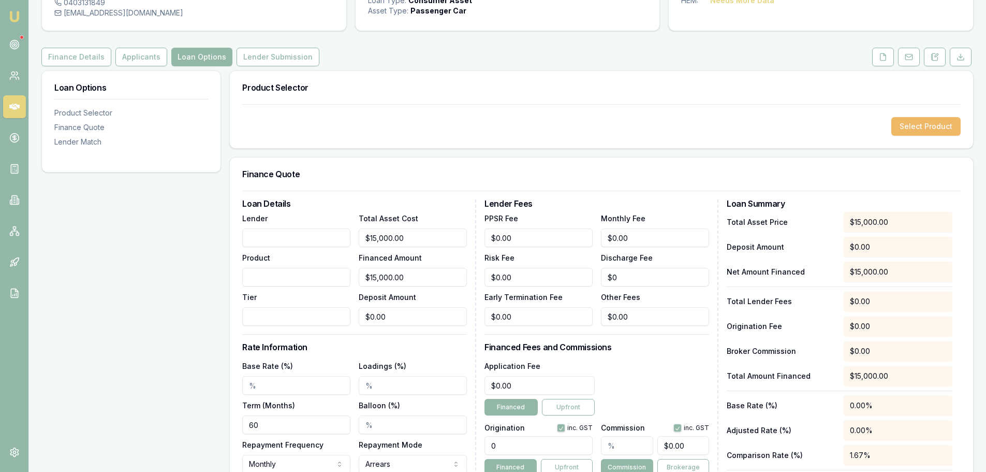
click at [917, 134] on button "Select Product" at bounding box center [925, 126] width 69 height 19
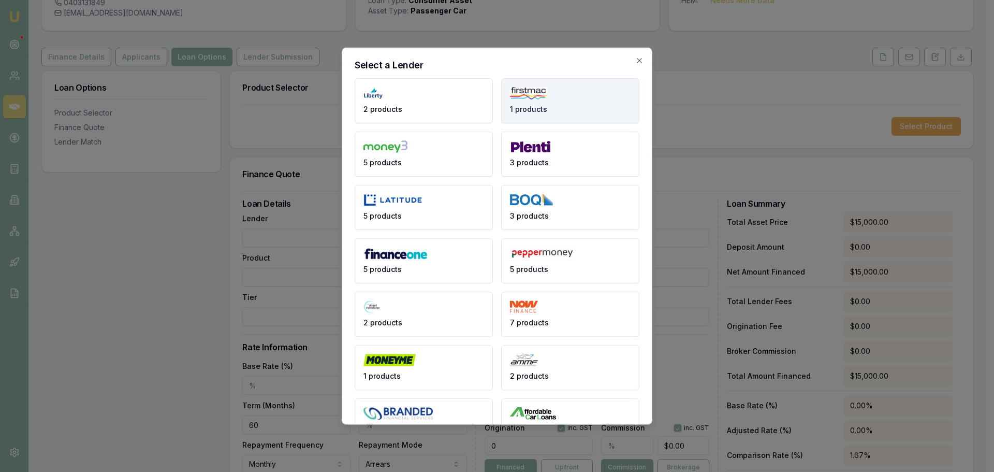
click at [525, 112] on span "1 products" at bounding box center [528, 109] width 37 height 10
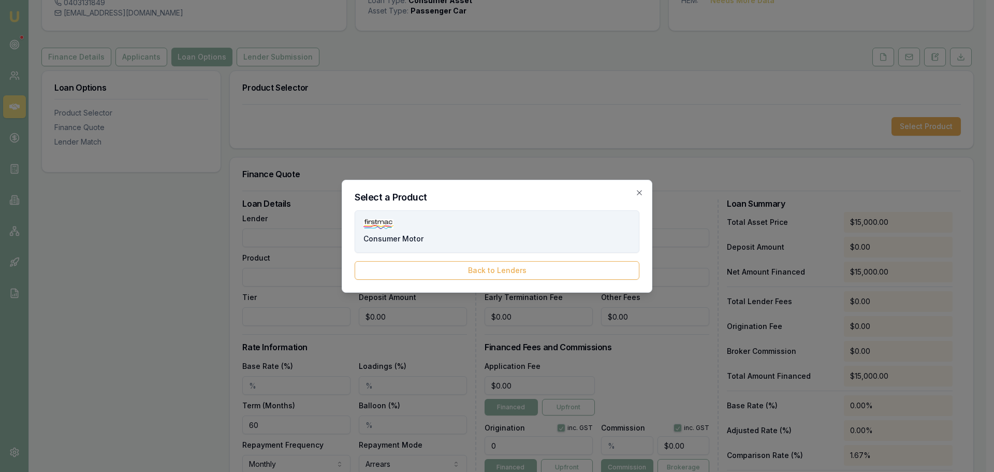
click at [480, 242] on button "Consumer Motor" at bounding box center [497, 231] width 285 height 42
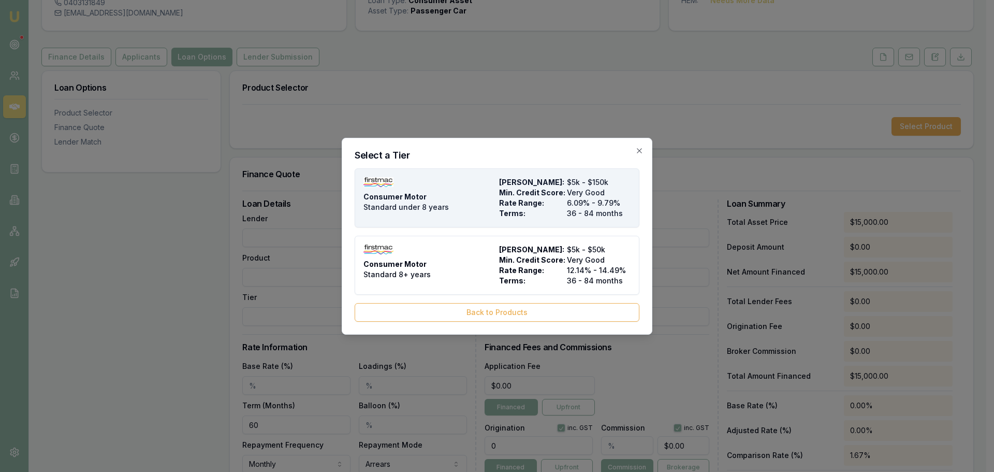
click at [484, 198] on div "Consumer Motor Standard under 8 years" at bounding box center [428, 197] width 131 height 41
type input "Firstmac"
type input "Consumer Motor"
type input "Standard under 8 years"
type input "6.09"
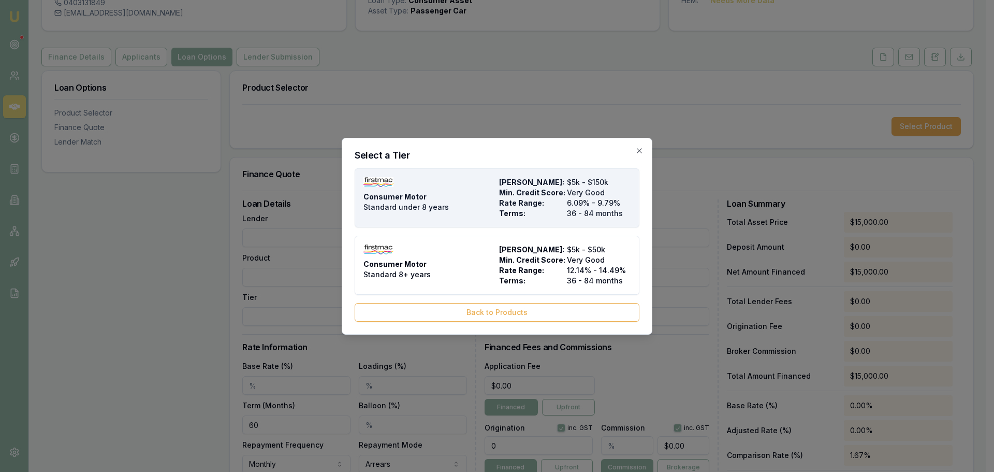
type input "36"
type input "$8.00"
type input "$700.00"
type input "$499.00"
type input "3.5"
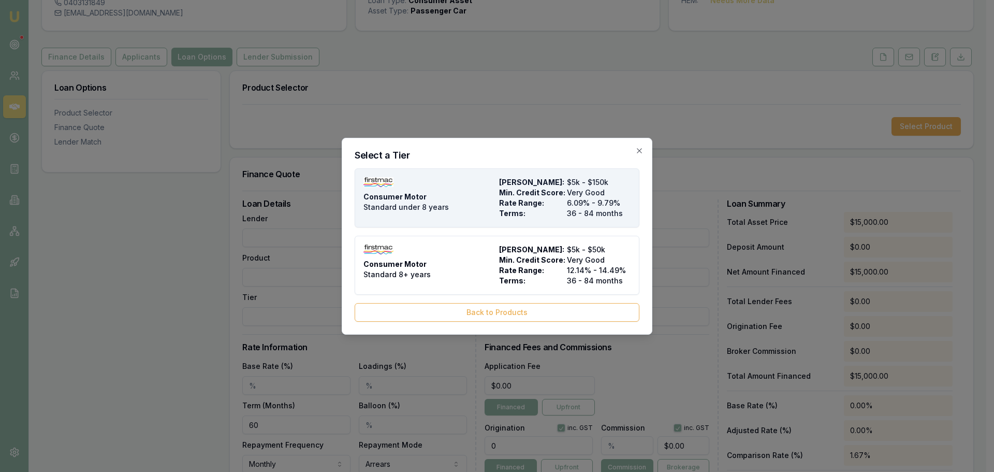
type input "$525.00"
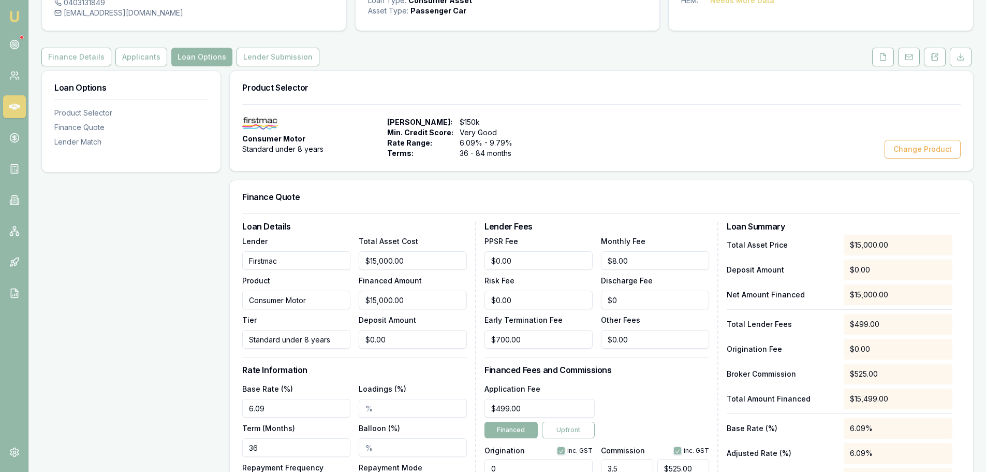
scroll to position [267, 0]
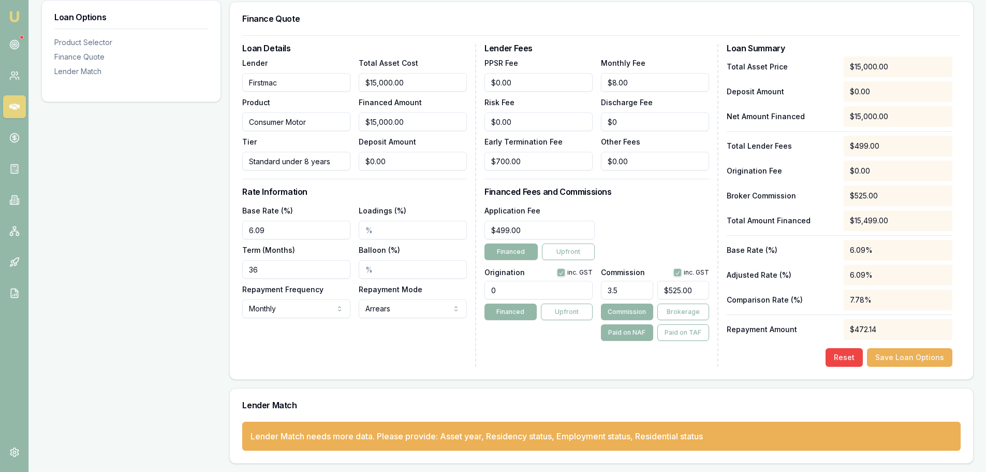
drag, startPoint x: 287, startPoint y: 232, endPoint x: -91, endPoint y: 231, distance: 377.4
type input "6.99%"
click at [214, 311] on div "Loan Options Product Selector Finance Quote Lender Match" at bounding box center [131, 177] width 180 height 571
drag, startPoint x: 285, startPoint y: 270, endPoint x: 52, endPoint y: 264, distance: 233.6
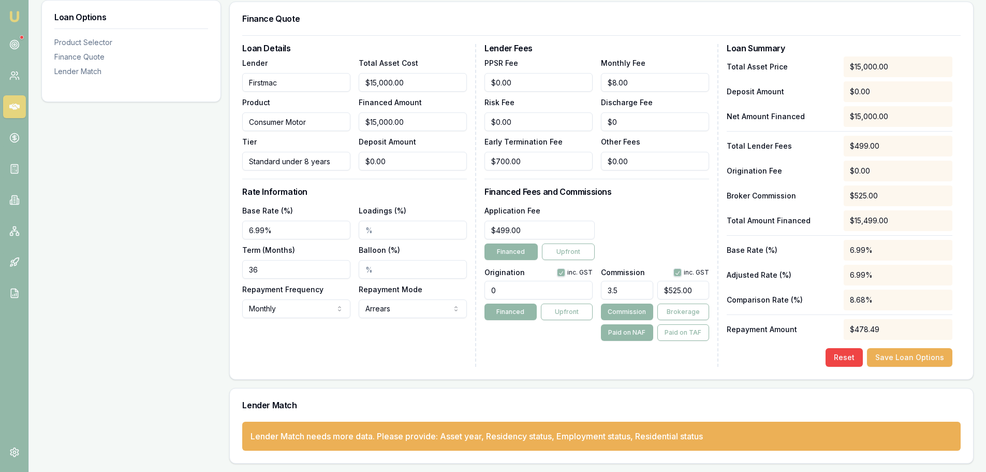
click at [52, 264] on div "Loan Options Product Selector Finance Quote Lender Match Product Selector Consu…" at bounding box center [507, 177] width 932 height 571
type input "60"
click at [165, 327] on div "Loan Options Product Selector Finance Quote Lender Match" at bounding box center [131, 177] width 180 height 571
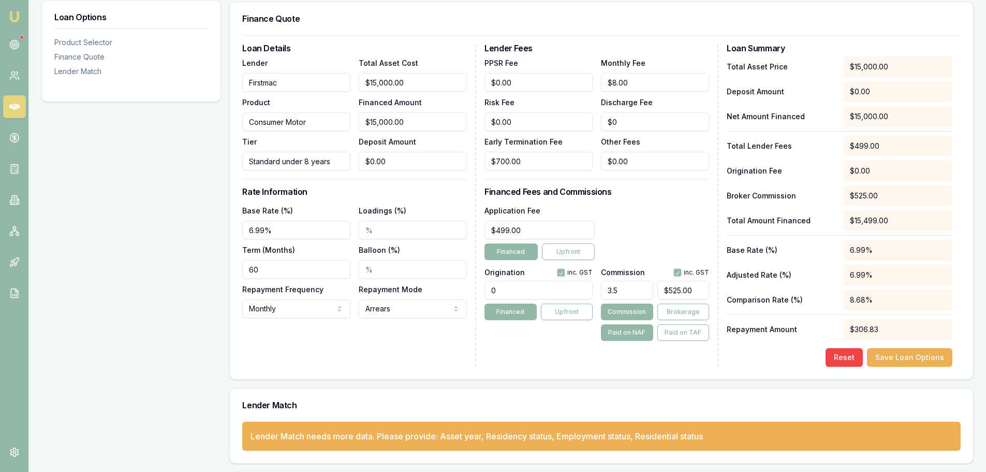
drag, startPoint x: 528, startPoint y: 293, endPoint x: 259, endPoint y: 287, distance: 268.2
click at [313, 293] on div "Loan Details Lender Firstmac Product Consumer Motor Tier Standard under 8 years…" at bounding box center [601, 205] width 719 height 323
type input "1250.00"
click at [681, 213] on div "Application Fee $499.00 Financed Upfront" at bounding box center [597, 232] width 225 height 56
drag, startPoint x: 698, startPoint y: 288, endPoint x: 385, endPoint y: 295, distance: 312.8
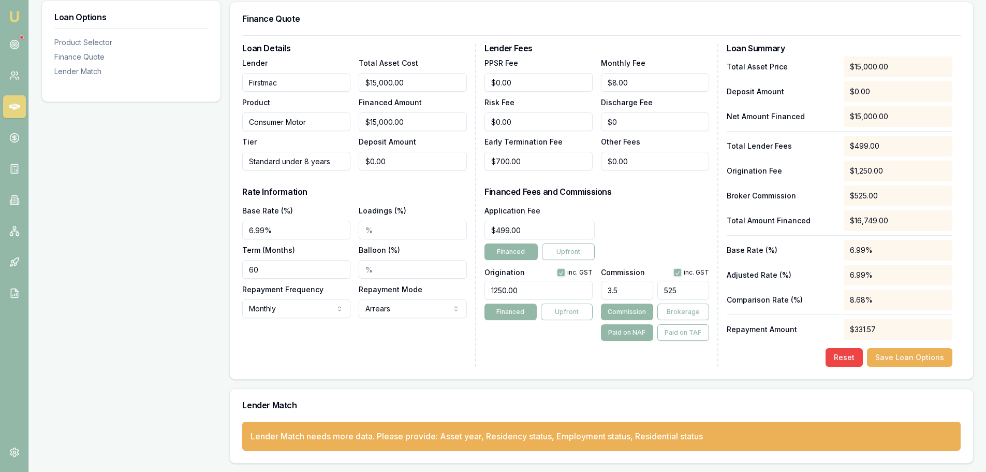
click at [481, 289] on div "Loan Details Lender Firstmac Product Consumer Motor Tier Standard under 8 years…" at bounding box center [601, 205] width 719 height 323
type input "$0.00"
drag, startPoint x: 627, startPoint y: 291, endPoint x: 452, endPoint y: 282, distance: 175.3
click at [459, 283] on div "Loan Details Lender Firstmac Product Consumer Motor Tier Standard under 8 years…" at bounding box center [601, 205] width 719 height 323
type input "0"
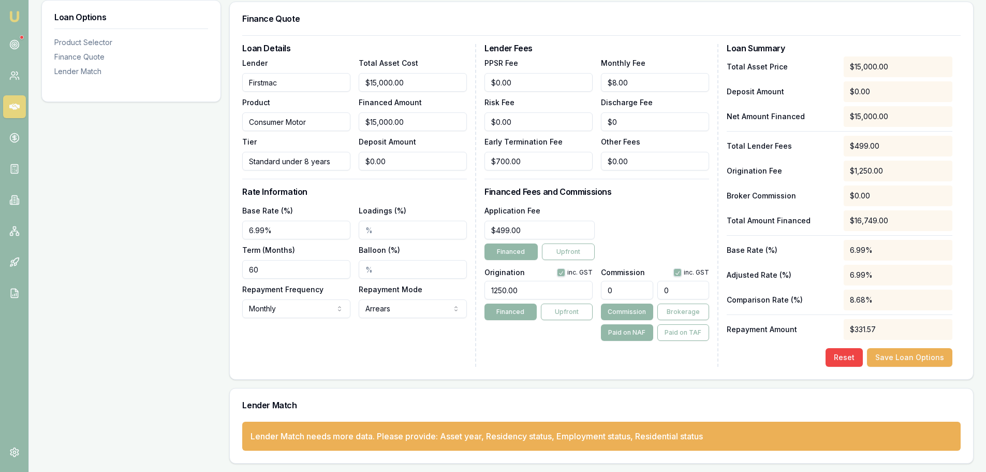
type input "$0.00"
click at [637, 219] on div "Application Fee $499.00 Financed Upfront" at bounding box center [597, 232] width 225 height 56
click at [647, 216] on div "Application Fee $499.00 Financed Upfront" at bounding box center [597, 232] width 225 height 56
click at [249, 319] on div "Loan Details Lender Firstmac Product Consumer Motor Tier Standard under 8 years…" at bounding box center [359, 205] width 234 height 323
click at [128, 232] on div "Loan Options Product Selector Finance Quote Lender Match" at bounding box center [131, 177] width 180 height 571
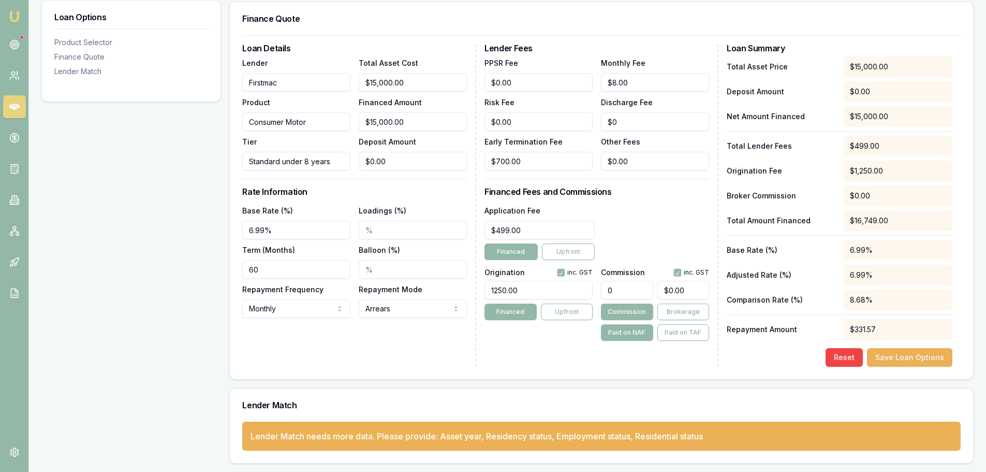
click at [128, 232] on div "Loan Options Product Selector Finance Quote Lender Match" at bounding box center [131, 177] width 180 height 571
drag, startPoint x: 271, startPoint y: 268, endPoint x: 109, endPoint y: 250, distance: 163.1
click at [165, 267] on div "Loan Options Product Selector Finance Quote Lender Match Product Selector Consu…" at bounding box center [507, 177] width 932 height 571
type input "48"
click at [931, 357] on button "Save Loan Options" at bounding box center [909, 357] width 85 height 19
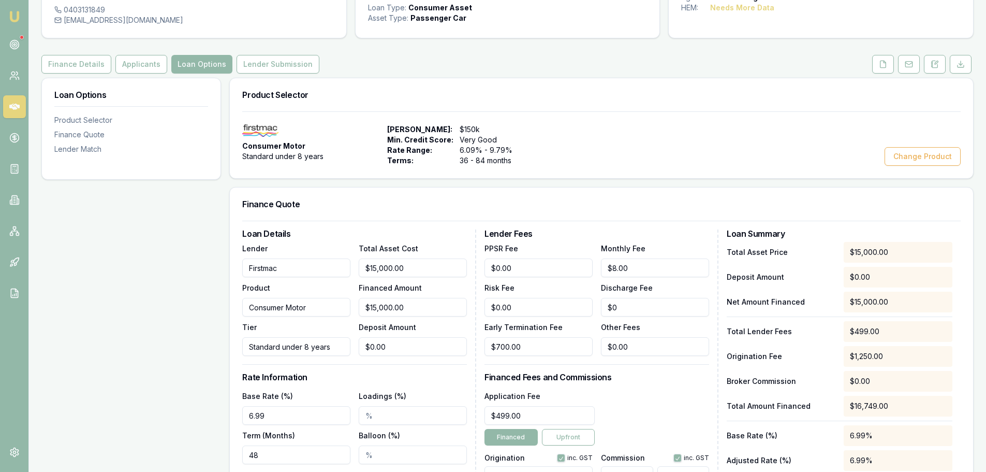
scroll to position [0, 0]
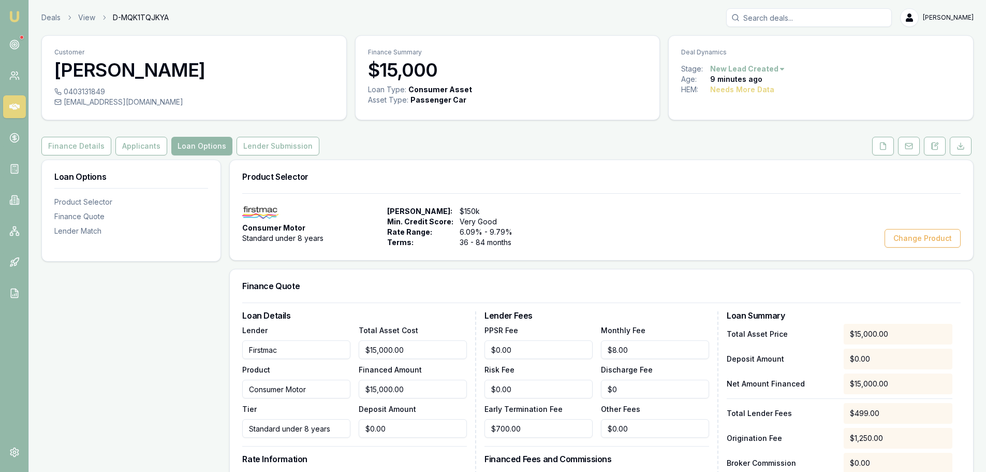
click at [511, 143] on div "Finance Details Applicants Loan Options Lender Submission" at bounding box center [507, 146] width 932 height 19
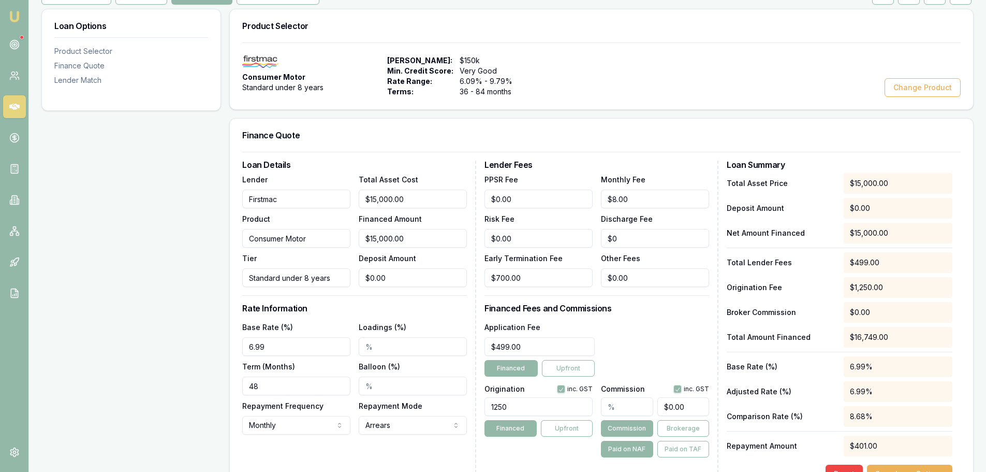
scroll to position [155, 0]
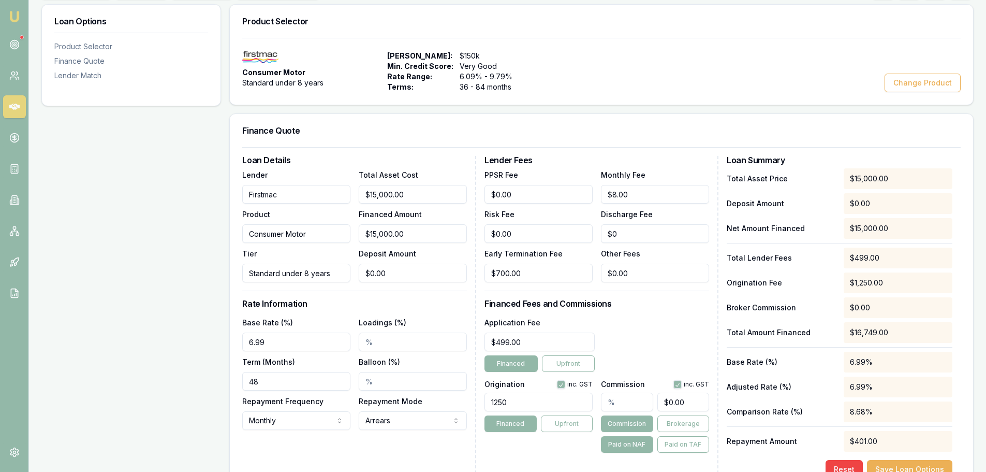
click at [479, 117] on div "Finance Quote" at bounding box center [601, 130] width 743 height 33
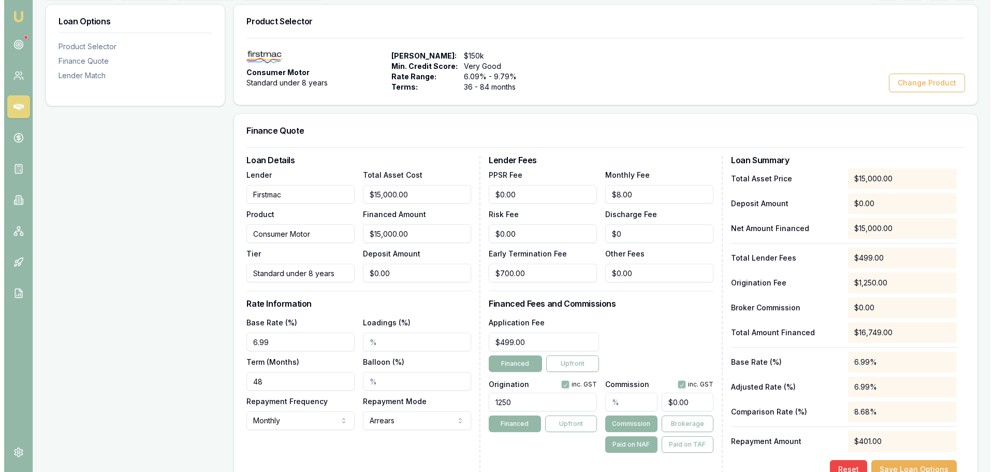
scroll to position [0, 0]
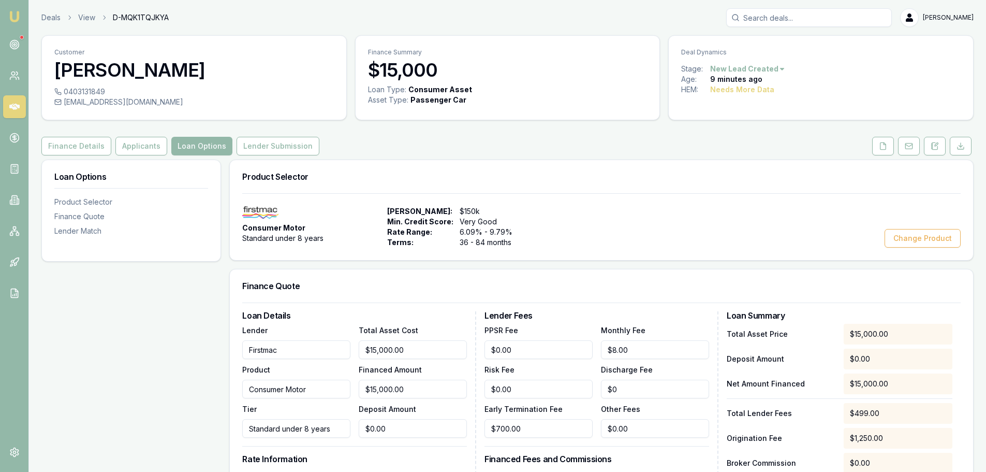
click at [580, 148] on div "Finance Details Applicants Loan Options Lender Submission" at bounding box center [507, 146] width 932 height 19
click at [574, 144] on div "Finance Details Applicants Loan Options Lender Submission" at bounding box center [507, 146] width 932 height 19
click at [549, 143] on div "Finance Details Applicants Loan Options Lender Submission" at bounding box center [507, 146] width 932 height 19
click at [941, 147] on button at bounding box center [935, 146] width 22 height 19
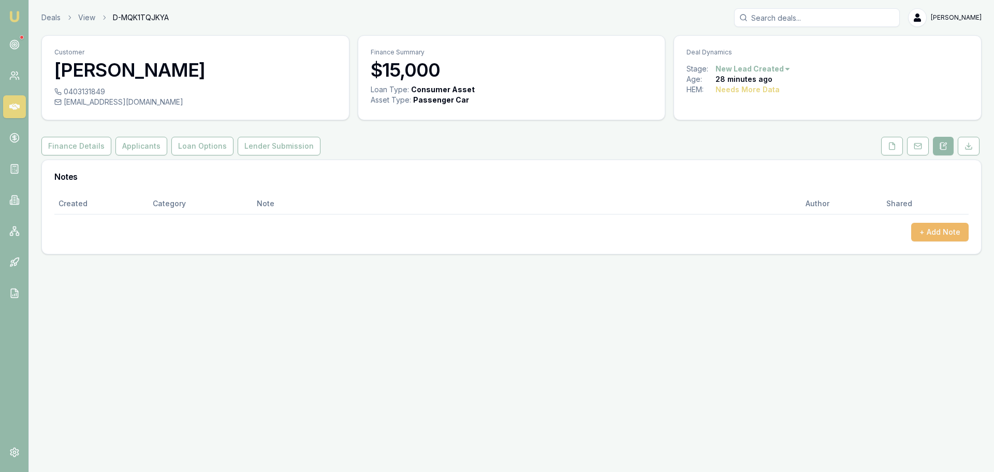
click at [942, 232] on button "+ Add Note" at bounding box center [939, 232] width 57 height 19
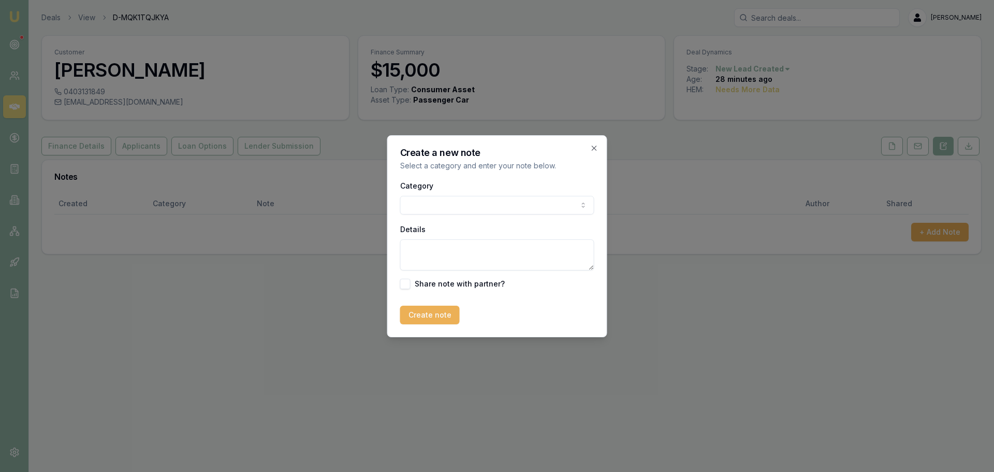
click at [424, 209] on body "Emu Broker Deals View D-MQK1TQJKYA Erin Shield Toggle Menu Customer Shane Woods…" at bounding box center [497, 236] width 994 height 472
click at [453, 260] on textarea "Details" at bounding box center [497, 254] width 194 height 31
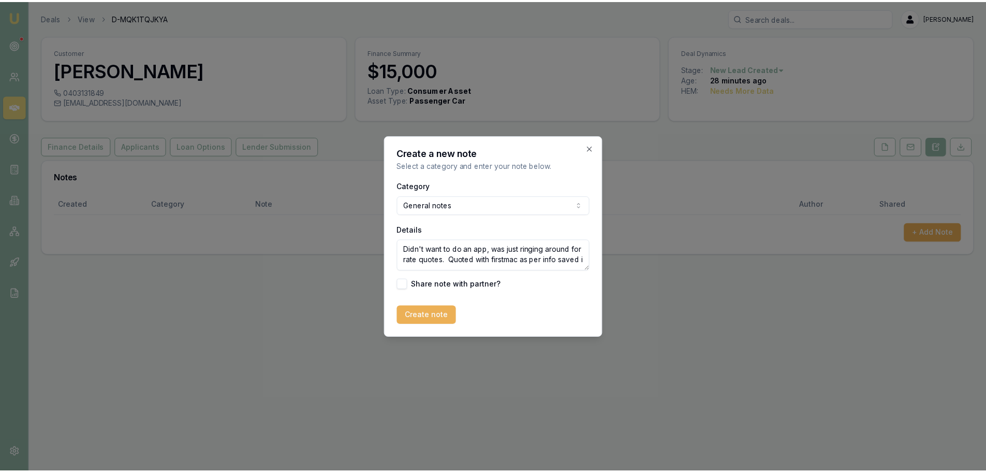
scroll to position [5, 0]
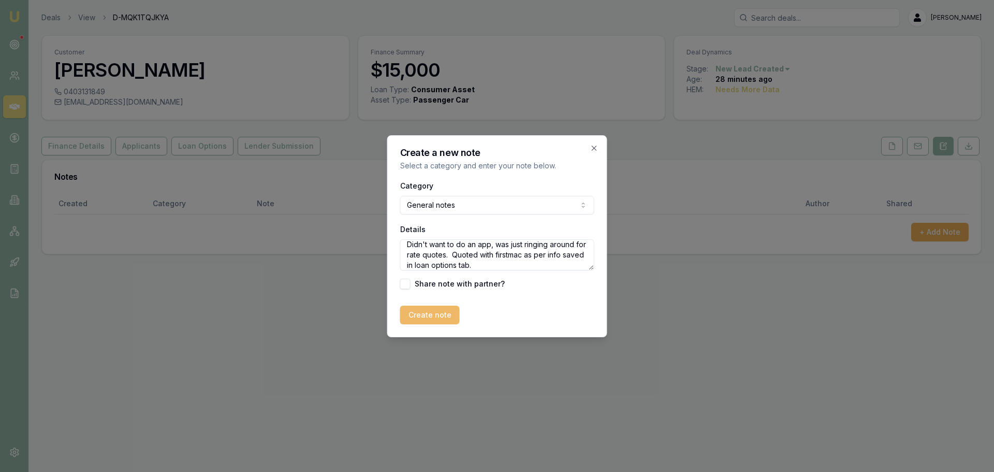
type textarea "Didn't want to do an app, was just ringing around for rate quotes. Quoted with …"
click at [422, 316] on button "Create note" at bounding box center [430, 314] width 60 height 19
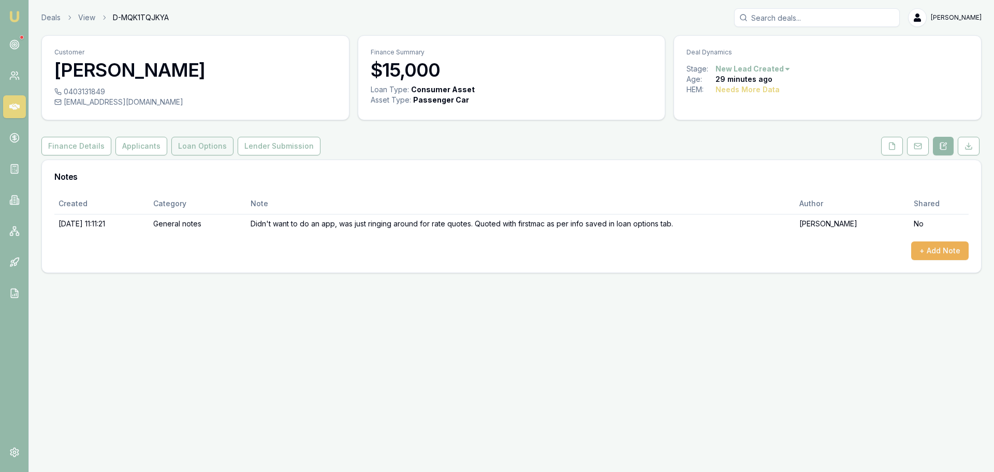
click at [196, 144] on button "Loan Options" at bounding box center [202, 146] width 62 height 19
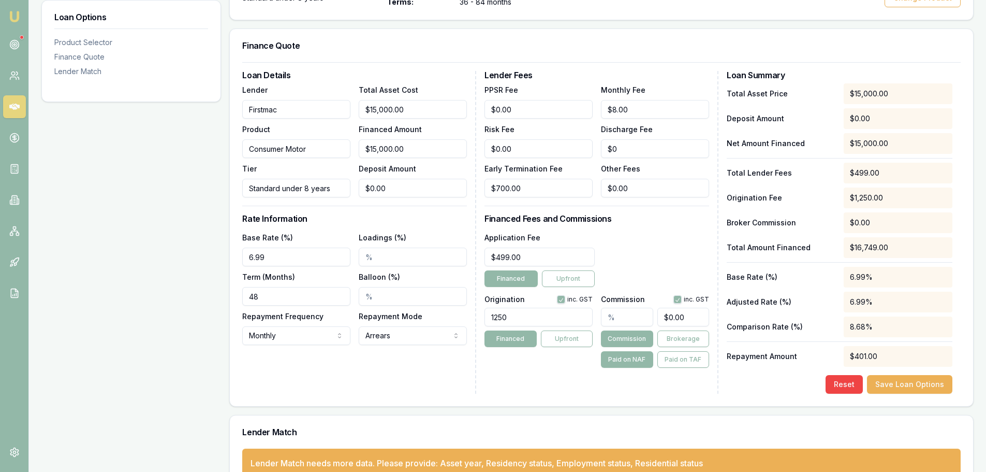
scroll to position [259, 0]
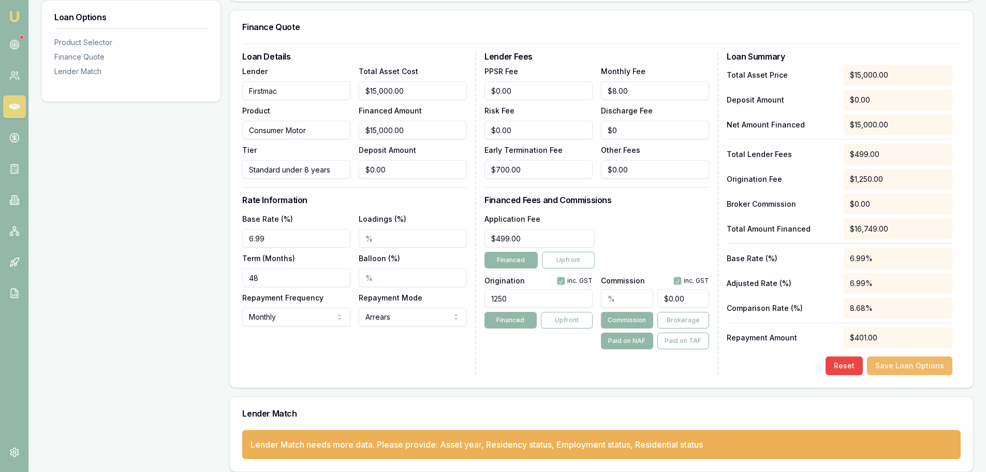
click at [938, 365] on button "Save Loan Options" at bounding box center [909, 365] width 85 height 19
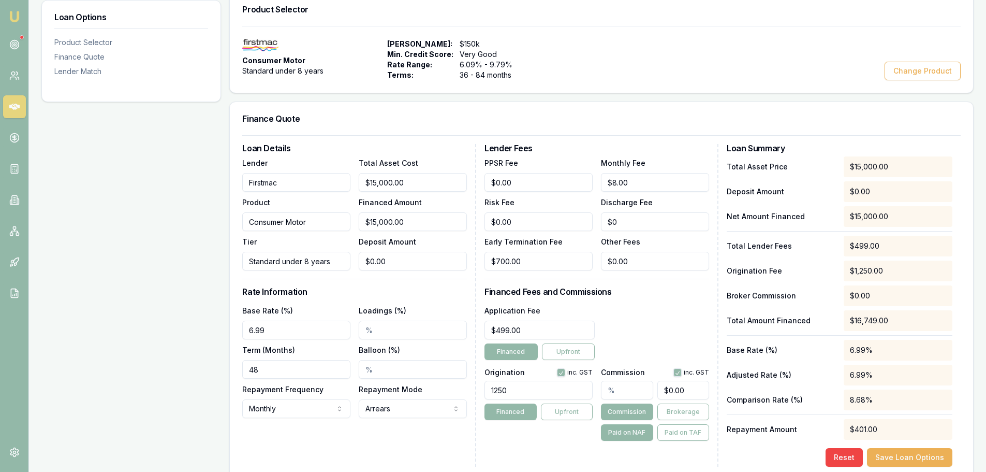
scroll to position [0, 0]
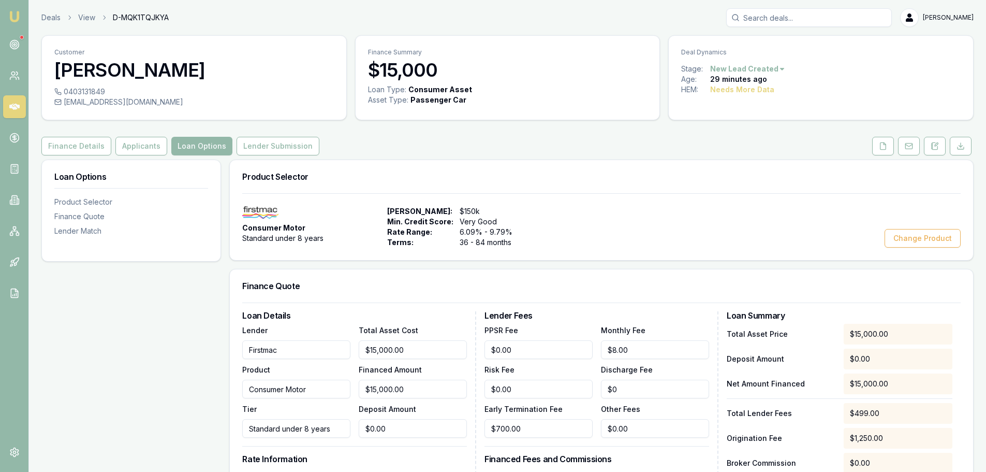
click at [768, 69] on html "Emu Broker Deals View D-MQK1TQJKYA Erin Shield Toggle Menu Customer Shane Woods…" at bounding box center [493, 236] width 986 height 472
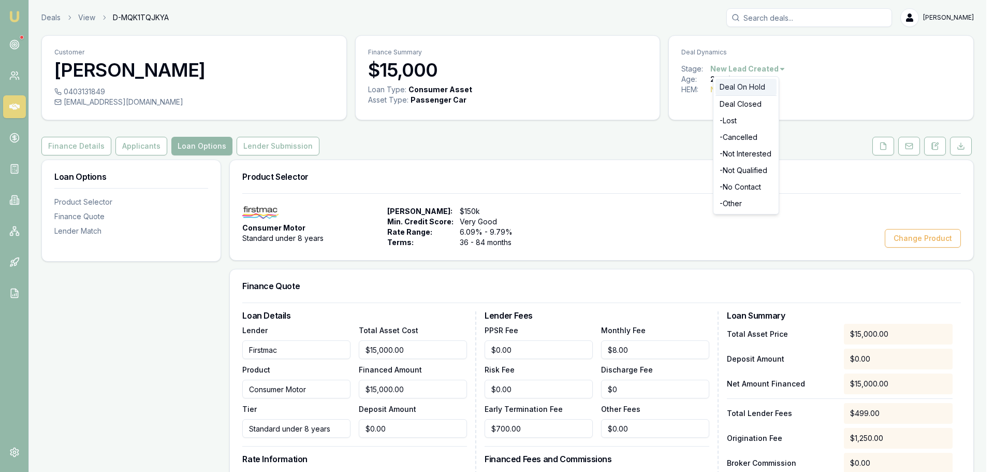
click at [744, 84] on div "Deal On Hold" at bounding box center [745, 87] width 61 height 17
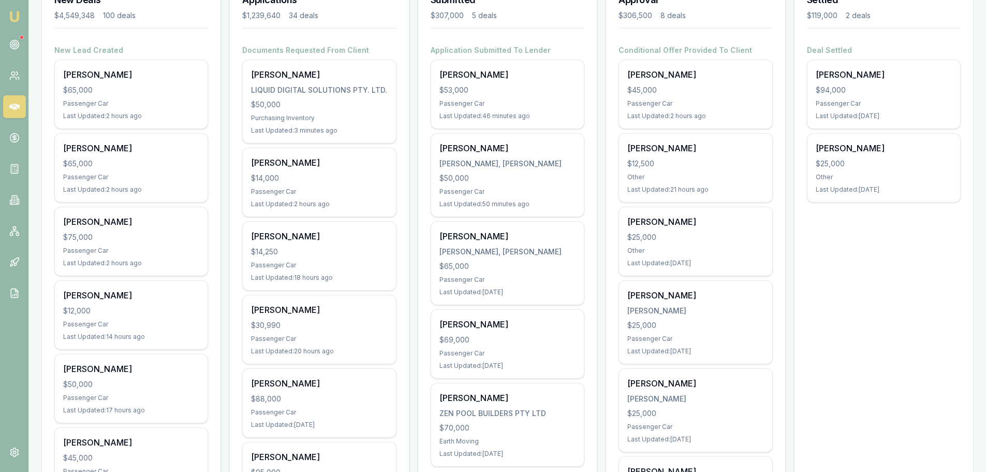
scroll to position [207, 0]
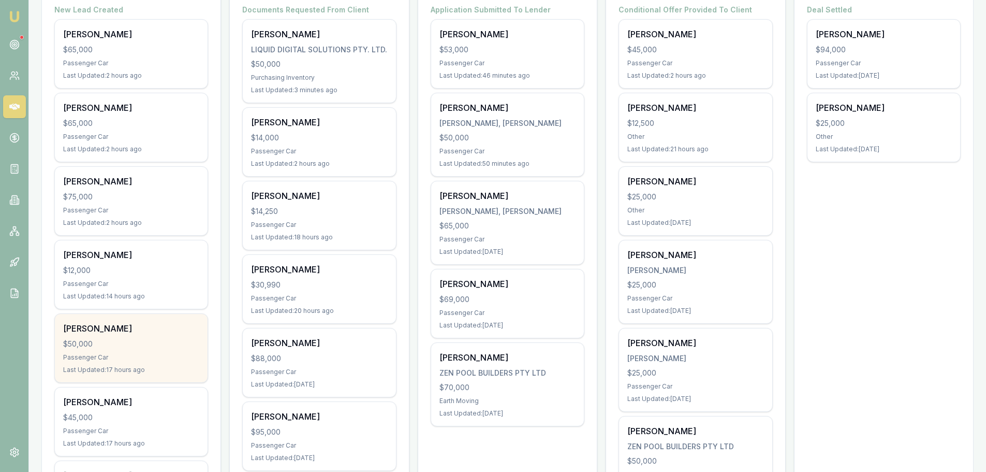
click at [172, 352] on div "[PERSON_NAME] $50,000 Passenger Car Last Updated: 17 hours ago" at bounding box center [131, 348] width 153 height 68
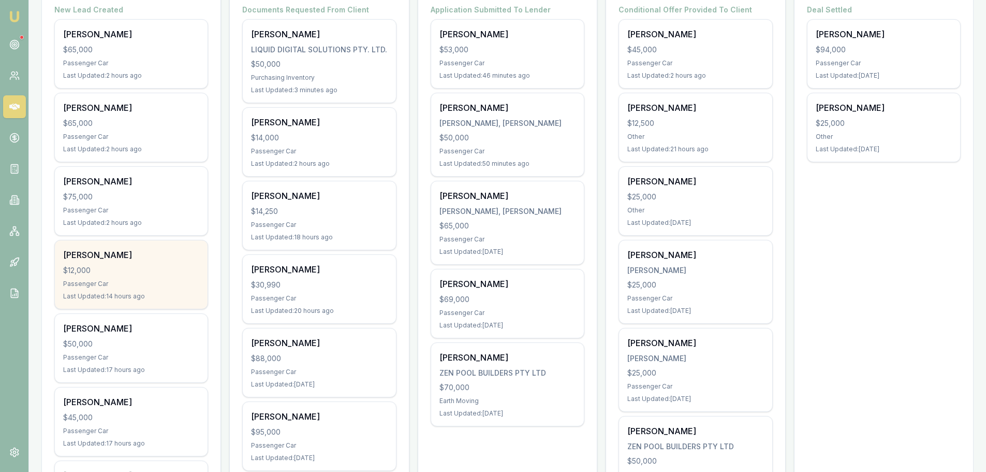
click at [129, 264] on div "[PERSON_NAME] $12,000 Passenger Car Last Updated: 14 hours ago" at bounding box center [131, 274] width 153 height 68
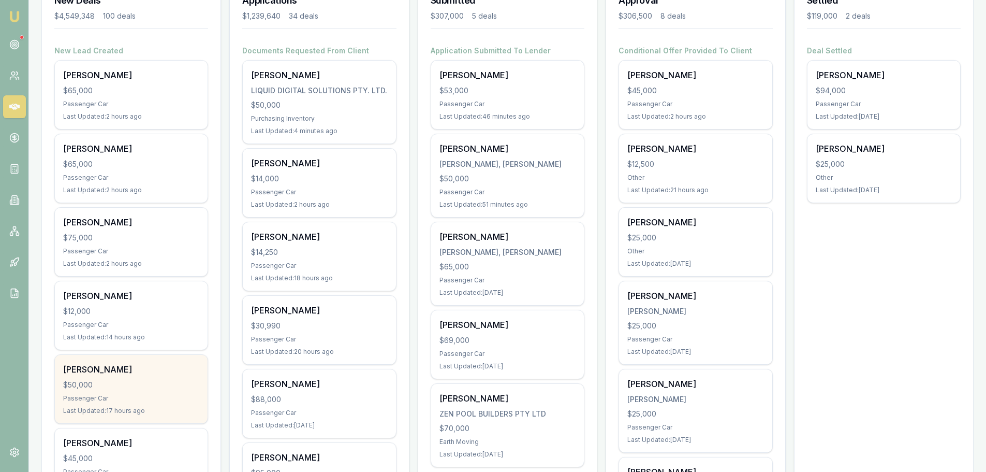
scroll to position [155, 0]
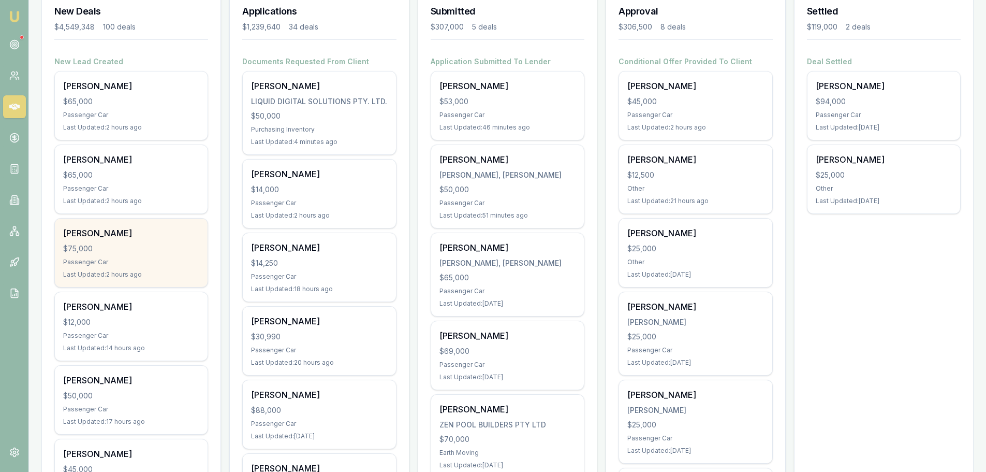
click at [125, 259] on div "Passenger Car" at bounding box center [131, 262] width 136 height 8
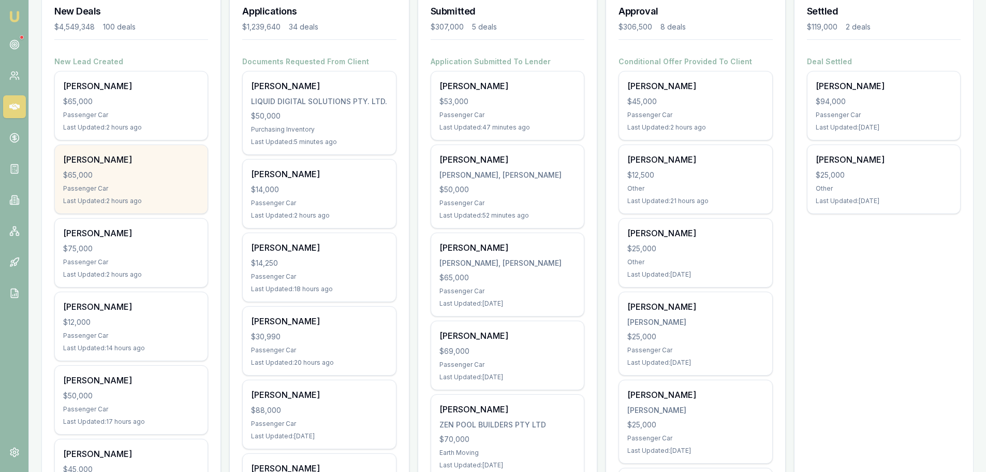
click at [112, 179] on div "$65,000" at bounding box center [131, 175] width 136 height 10
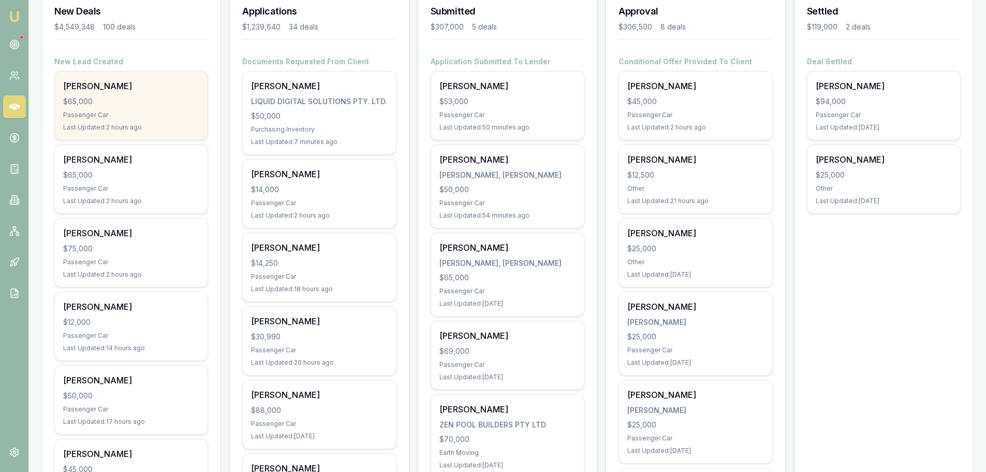
click at [135, 97] on div "$65,000" at bounding box center [131, 101] width 136 height 10
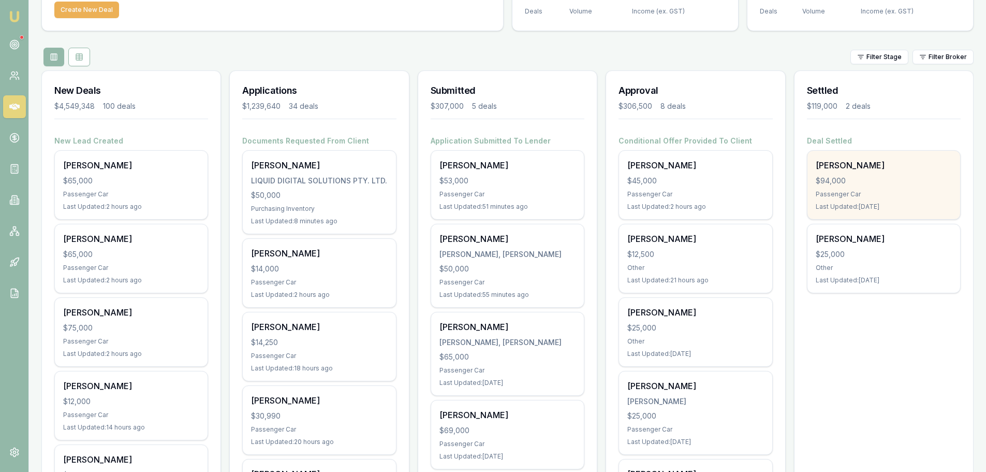
scroll to position [0, 0]
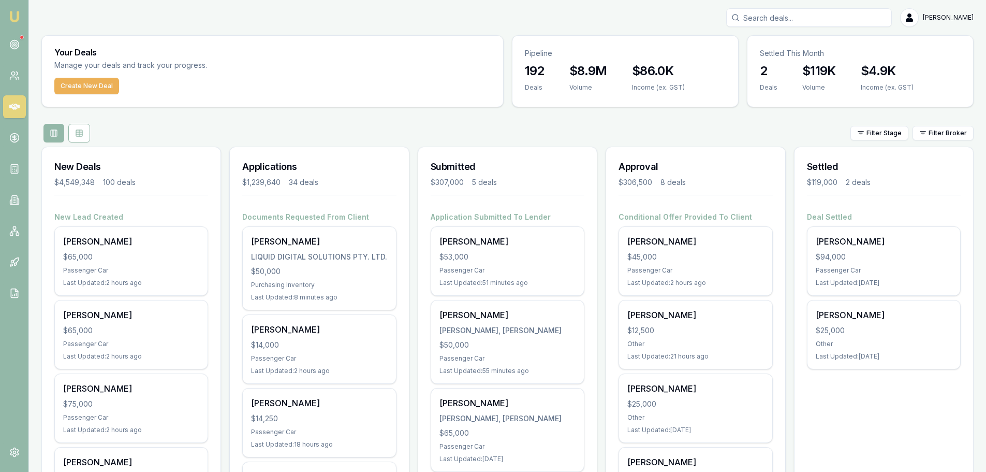
click at [840, 19] on input "Search deals" at bounding box center [809, 17] width 166 height 19
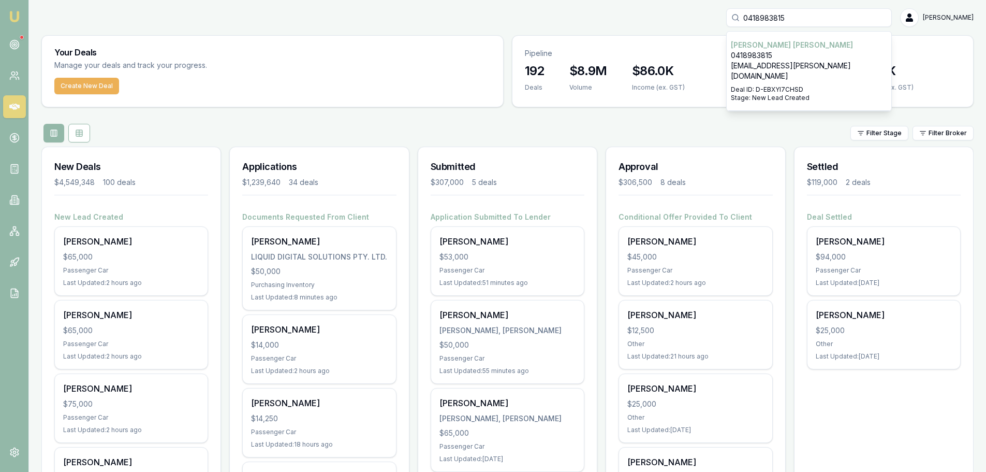
type input "0418983815"
click at [801, 69] on p "[EMAIL_ADDRESS][PERSON_NAME][DOMAIN_NAME]" at bounding box center [809, 71] width 156 height 21
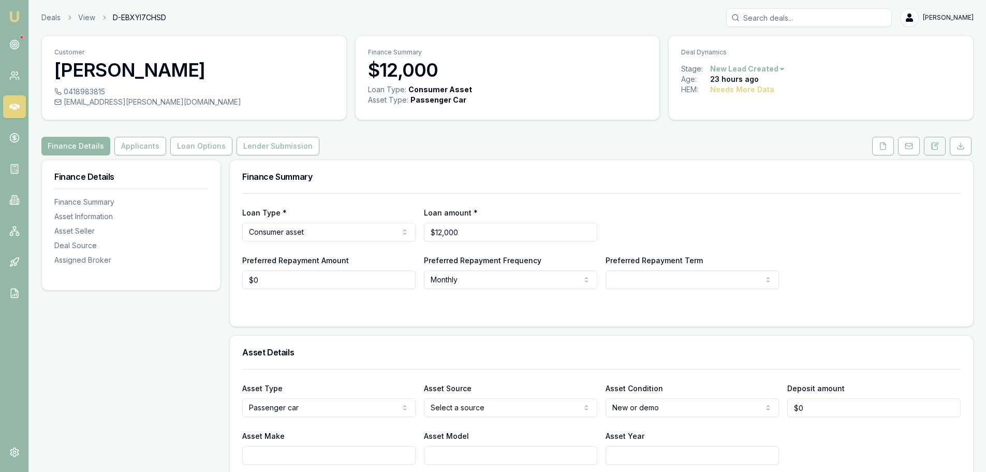
click at [939, 140] on button at bounding box center [935, 146] width 22 height 19
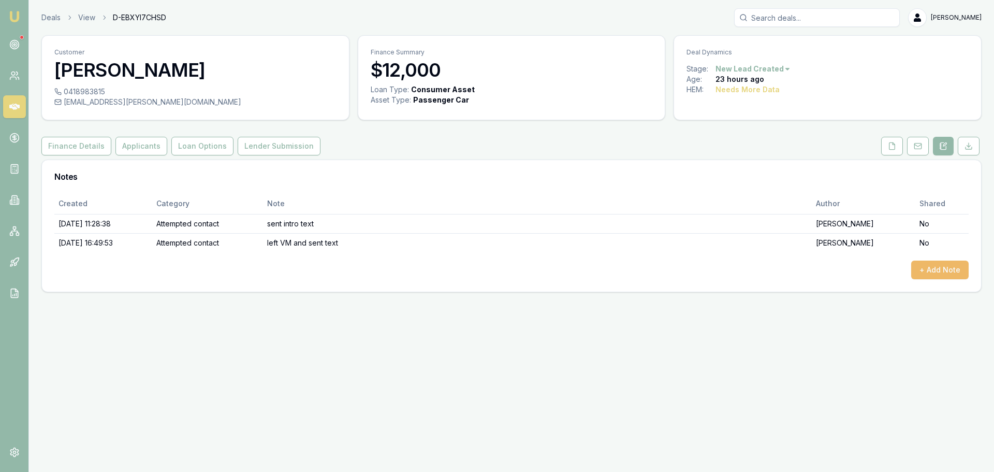
click at [942, 265] on button "+ Add Note" at bounding box center [939, 269] width 57 height 19
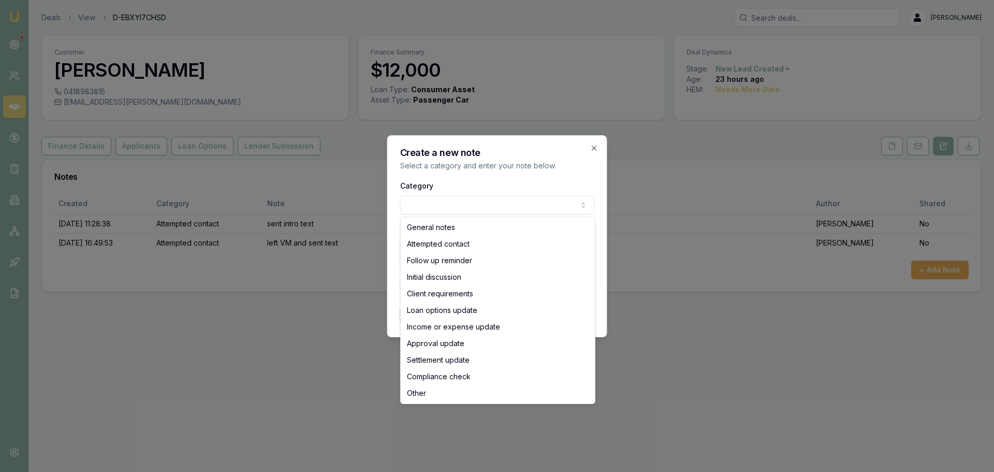
click at [462, 202] on body "Emu Broker Deals View D-EBXYI7CHSD [PERSON_NAME] Toggle Menu Customer [PERSON_N…" at bounding box center [497, 236] width 994 height 472
select select "ATTEMPTED_CONTACT"
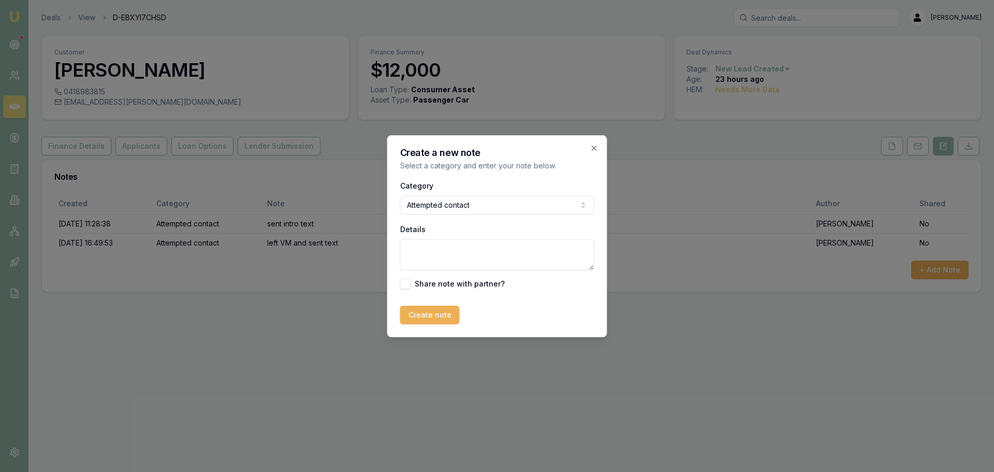
click at [454, 246] on textarea "Details" at bounding box center [497, 254] width 194 height 31
type textarea "client called at 9pm. returned call during business hours, didn't answer. left …"
click at [444, 311] on button "Create note" at bounding box center [430, 314] width 60 height 19
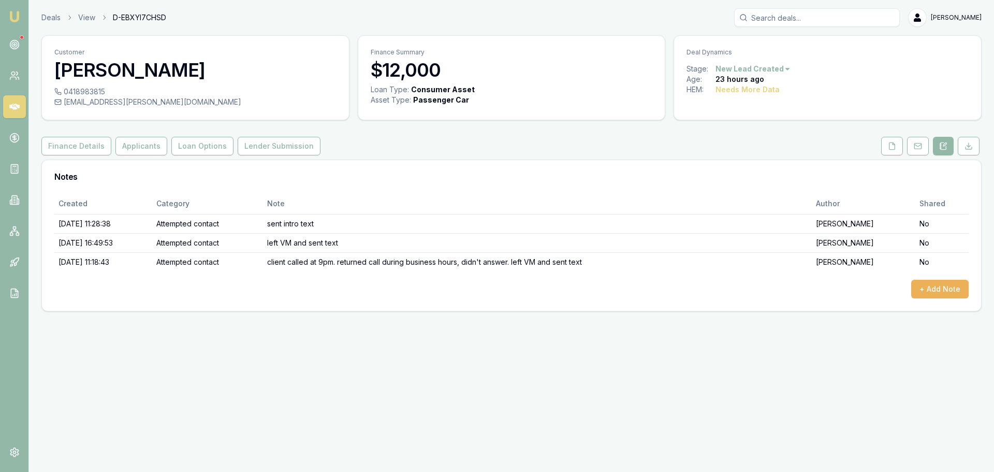
click at [16, 102] on icon at bounding box center [14, 106] width 10 height 10
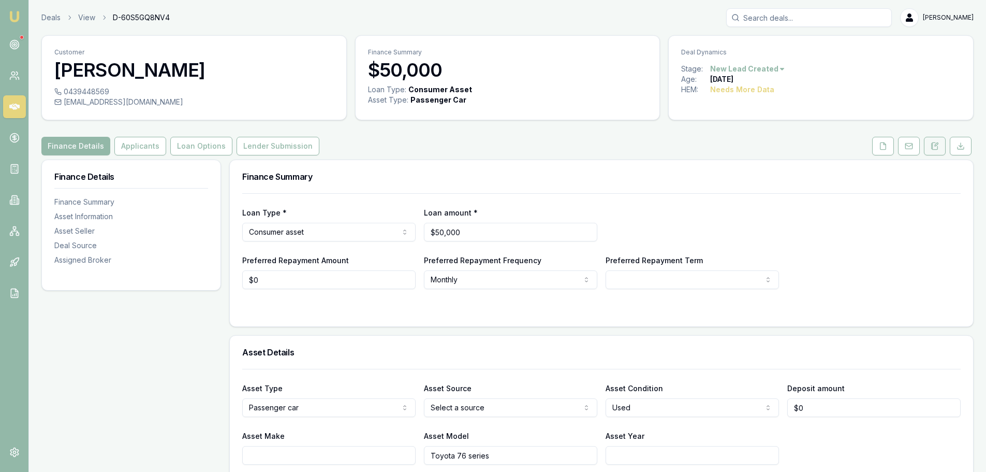
click at [935, 144] on icon at bounding box center [935, 146] width 8 height 8
click at [932, 149] on icon at bounding box center [935, 146] width 8 height 8
drag, startPoint x: 936, startPoint y: 140, endPoint x: 939, endPoint y: 158, distance: 17.8
click at [936, 140] on button at bounding box center [935, 146] width 22 height 19
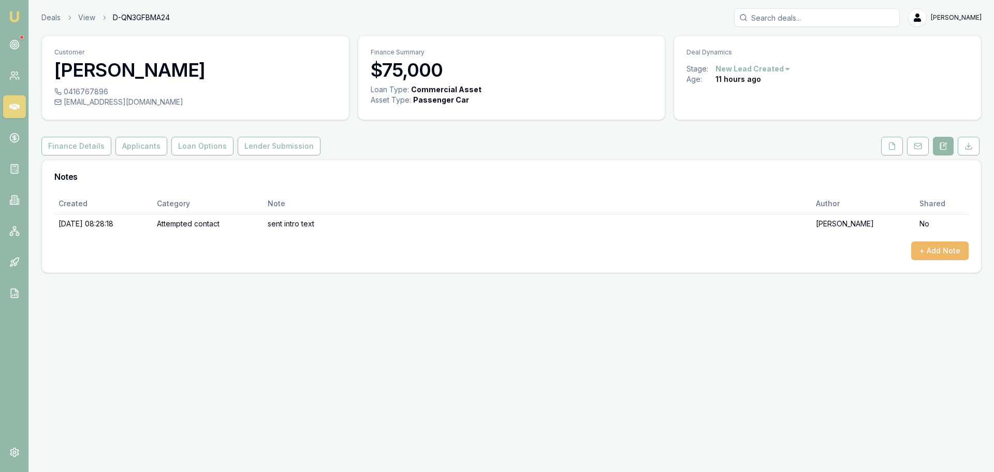
click at [947, 250] on button "+ Add Note" at bounding box center [939, 250] width 57 height 19
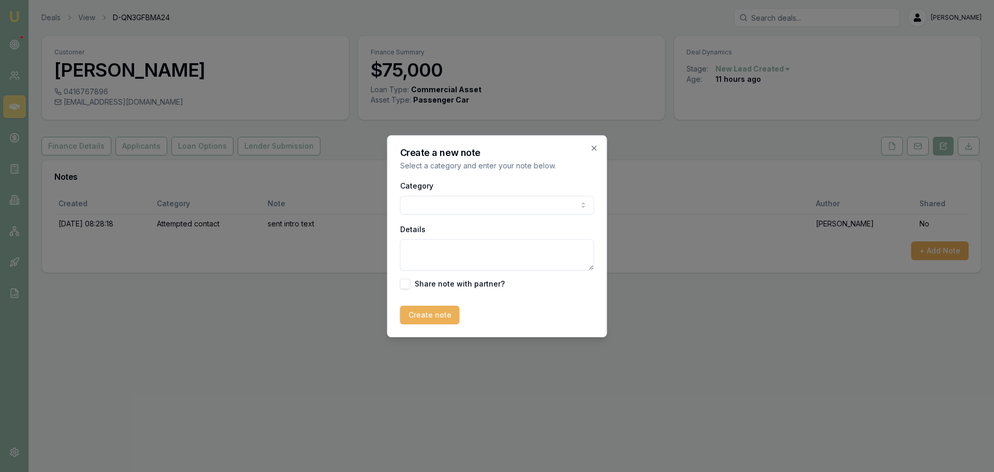
click at [568, 210] on body "Emu Broker Deals View D-QN3GFBMA24 Erin Shield Toggle Menu Customer Jamie Godda…" at bounding box center [497, 236] width 994 height 472
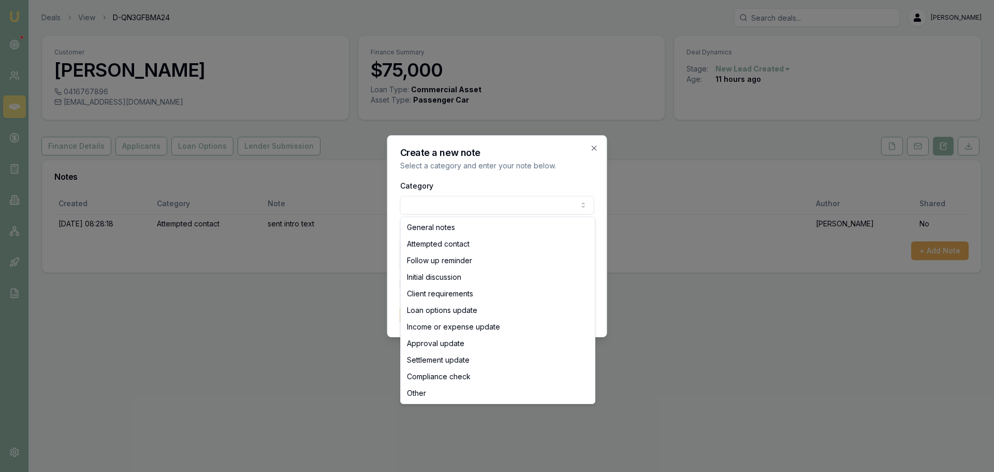
select select "ATTEMPTED_CONTACT"
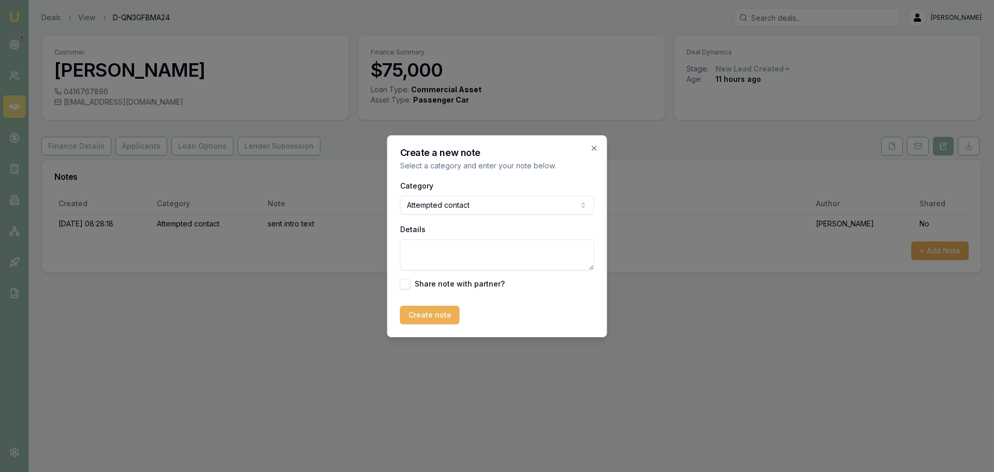
click at [511, 254] on textarea "Details" at bounding box center [497, 254] width 194 height 31
type textarea "left VM"
click at [447, 314] on button "Create note" at bounding box center [430, 314] width 60 height 19
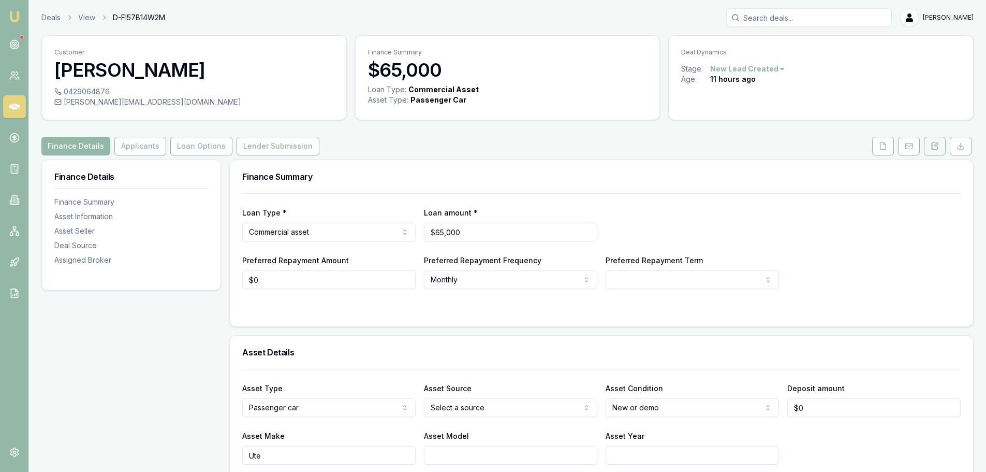
click at [933, 149] on icon at bounding box center [935, 146] width 8 height 8
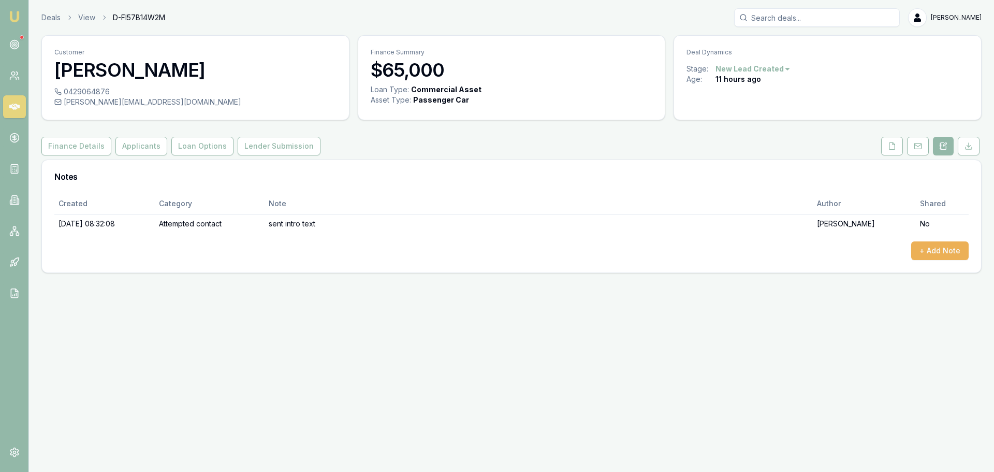
click at [448, 134] on div "Customer Craig Ottesen 0429064876 otto.co42@gmail.com Finance Summary $65,000 L…" at bounding box center [511, 154] width 940 height 238
drag, startPoint x: 149, startPoint y: 145, endPoint x: 142, endPoint y: 145, distance: 6.2
click at [148, 145] on button "Applicants" at bounding box center [141, 146] width 52 height 19
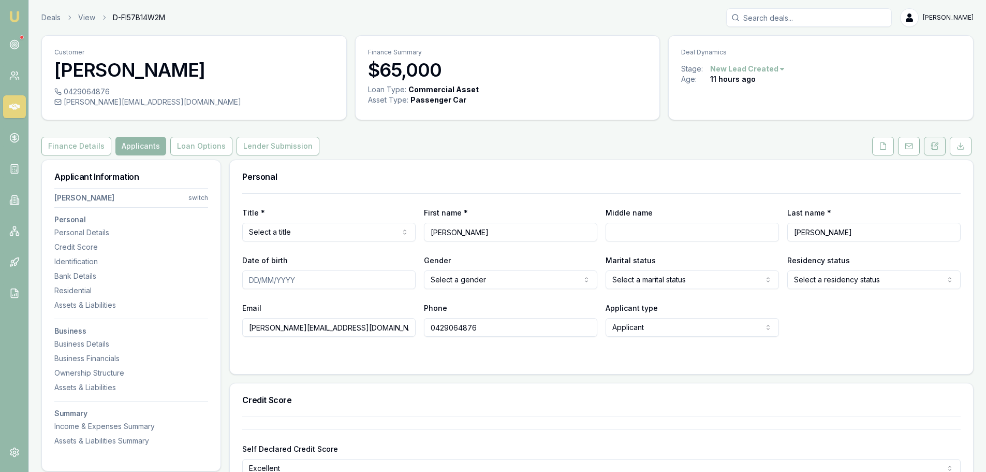
click at [938, 143] on icon at bounding box center [935, 146] width 8 height 8
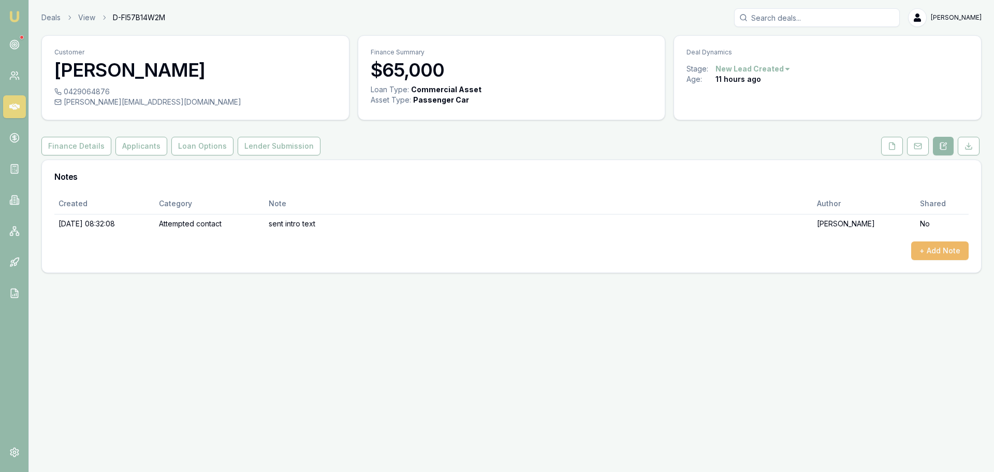
click at [944, 247] on button "+ Add Note" at bounding box center [939, 250] width 57 height 19
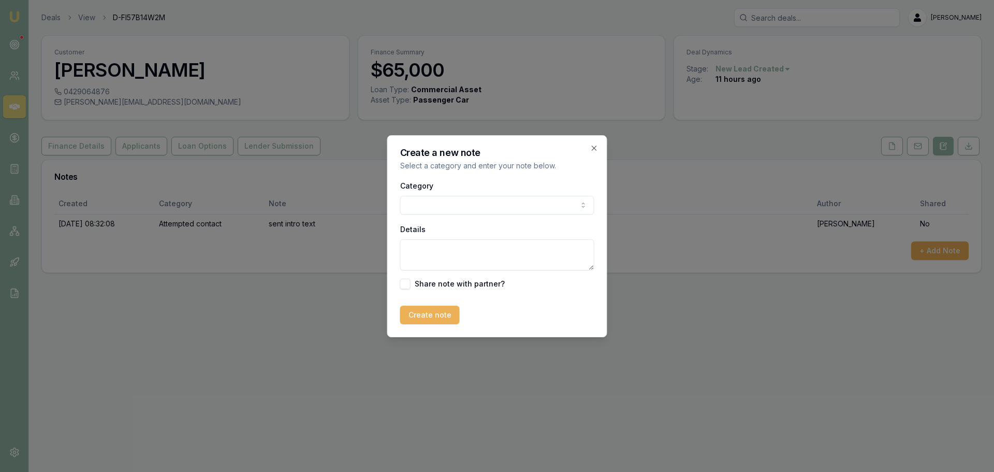
click at [463, 206] on body "Emu Broker Deals View D-FI57B14W2M Erin Shield Toggle Menu Customer Craig Ottes…" at bounding box center [497, 236] width 994 height 472
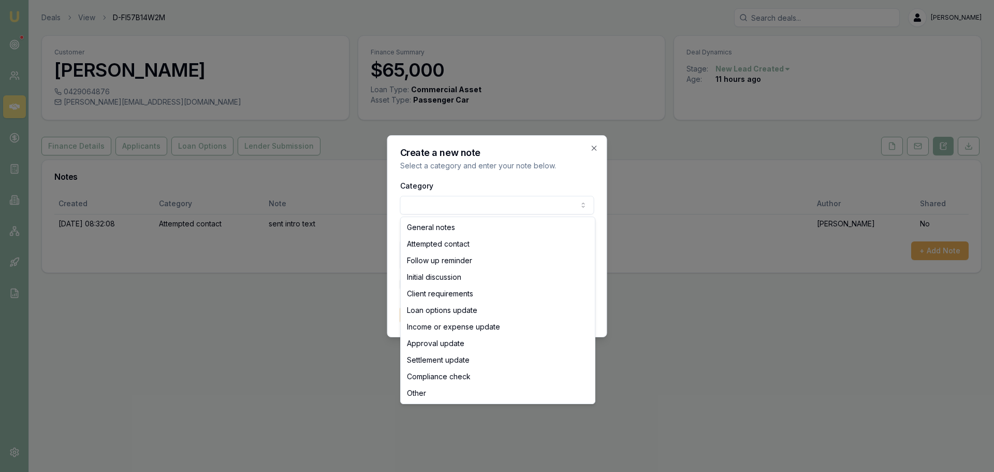
select select "ATTEMPTED_CONTACT"
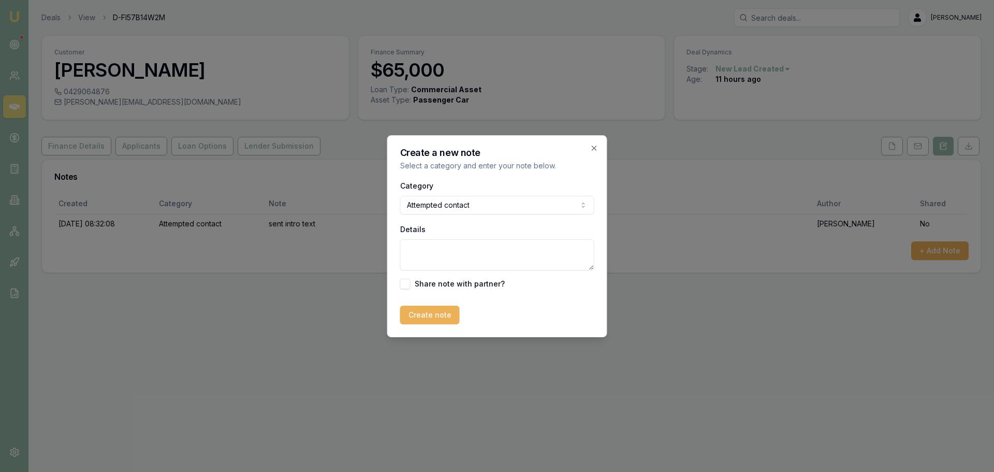
click at [445, 249] on textarea "Details" at bounding box center [497, 254] width 194 height 31
type textarea "client requested call back at 5pm"
click at [441, 307] on button "Create note" at bounding box center [430, 314] width 60 height 19
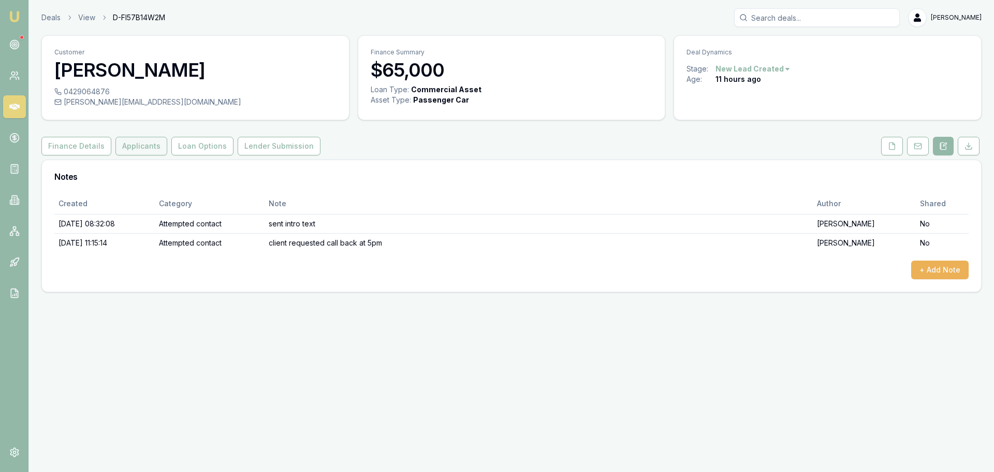
click at [133, 148] on button "Applicants" at bounding box center [141, 146] width 52 height 19
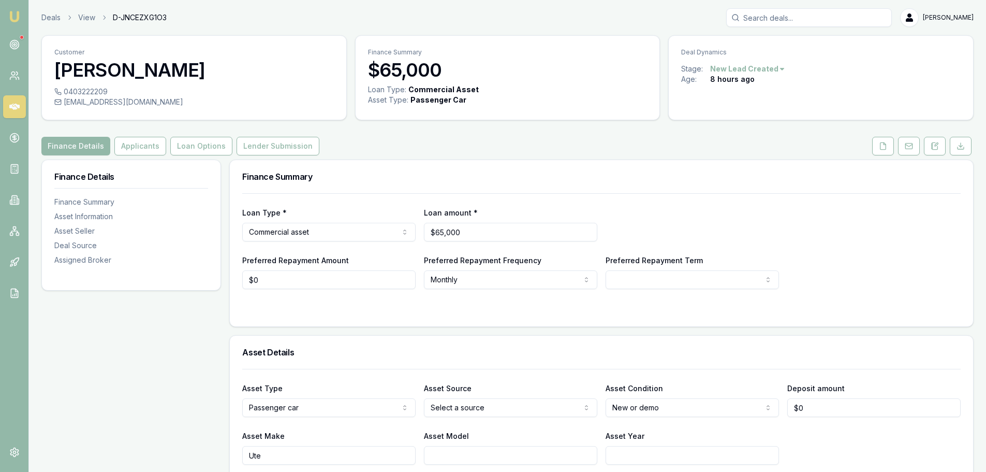
click at [549, 173] on h3 "Finance Summary" at bounding box center [601, 176] width 719 height 8
click at [937, 149] on icon at bounding box center [935, 145] width 6 height 7
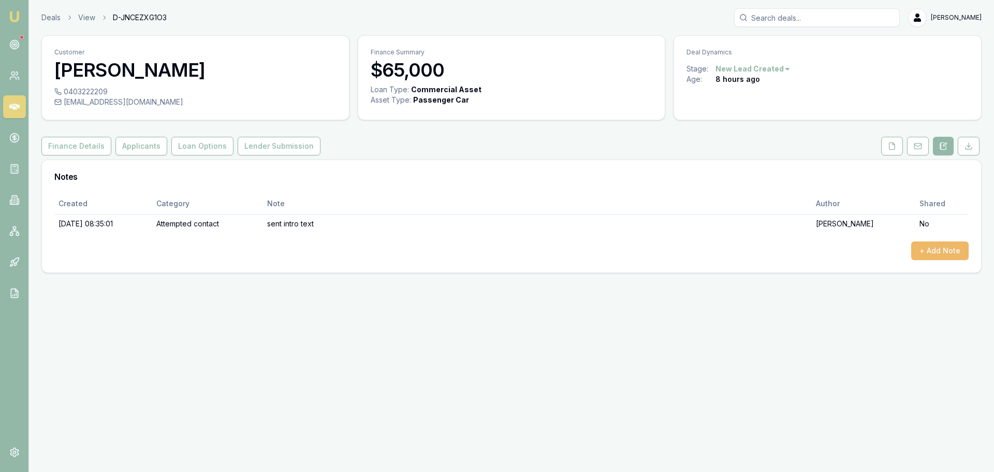
click at [924, 254] on button "+ Add Note" at bounding box center [939, 250] width 57 height 19
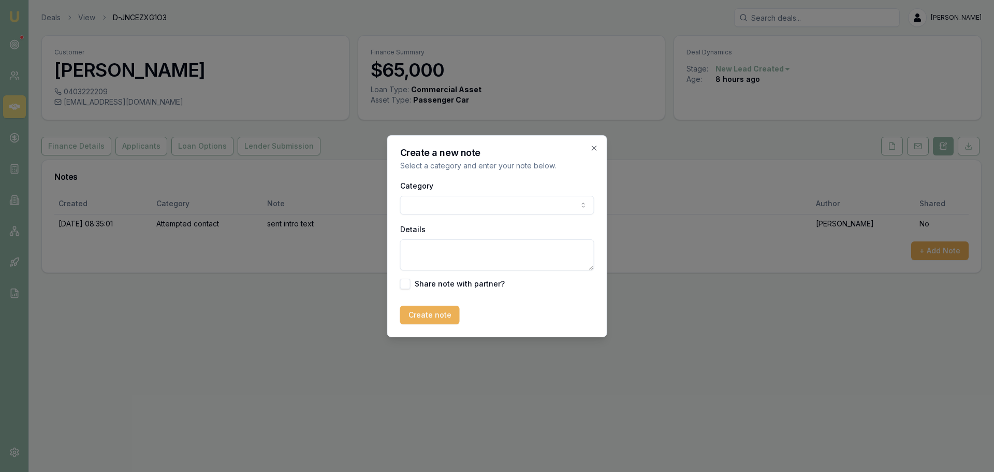
click at [487, 208] on body "Emu Broker Deals View D-JNCEZXG1O3 [PERSON_NAME] Toggle Menu Customer [PERSON_N…" at bounding box center [497, 236] width 994 height 472
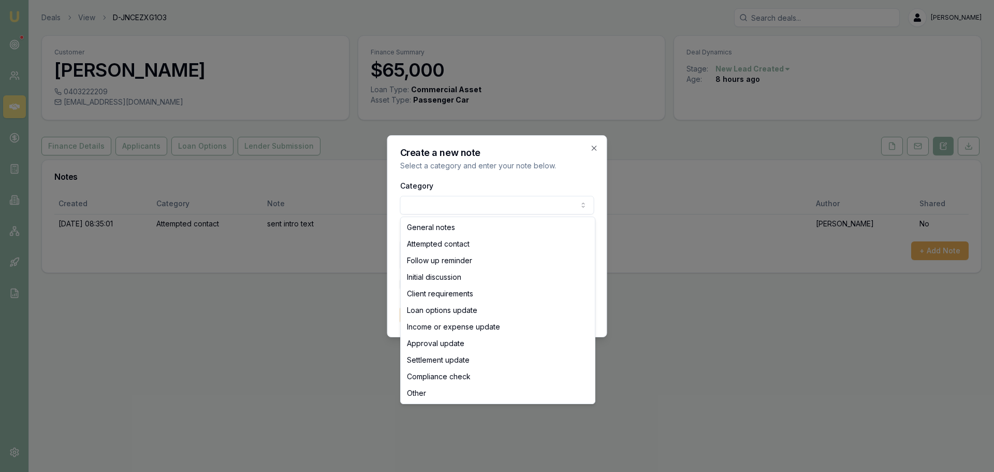
select select "ATTEMPTED_CONTACT"
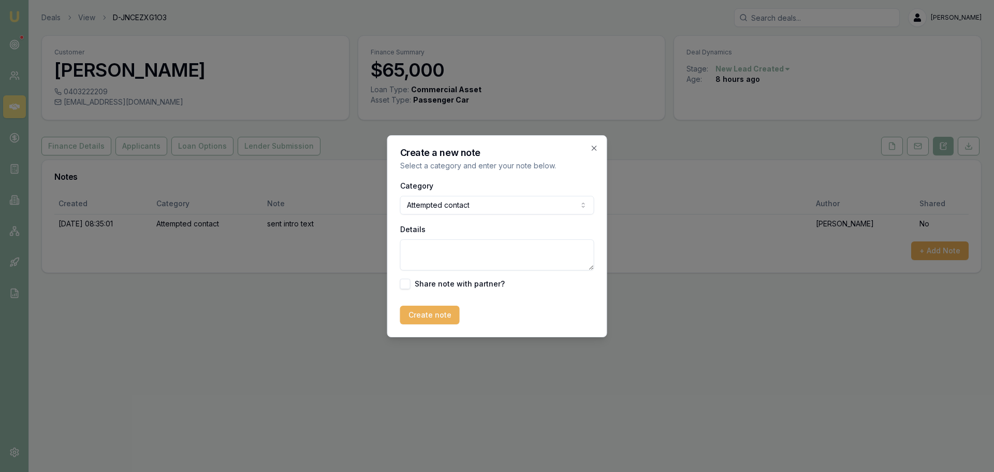
click at [454, 253] on textarea "Details" at bounding box center [497, 254] width 194 height 31
type textarea "left vm"
click at [432, 316] on button "Create note" at bounding box center [430, 314] width 60 height 19
